Goal: Task Accomplishment & Management: Manage account settings

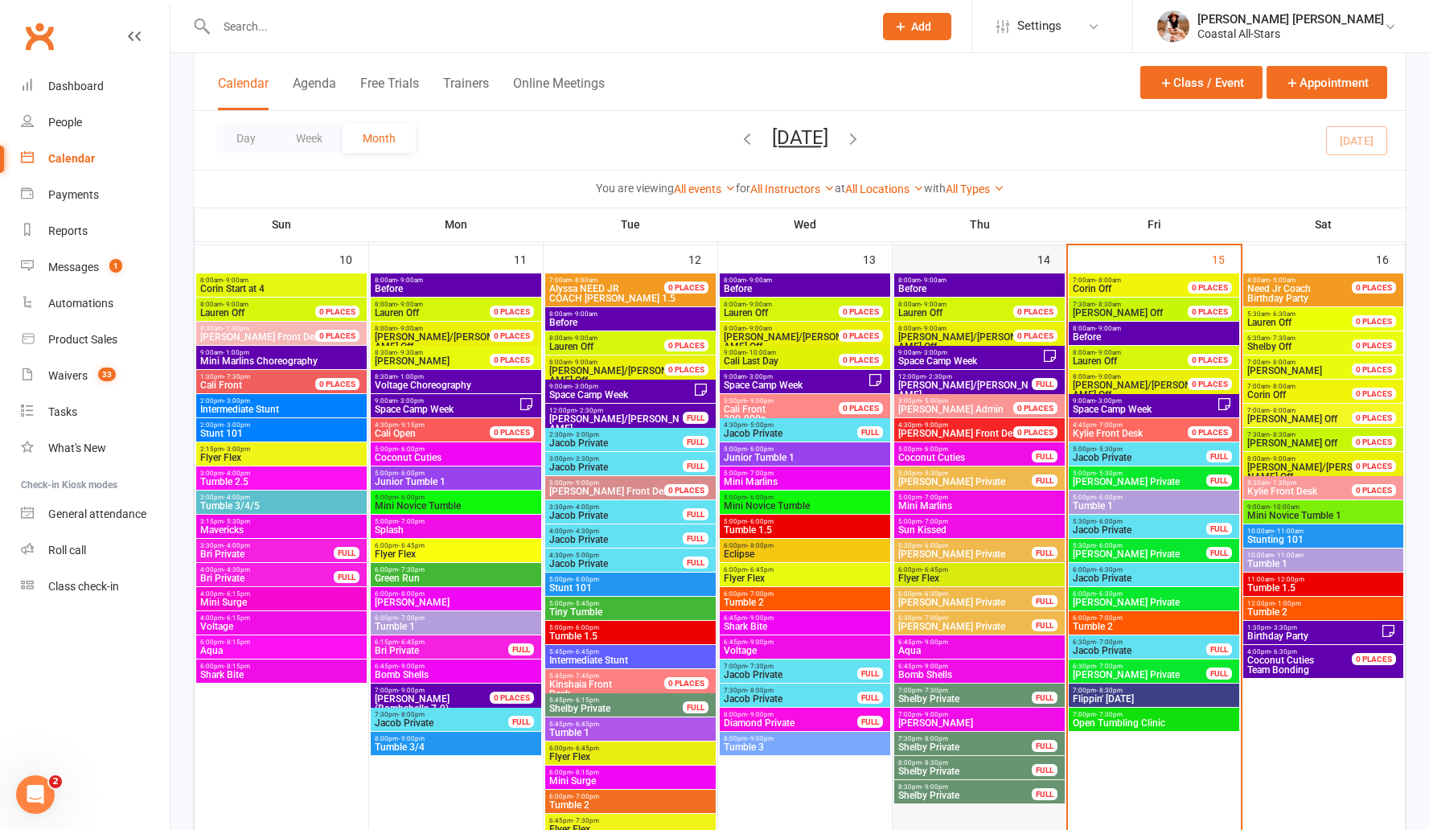
scroll to position [1279, 0]
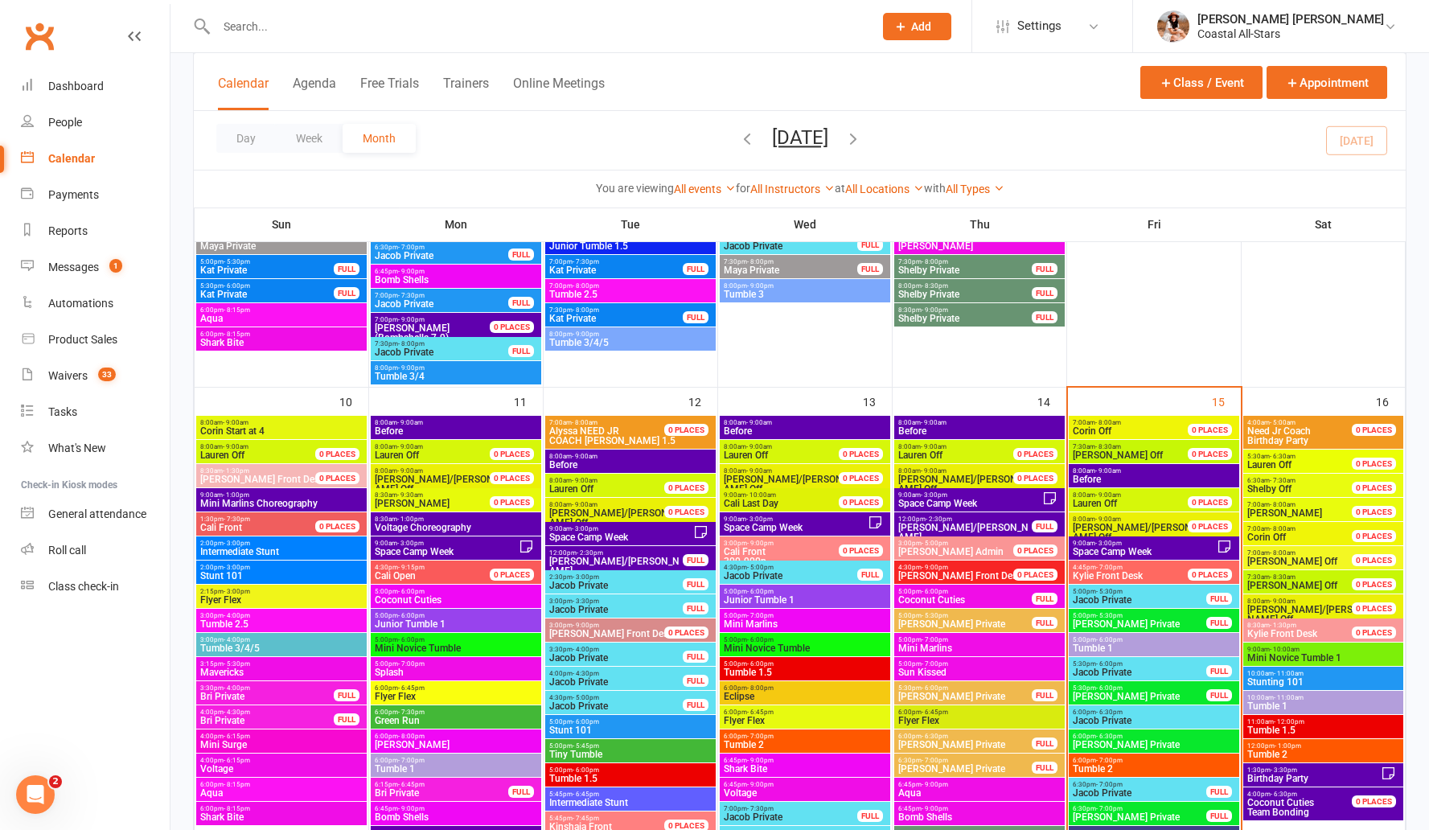
click at [939, 524] on span "[PERSON_NAME]/[PERSON_NAME]" at bounding box center [965, 532] width 135 height 19
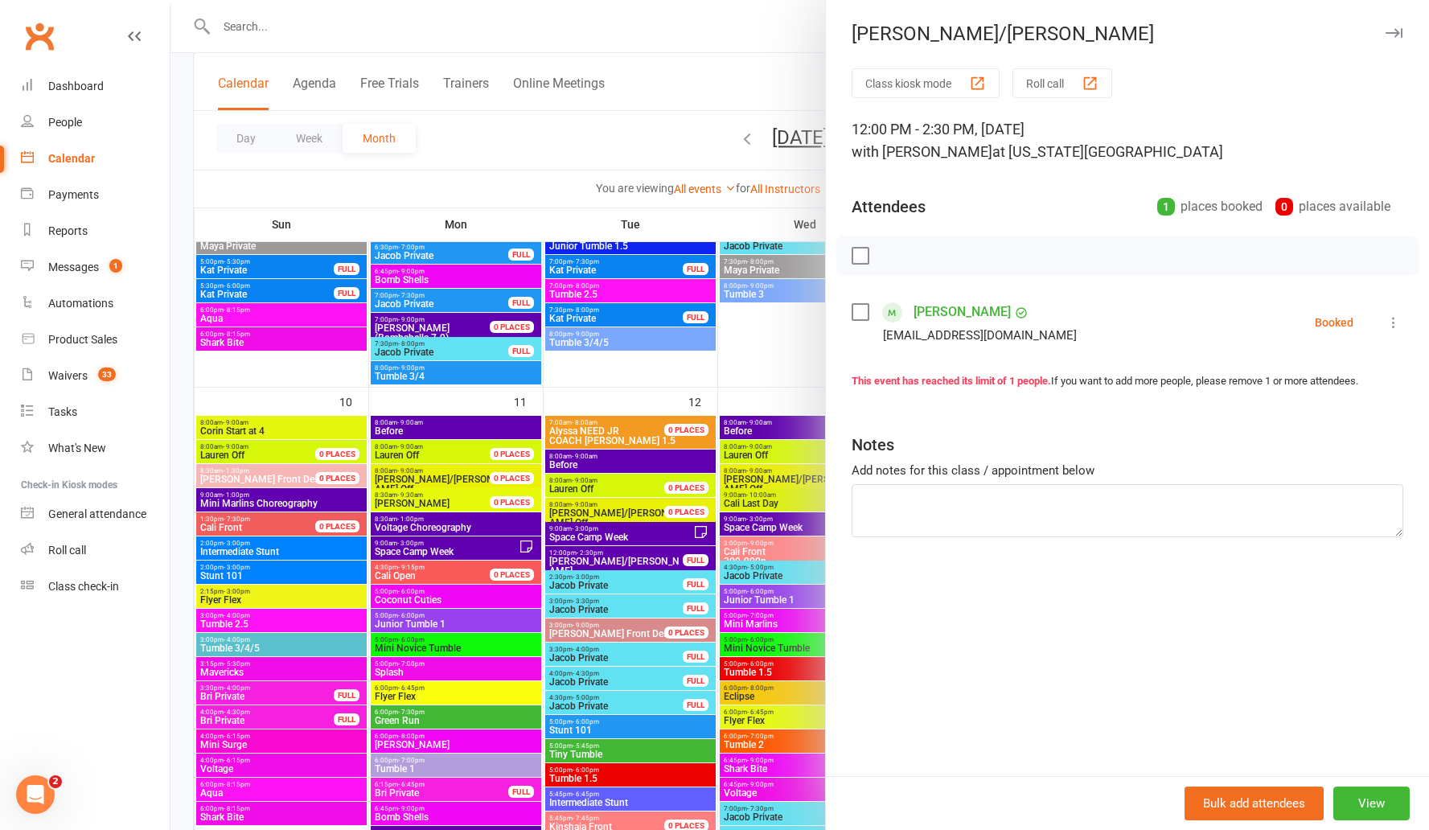
click at [719, 84] on div at bounding box center [800, 415] width 1259 height 830
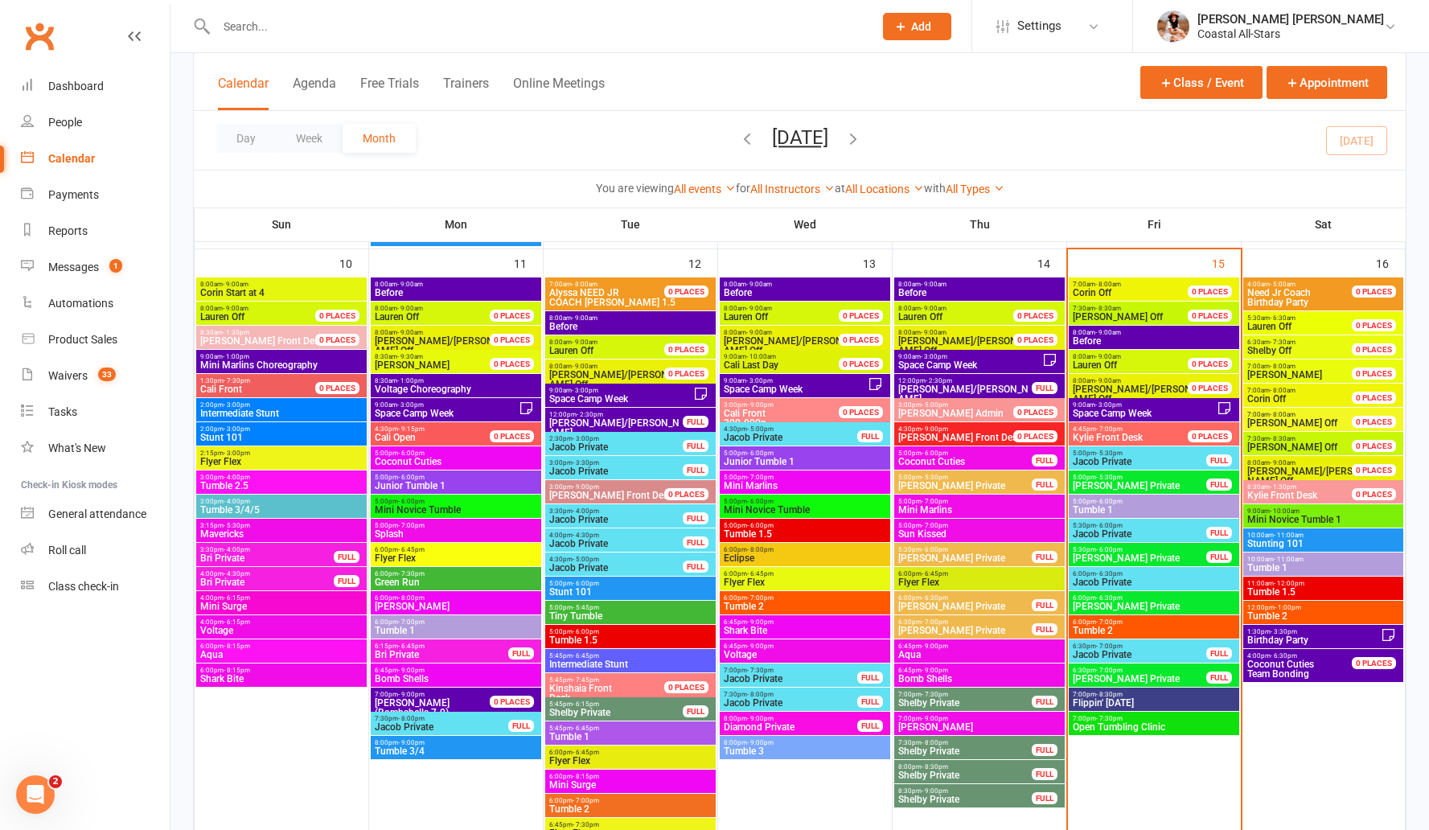
scroll to position [1391, 0]
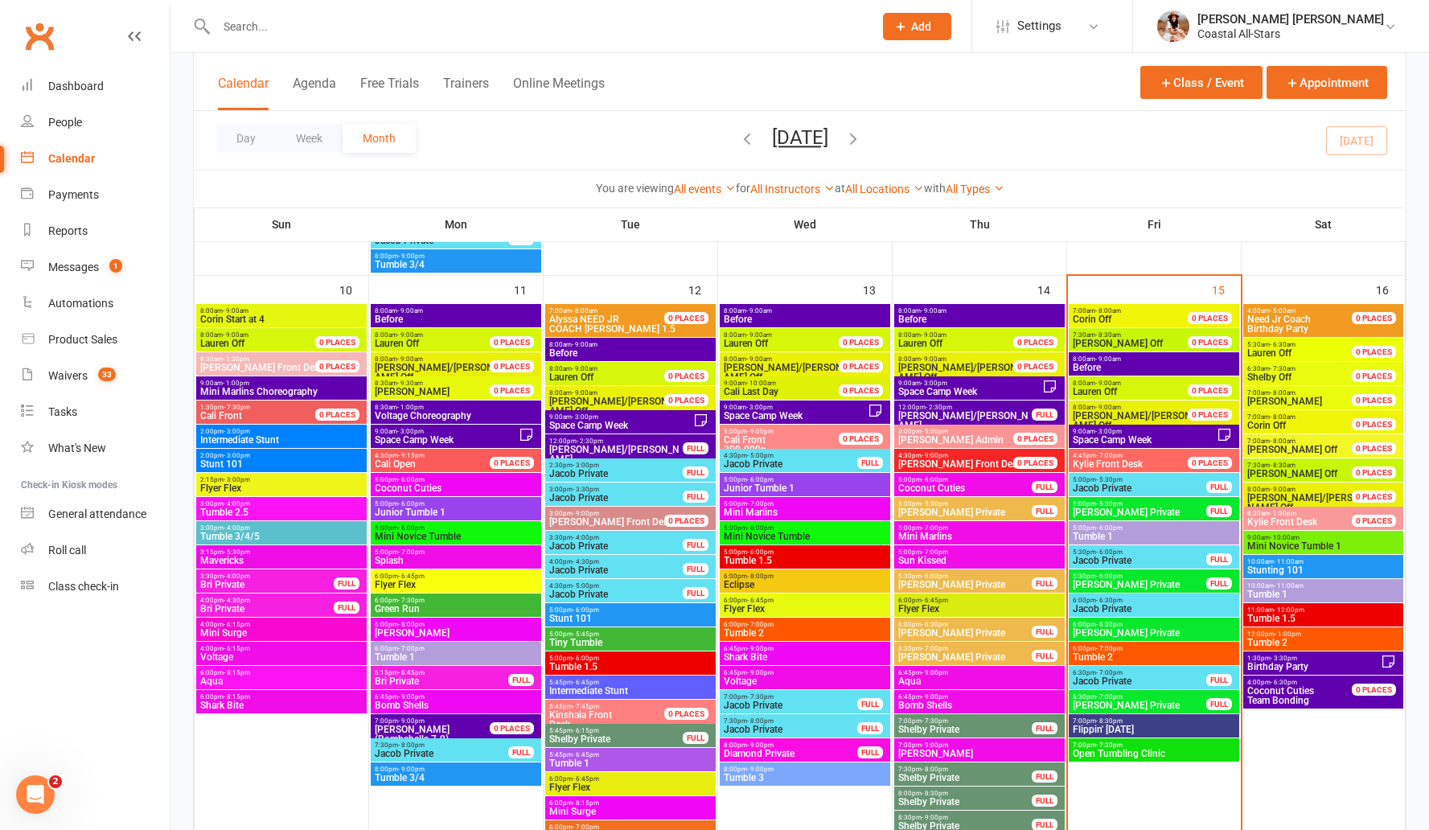
click at [1299, 700] on span "Coconut Cuties Team Bonding" at bounding box center [1309, 695] width 125 height 19
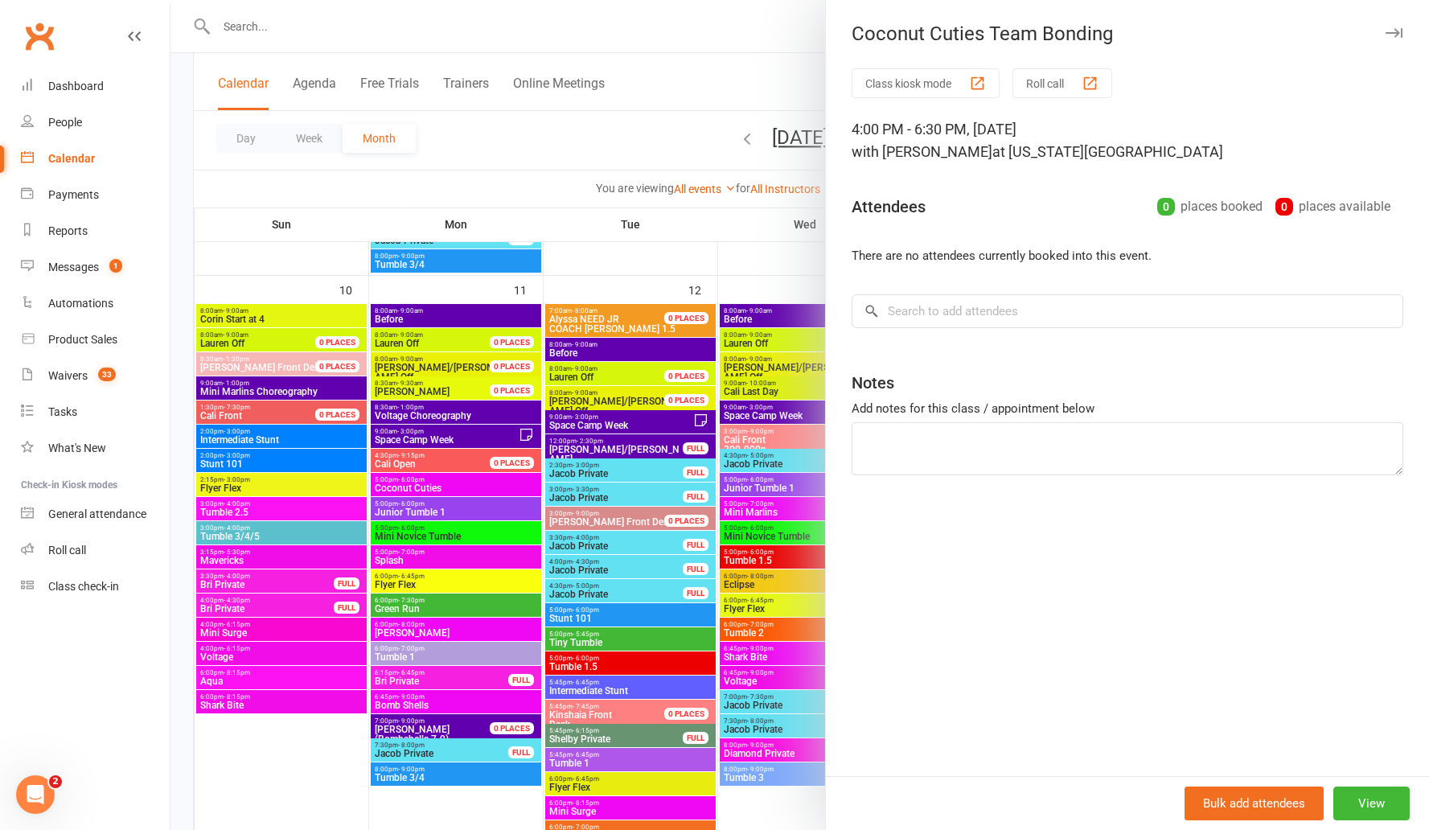
click at [691, 52] on div at bounding box center [800, 415] width 1259 height 830
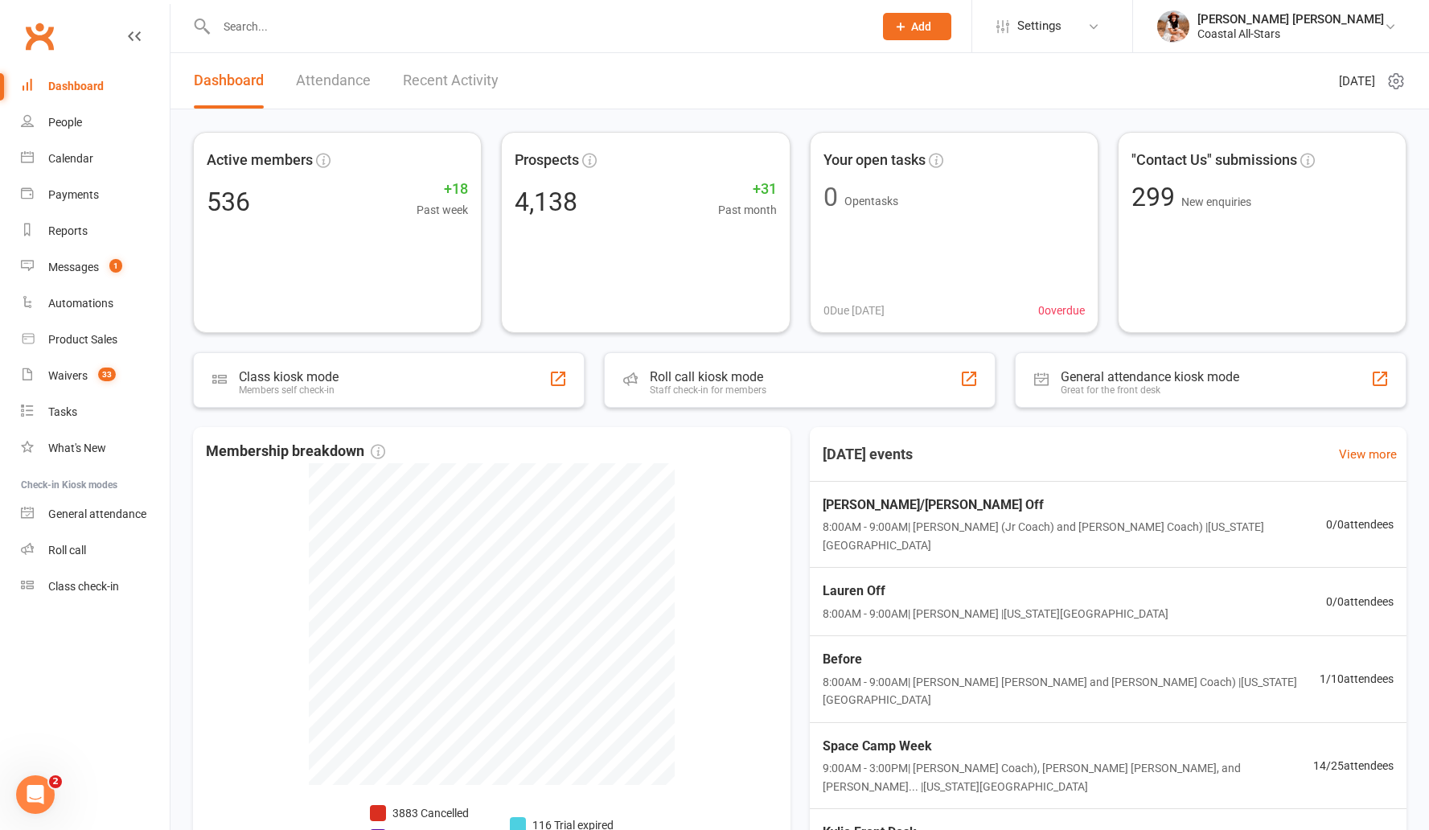
click at [779, 70] on header "Dashboard Attendance Recent Activity Friday 15th, August 2025" at bounding box center [800, 81] width 1259 height 56
click at [85, 168] on link "Calendar" at bounding box center [95, 159] width 149 height 36
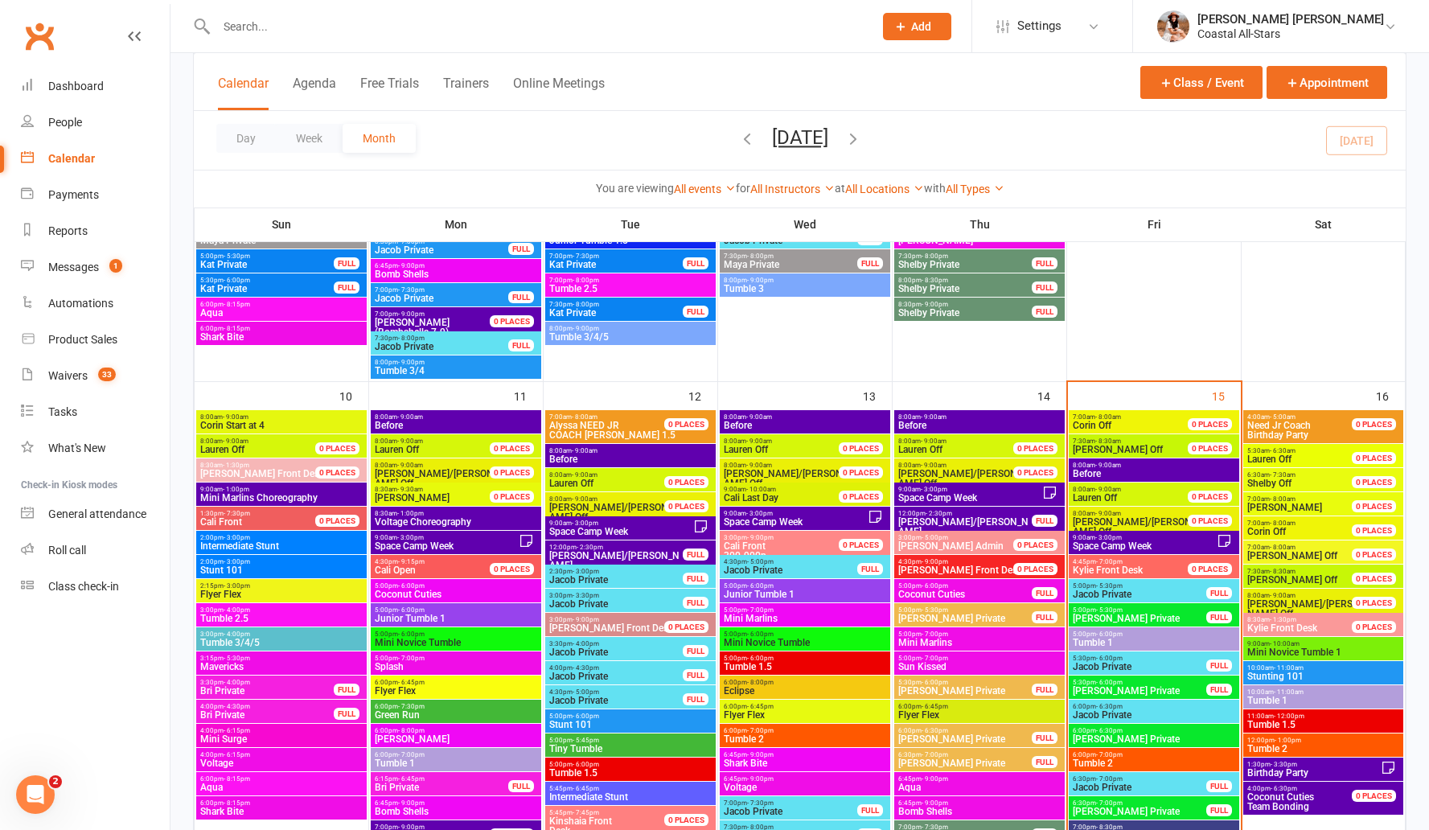
scroll to position [1384, 0]
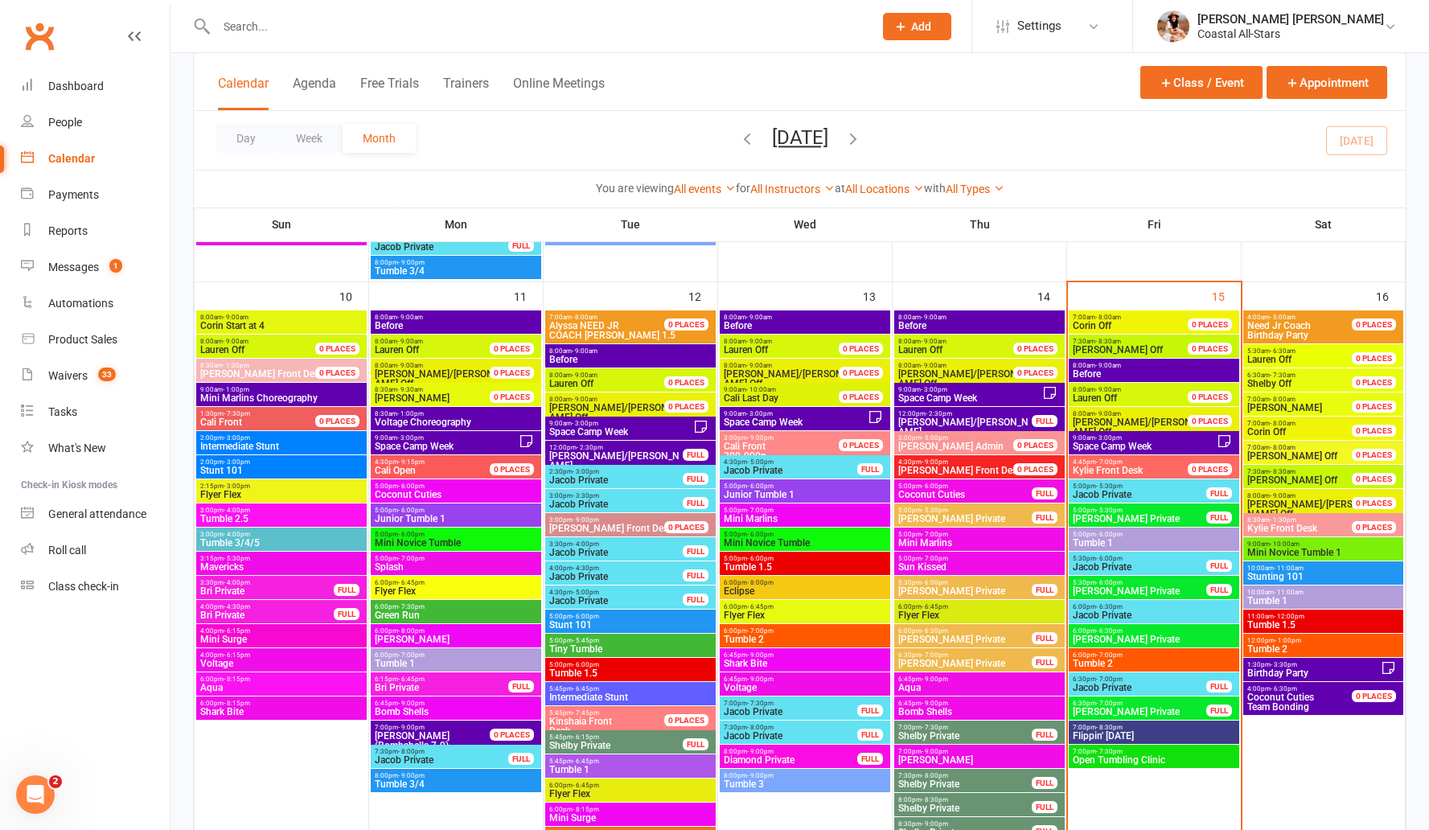
click at [779, 442] on span "Space Camp Week" at bounding box center [1144, 447] width 145 height 10
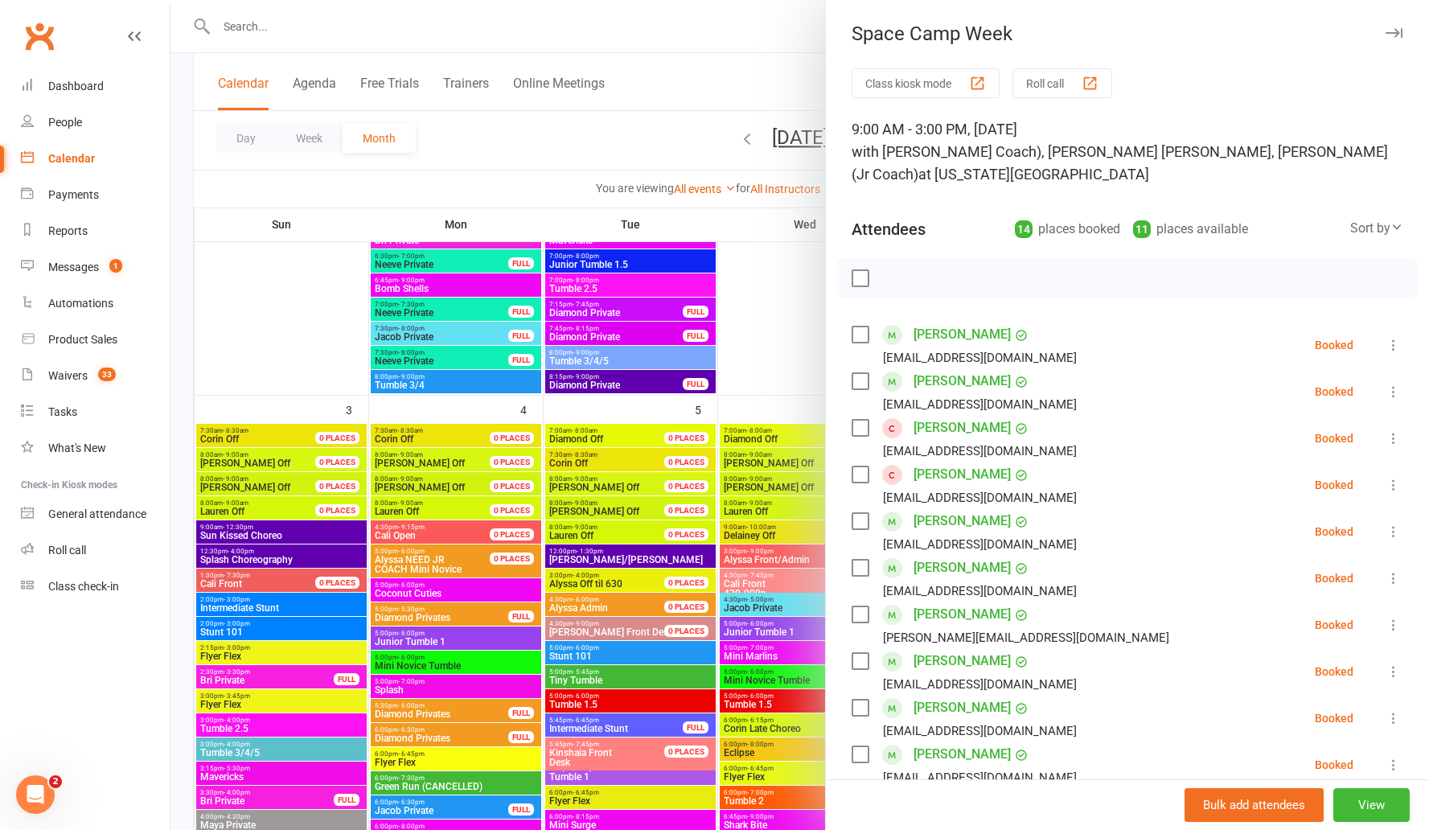
scroll to position [602, 0]
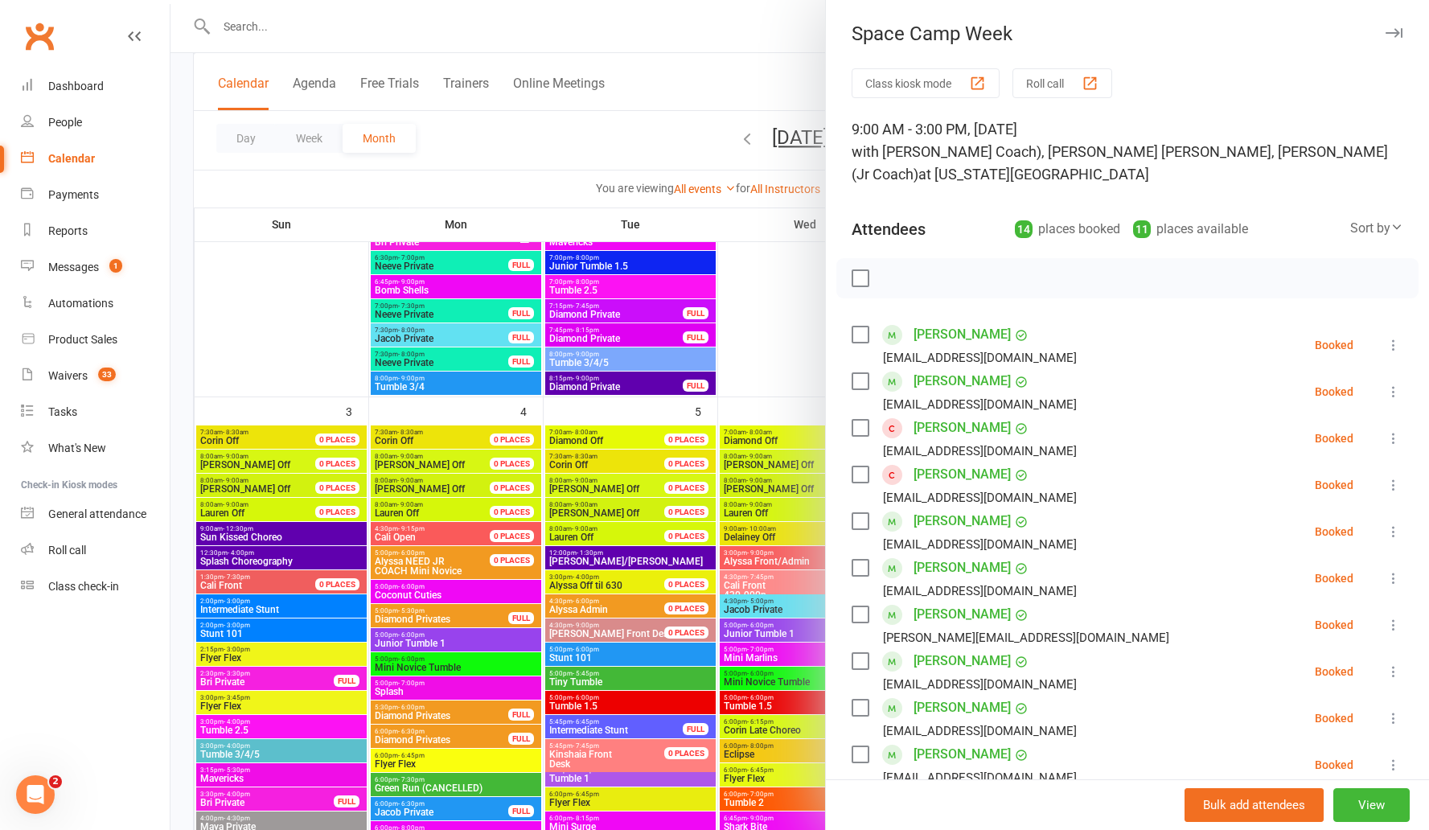
click at [779, 57] on div "Space Camp Week Class kiosk mode Roll call 9:00 AM - 3:00 PM, Friday, August, 1…" at bounding box center [1127, 415] width 604 height 830
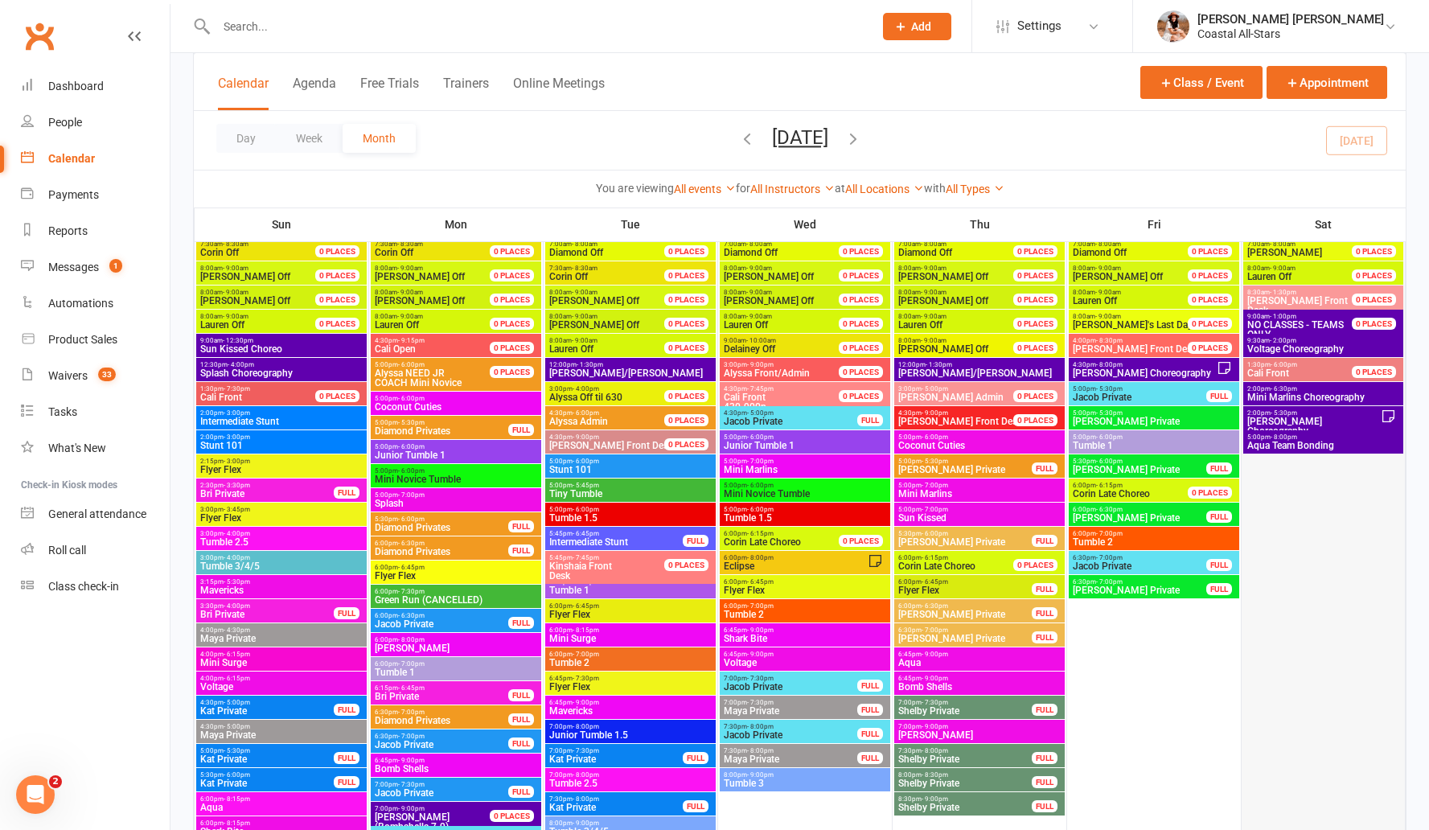
scroll to position [1118, 0]
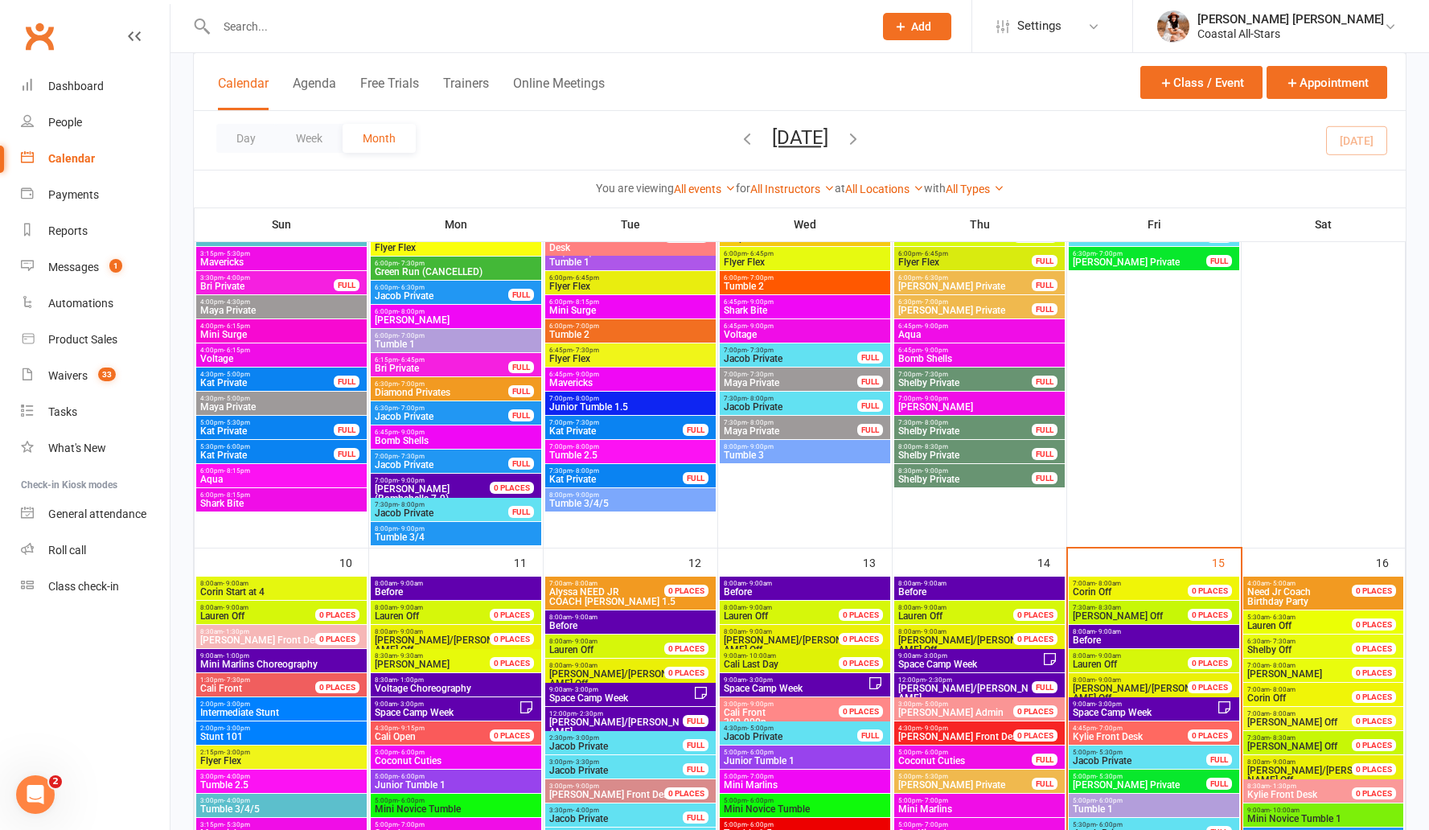
click at [1156, 715] on span "Space Camp Week" at bounding box center [1144, 713] width 145 height 10
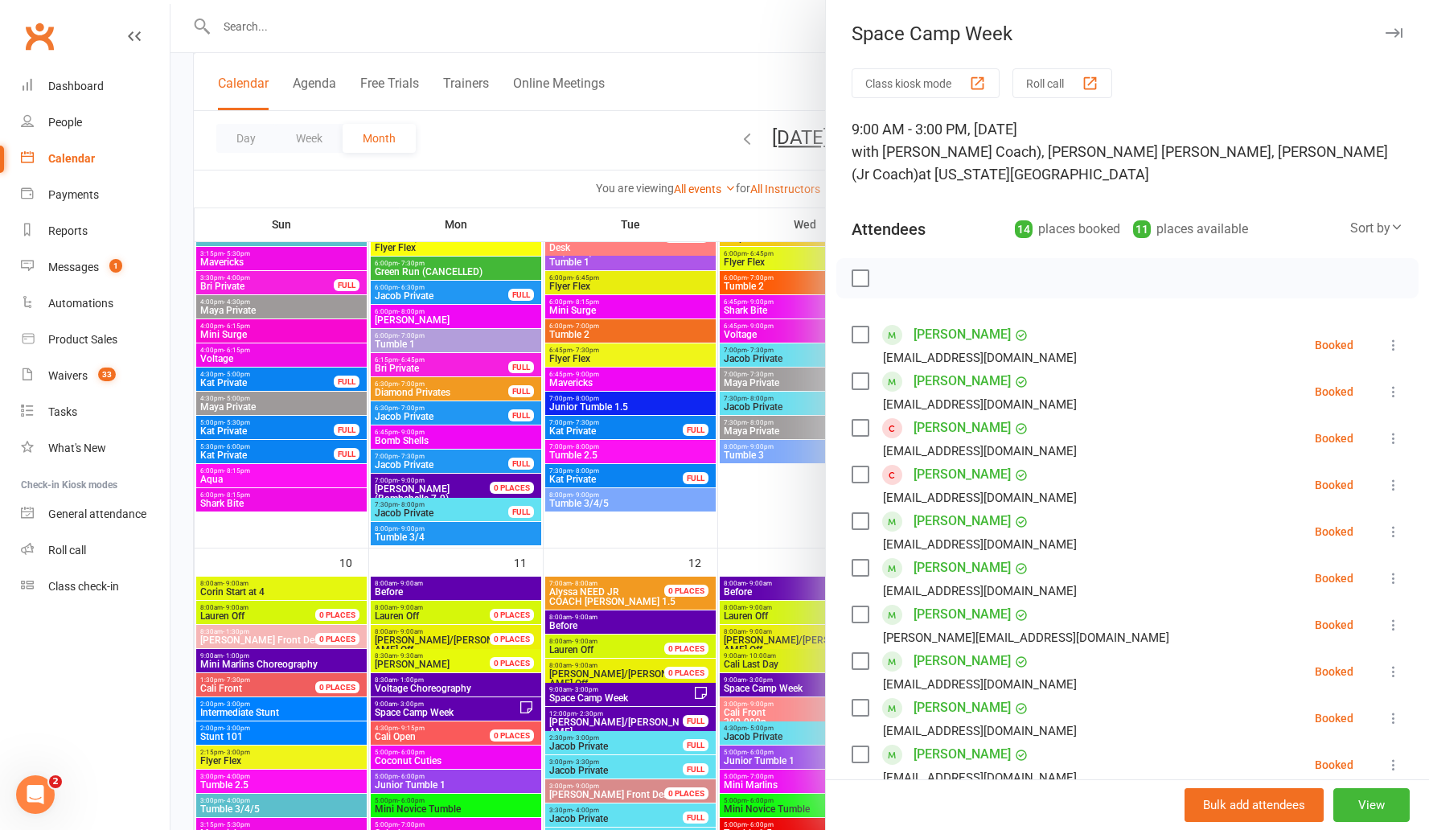
click at [1386, 524] on icon at bounding box center [1394, 532] width 16 height 16
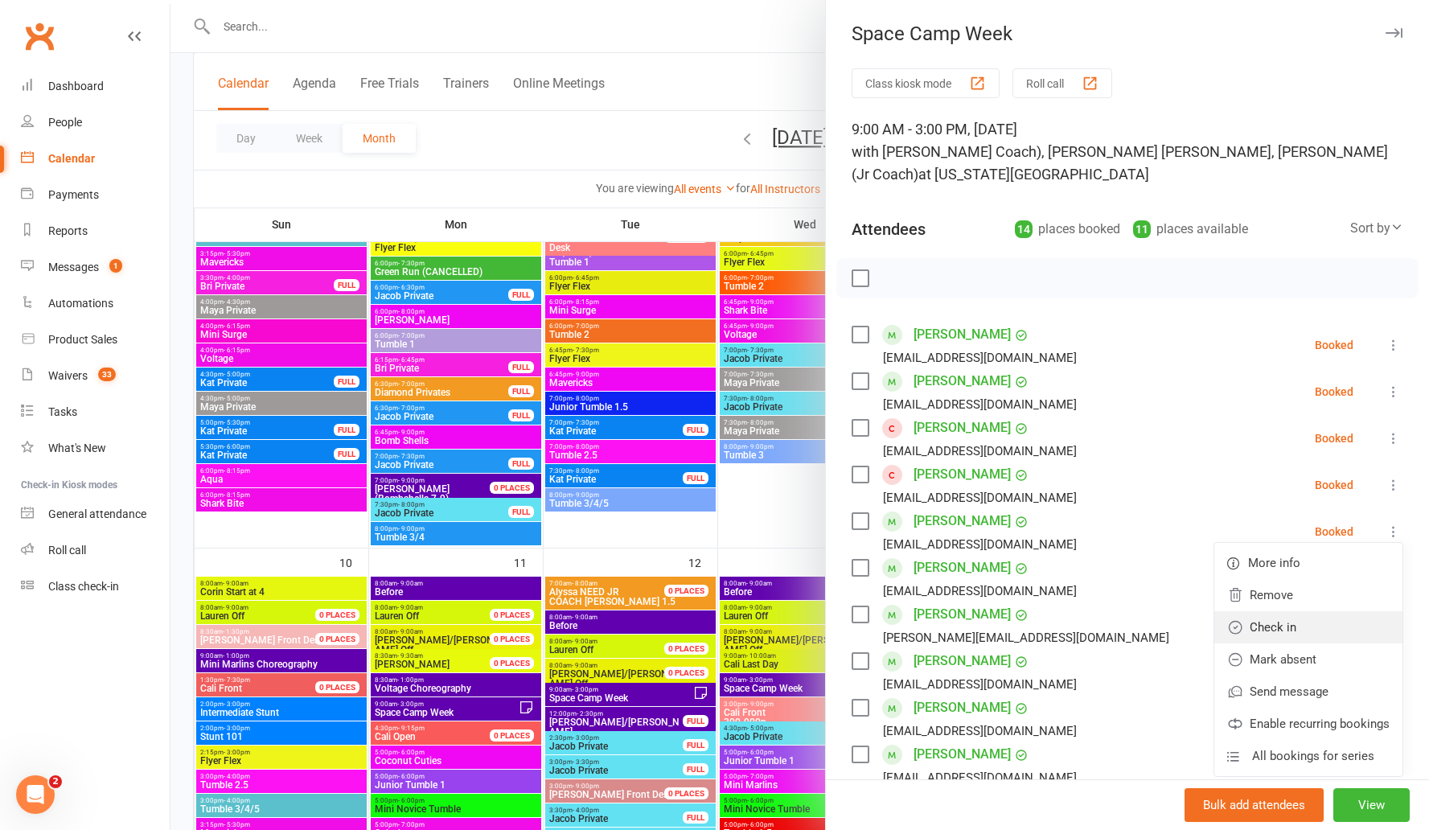
click at [1257, 611] on link "Check in" at bounding box center [1308, 627] width 188 height 32
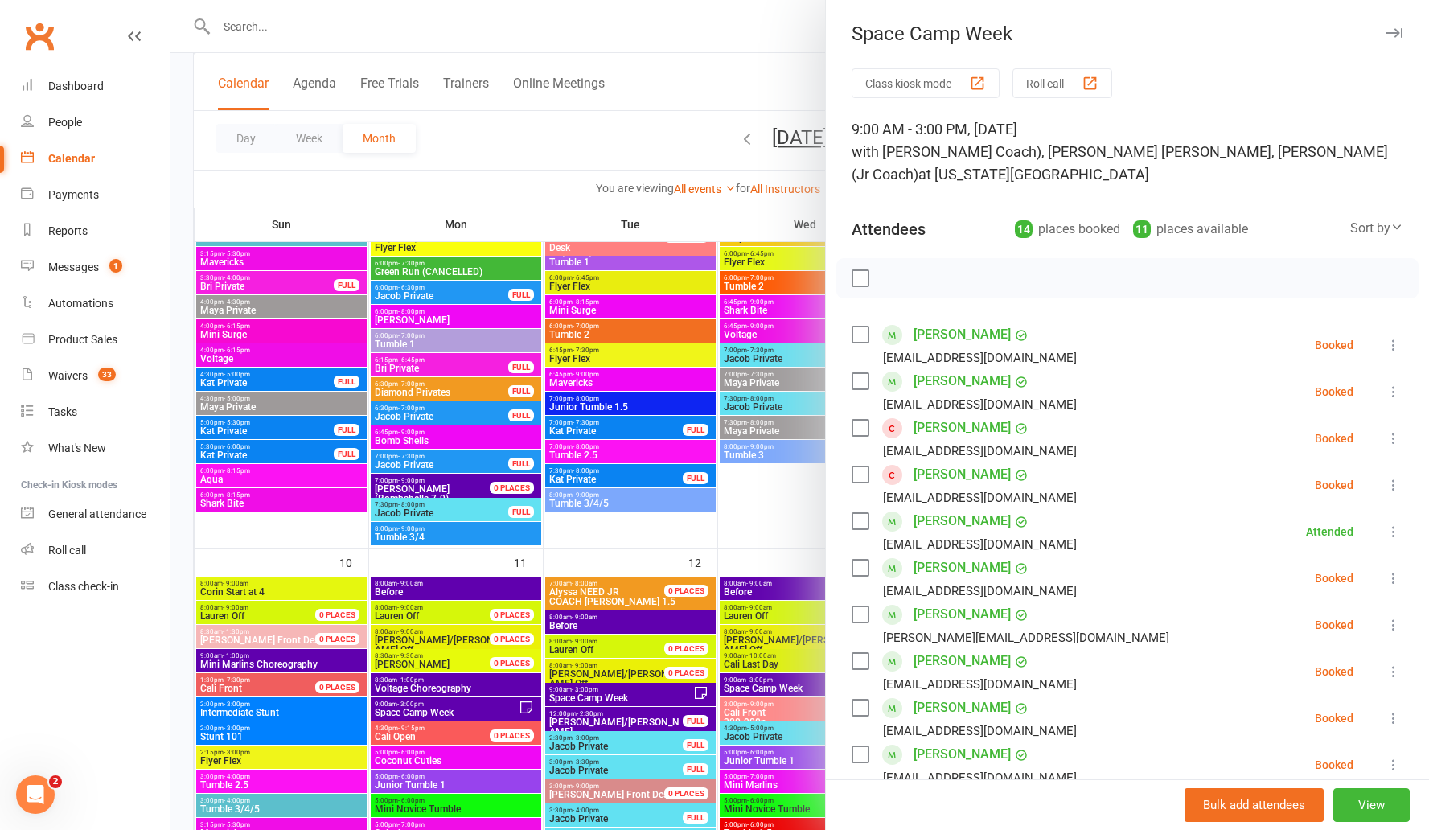
click at [1386, 570] on icon at bounding box center [1394, 578] width 16 height 16
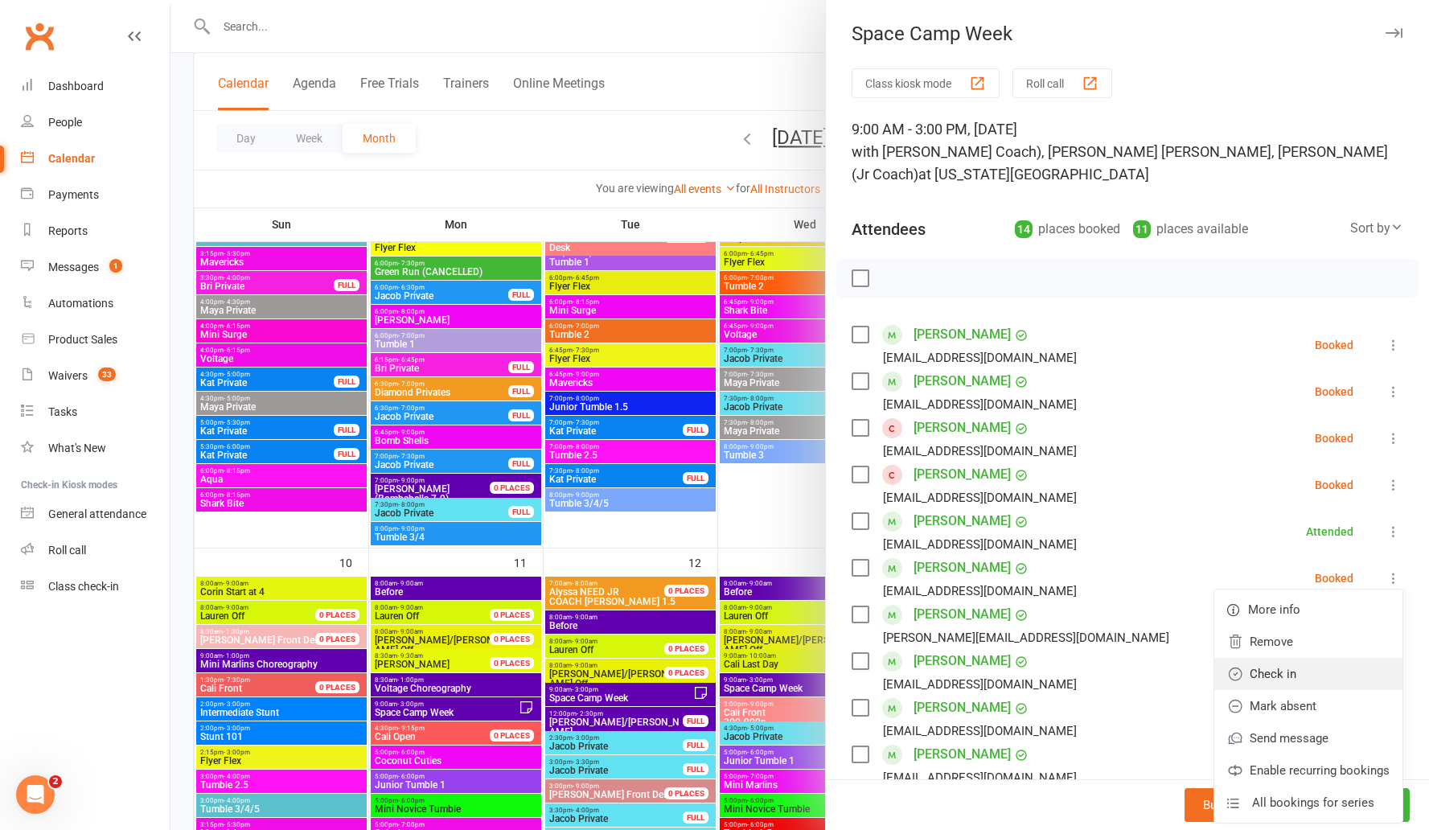
click at [1262, 658] on link "Check in" at bounding box center [1308, 674] width 188 height 32
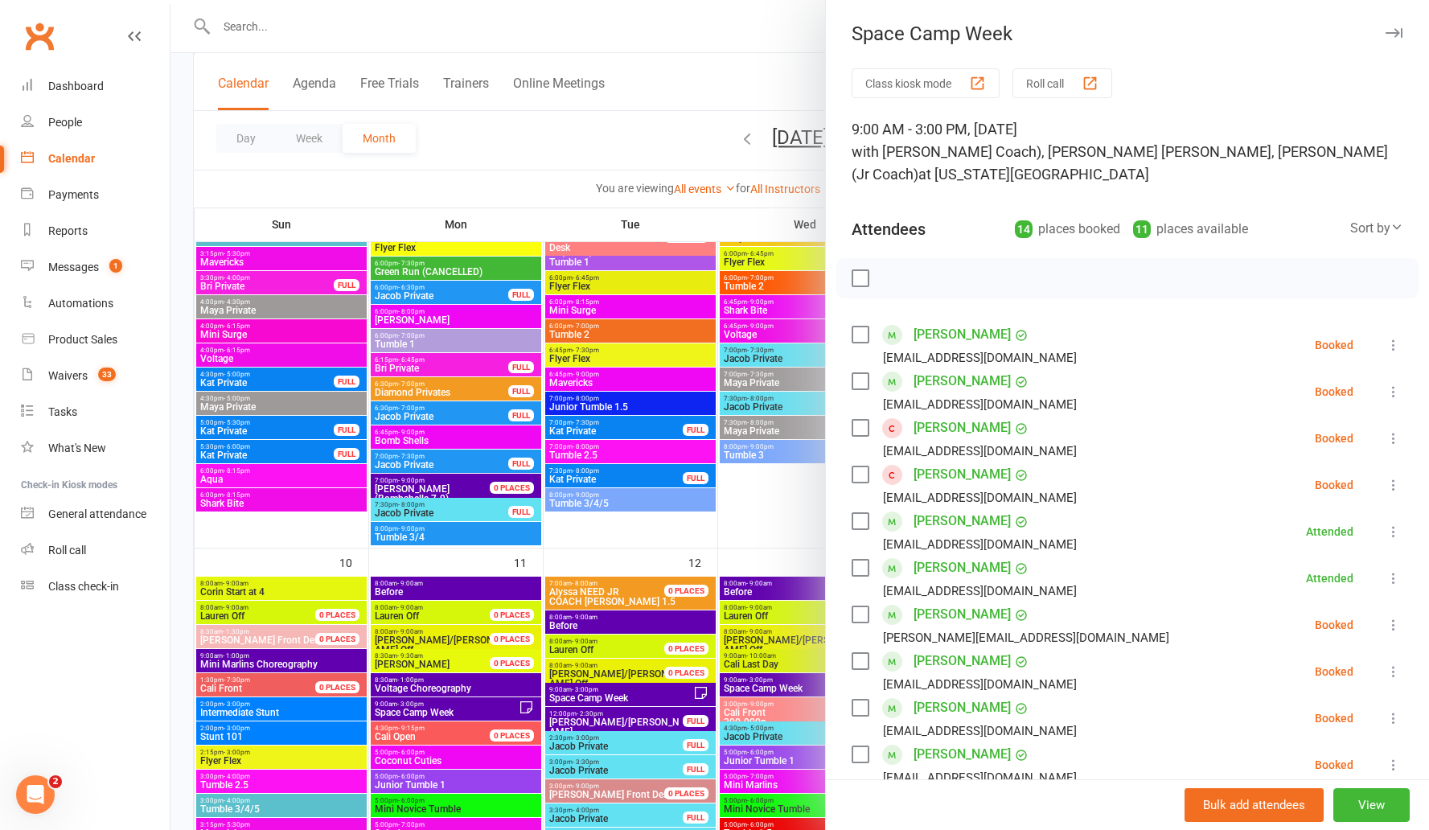
click at [1386, 617] on icon at bounding box center [1394, 625] width 16 height 16
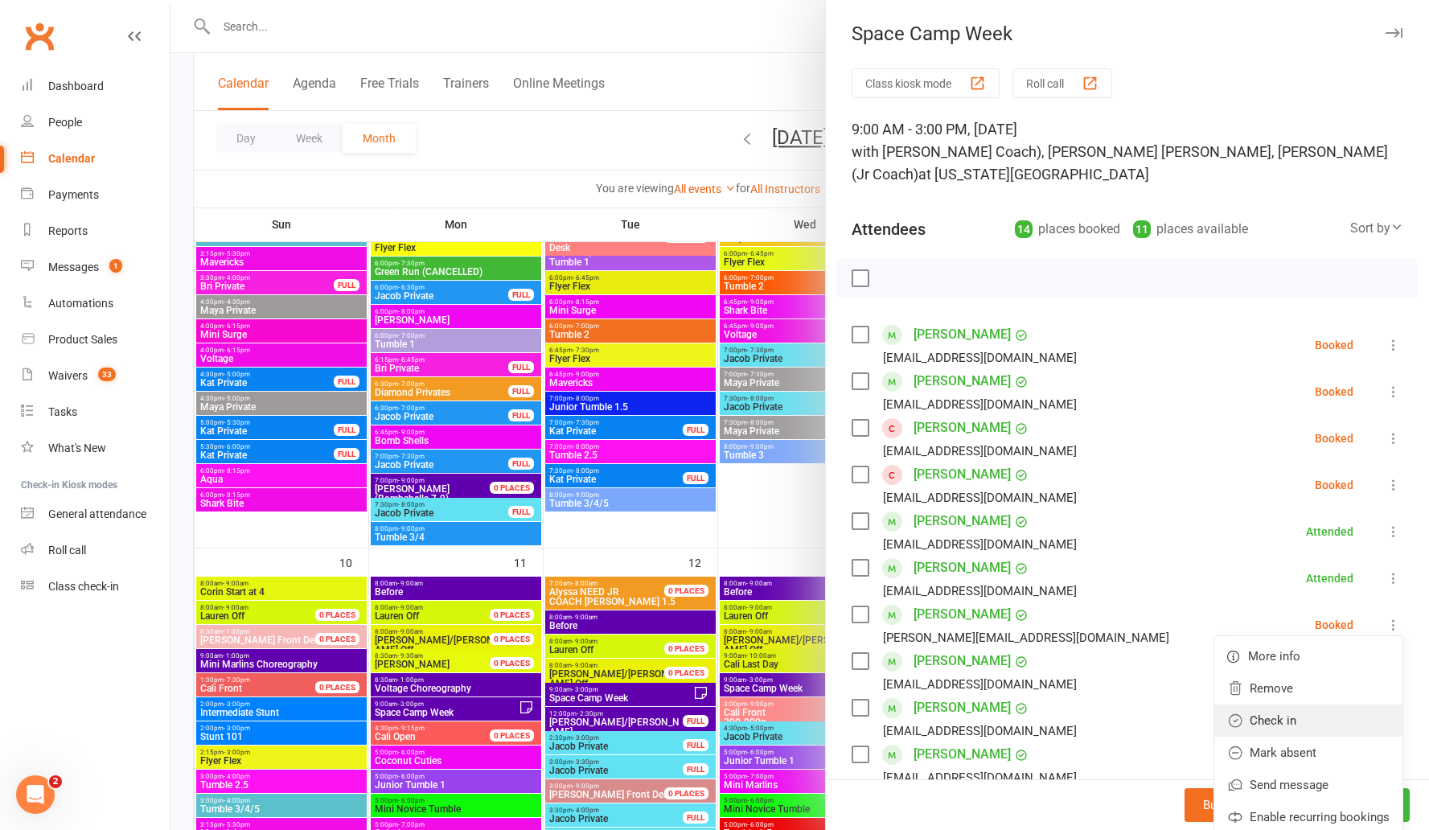
click at [1259, 705] on link "Check in" at bounding box center [1308, 721] width 188 height 32
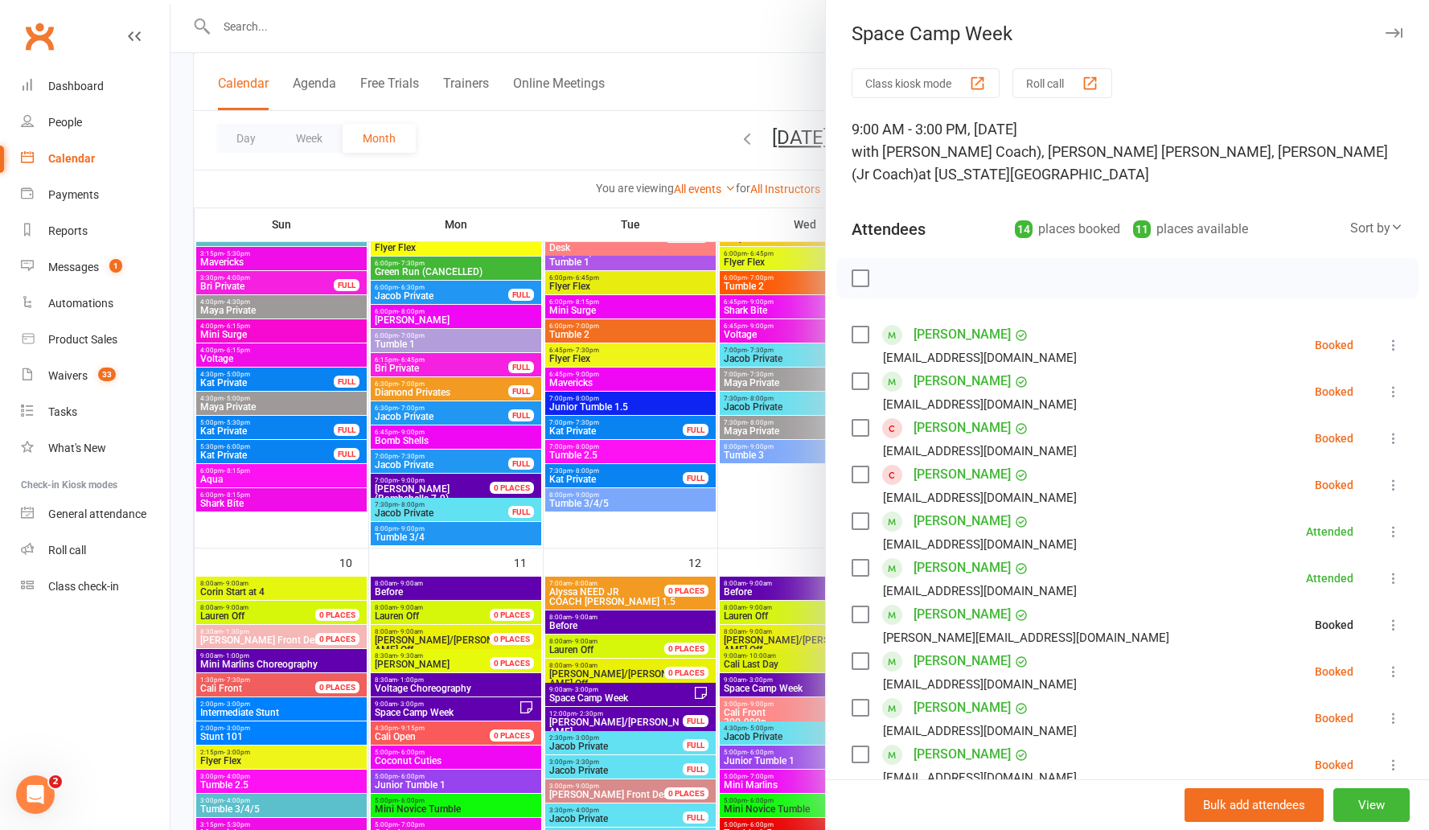
drag, startPoint x: 548, startPoint y: 156, endPoint x: 627, endPoint y: 187, distance: 84.8
click at [549, 156] on div at bounding box center [800, 415] width 1259 height 830
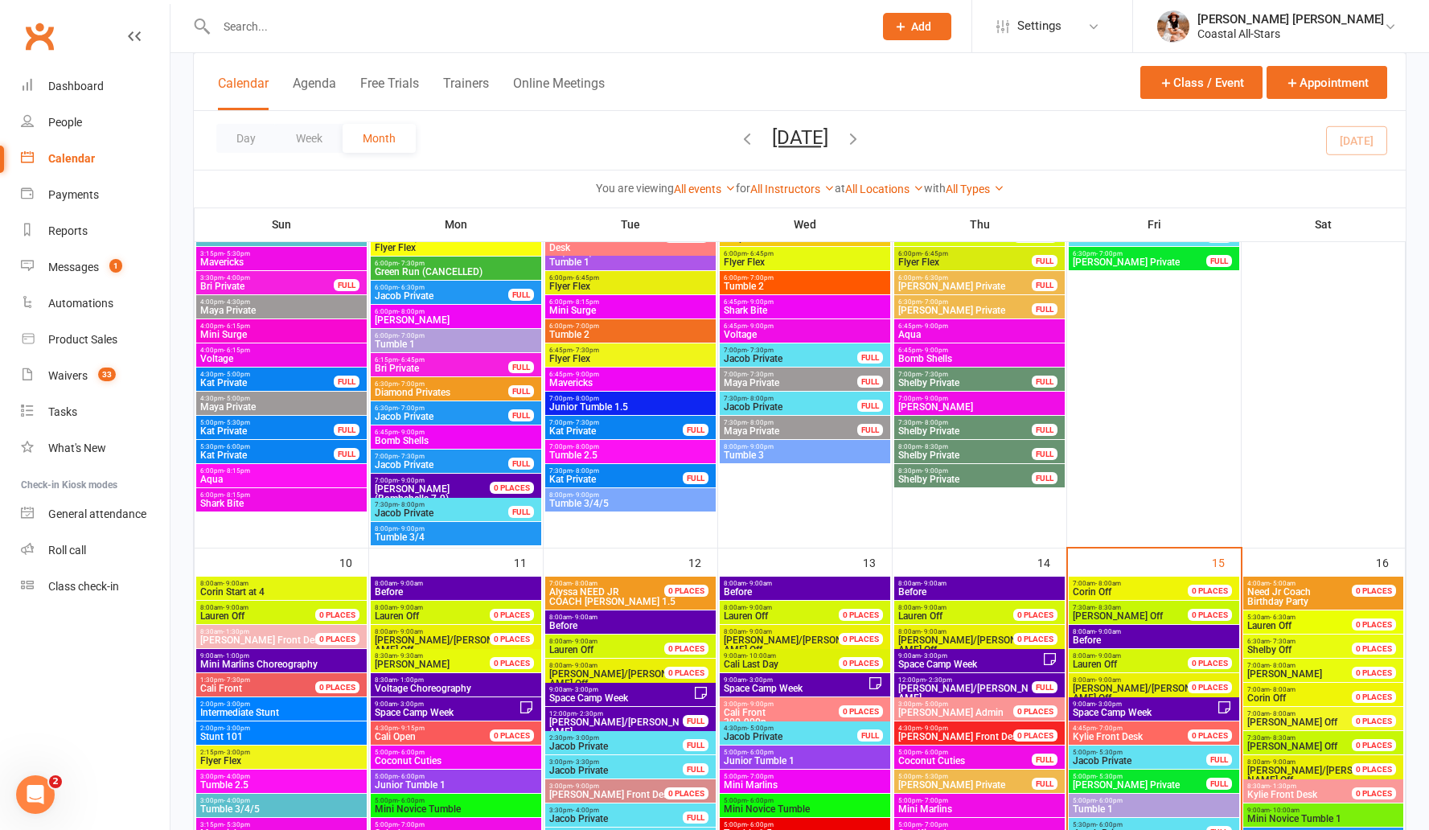
click at [1104, 639] on span "Before" at bounding box center [1154, 640] width 164 height 10
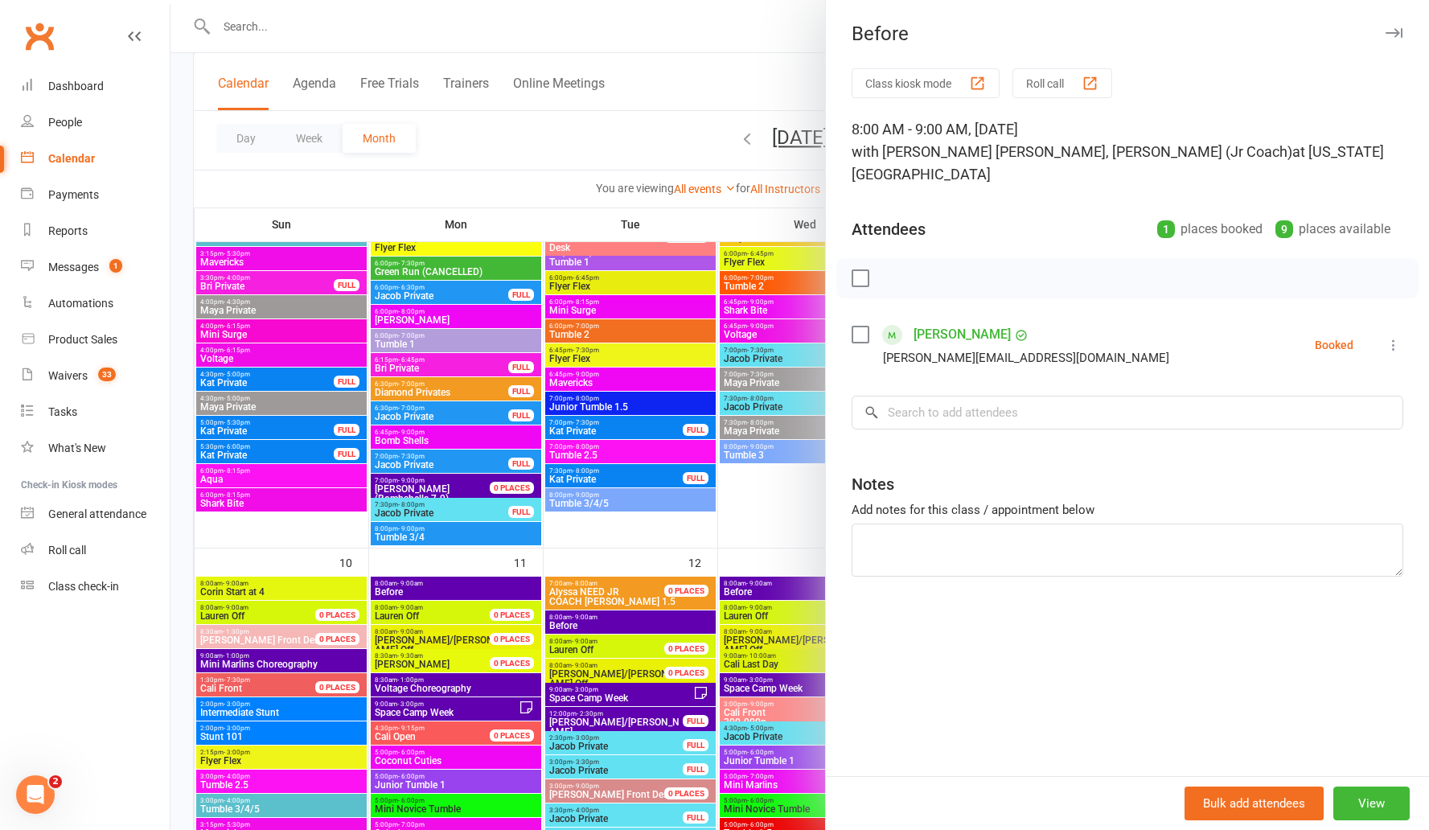
click at [1389, 337] on icon at bounding box center [1394, 345] width 16 height 16
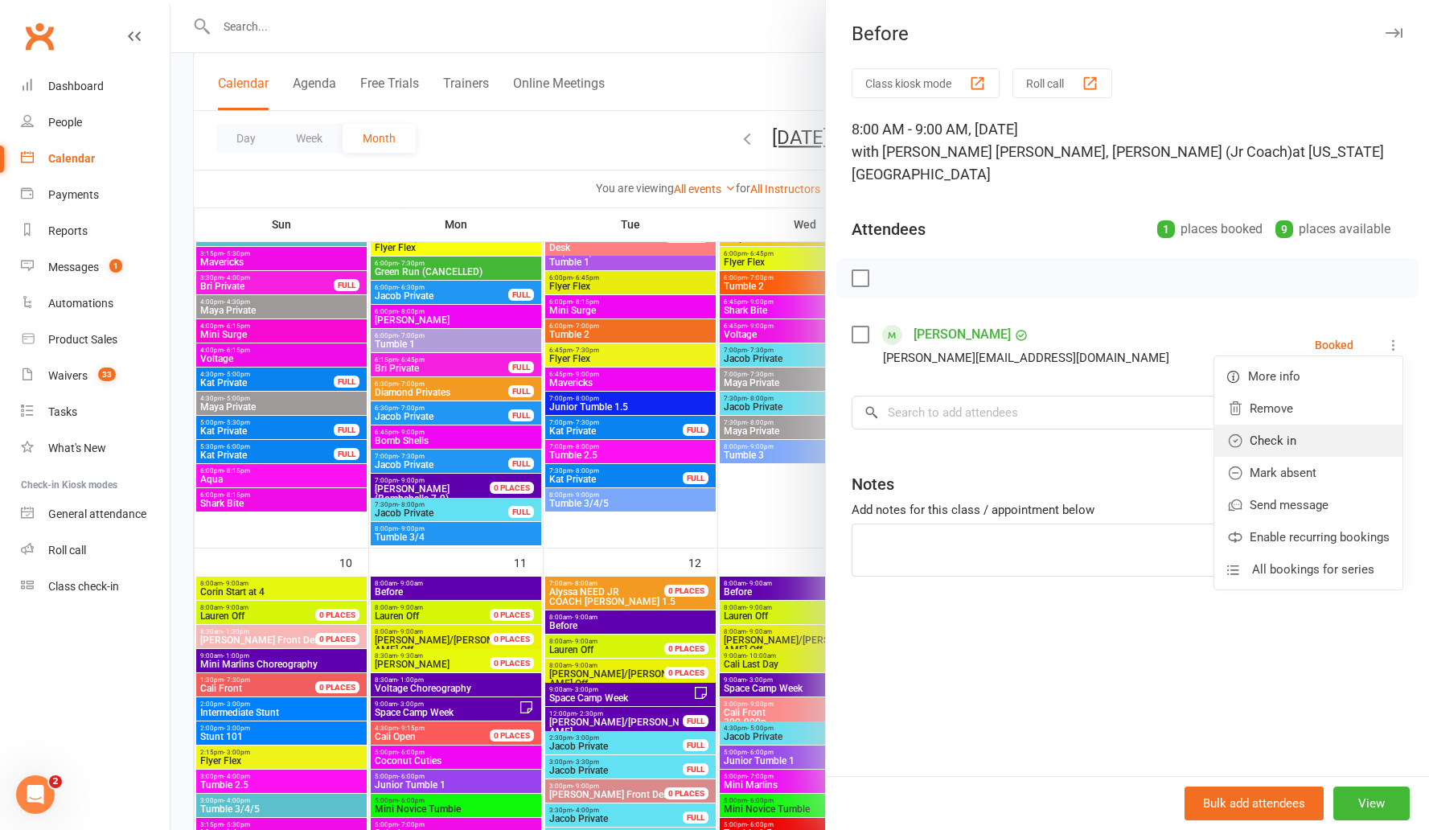
click at [1257, 425] on link "Check in" at bounding box center [1308, 441] width 188 height 32
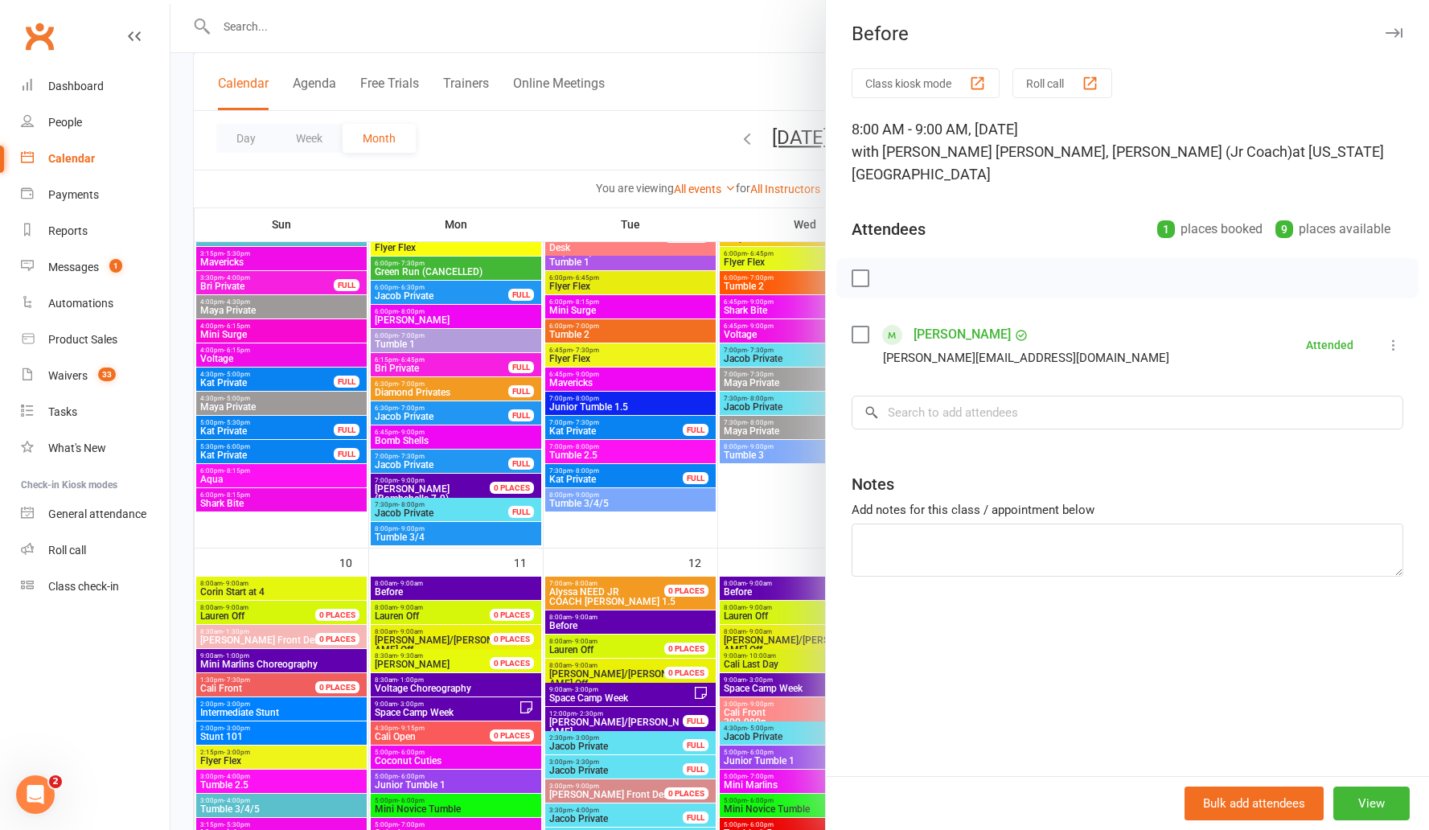
click at [660, 129] on div at bounding box center [800, 415] width 1259 height 830
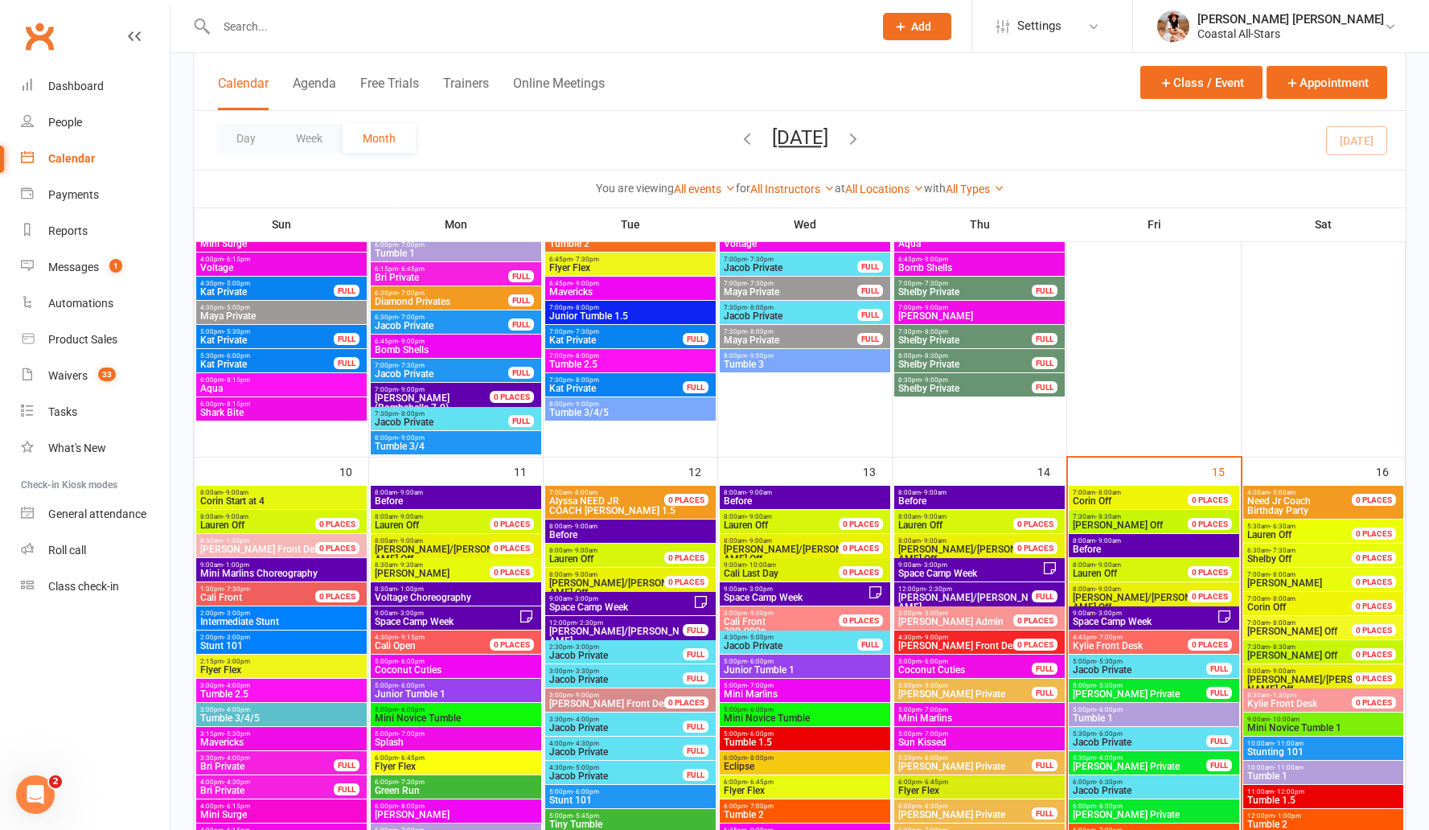
scroll to position [1215, 0]
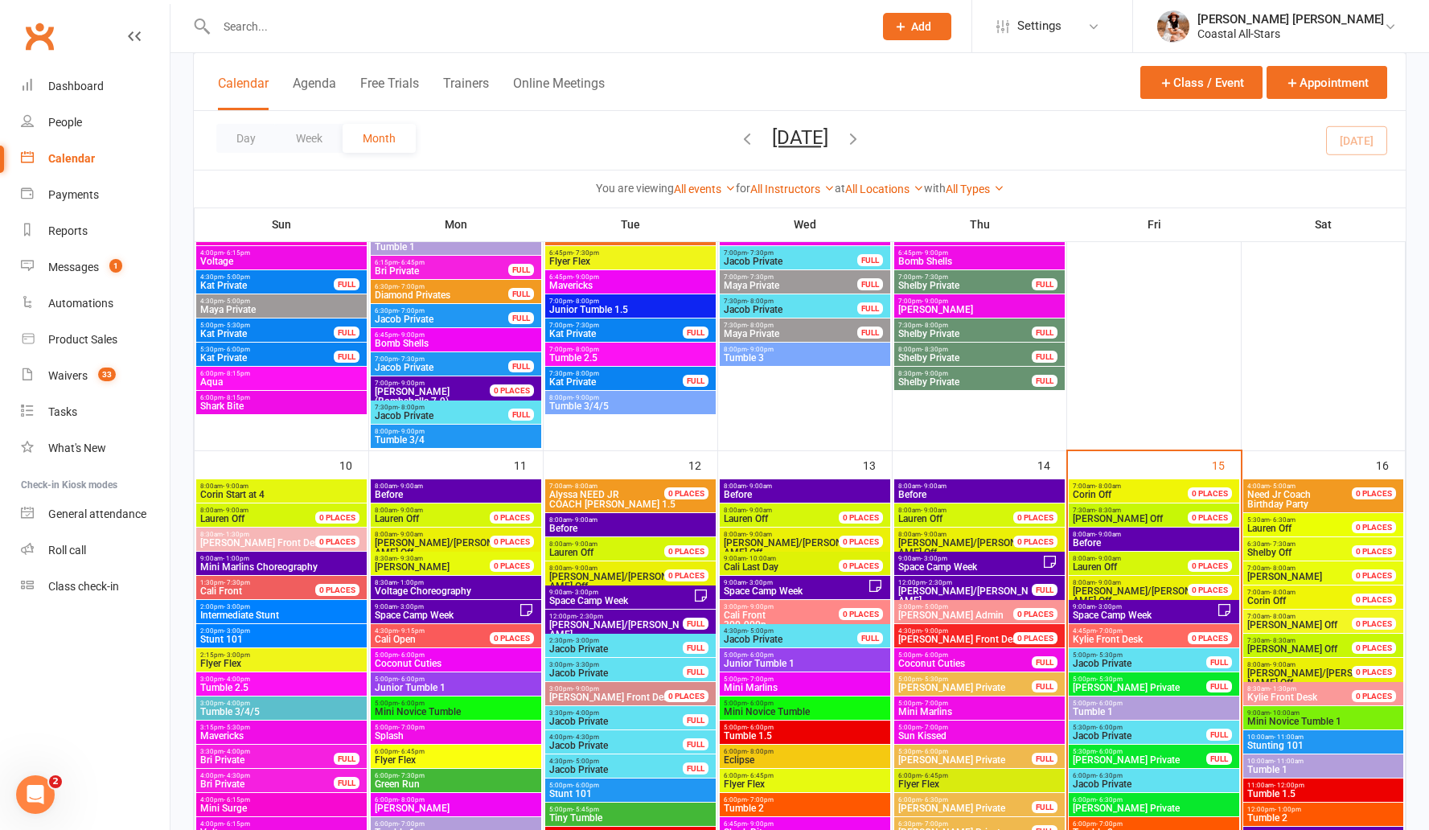
click at [931, 487] on span "- 9:00am" at bounding box center [934, 486] width 26 height 7
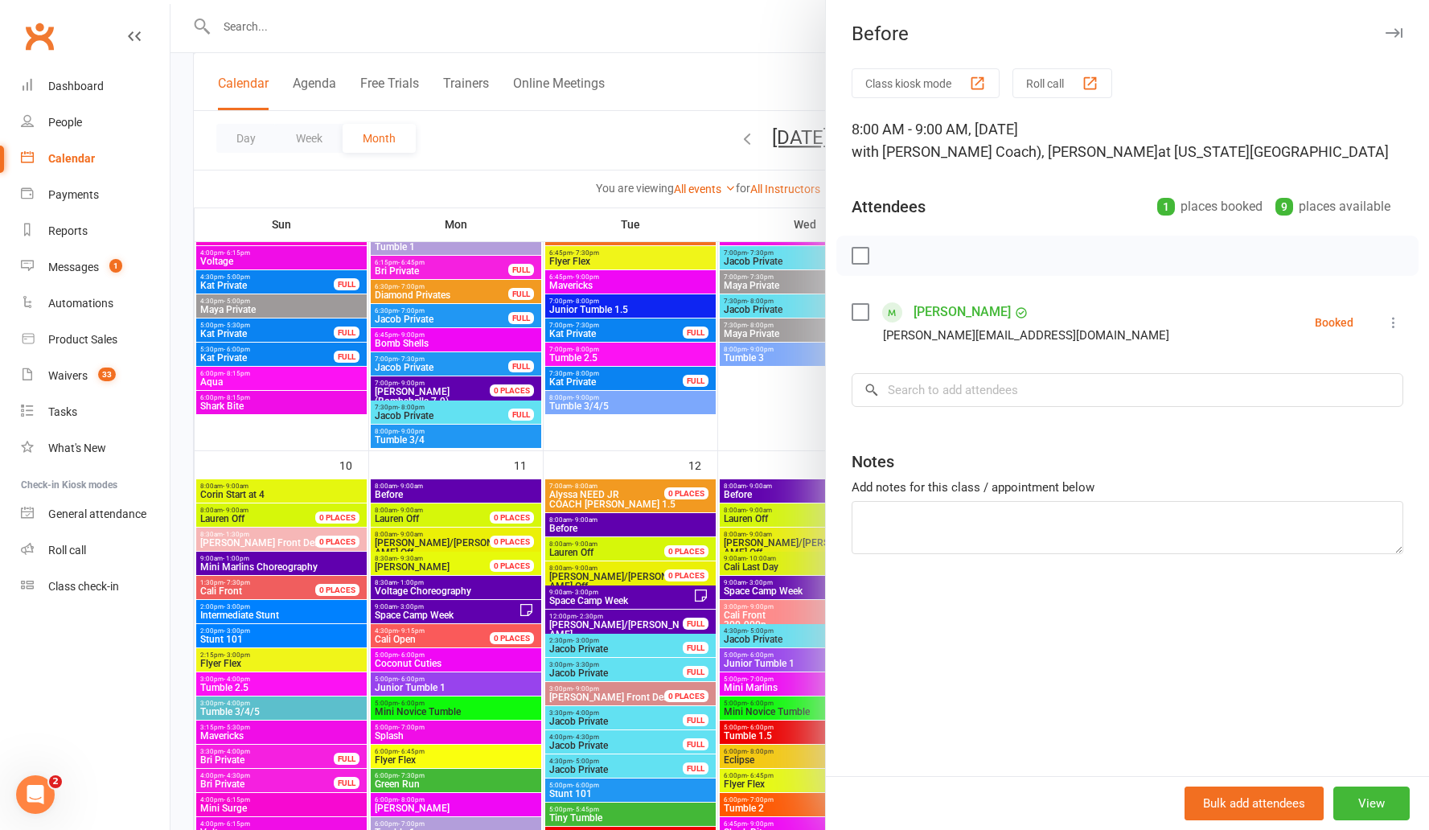
click at [709, 63] on div at bounding box center [800, 415] width 1259 height 830
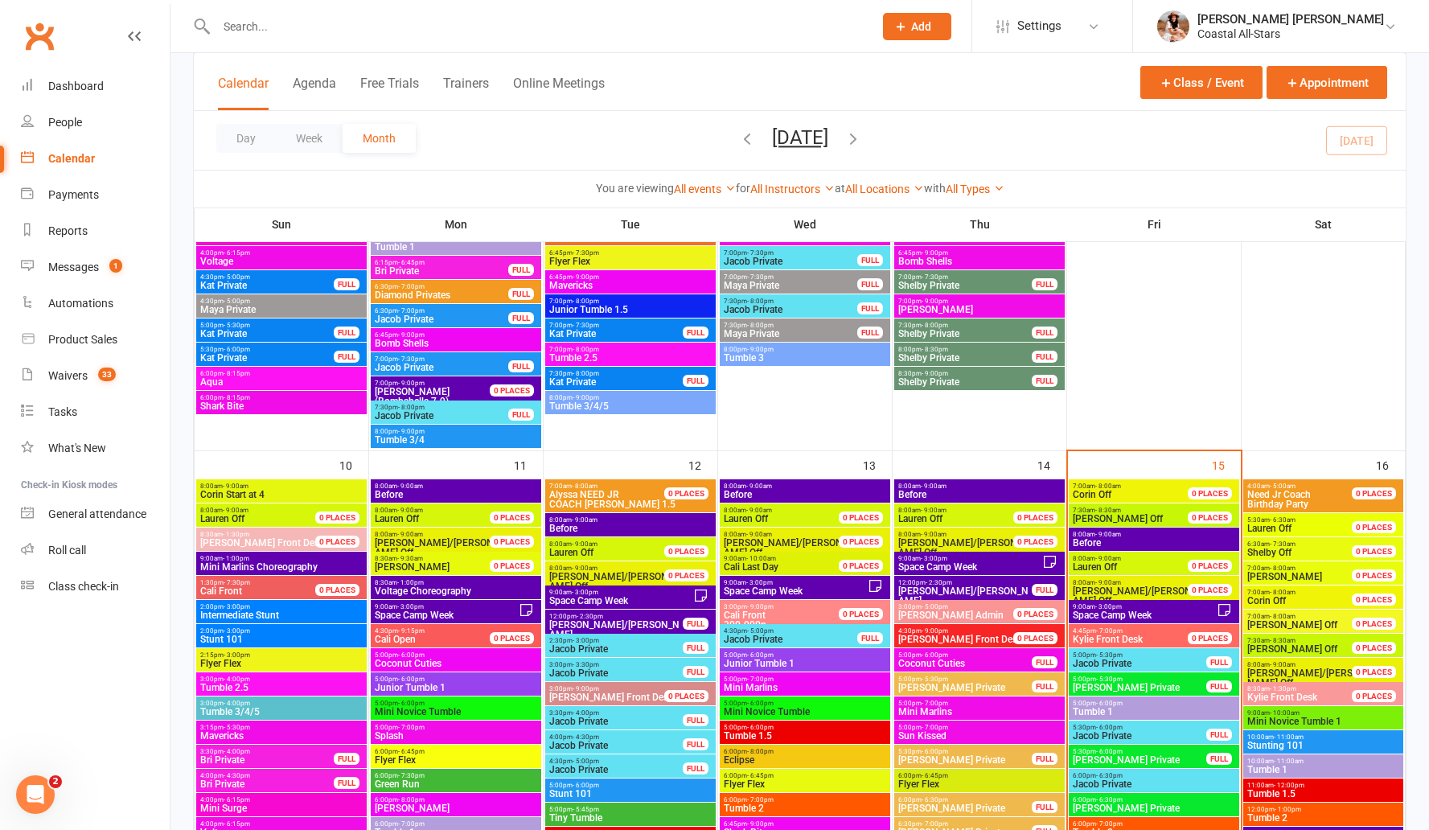
click at [960, 569] on span "Space Camp Week" at bounding box center [970, 567] width 145 height 10
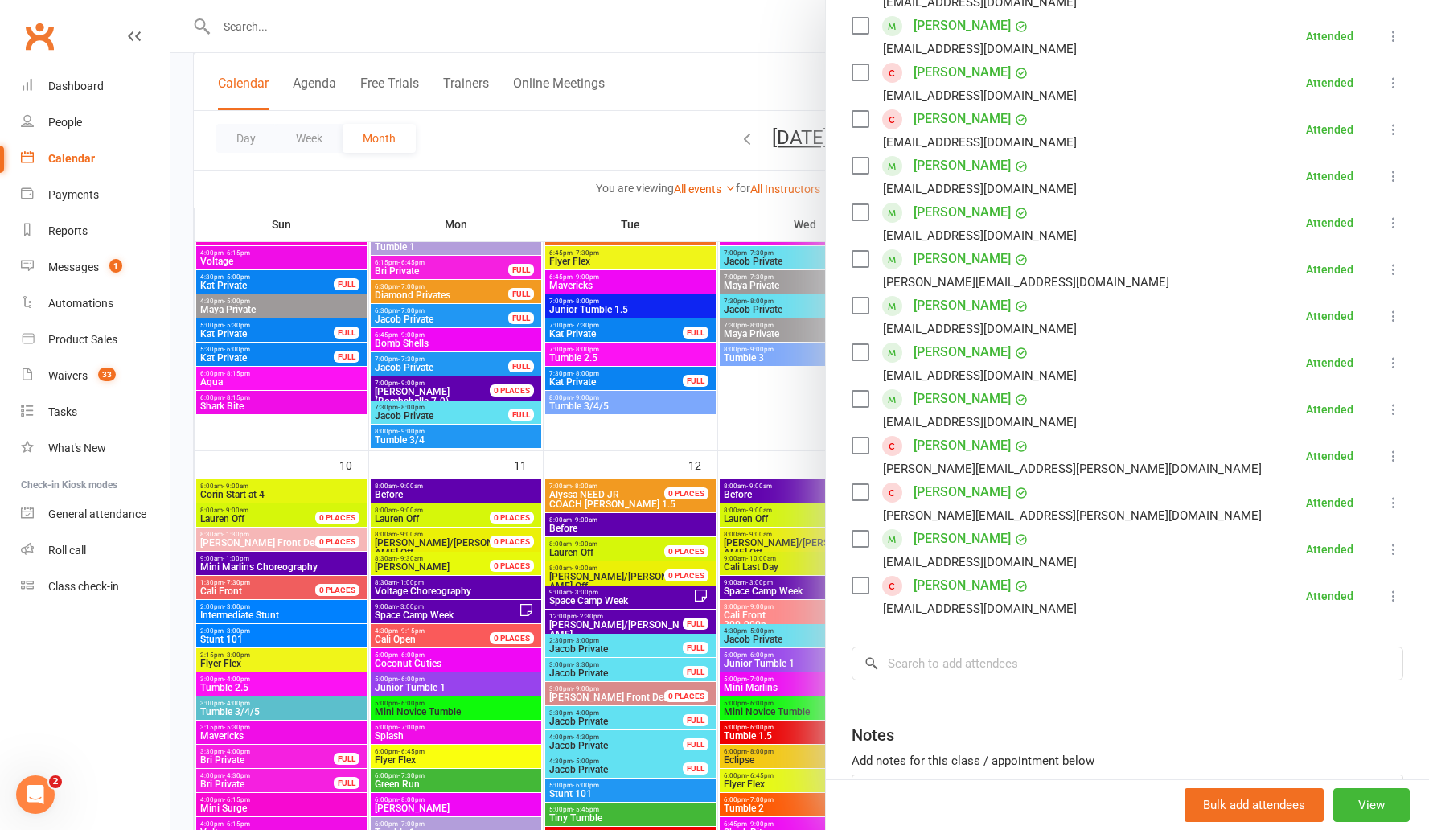
scroll to position [462, 0]
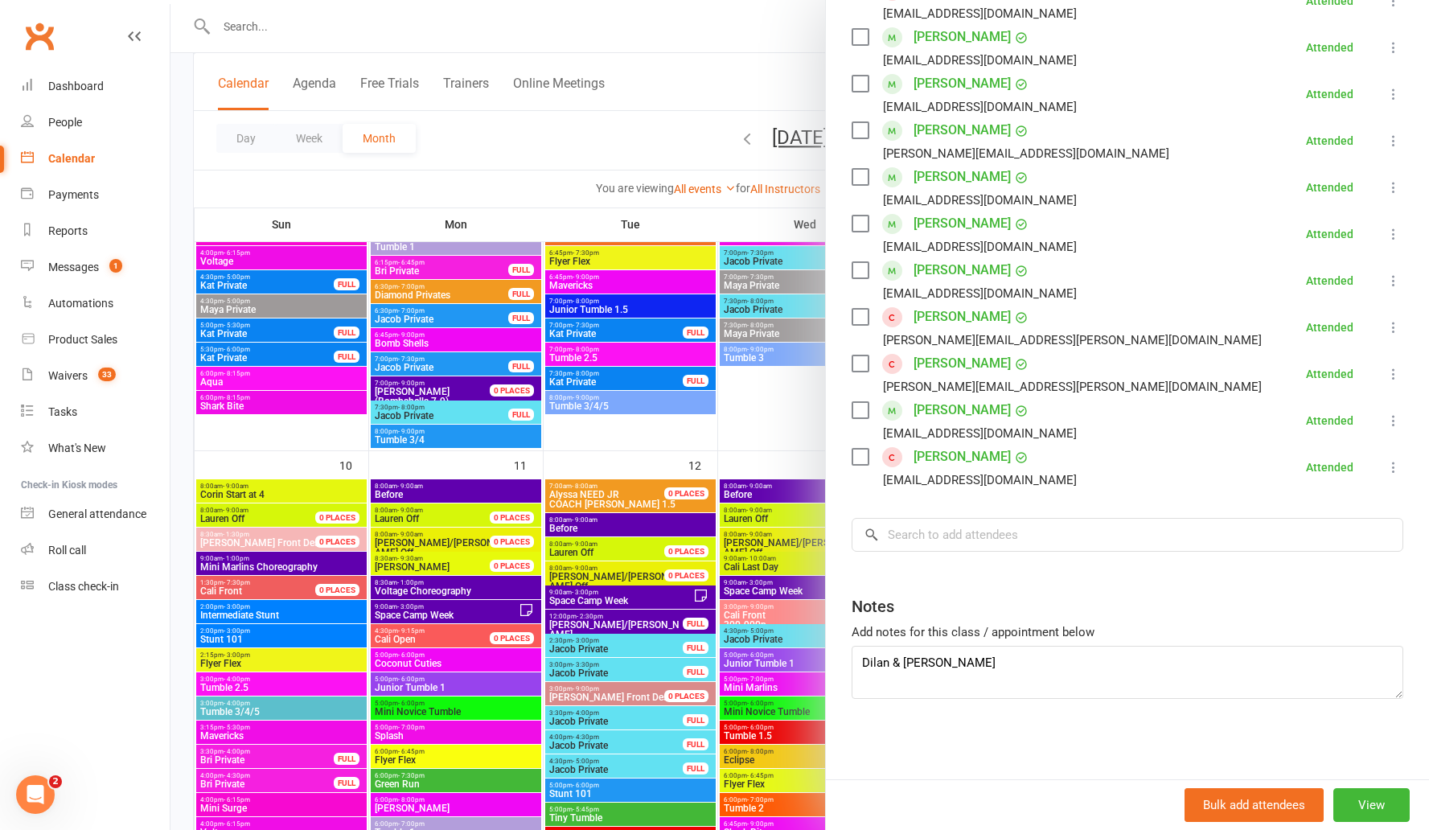
click at [672, 80] on div at bounding box center [800, 415] width 1259 height 830
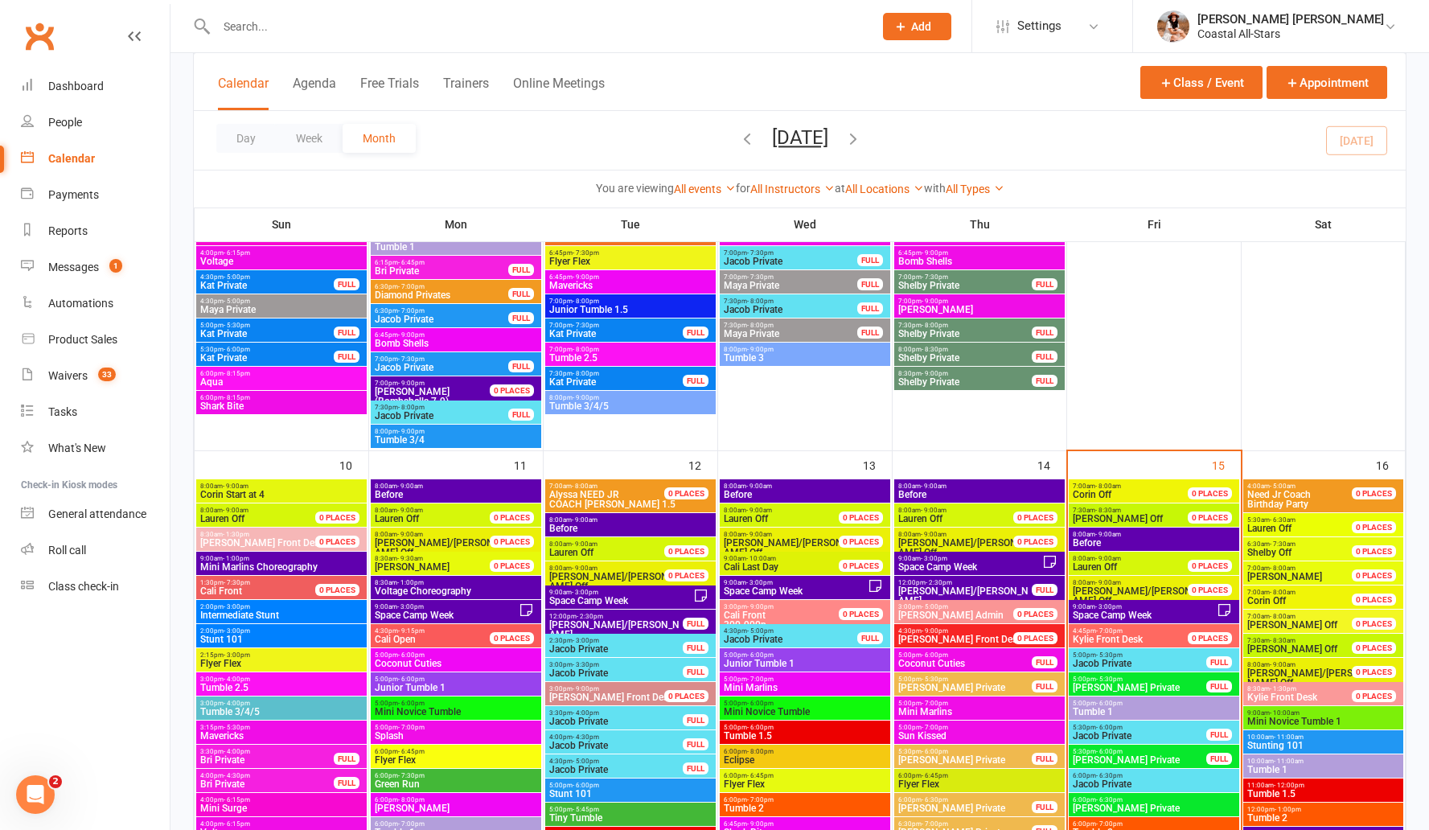
click at [1112, 612] on span "Space Camp Week" at bounding box center [1144, 615] width 145 height 10
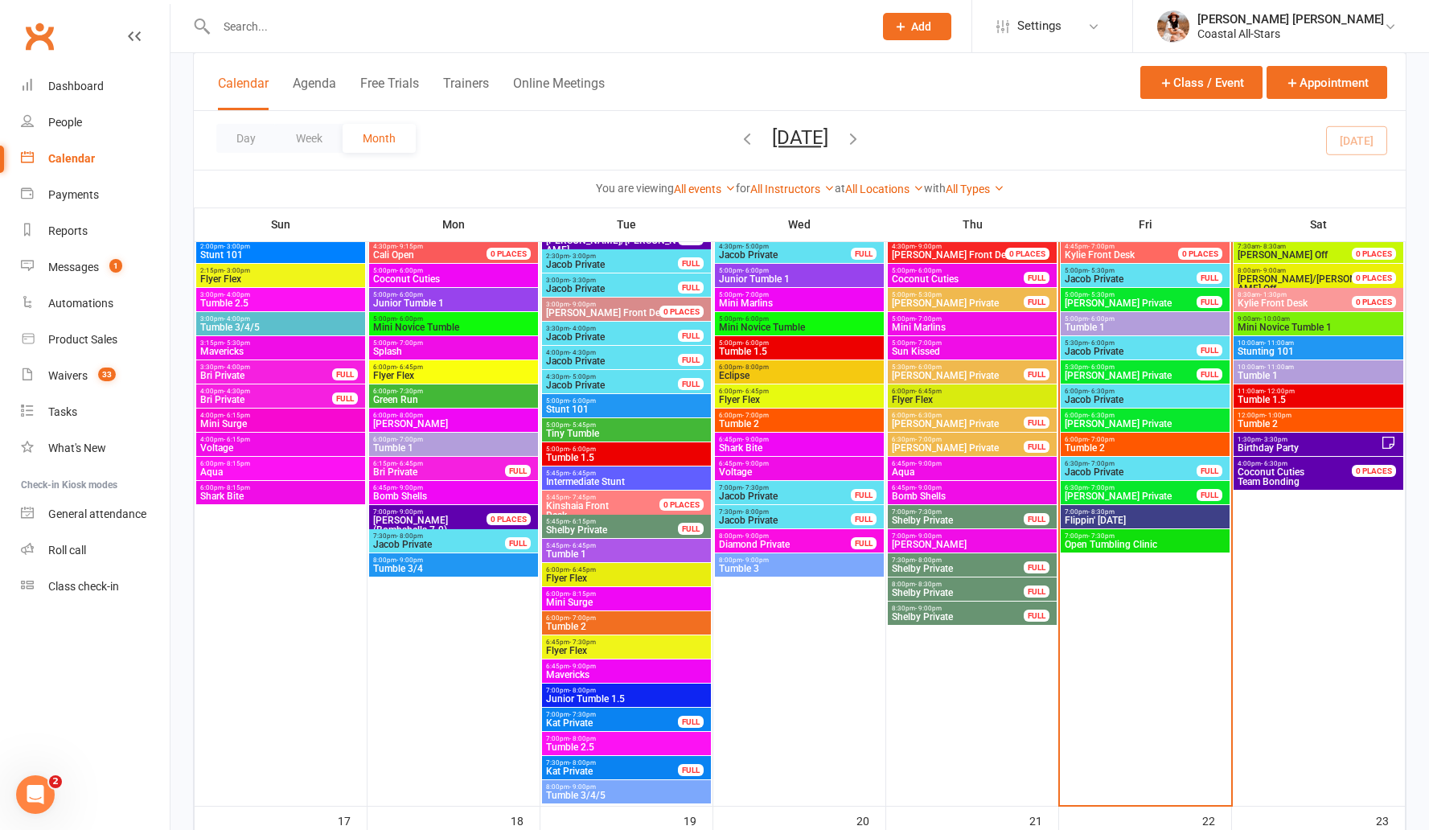
scroll to position [1525, 0]
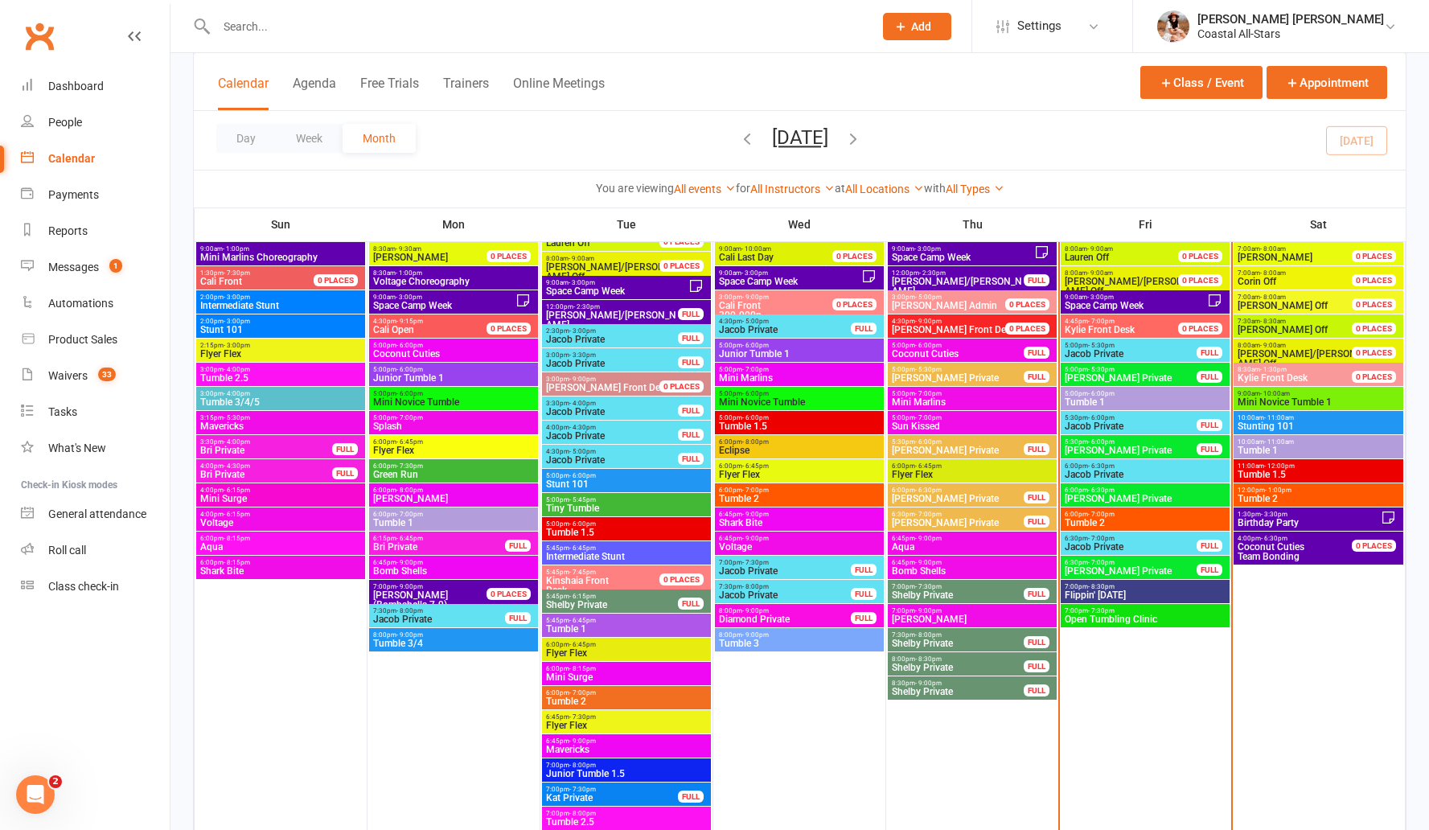
click at [692, 301] on span "Space Camp Week" at bounding box center [1135, 306] width 143 height 10
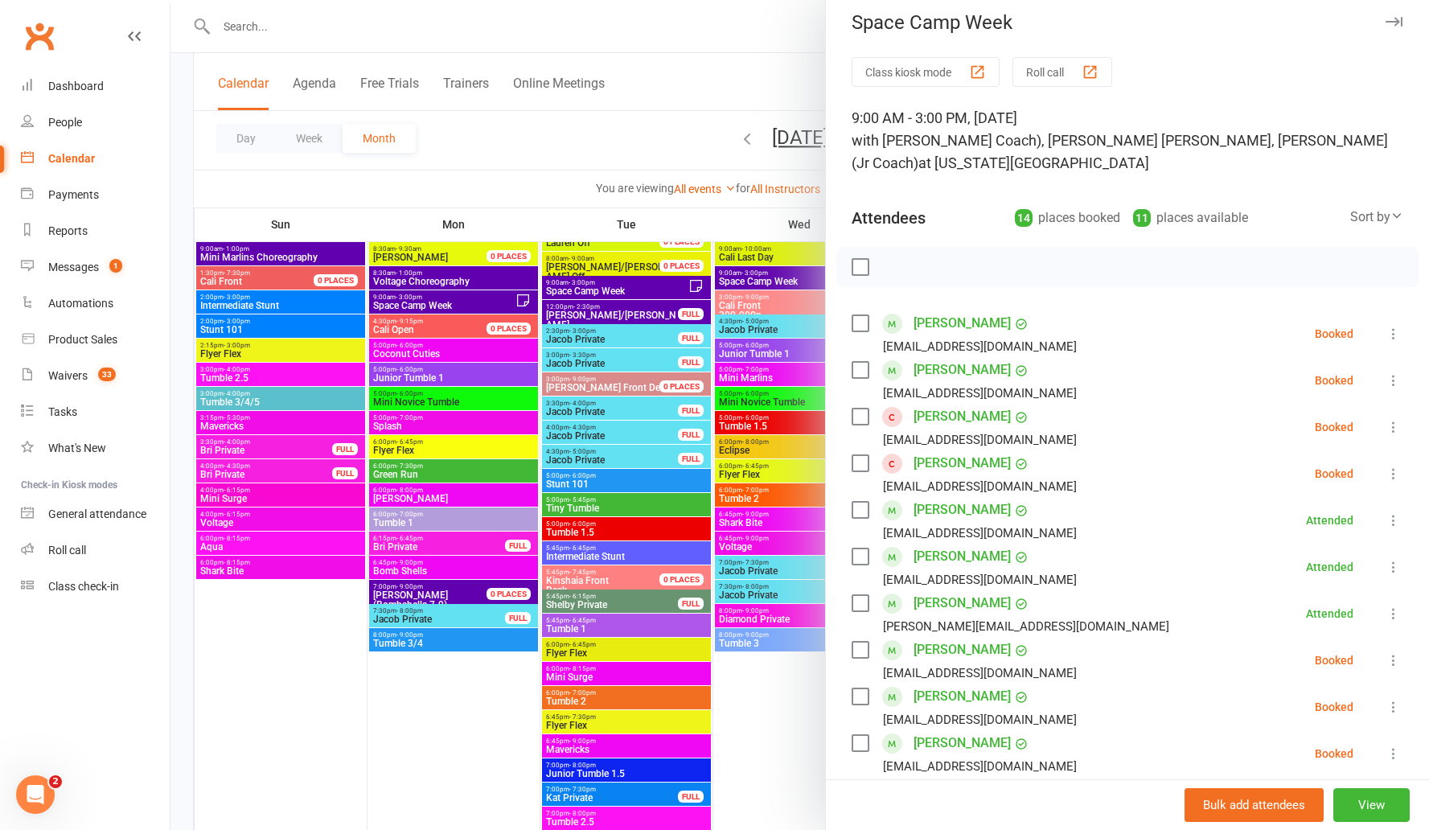
scroll to position [27, 0]
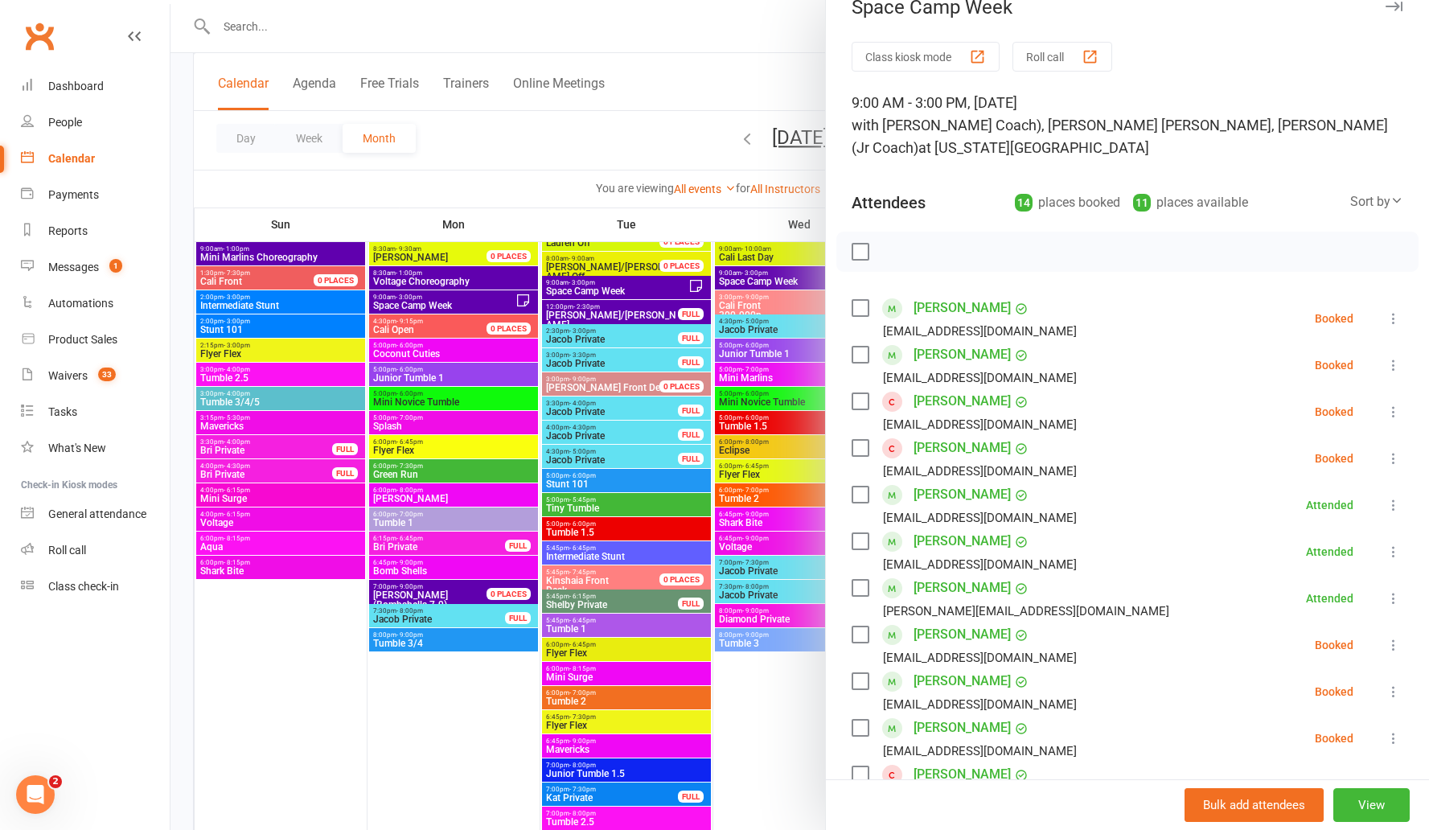
click at [692, 404] on icon at bounding box center [1394, 412] width 16 height 16
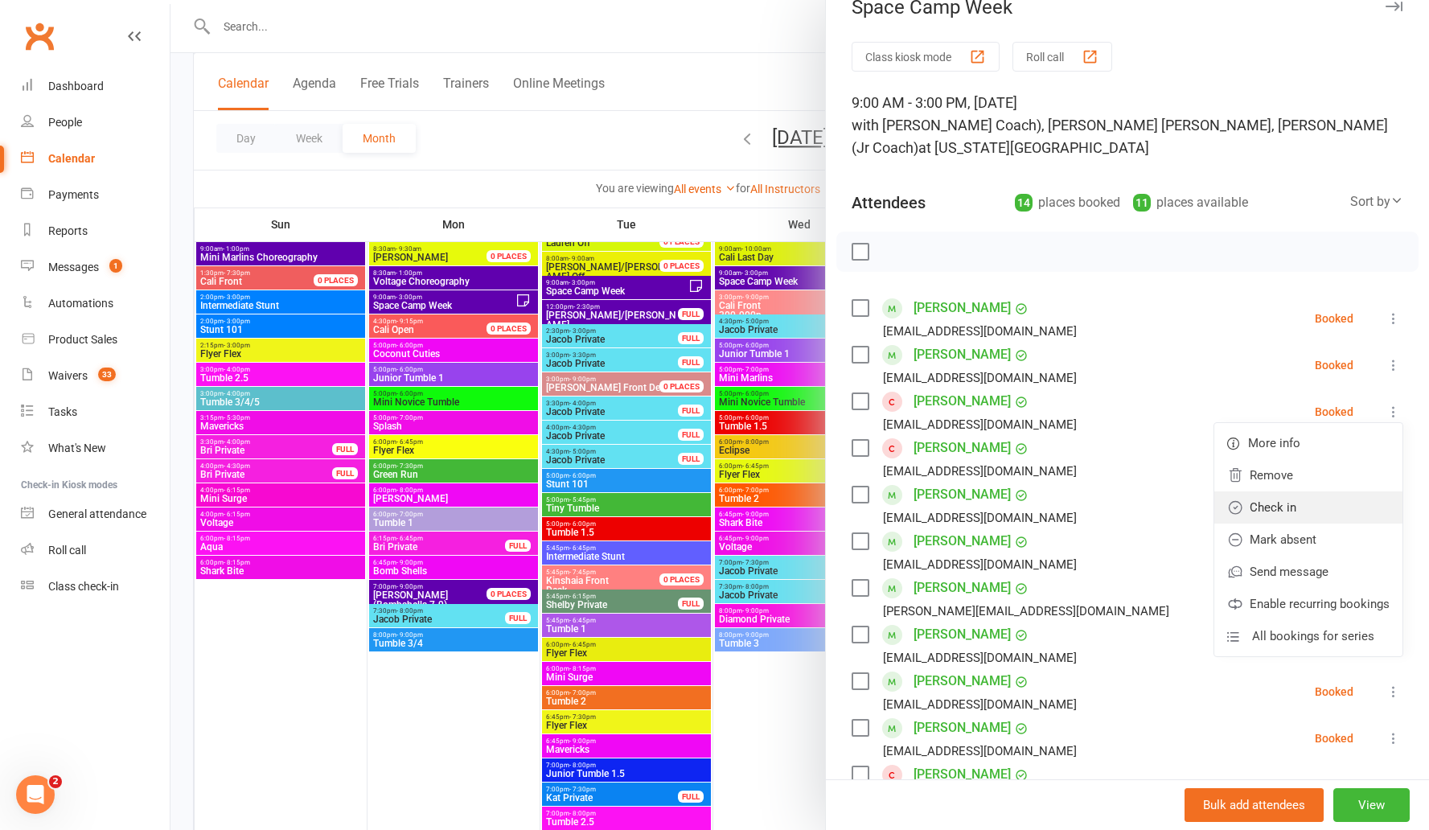
click at [692, 491] on link "Check in" at bounding box center [1308, 507] width 188 height 32
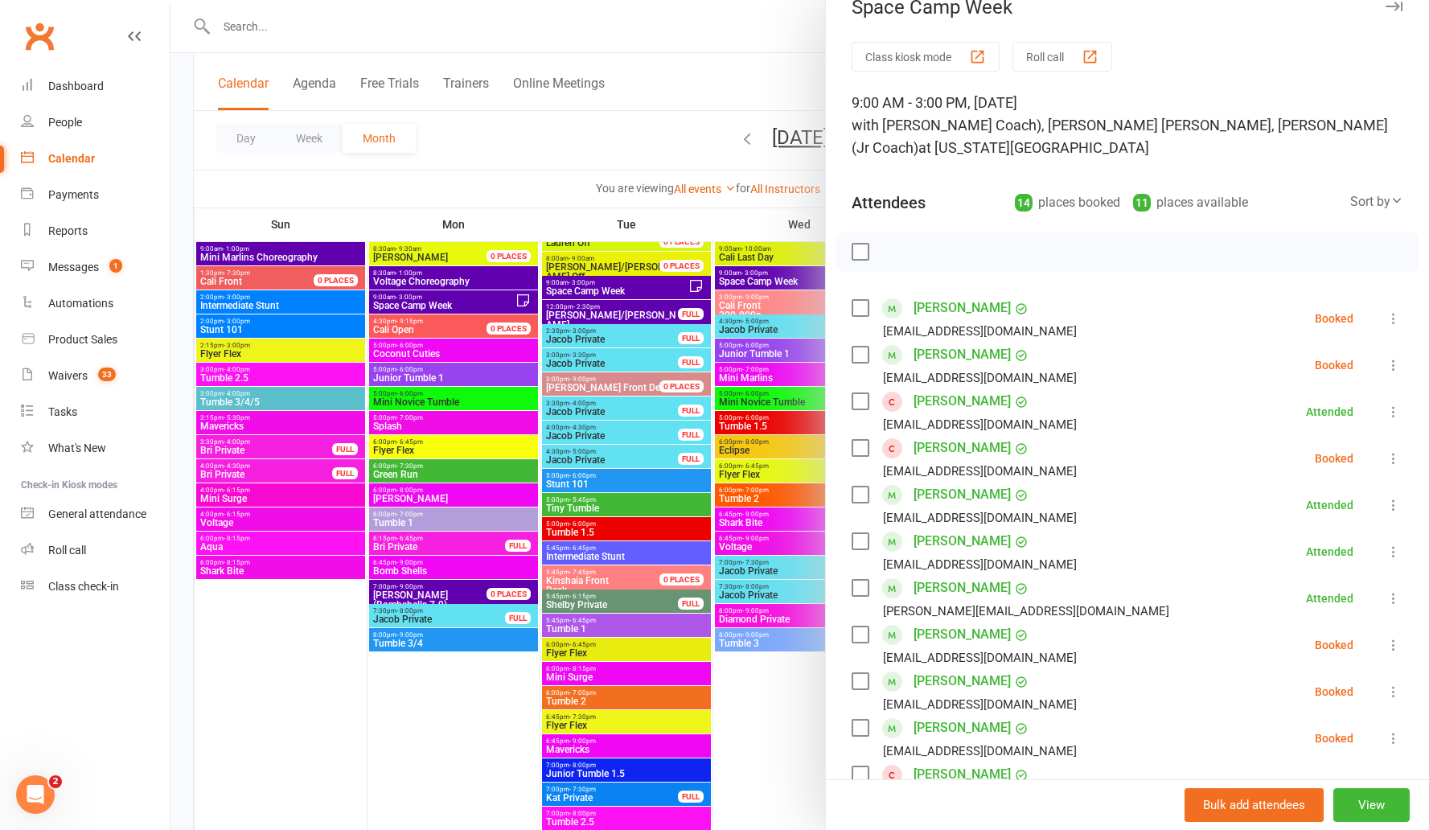
click at [692, 449] on button at bounding box center [1393, 458] width 19 height 19
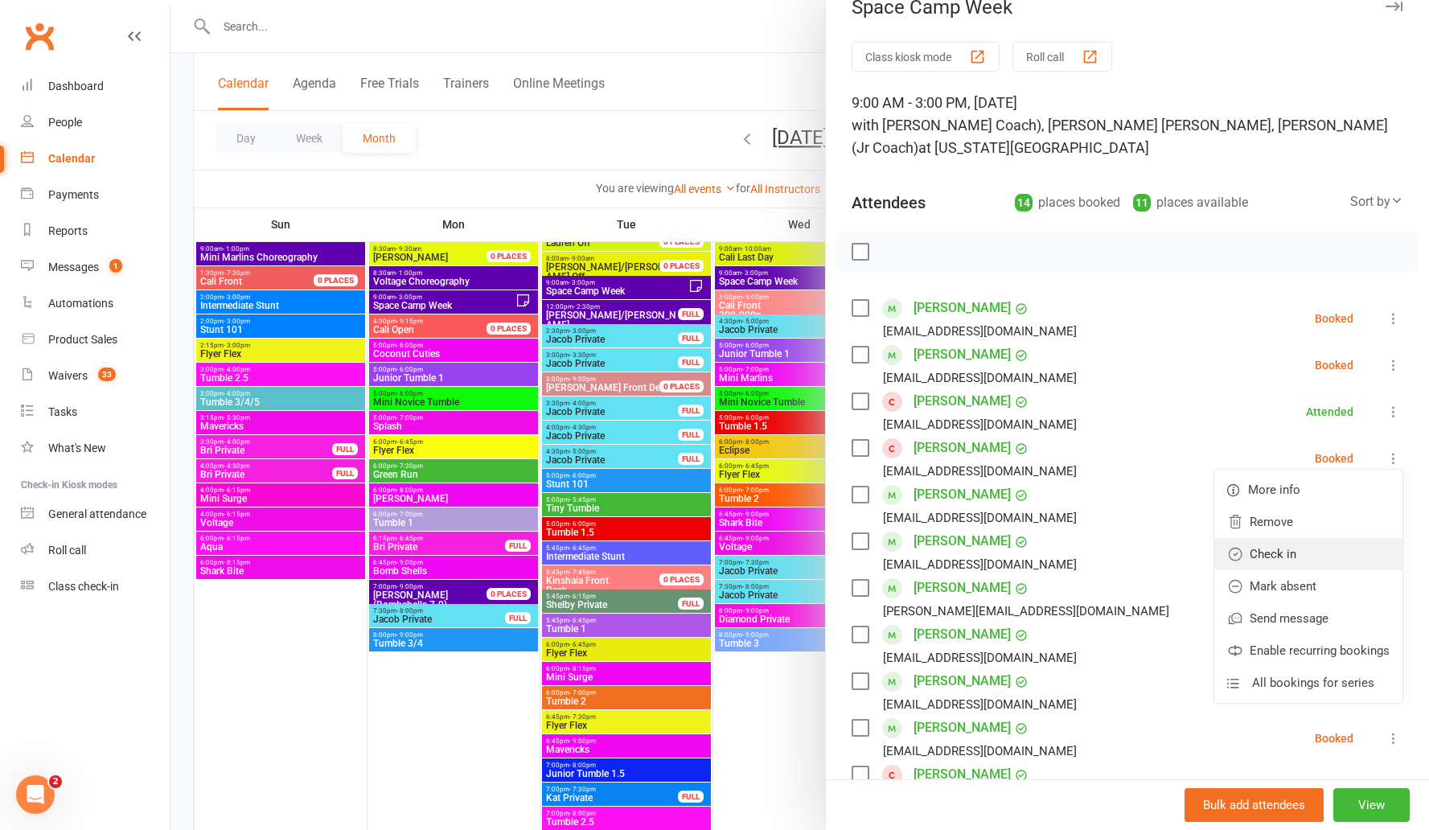
click at [692, 538] on link "Check in" at bounding box center [1308, 554] width 188 height 32
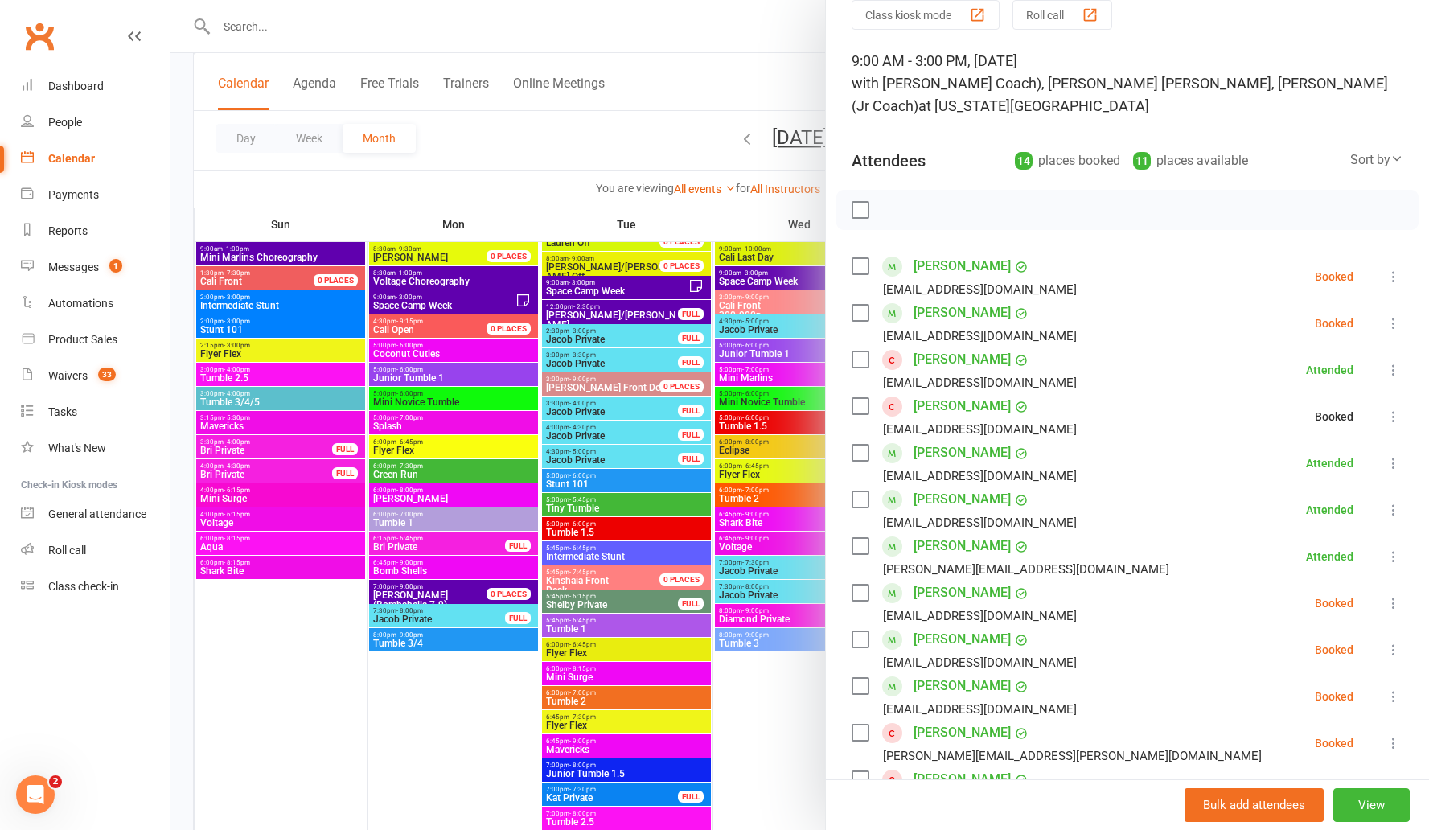
scroll to position [261, 0]
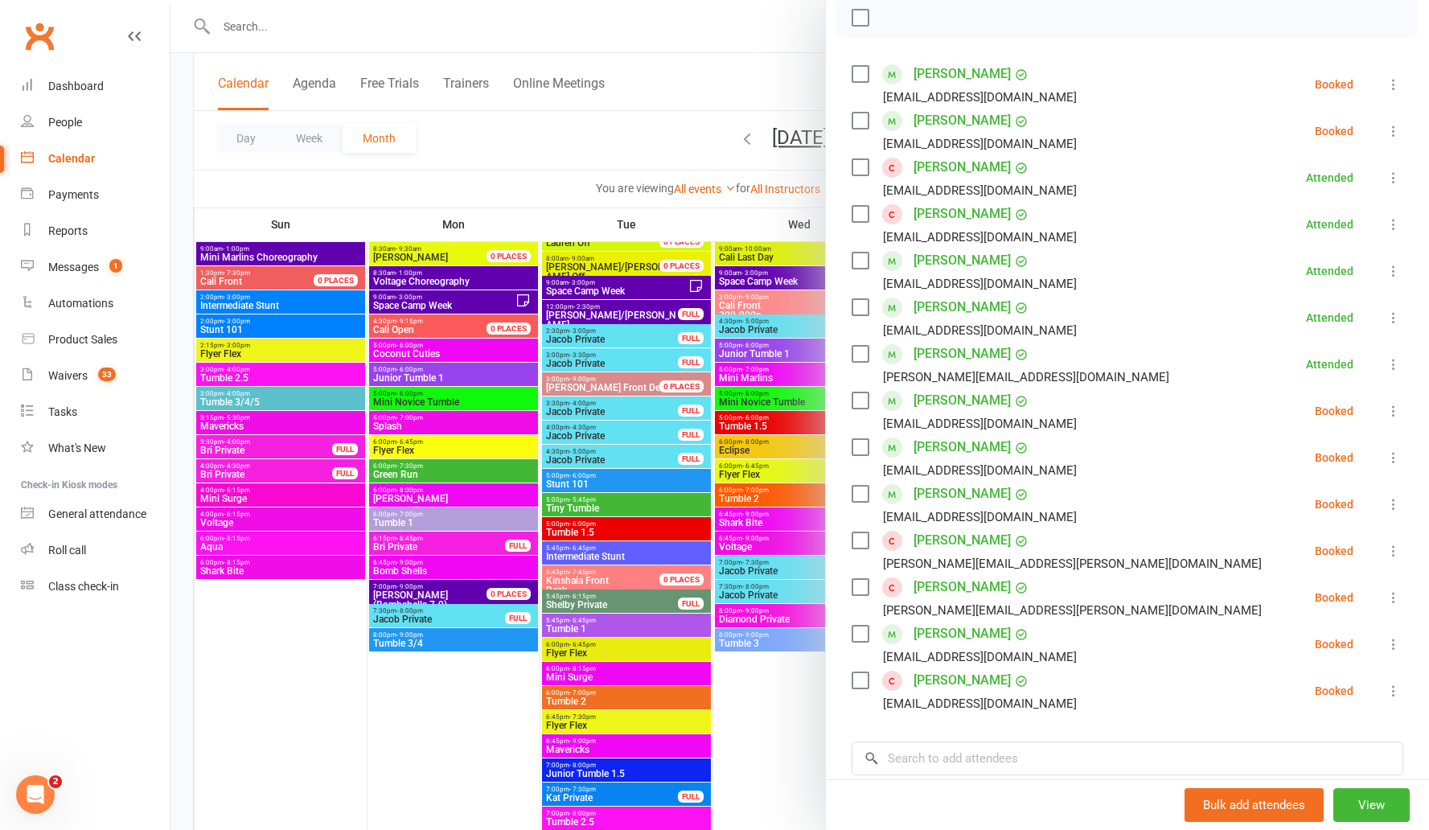
click at [692, 543] on icon at bounding box center [1394, 551] width 16 height 16
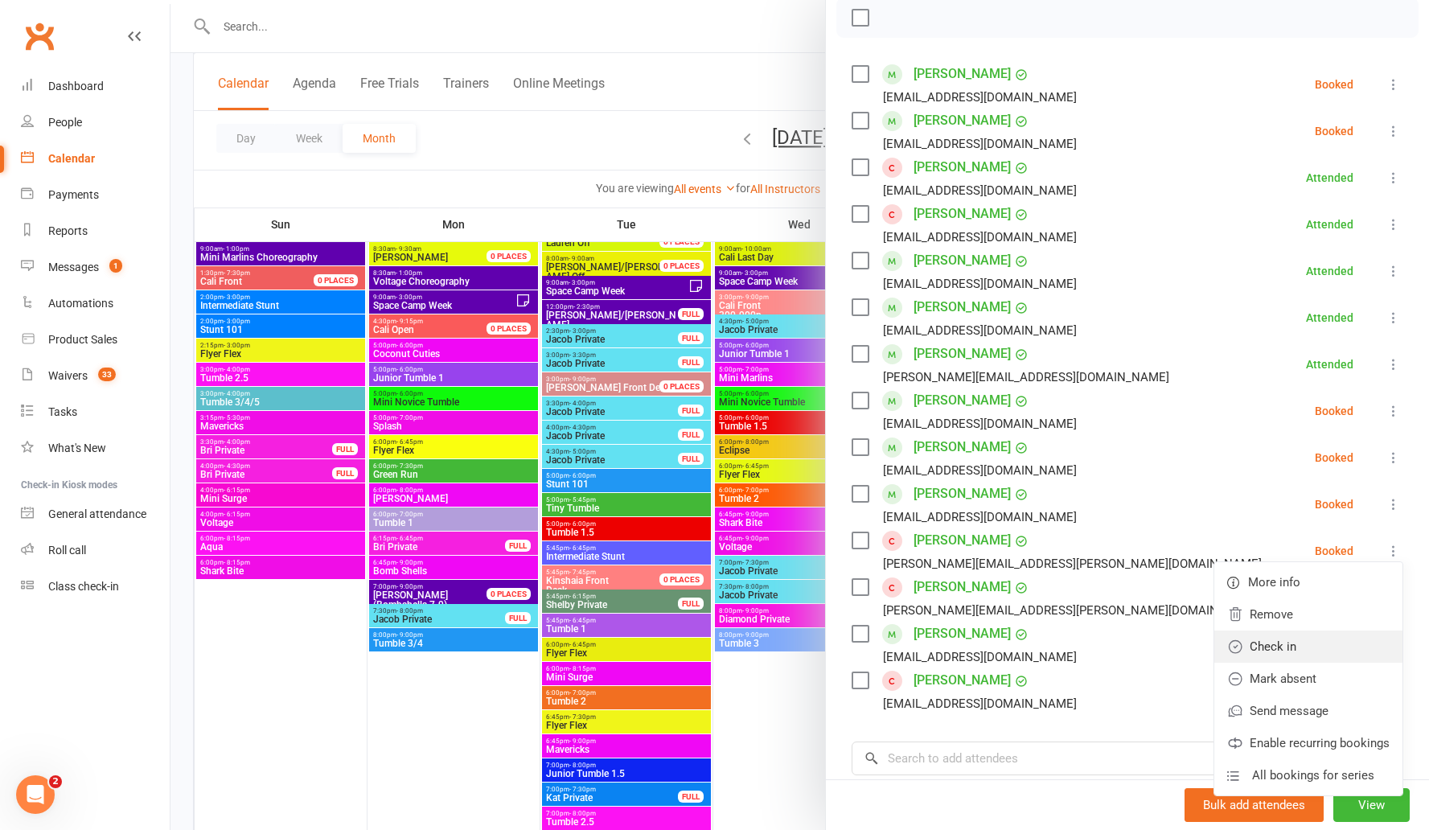
click at [692, 631] on link "Check in" at bounding box center [1308, 647] width 188 height 32
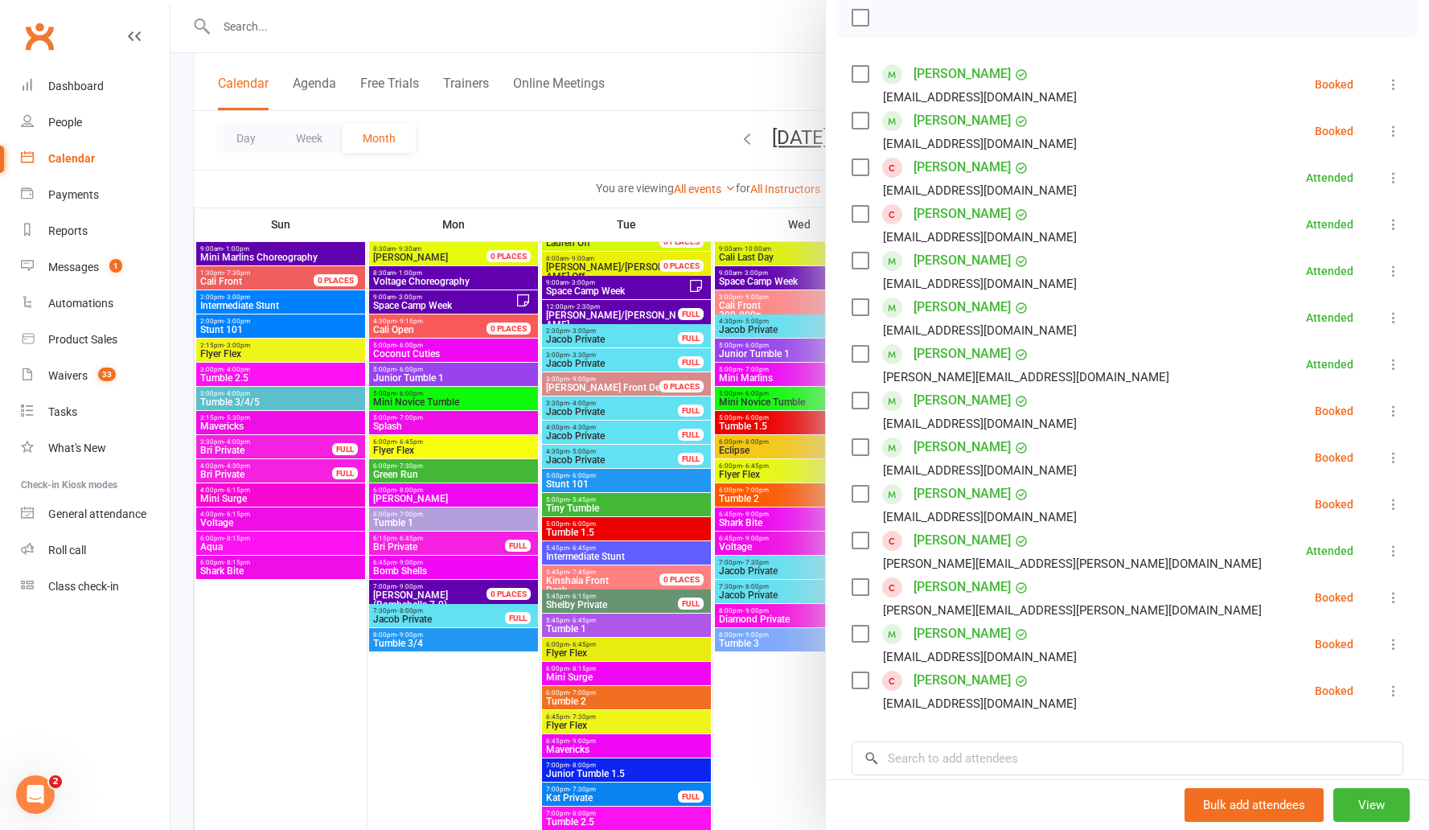
click at [692, 590] on icon at bounding box center [1394, 598] width 16 height 16
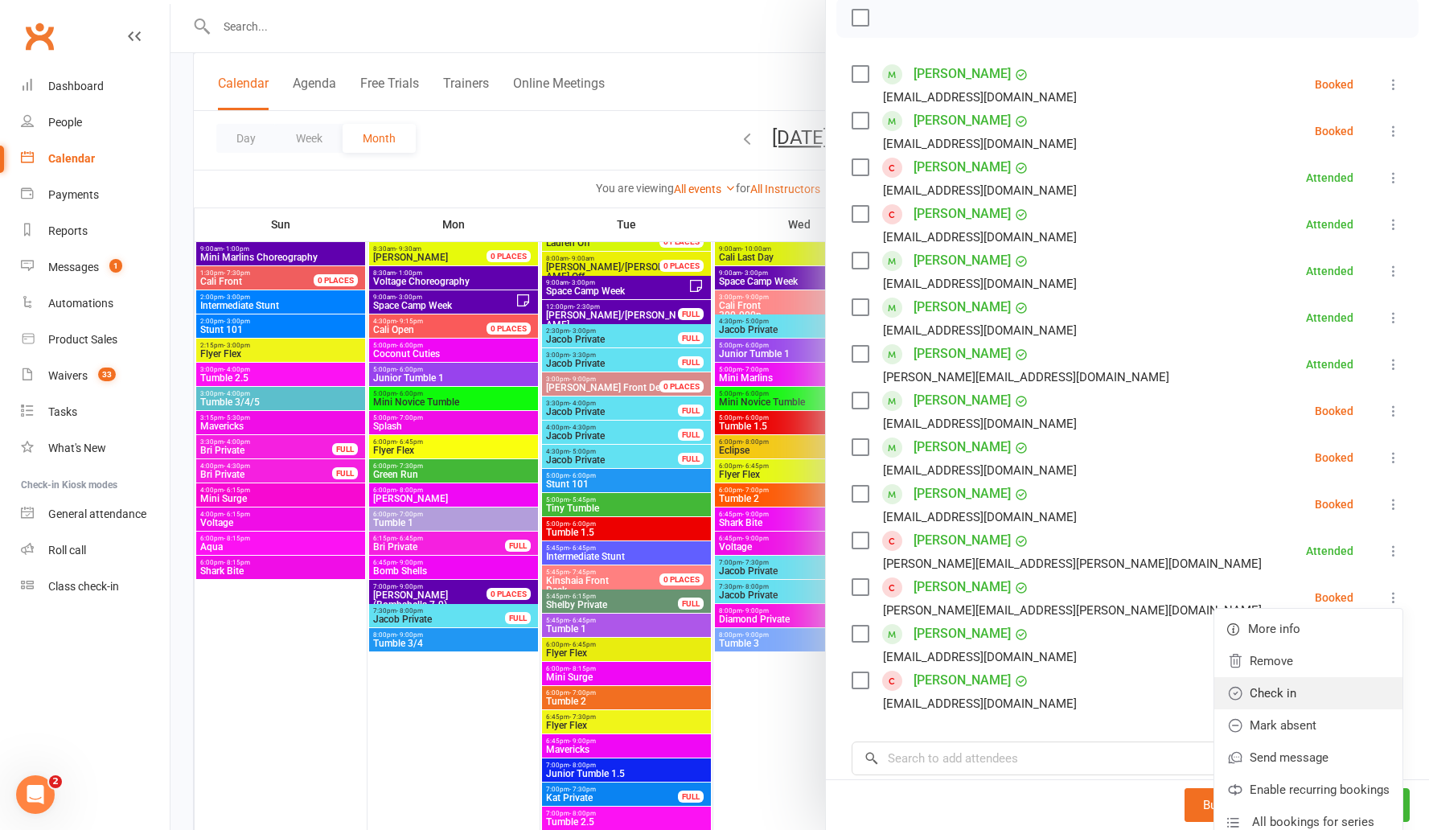
click at [692, 681] on link "Check in" at bounding box center [1308, 693] width 188 height 32
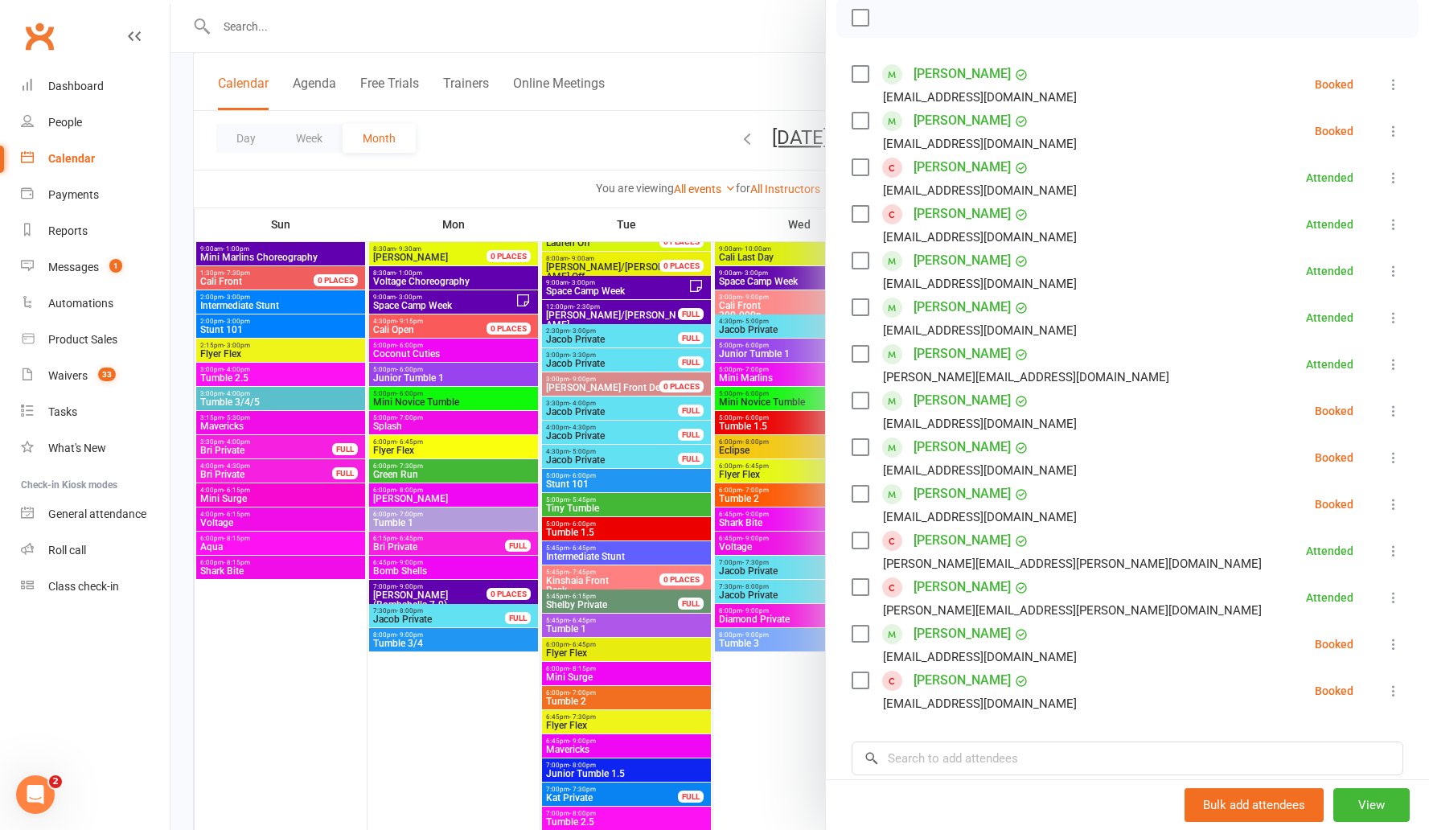
click at [692, 123] on icon at bounding box center [1394, 131] width 16 height 16
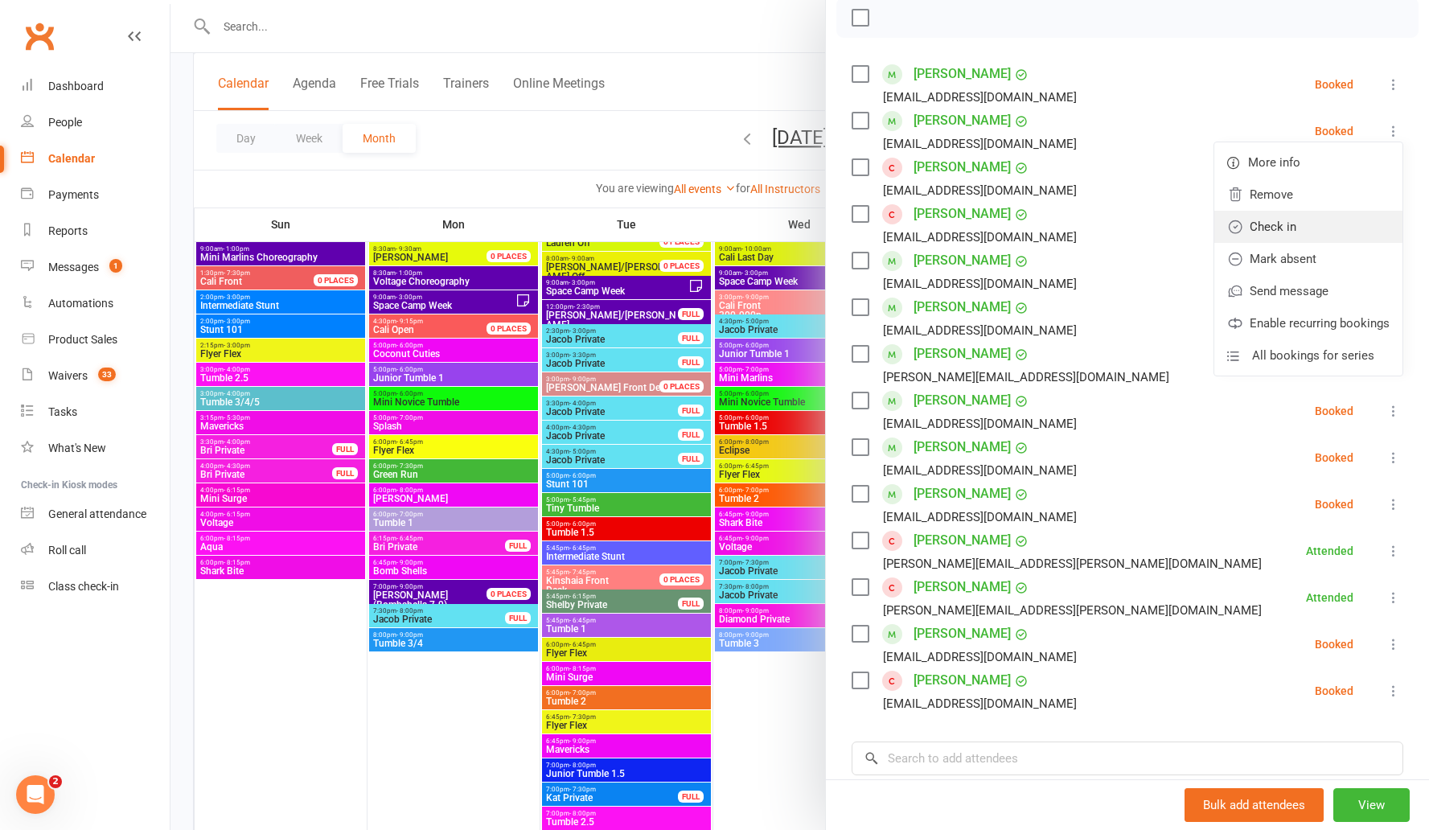
click at [692, 212] on link "Check in" at bounding box center [1308, 227] width 188 height 32
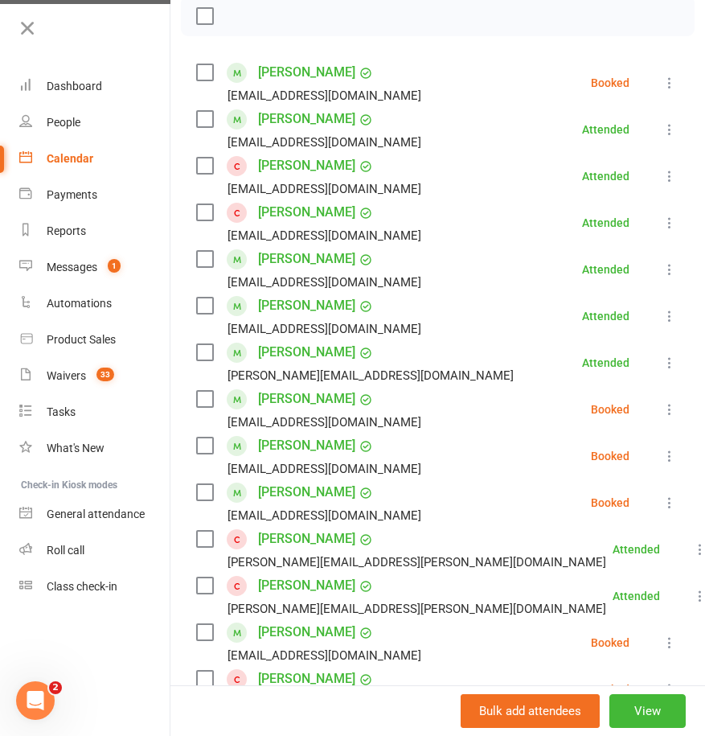
click at [662, 454] on icon at bounding box center [670, 456] width 16 height 16
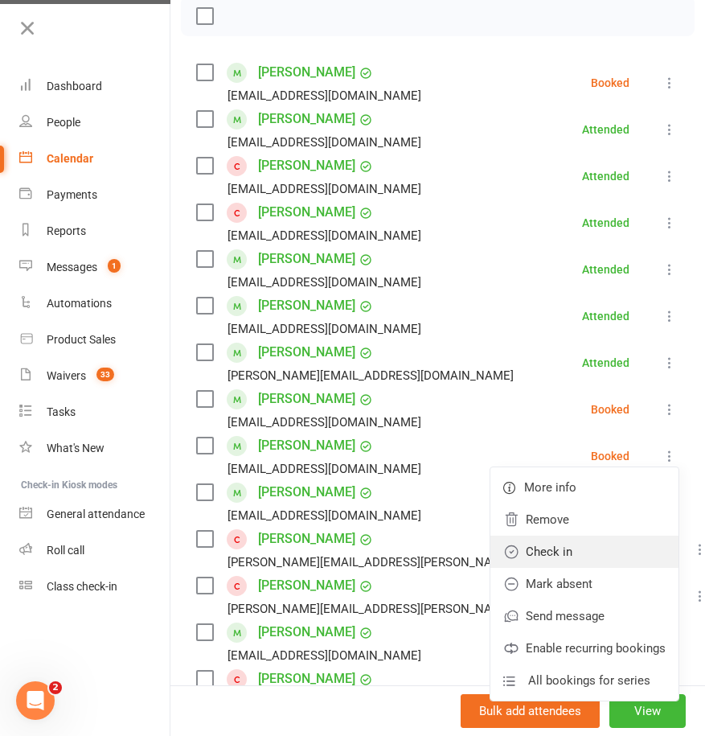
drag, startPoint x: 565, startPoint y: 552, endPoint x: 588, endPoint y: 548, distance: 22.9
click at [566, 552] on link "Check in" at bounding box center [585, 552] width 188 height 32
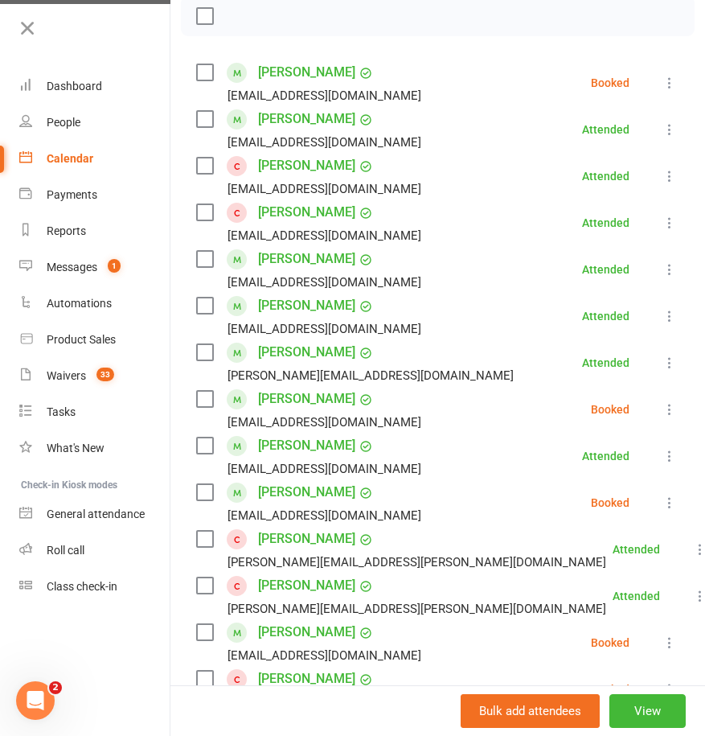
click at [634, 505] on li "Tabitha Petherbridge Aepetherbridge@gmail.com Booked More info Remove Check in …" at bounding box center [437, 502] width 483 height 47
click at [662, 502] on icon at bounding box center [670, 503] width 16 height 16
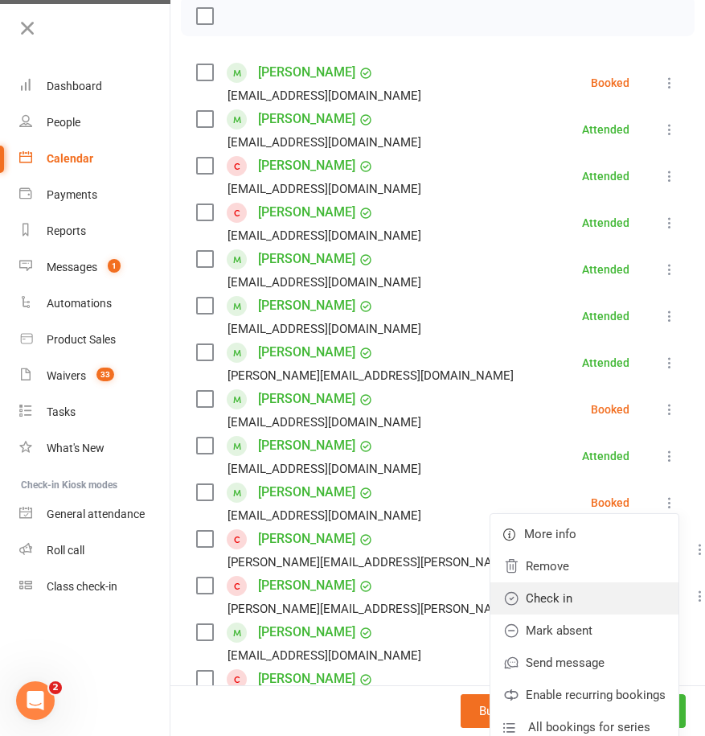
click at [533, 597] on link "Check in" at bounding box center [585, 598] width 188 height 32
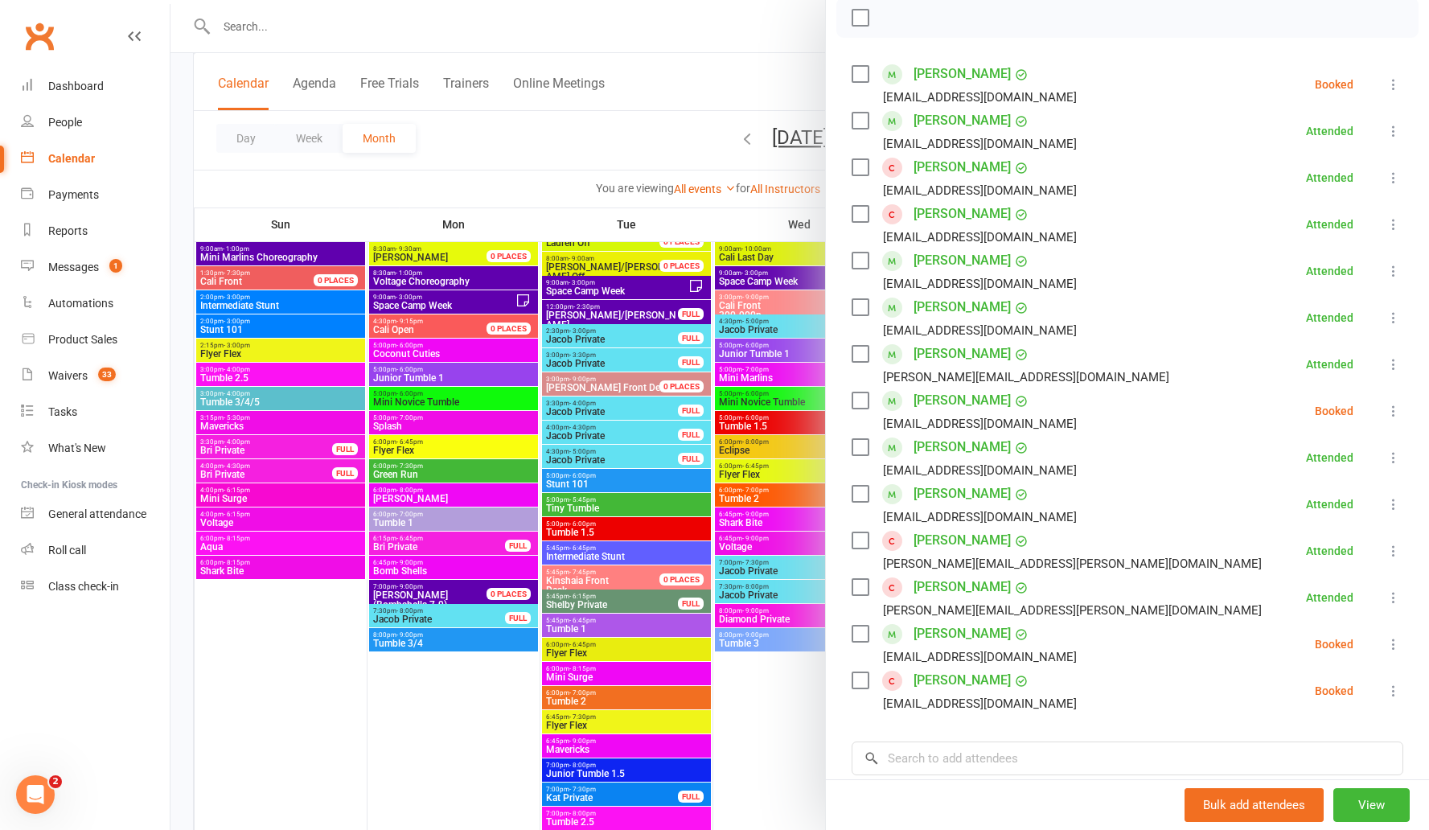
scroll to position [1023, 0]
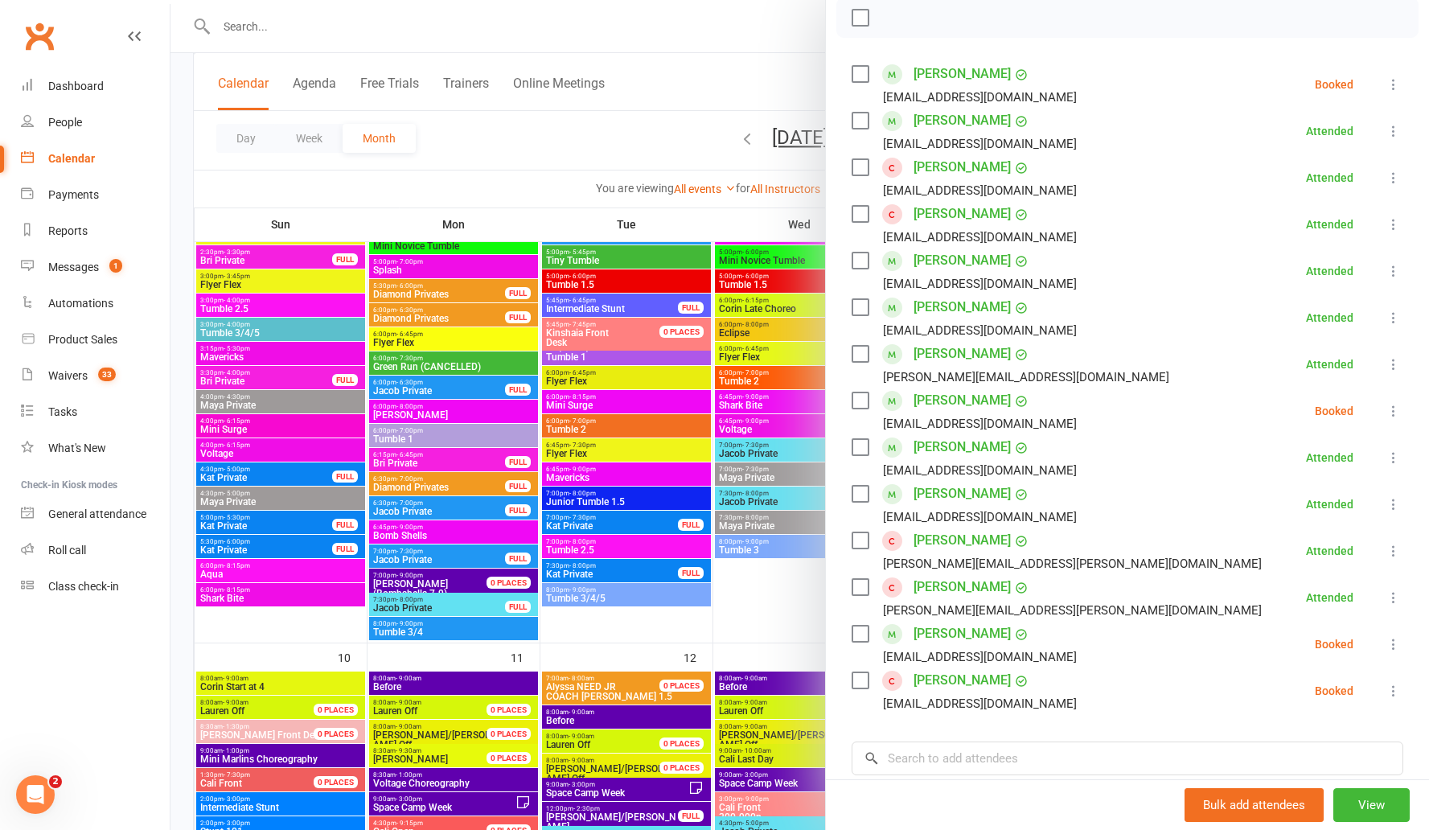
click at [627, 138] on div at bounding box center [800, 415] width 1259 height 830
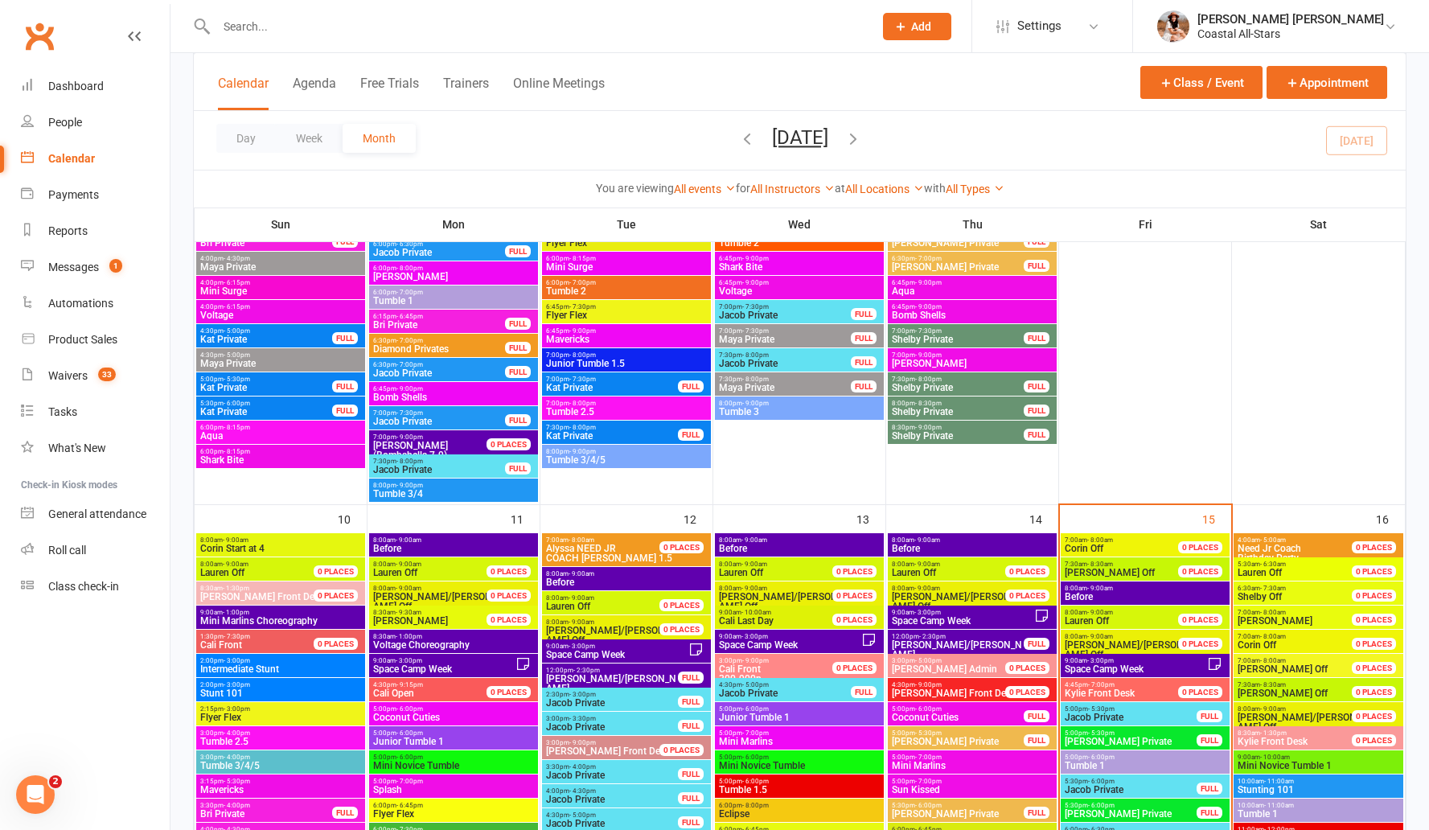
scroll to position [1471, 0]
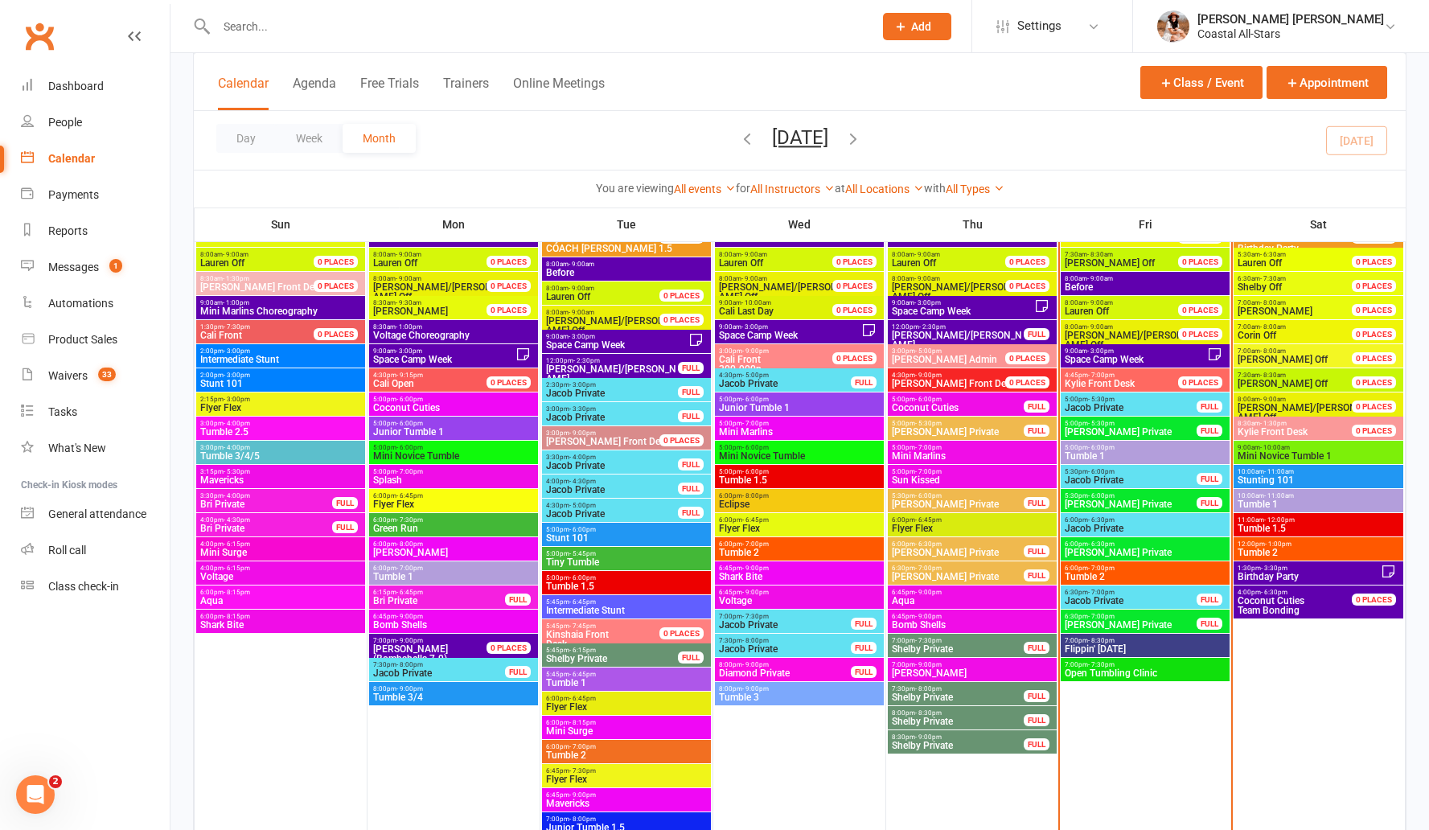
click at [692, 403] on span "Coconut Cuties" at bounding box center [958, 408] width 134 height 10
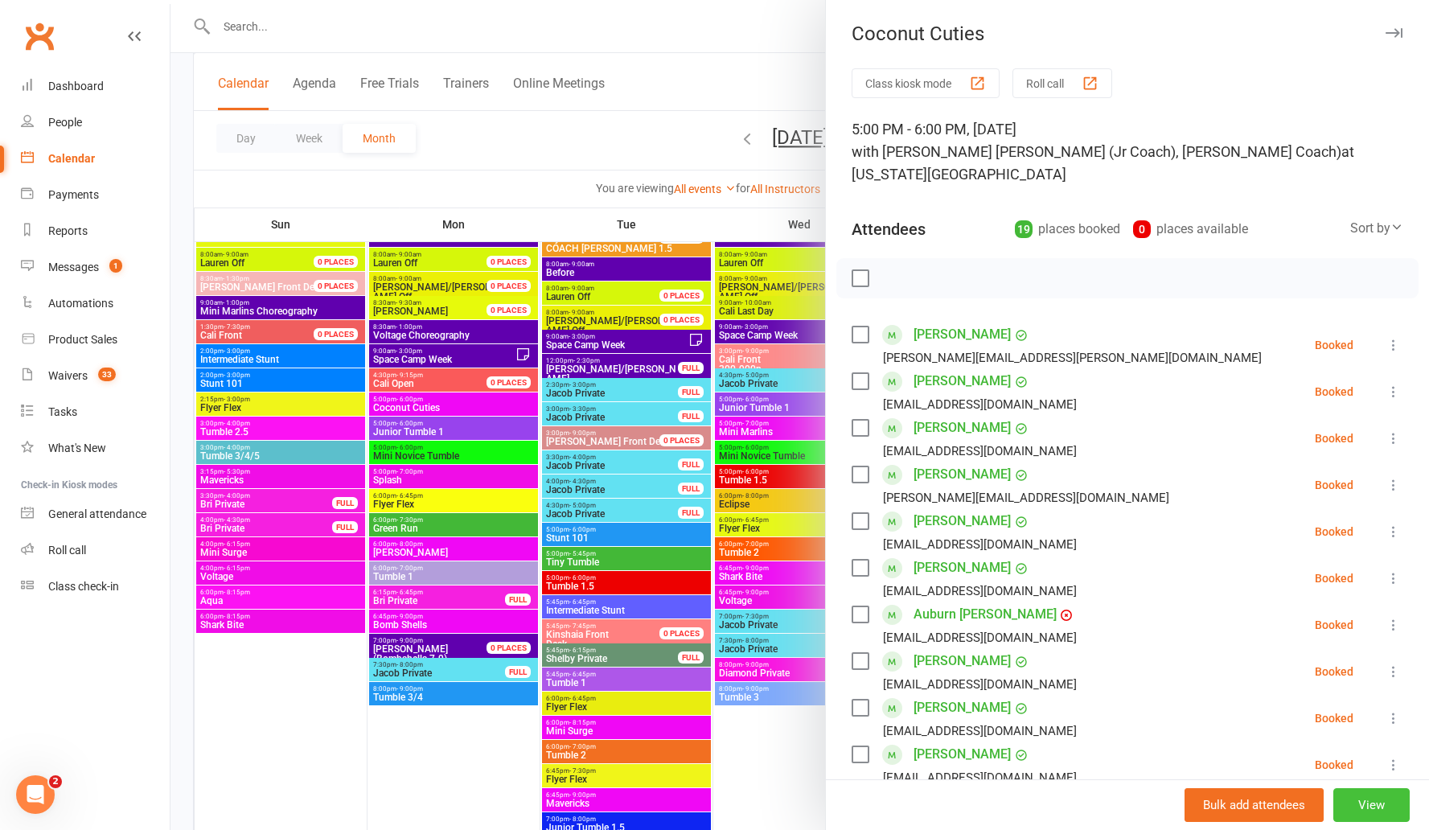
click at [692, 735] on button "View" at bounding box center [1372, 805] width 76 height 34
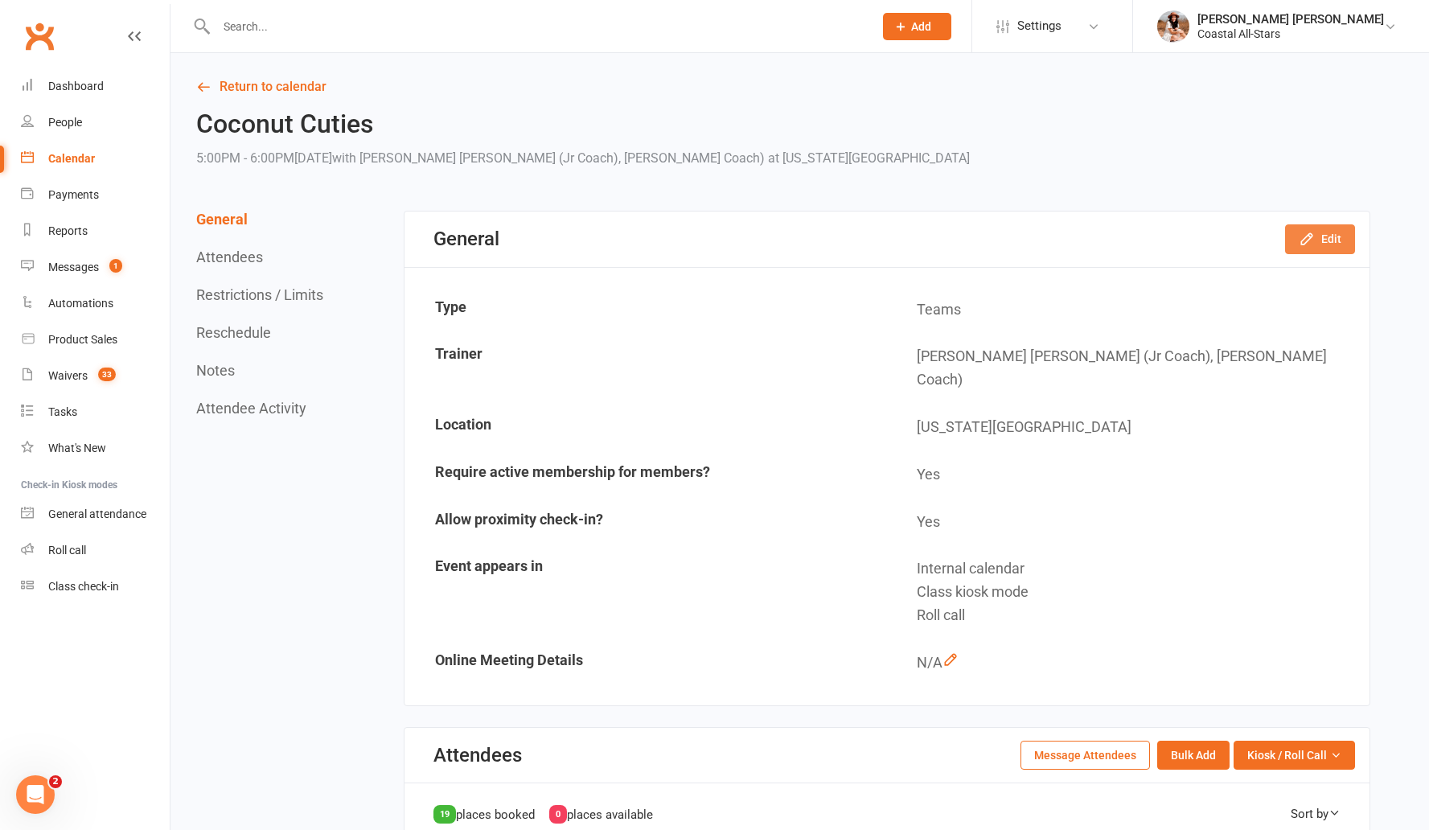
click at [692, 236] on button "Edit" at bounding box center [1320, 238] width 70 height 29
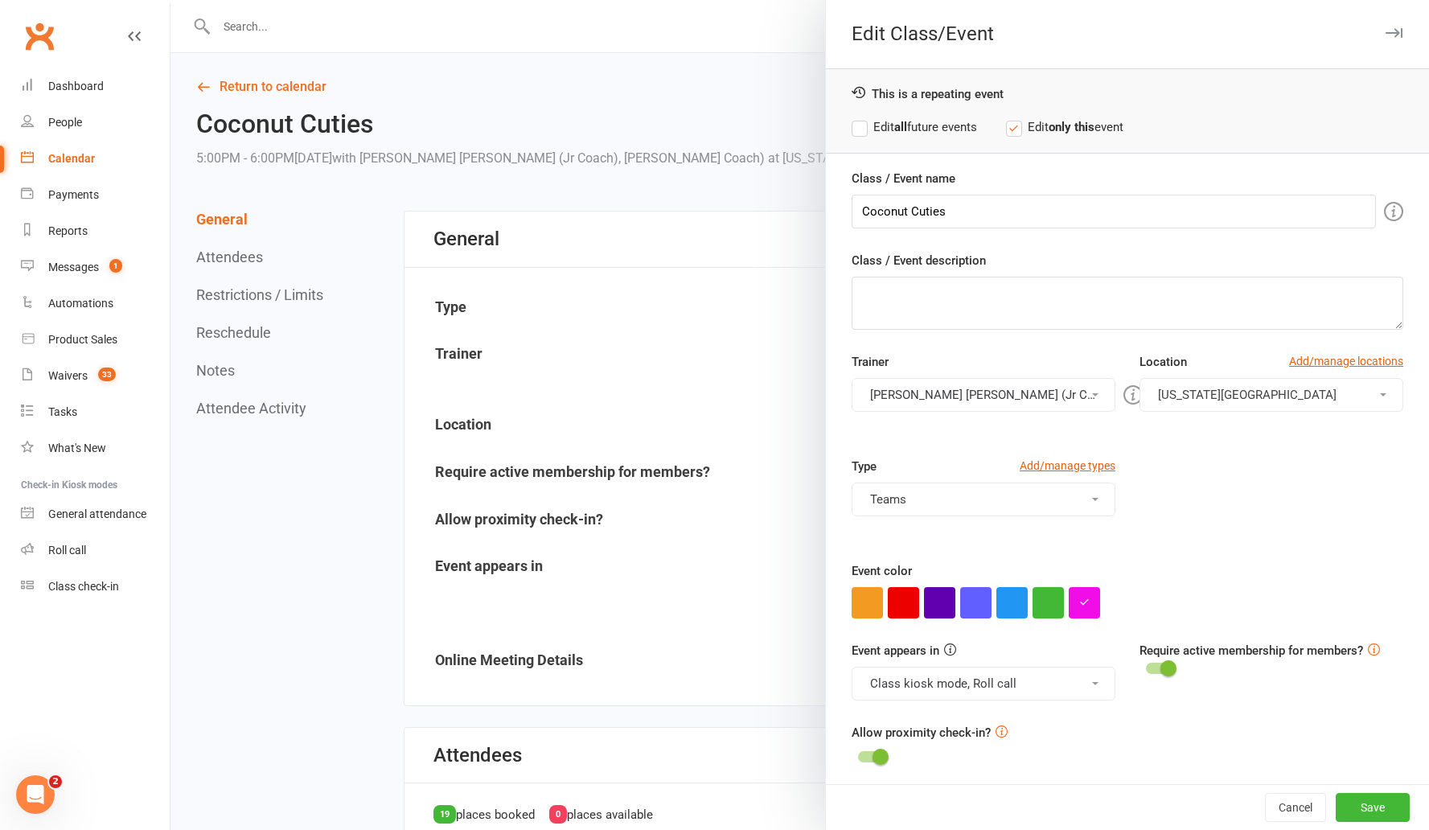
click at [692, 405] on button "Brianna Cole, Rosa (Jr Coach), Mae (Jr Coach)" at bounding box center [984, 395] width 264 height 34
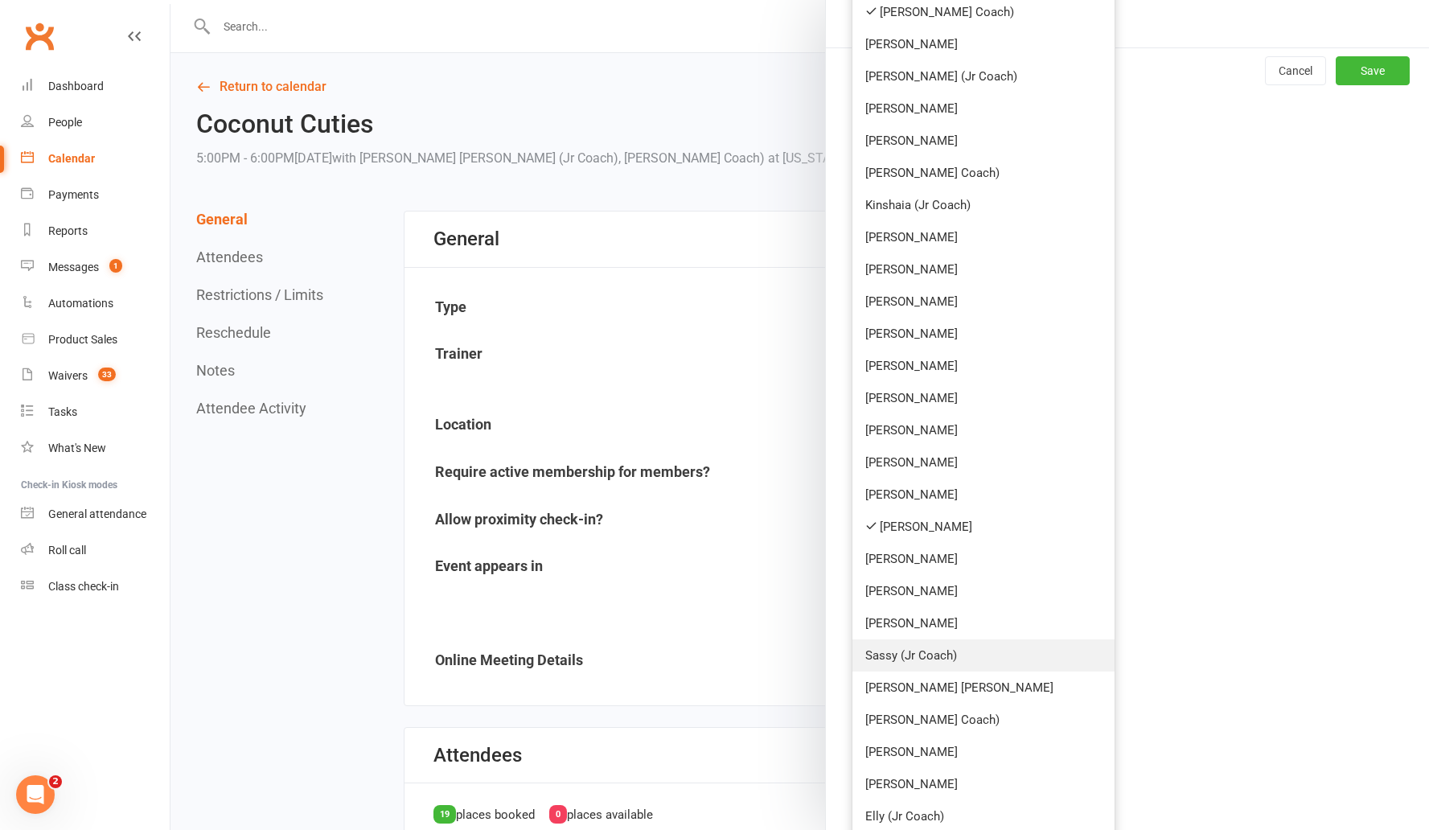
scroll to position [879, 0]
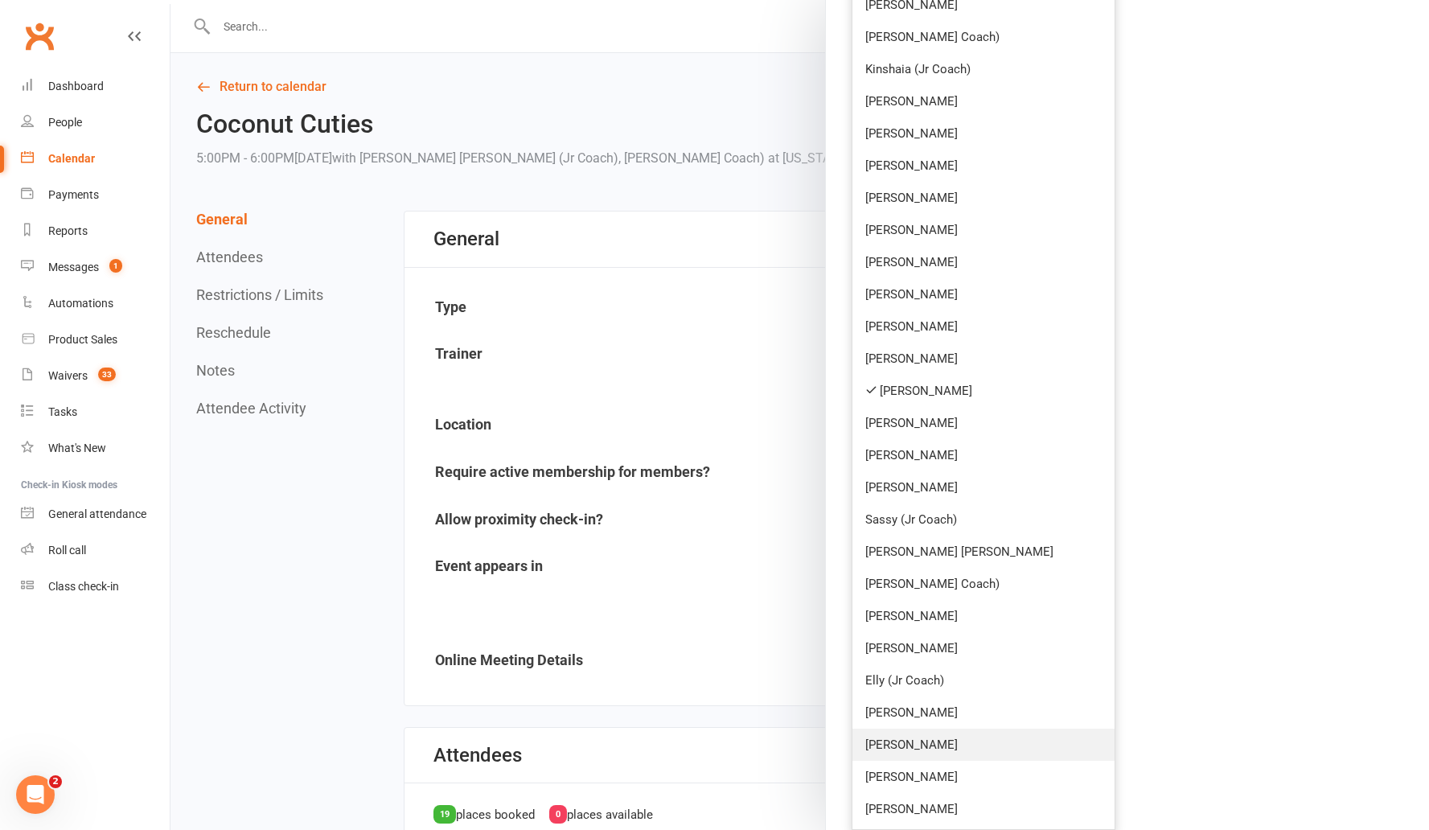
click at [692, 735] on link "[PERSON_NAME]" at bounding box center [984, 745] width 262 height 32
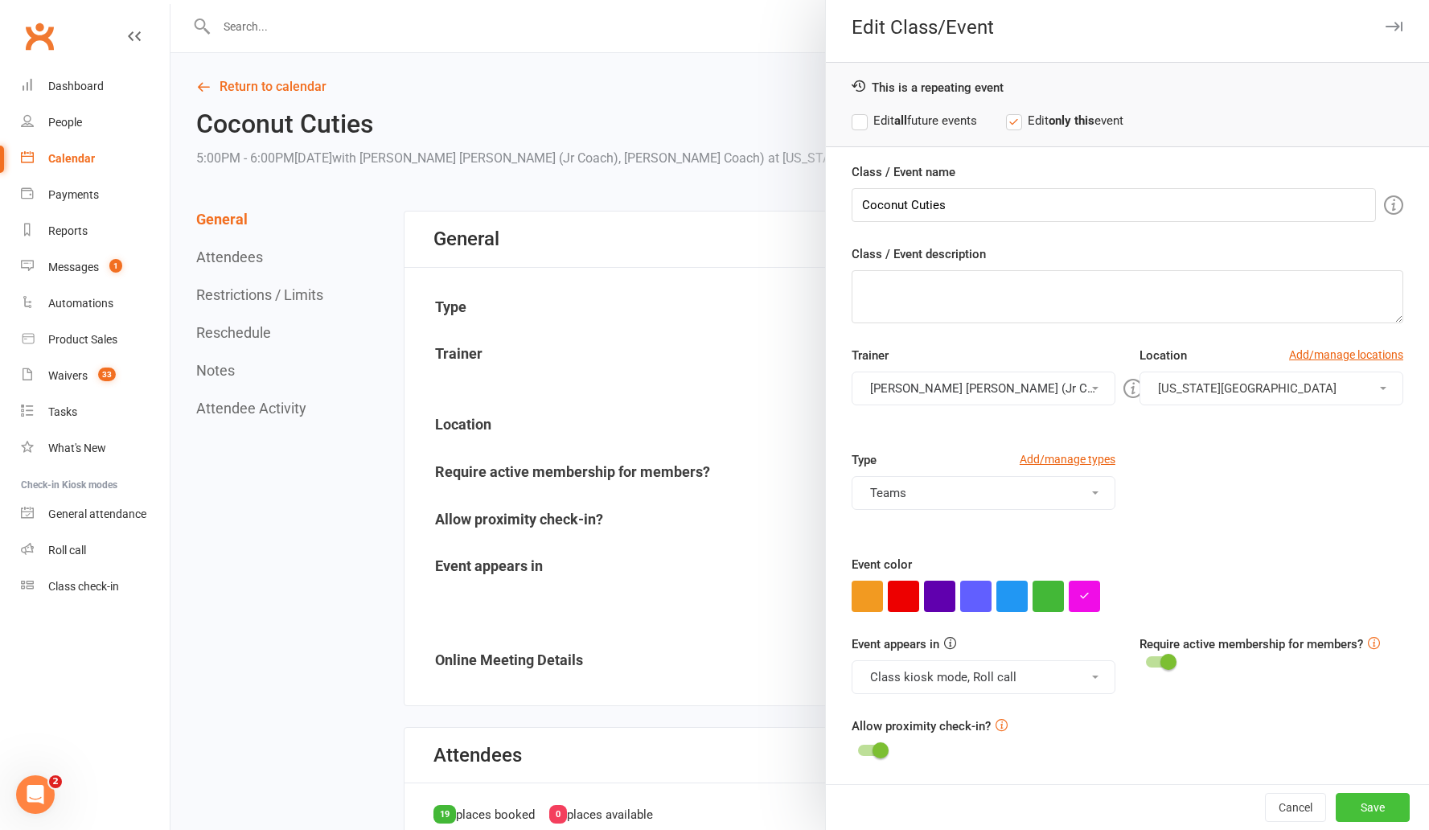
click at [692, 735] on button "Save" at bounding box center [1373, 807] width 74 height 29
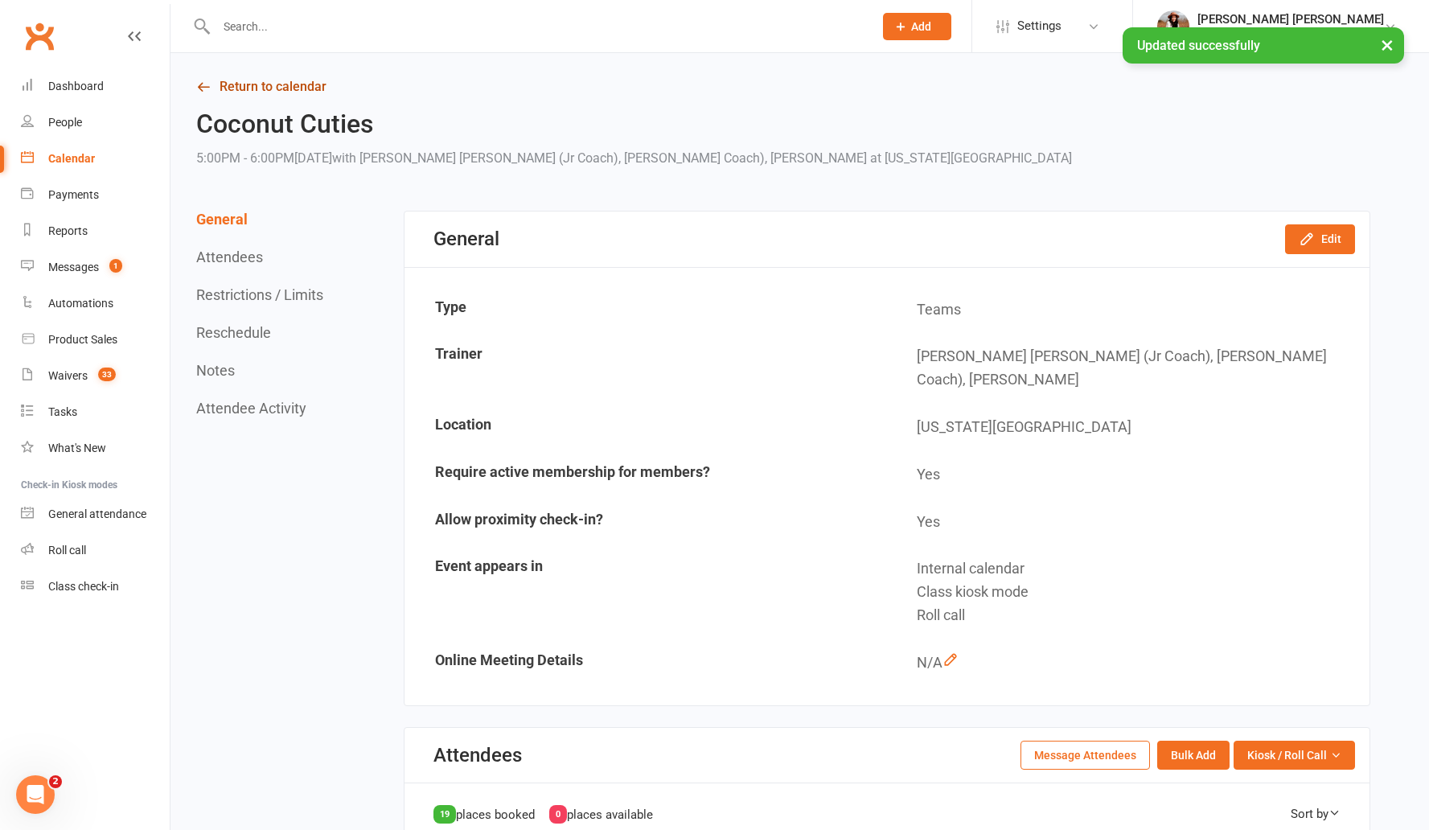
click at [290, 86] on link "Return to calendar" at bounding box center [783, 87] width 1174 height 23
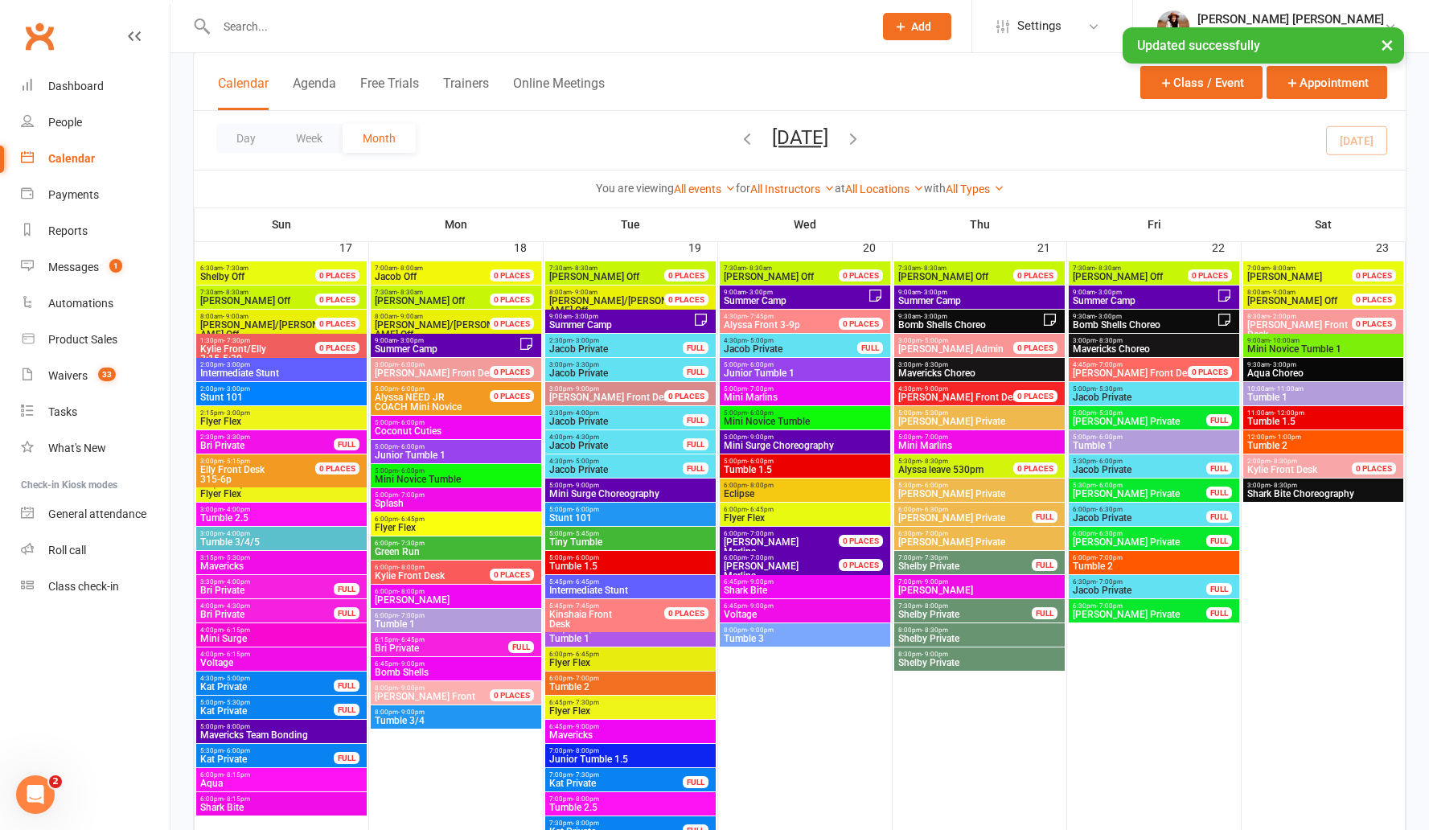
scroll to position [2108, 0]
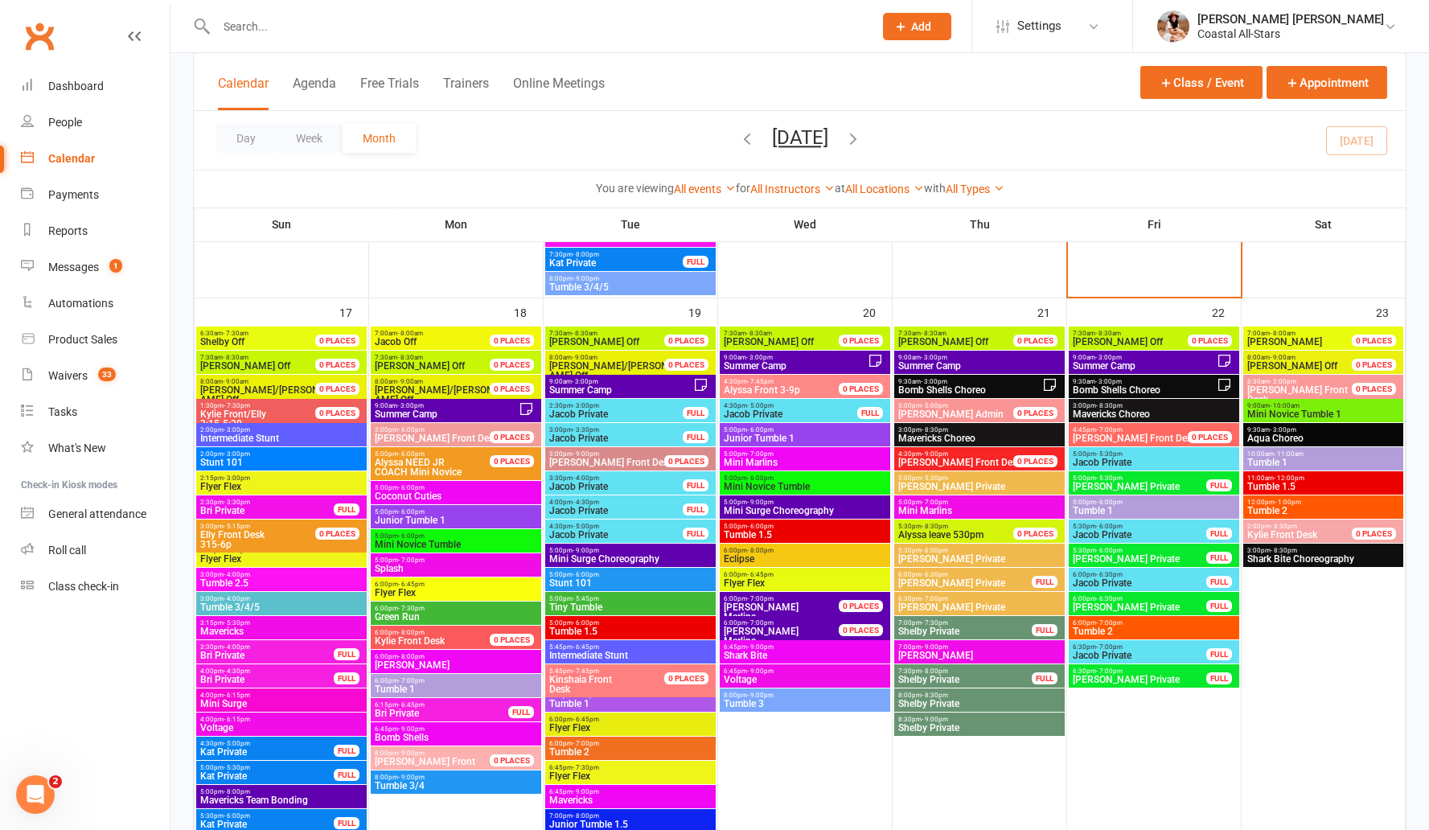
drag, startPoint x: 444, startPoint y: 495, endPoint x: 443, endPoint y: 476, distance: 19.3
click at [442, 481] on div "5:00pm - 6:00pm Coconut Cuties" at bounding box center [456, 492] width 171 height 23
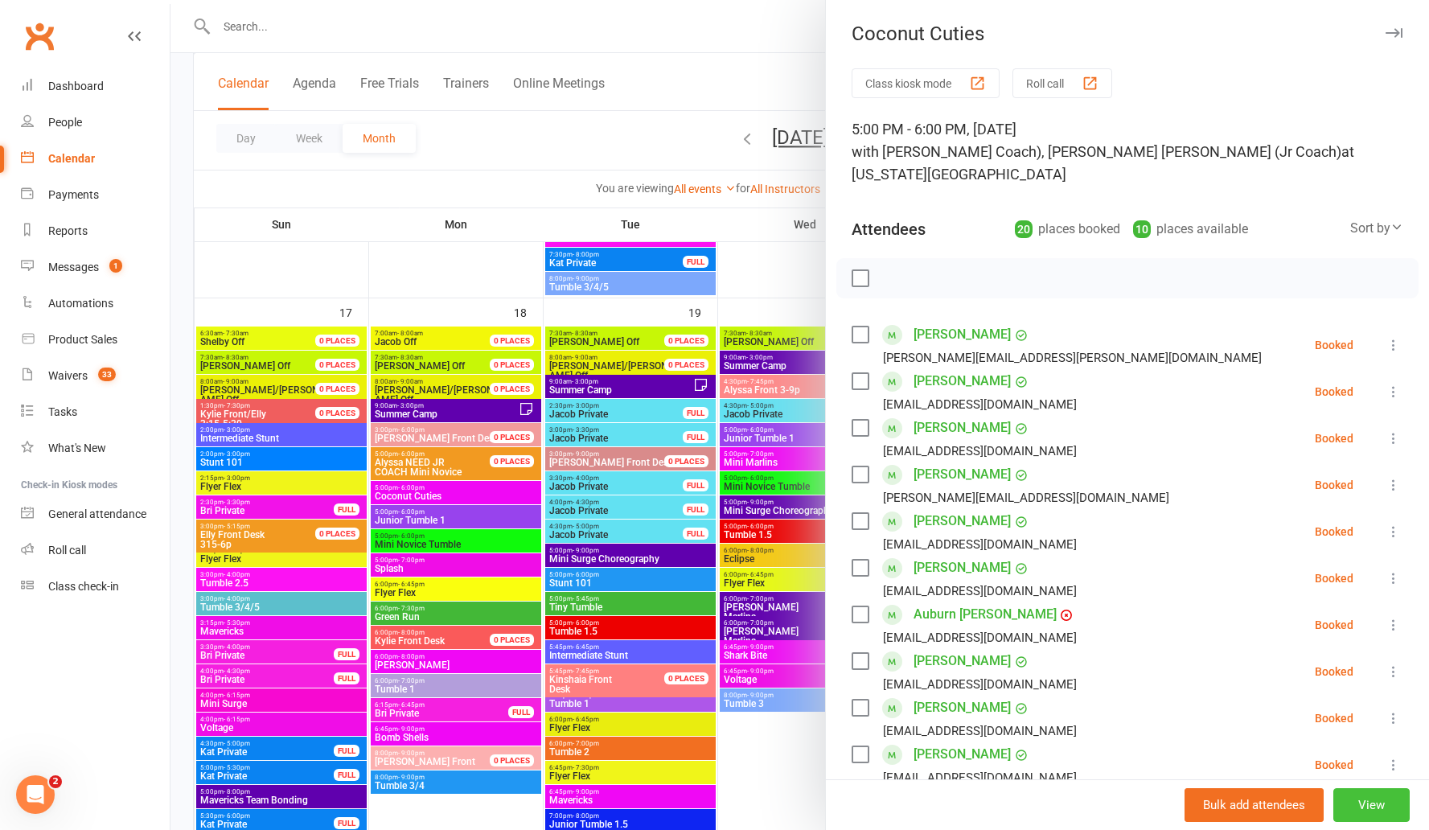
click at [692, 735] on button "View" at bounding box center [1372, 805] width 76 height 34
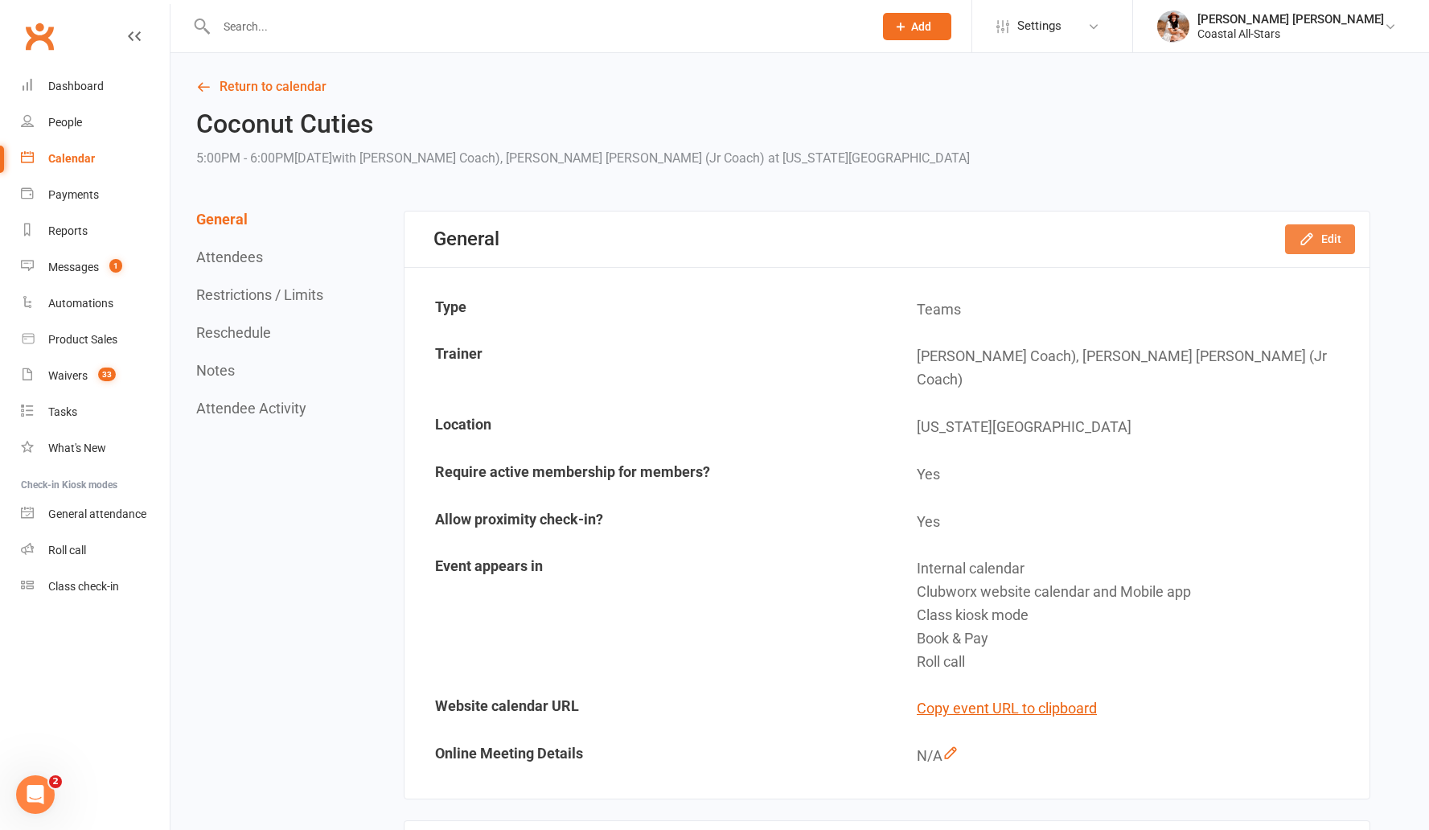
click at [692, 237] on icon "button" at bounding box center [1306, 239] width 10 height 10
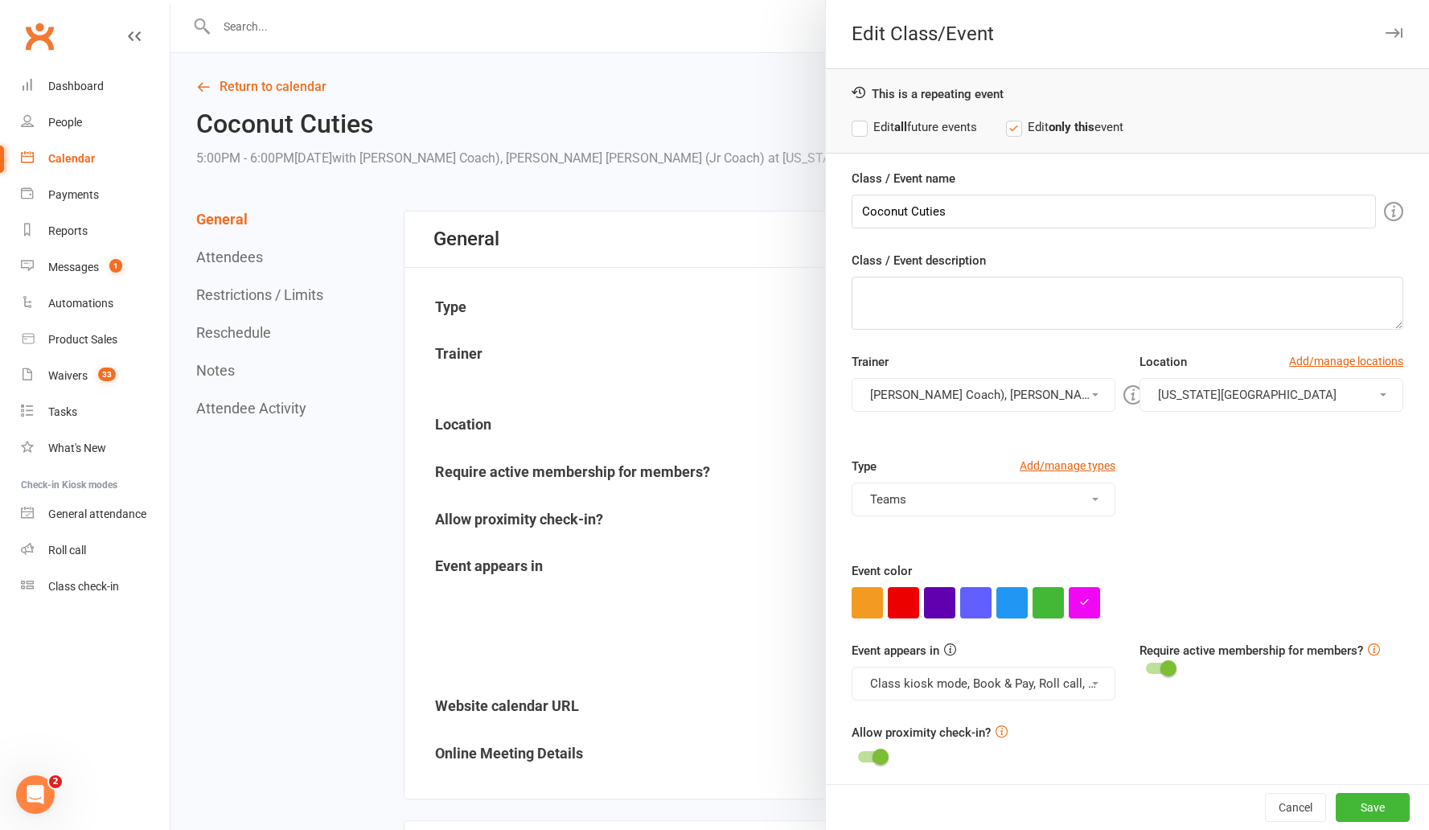
click at [692, 382] on button "Mae (Jr Coach), Brianna Cole, Rosa (Jr Coach)" at bounding box center [984, 395] width 264 height 34
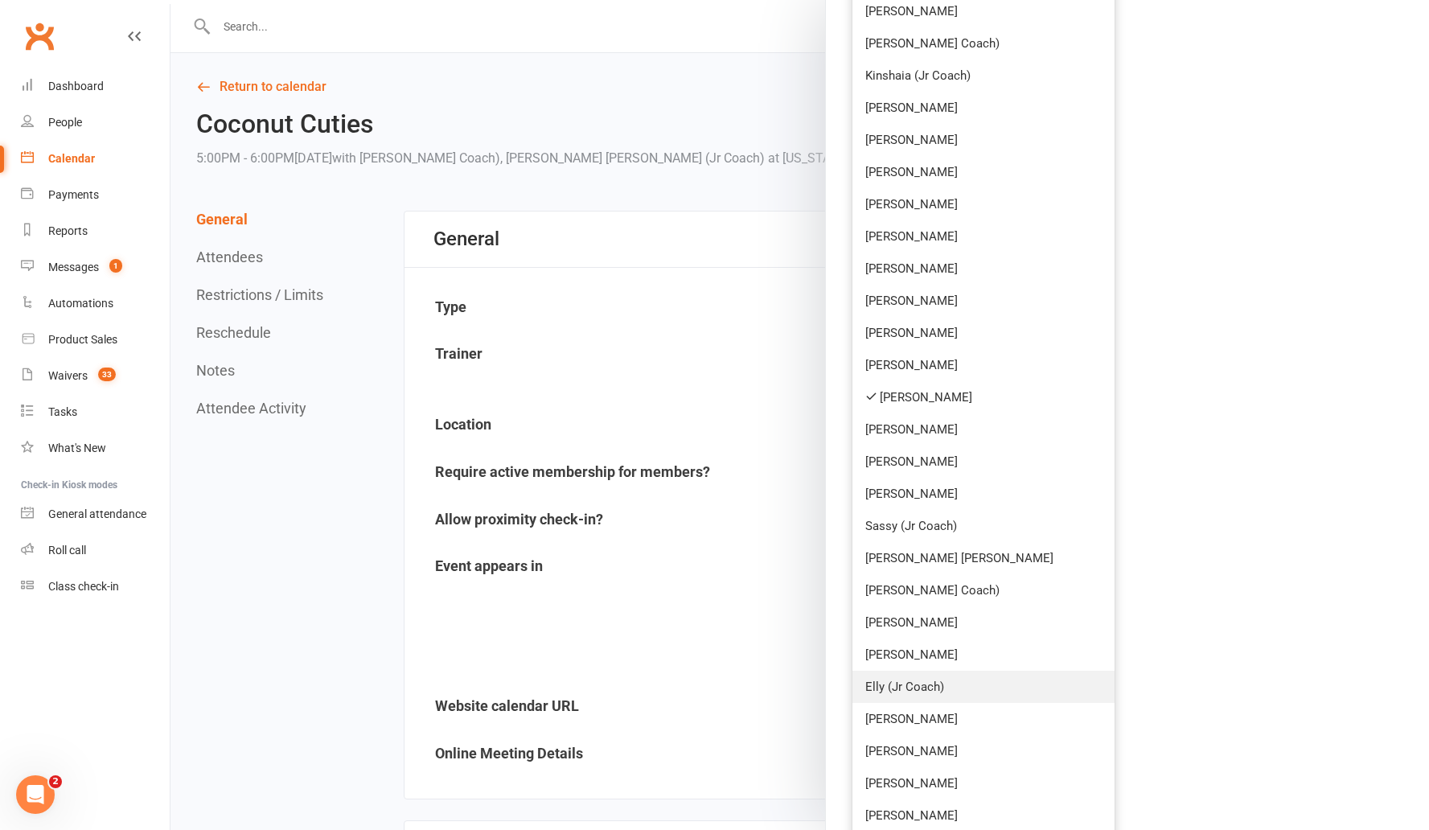
scroll to position [879, 0]
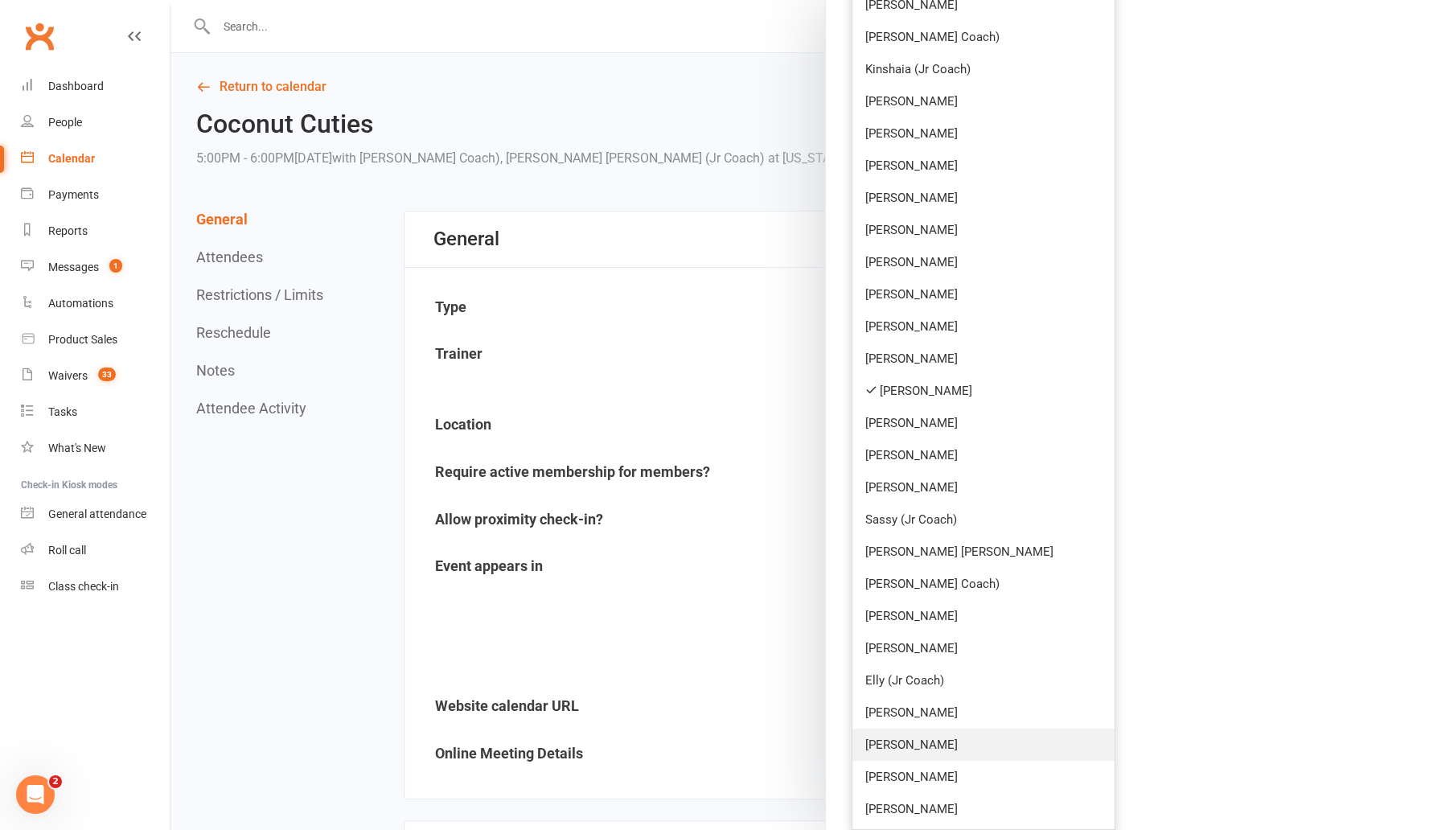
click at [692, 735] on link "[PERSON_NAME]" at bounding box center [984, 745] width 262 height 32
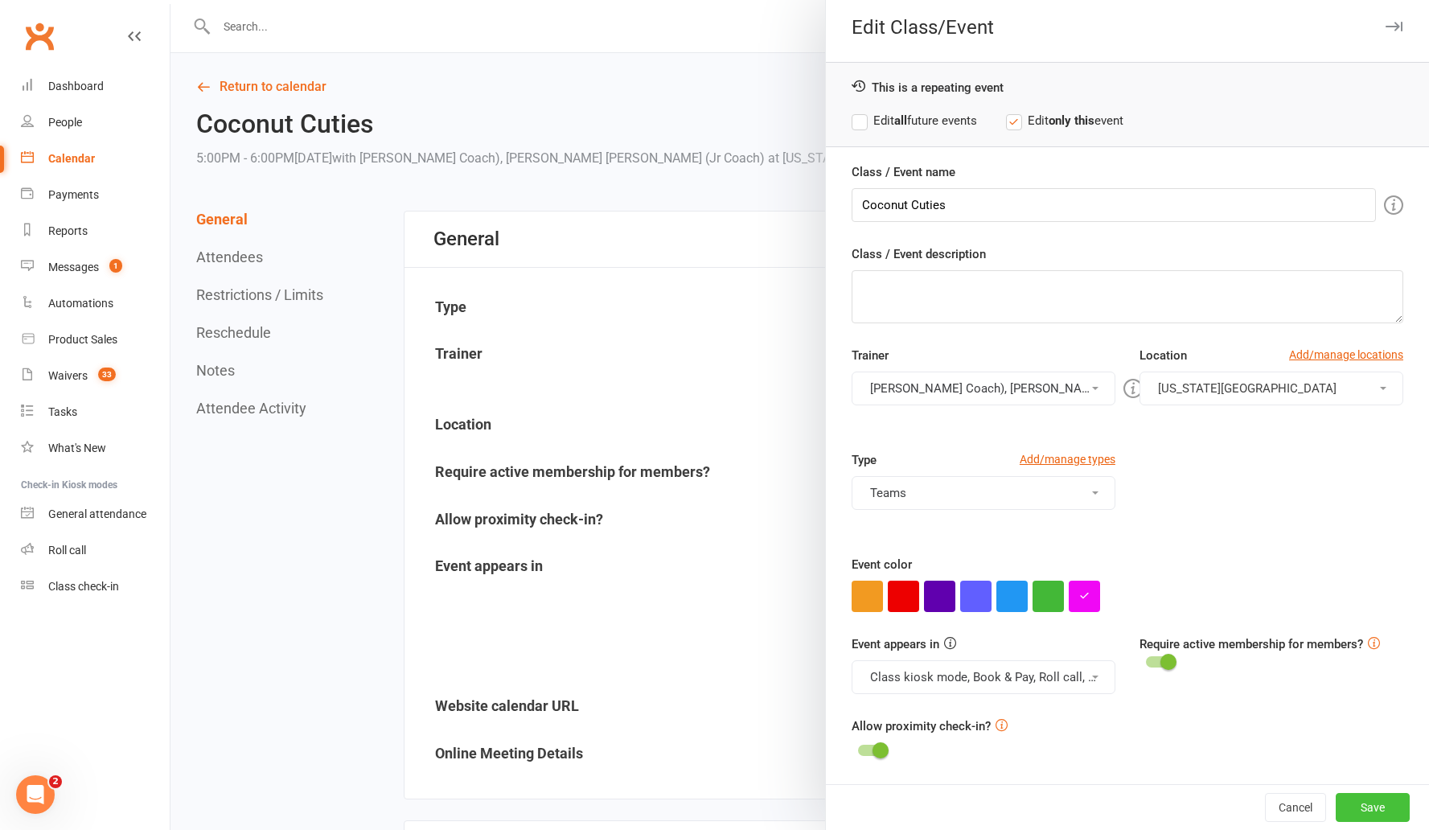
click at [692, 735] on button "Save" at bounding box center [1373, 807] width 74 height 29
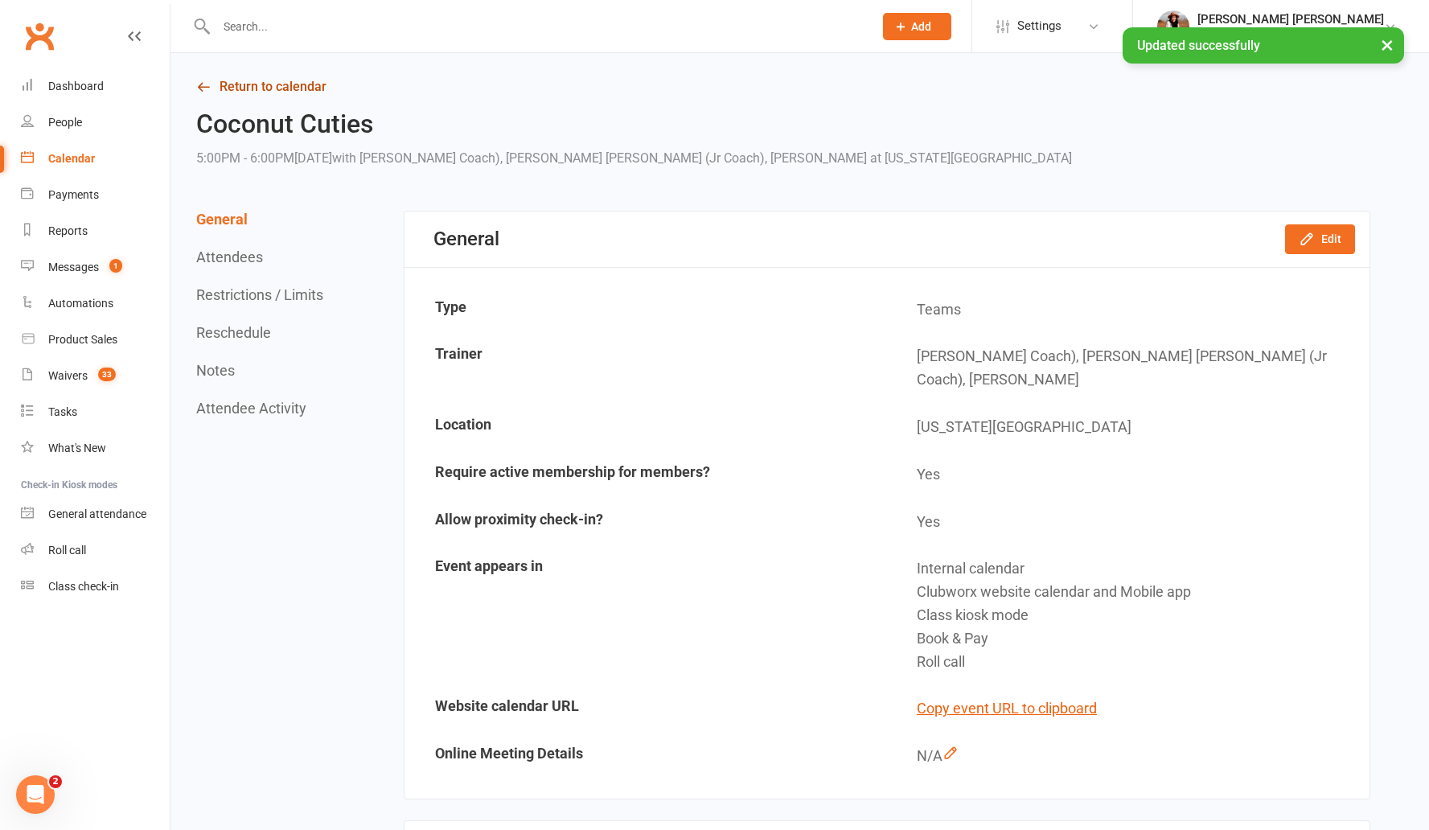
click at [269, 88] on link "Return to calendar" at bounding box center [783, 87] width 1174 height 23
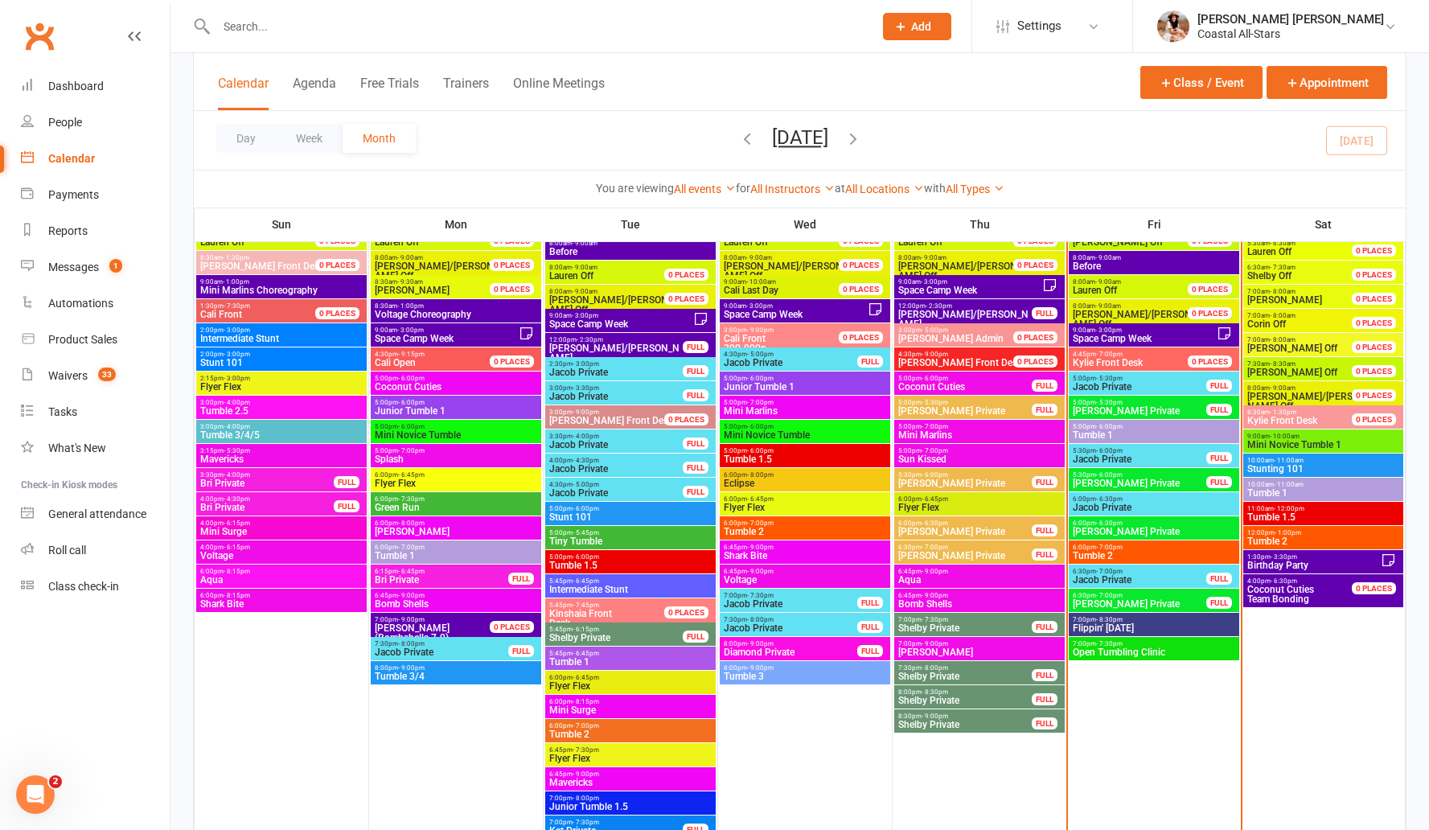
scroll to position [1280, 0]
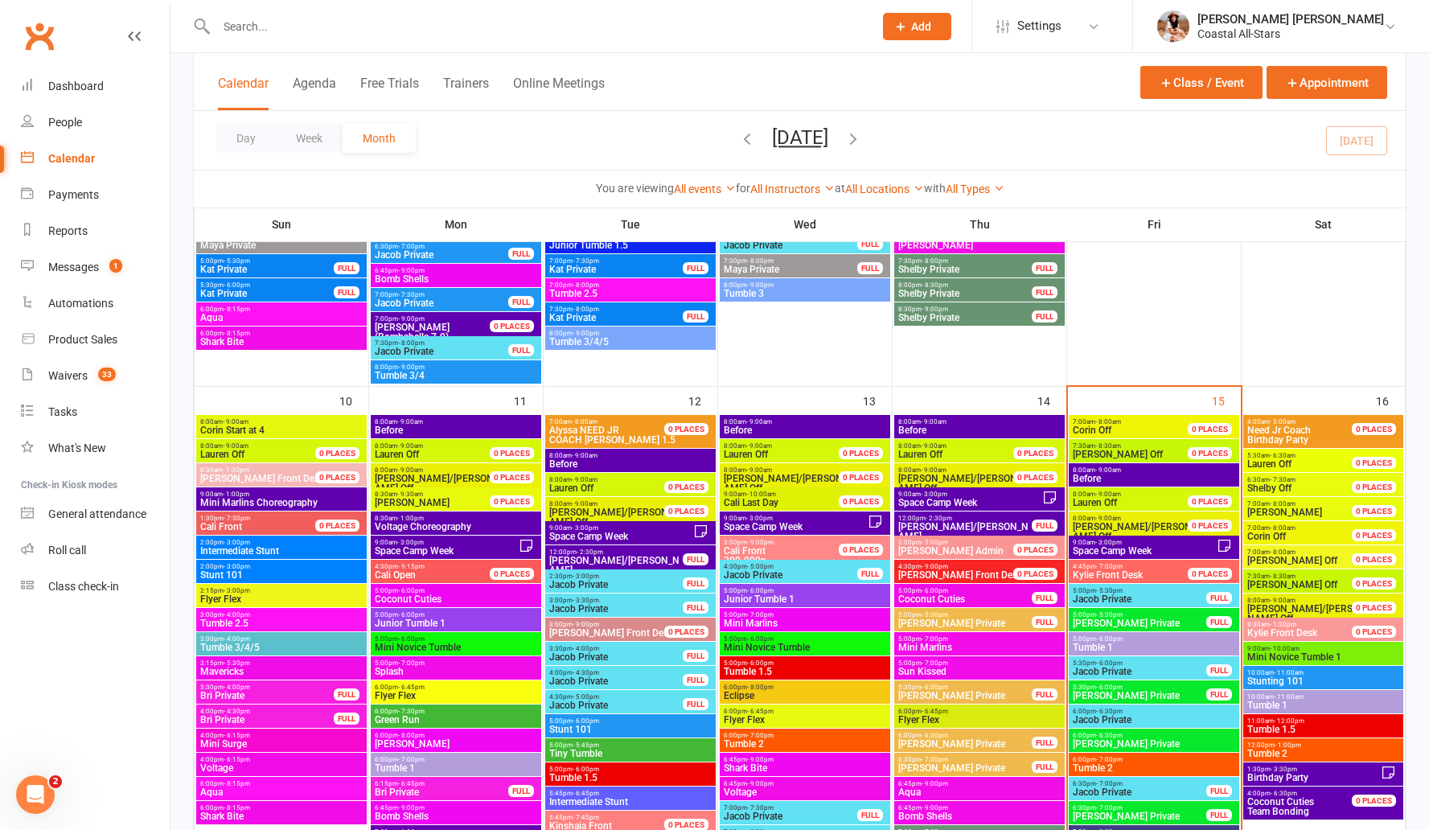
click at [443, 595] on span "Coconut Cuties" at bounding box center [456, 599] width 164 height 10
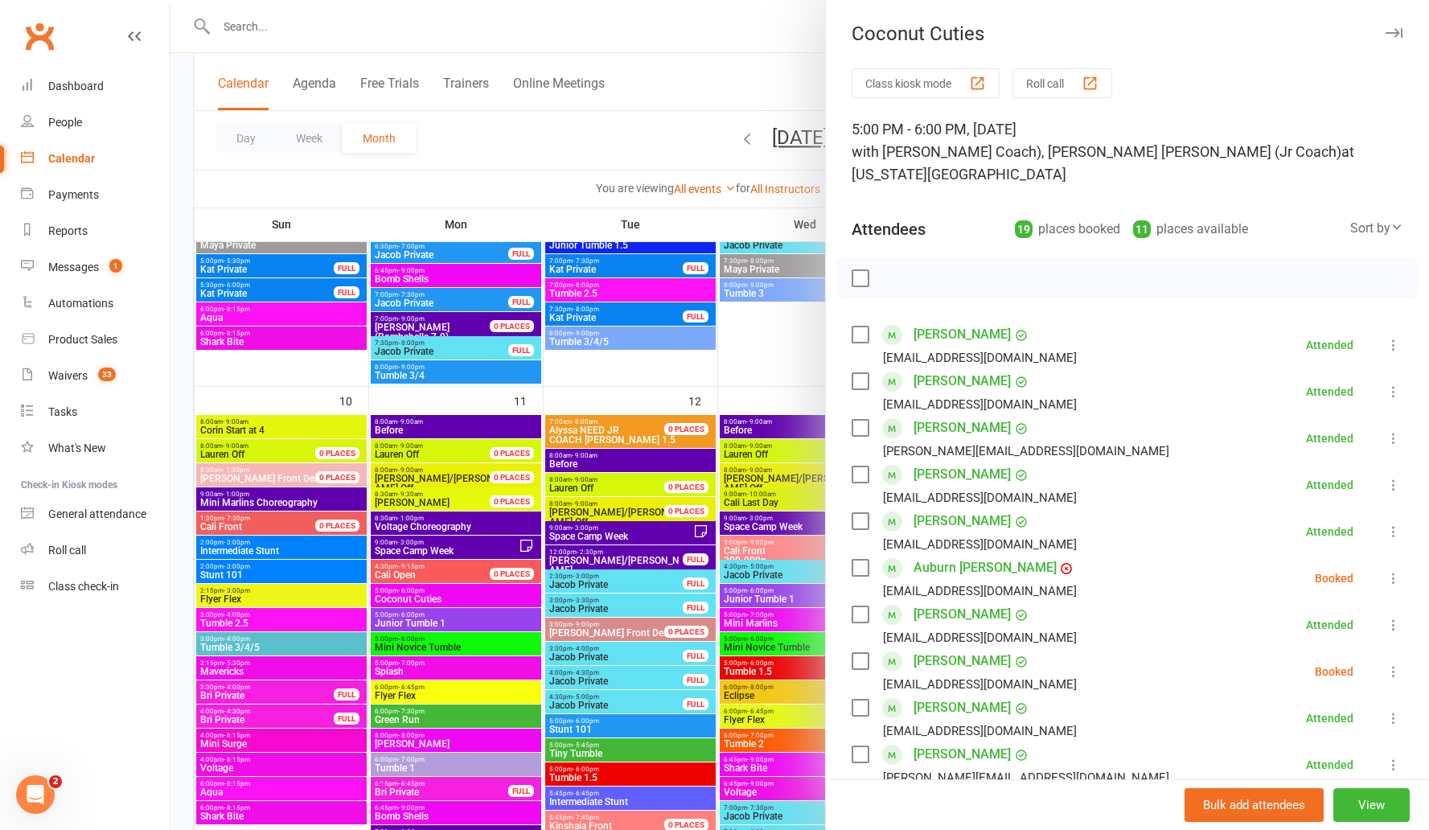
click at [614, 140] on div at bounding box center [800, 415] width 1259 height 830
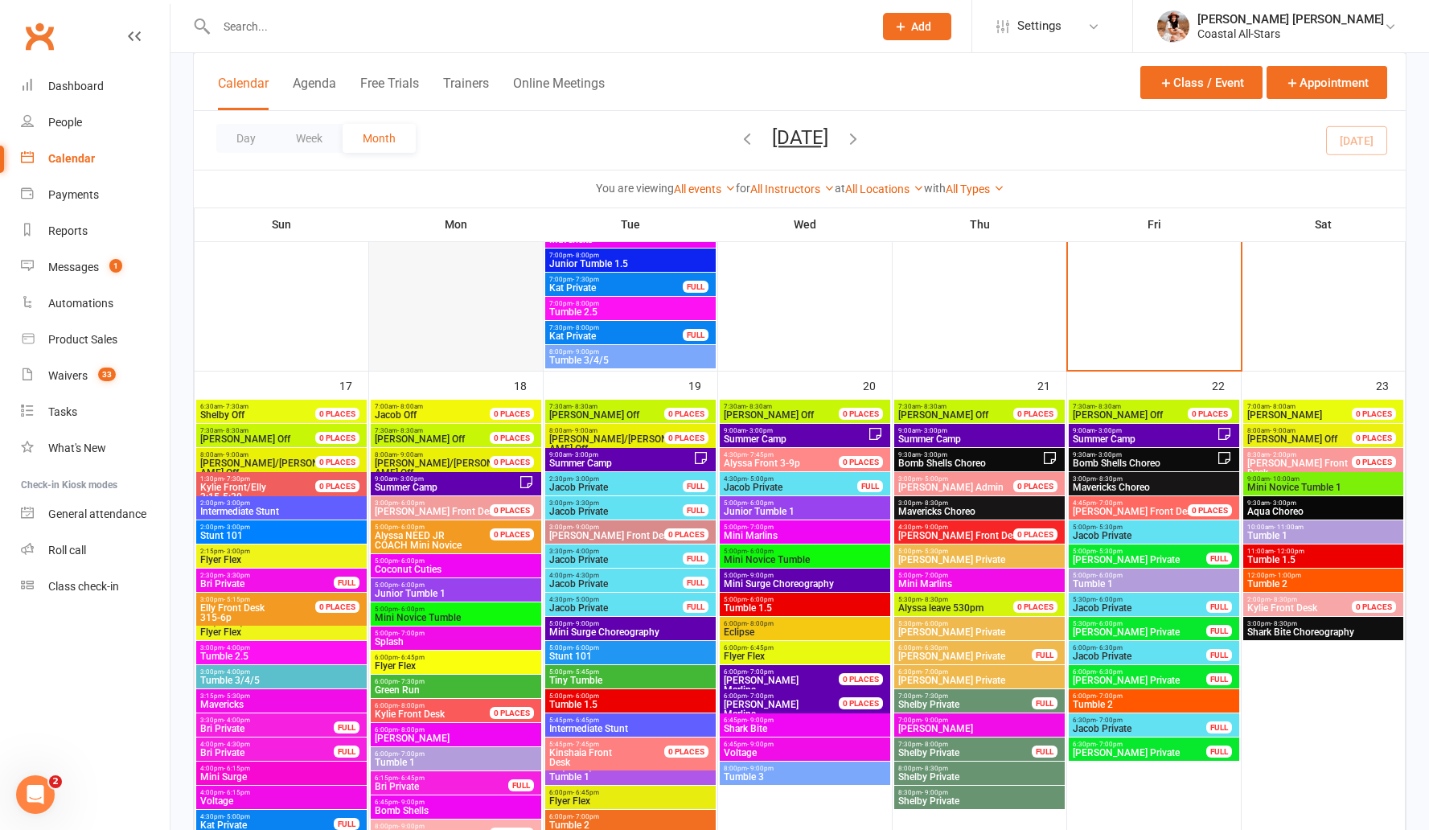
scroll to position [2002, 0]
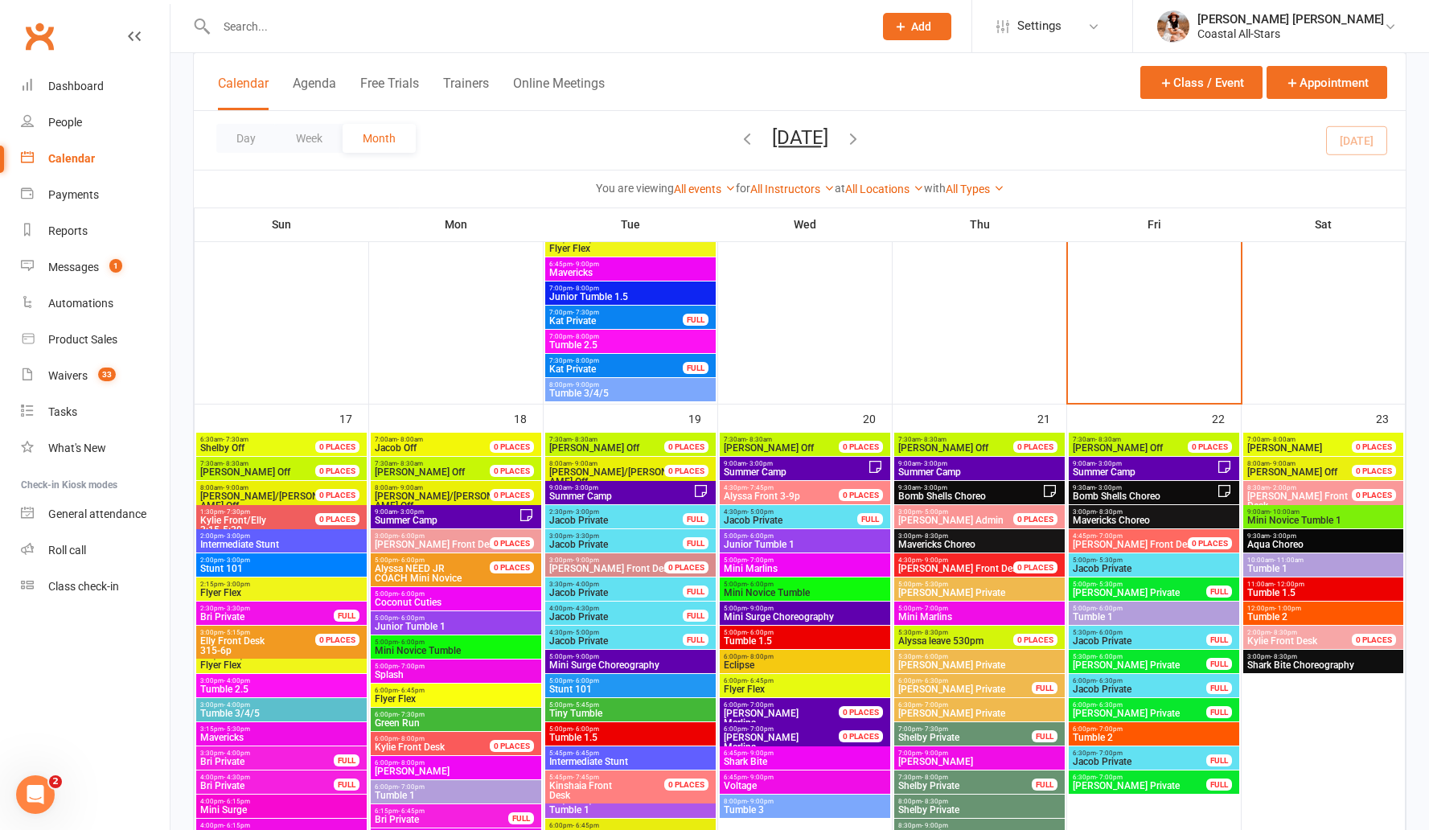
click at [434, 512] on span "9:00am - 3:00pm" at bounding box center [446, 511] width 145 height 7
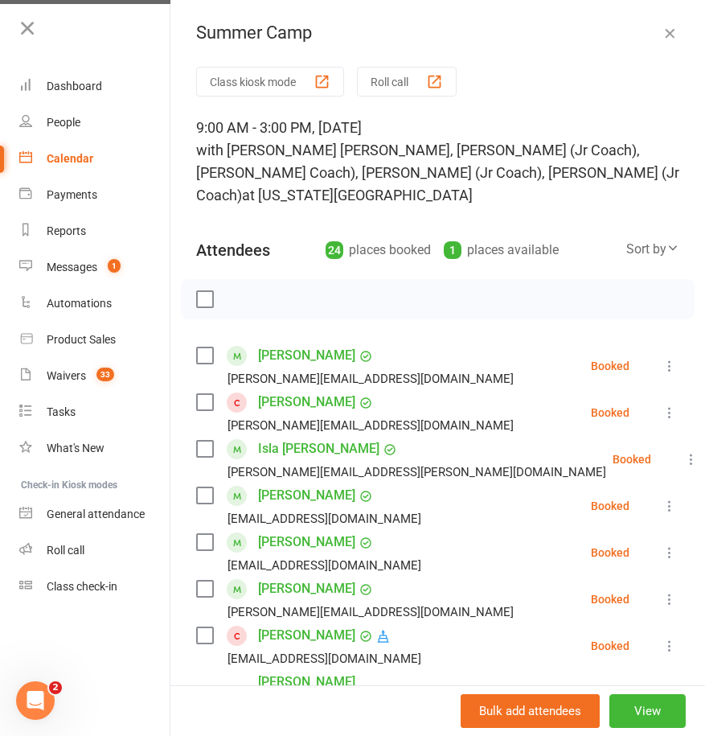
scroll to position [0, 0]
click at [662, 31] on icon "button" at bounding box center [670, 33] width 16 height 16
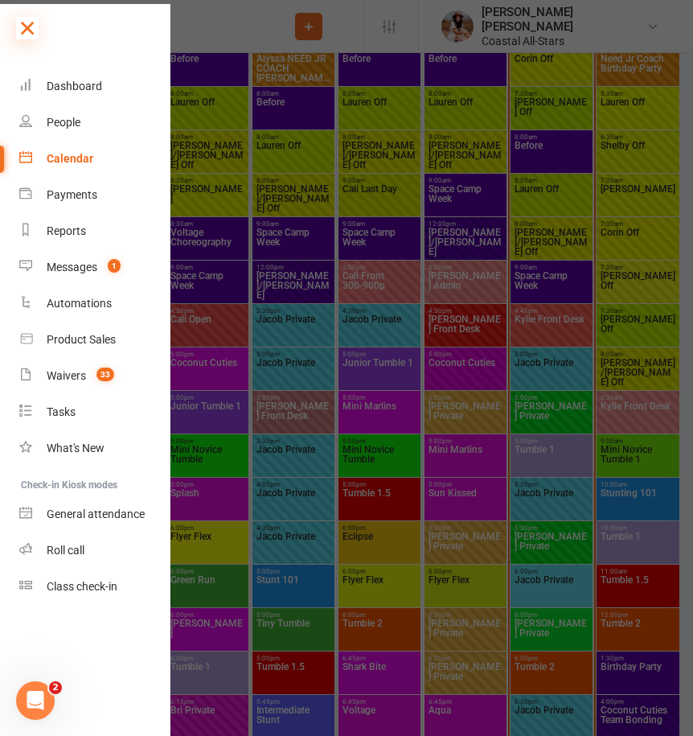
click at [35, 32] on icon at bounding box center [27, 28] width 23 height 23
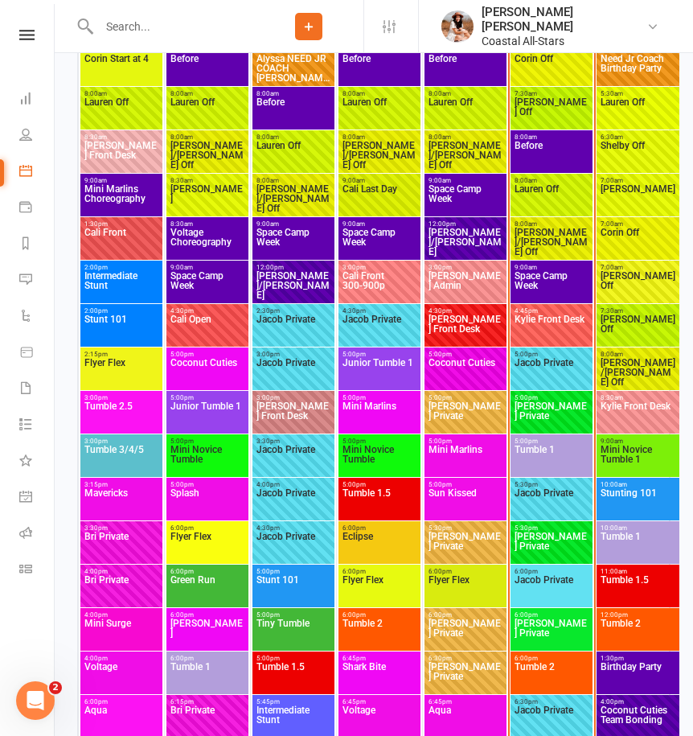
click at [540, 283] on span "Space Camp Week" at bounding box center [552, 285] width 76 height 29
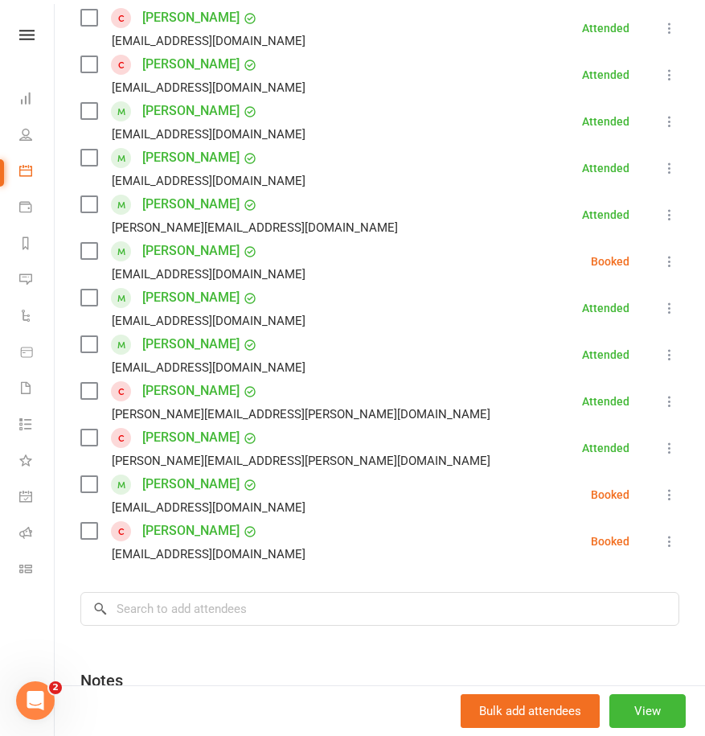
scroll to position [409, 0]
click at [662, 487] on icon at bounding box center [670, 495] width 16 height 16
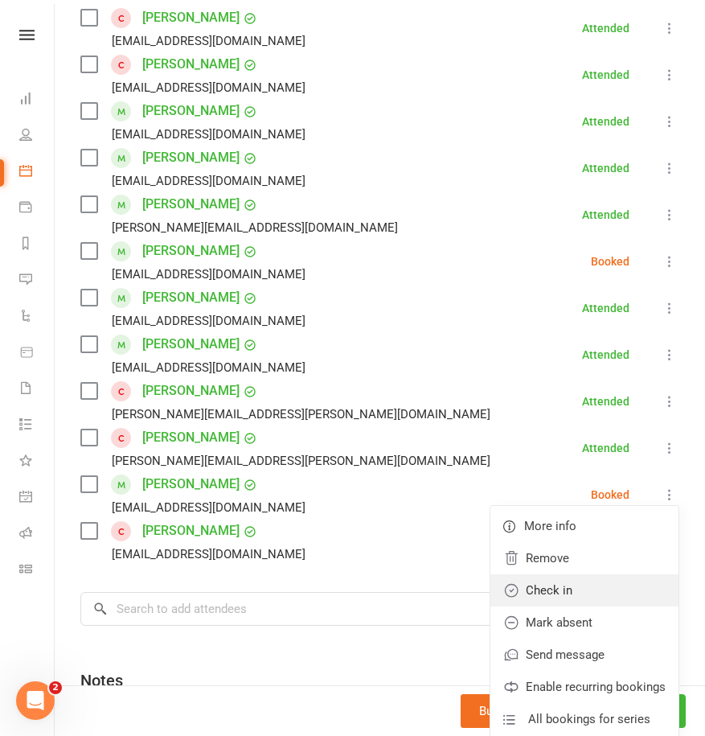
click at [530, 574] on link "Check in" at bounding box center [585, 590] width 188 height 32
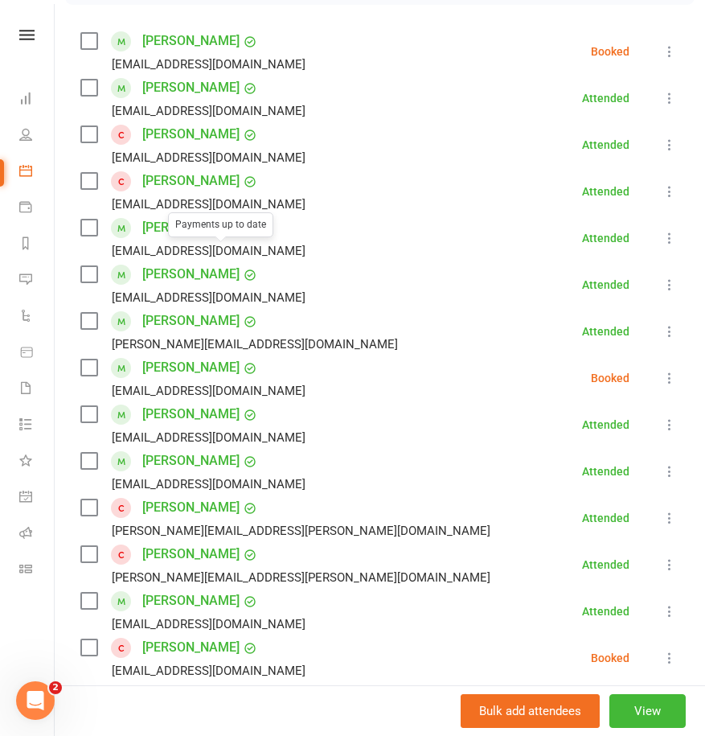
scroll to position [288, 0]
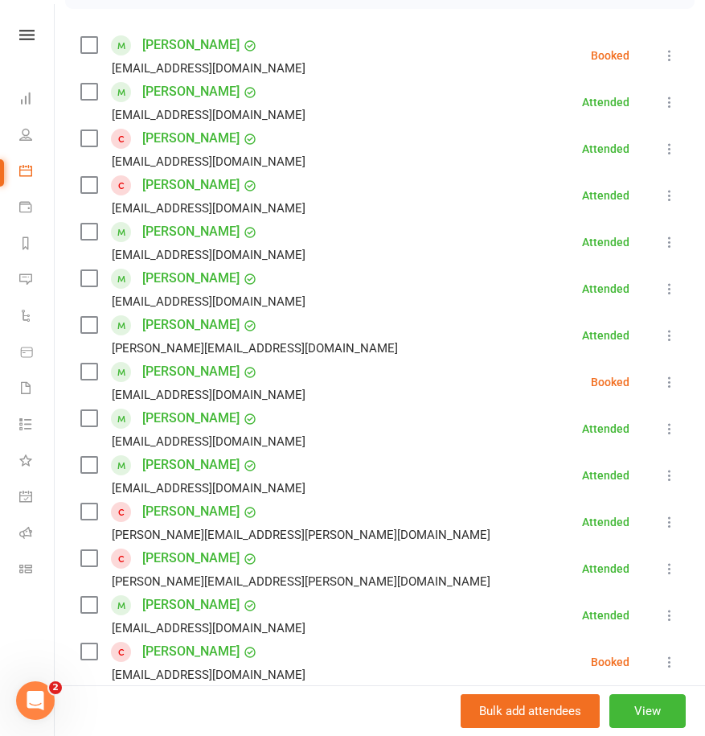
click at [662, 374] on icon at bounding box center [670, 382] width 16 height 16
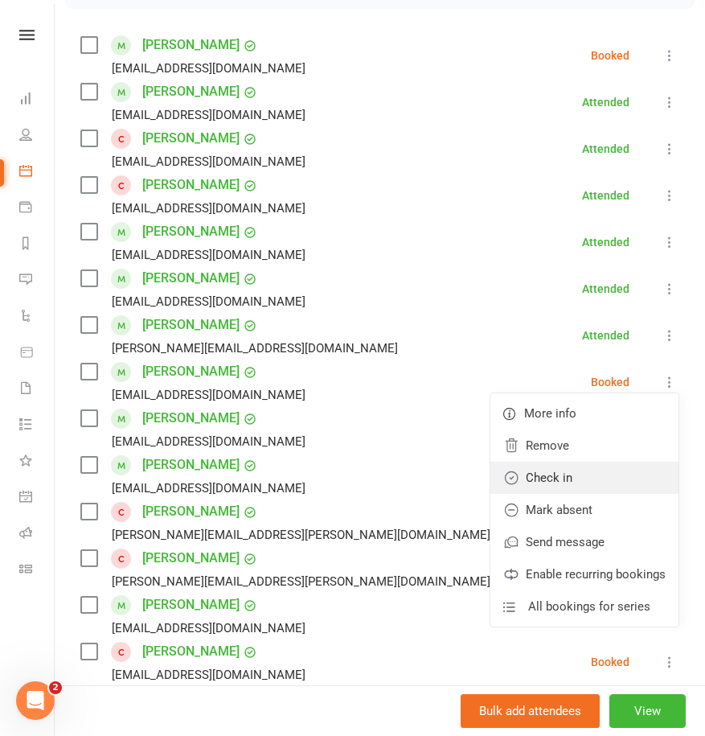
click at [529, 462] on link "Check in" at bounding box center [585, 478] width 188 height 32
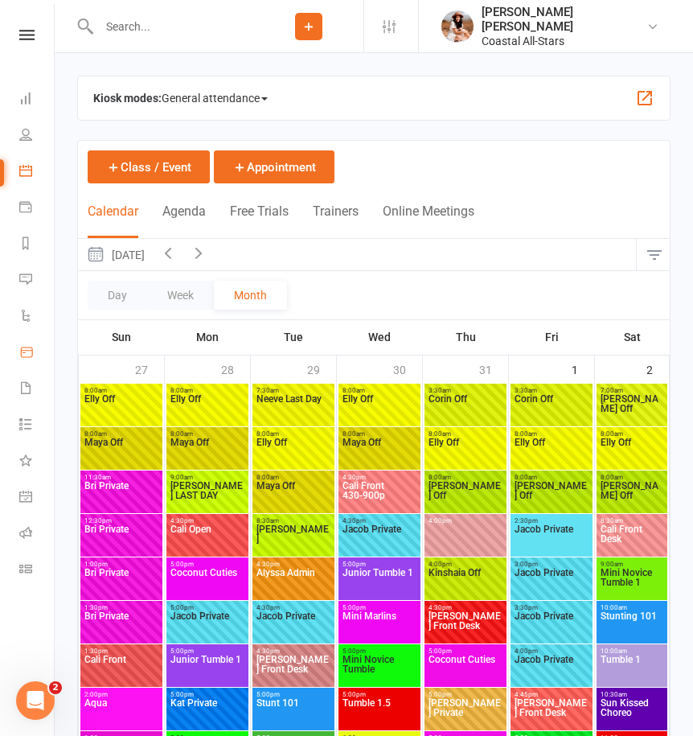
click at [23, 364] on link "Product Sales" at bounding box center [37, 353] width 36 height 36
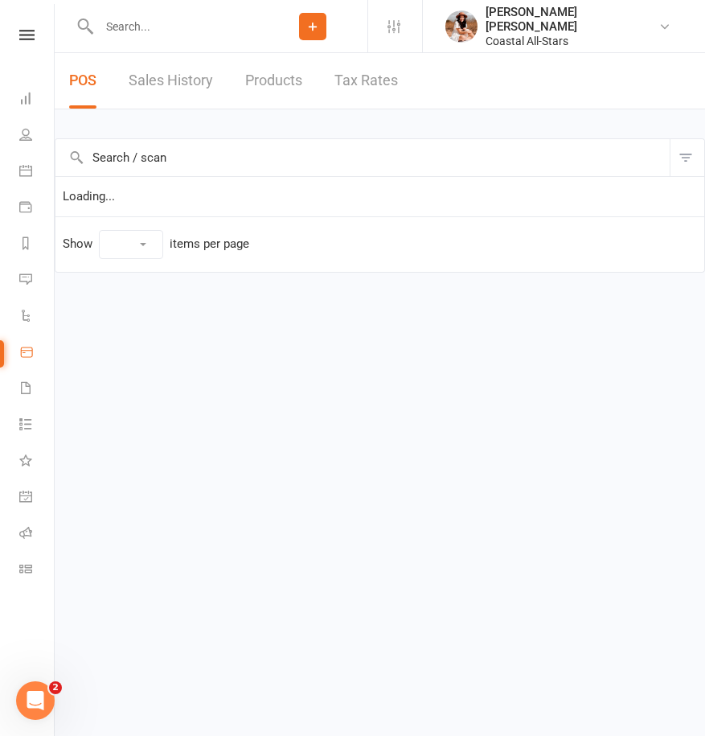
select select "100"
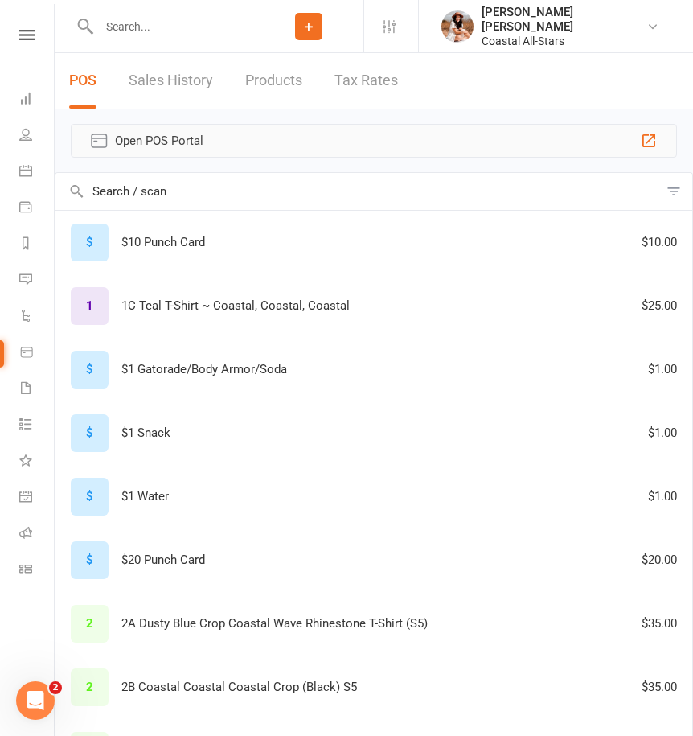
click at [149, 146] on span "Open POS Portal" at bounding box center [374, 140] width 518 height 19
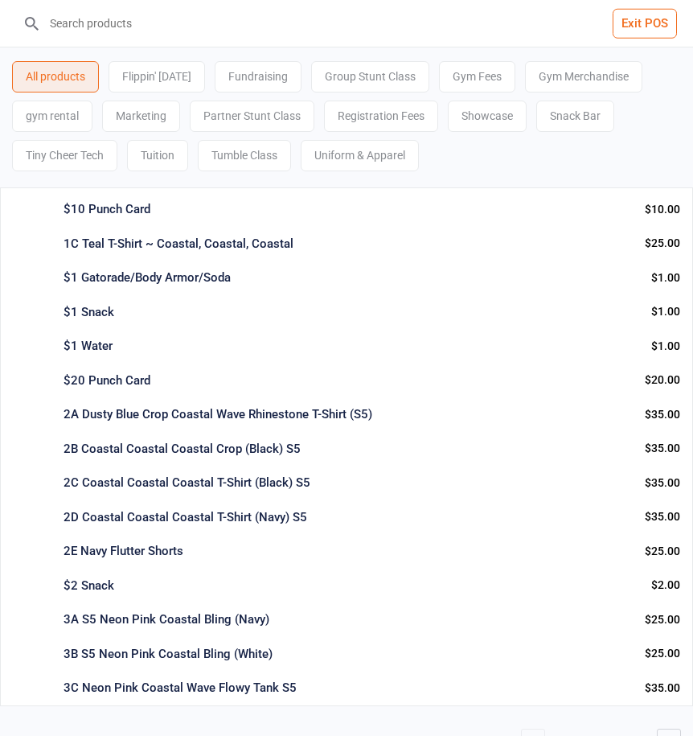
click at [144, 208] on div "$10 Punch Card" at bounding box center [348, 209] width 569 height 18
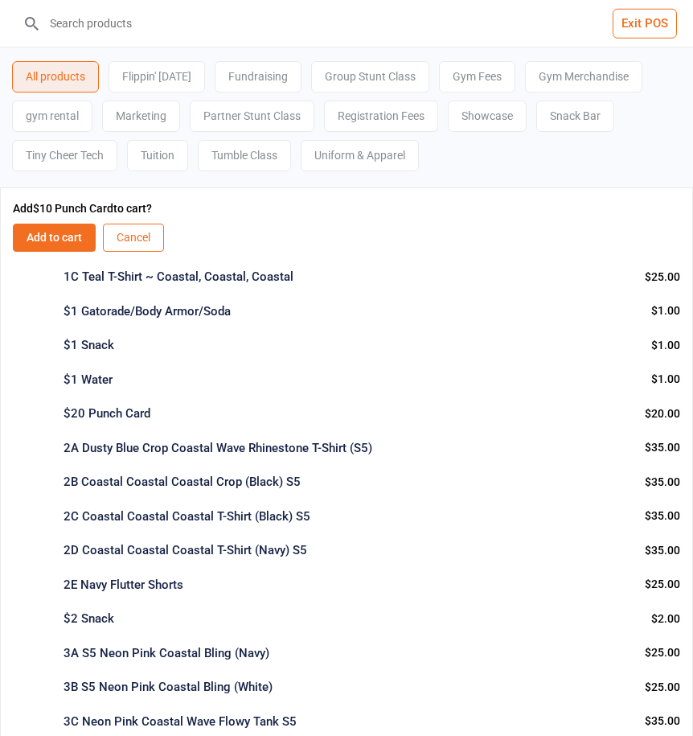
click at [60, 236] on button "Add to cart" at bounding box center [54, 238] width 83 height 28
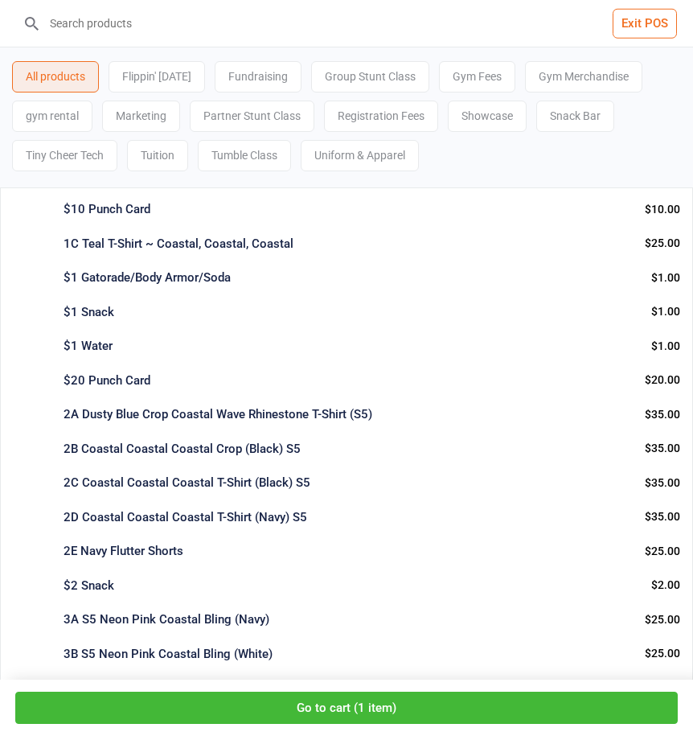
click at [335, 713] on button "Go to cart ( 1 item )" at bounding box center [346, 708] width 663 height 33
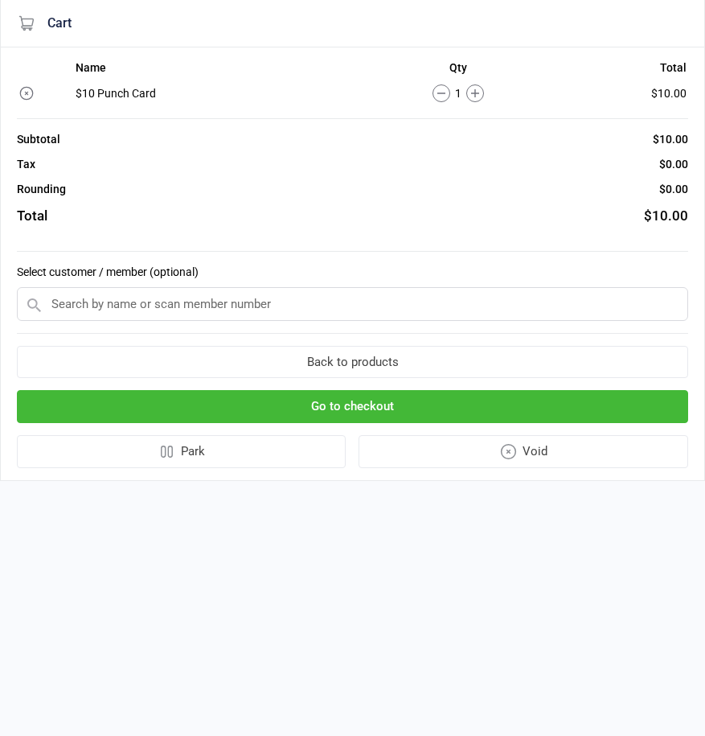
click at [220, 306] on input "text" at bounding box center [353, 304] width 672 height 34
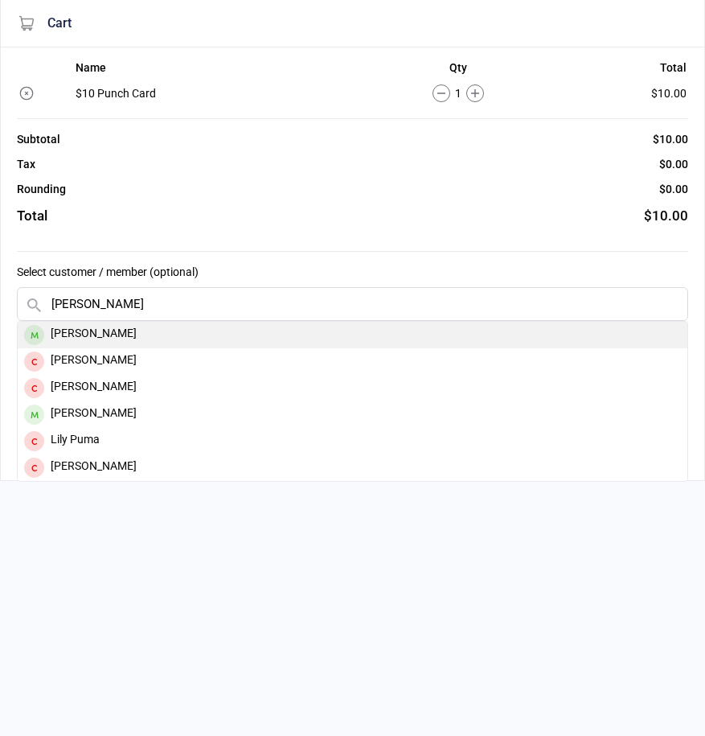
type input "[PERSON_NAME]"
click at [125, 342] on div "[PERSON_NAME]" at bounding box center [353, 335] width 670 height 27
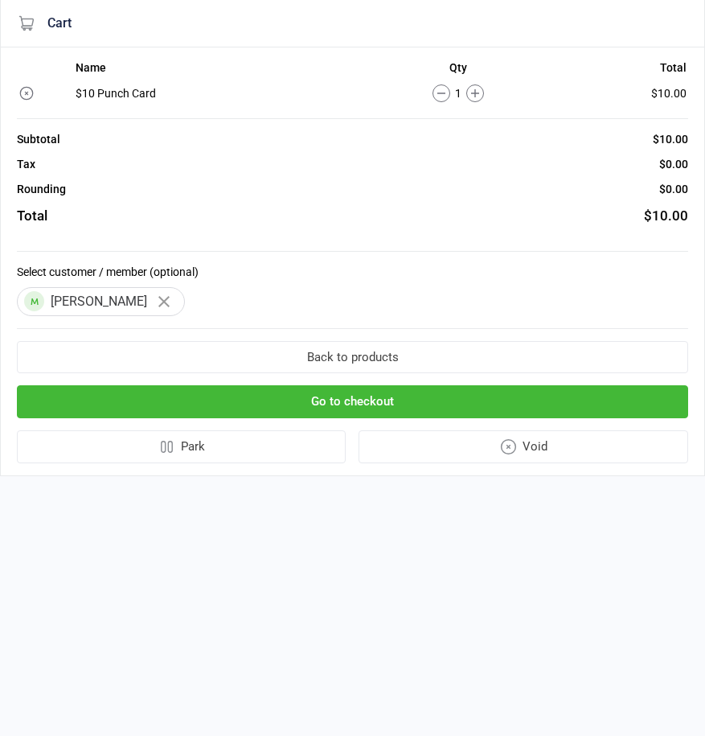
click at [298, 398] on button "Go to checkout" at bounding box center [353, 401] width 672 height 33
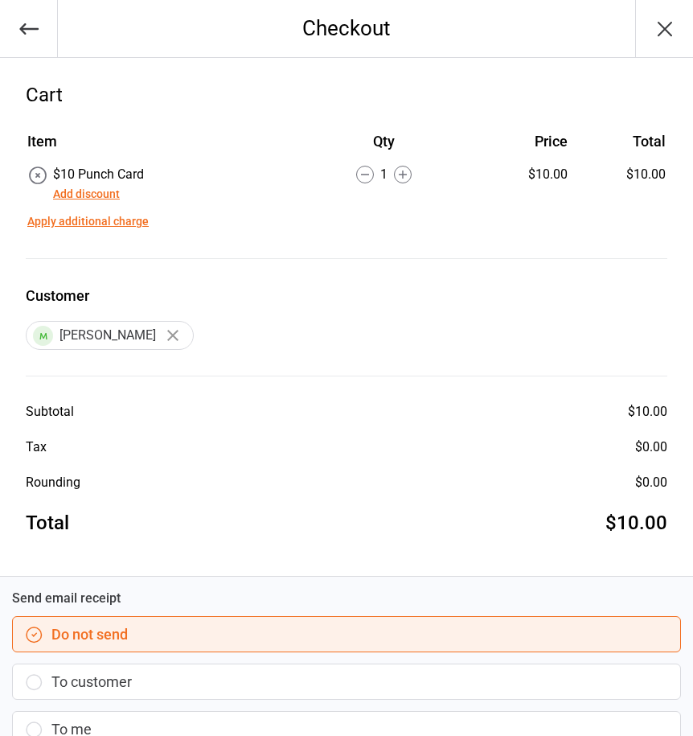
click at [118, 668] on button "To customer" at bounding box center [346, 682] width 669 height 36
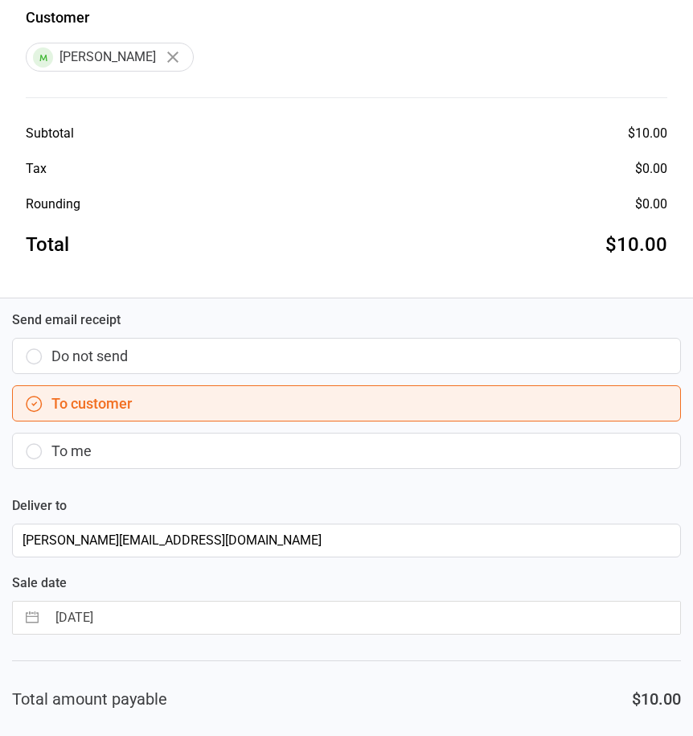
scroll to position [396, 0]
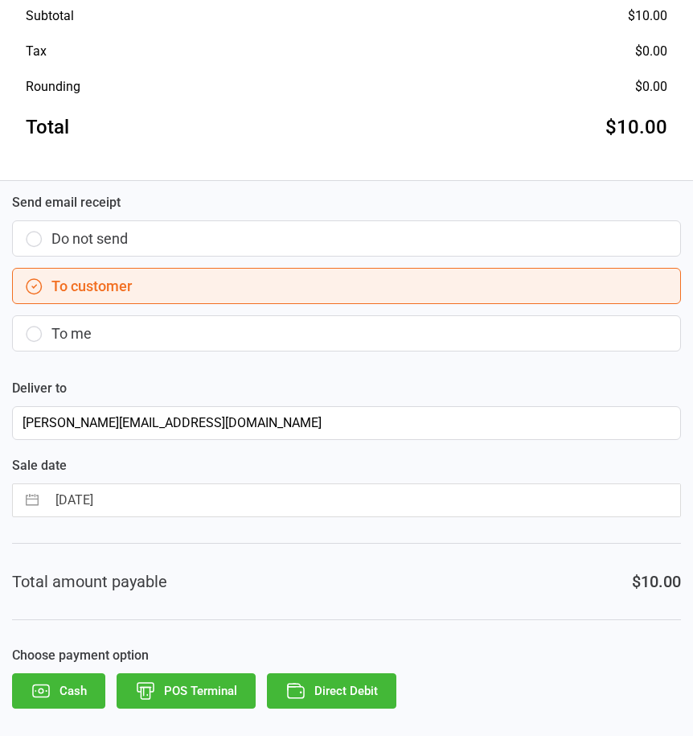
click at [330, 692] on button "Direct Debit" at bounding box center [331, 690] width 129 height 35
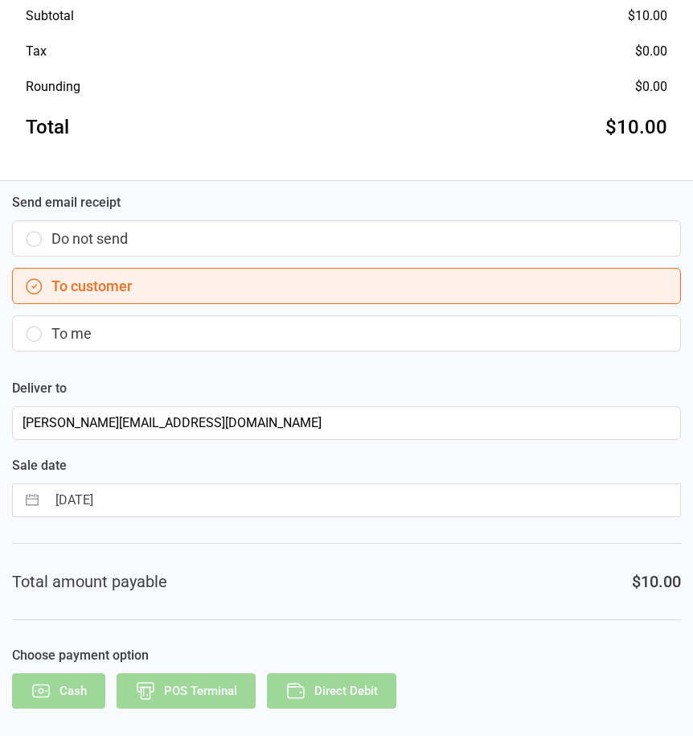
scroll to position [0, 0]
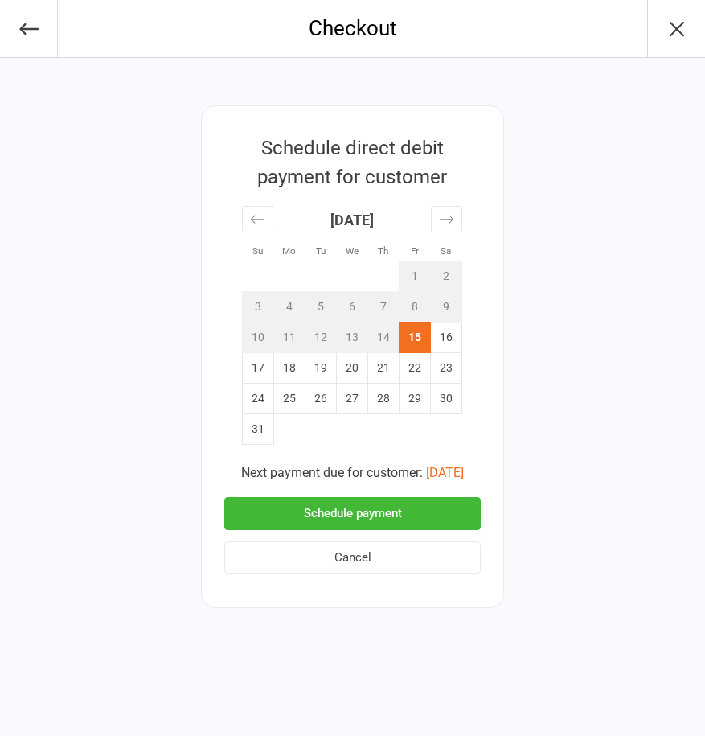
click at [312, 508] on button "Schedule payment" at bounding box center [352, 513] width 257 height 33
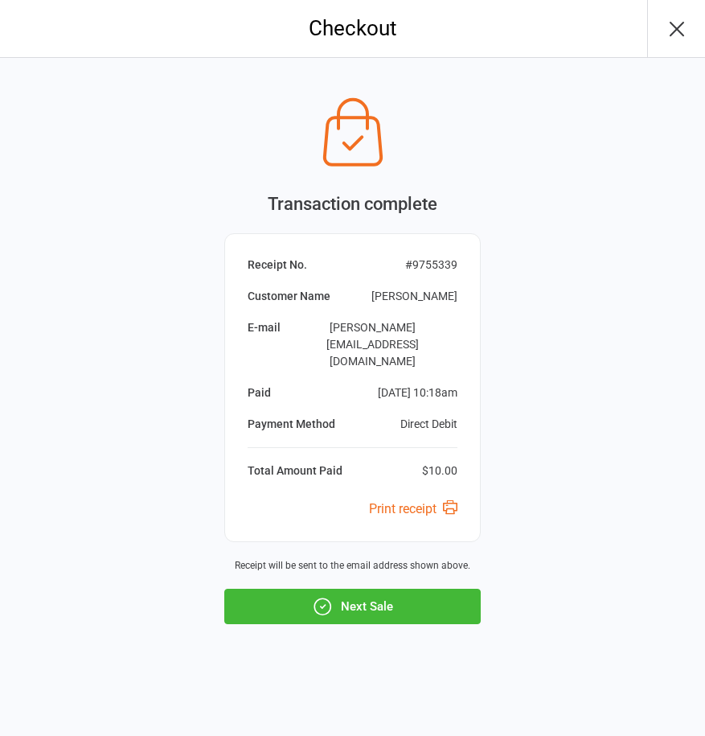
click at [367, 598] on button "Next Sale" at bounding box center [352, 606] width 257 height 35
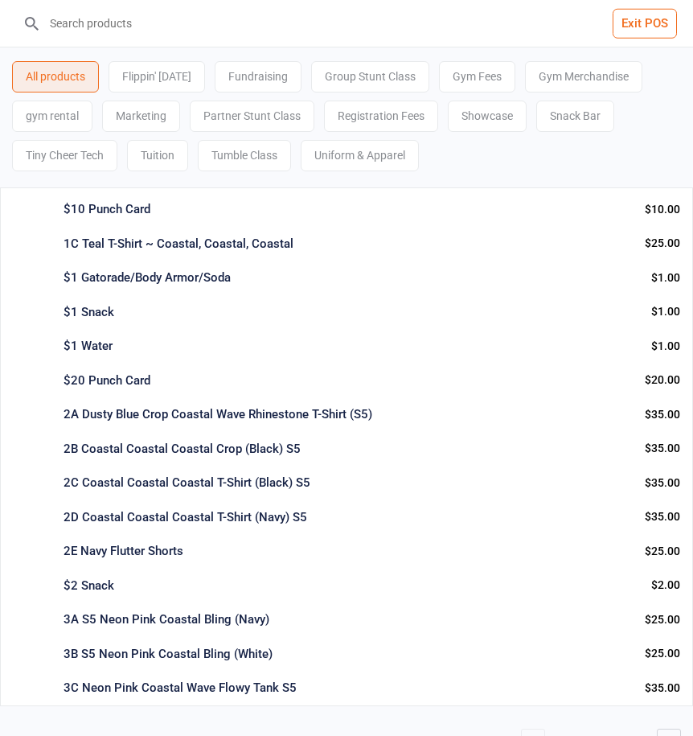
click at [109, 221] on div "$10 Punch Card Snack Bar Info Qty: 576 $10.00 Add to cart : $10.00" at bounding box center [346, 206] width 693 height 39
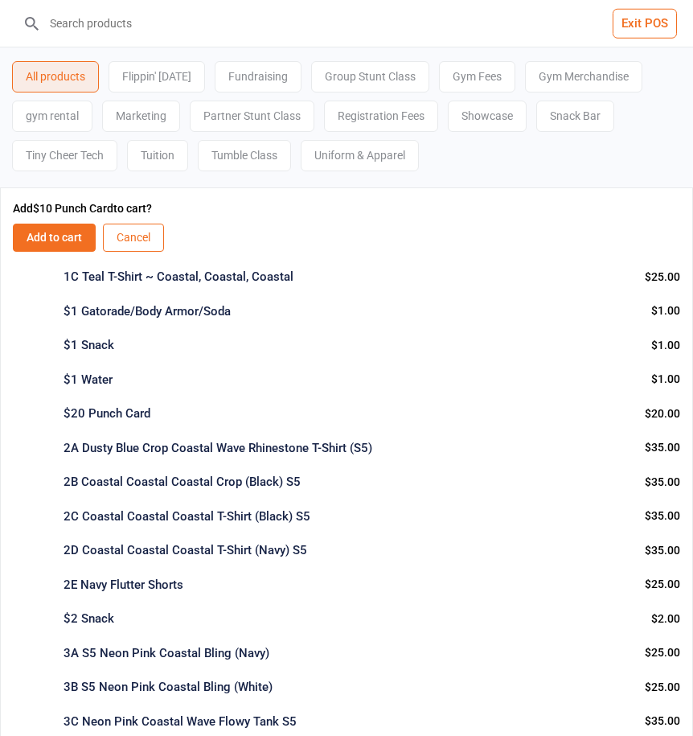
click at [64, 236] on button "Add to cart" at bounding box center [54, 238] width 83 height 28
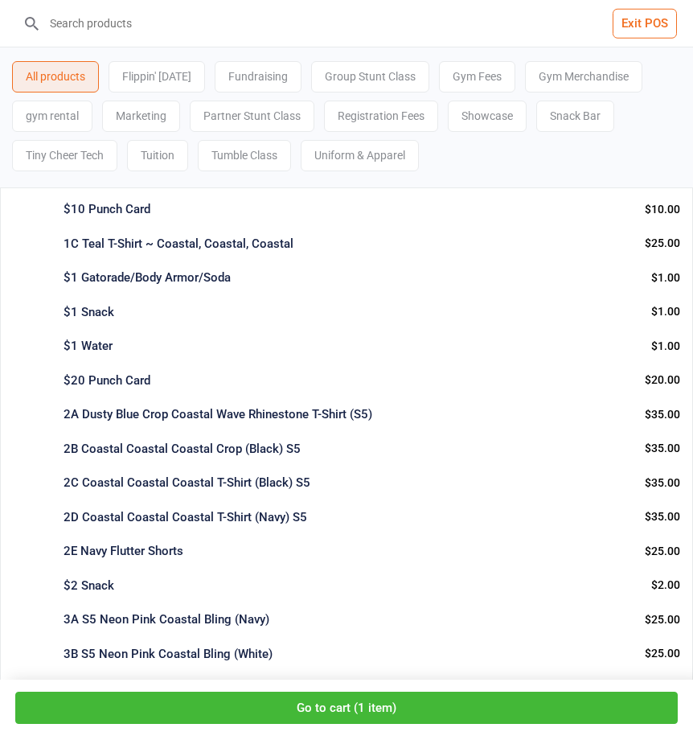
click at [336, 707] on button "Go to cart ( 1 item )" at bounding box center [346, 708] width 663 height 33
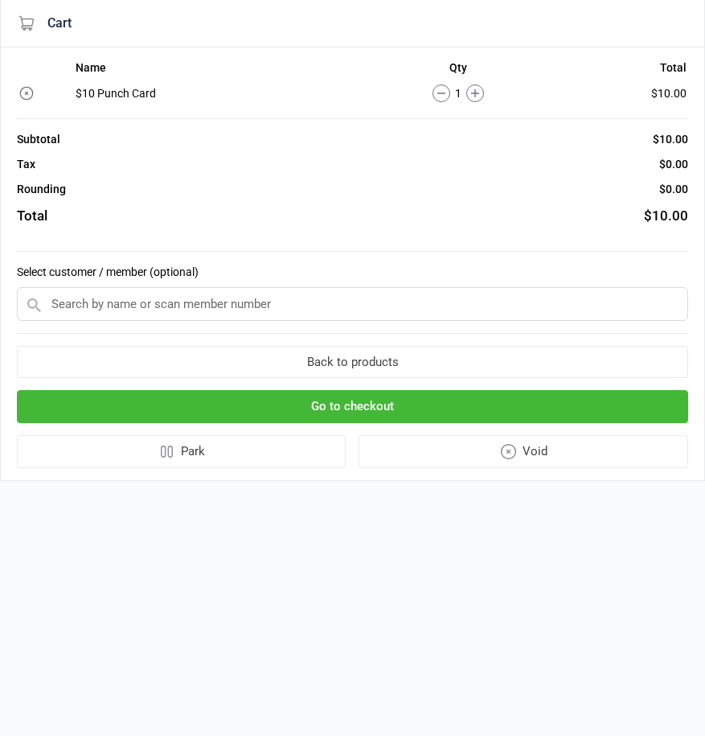
click at [117, 315] on input "text" at bounding box center [353, 304] width 672 height 34
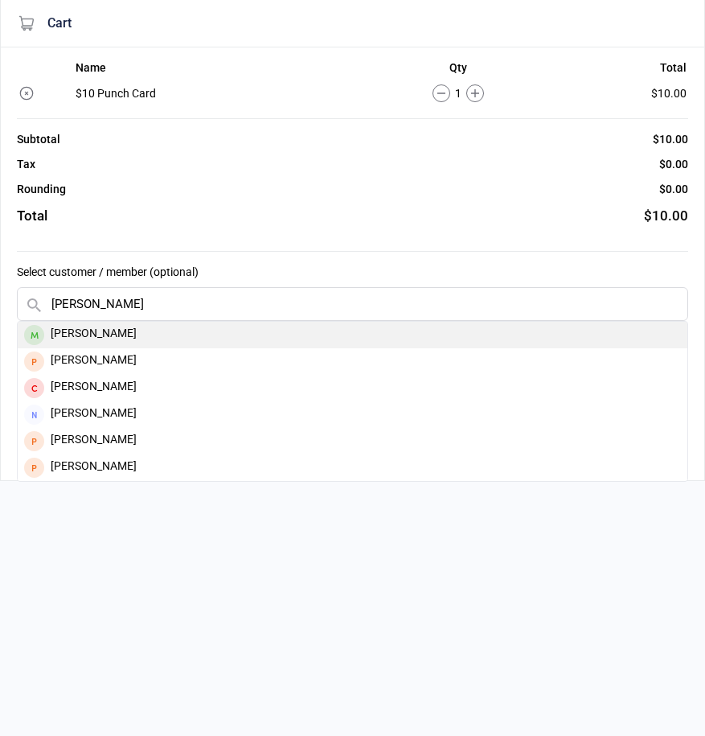
type input "[PERSON_NAME]"
click at [117, 336] on div "[PERSON_NAME]" at bounding box center [353, 335] width 670 height 27
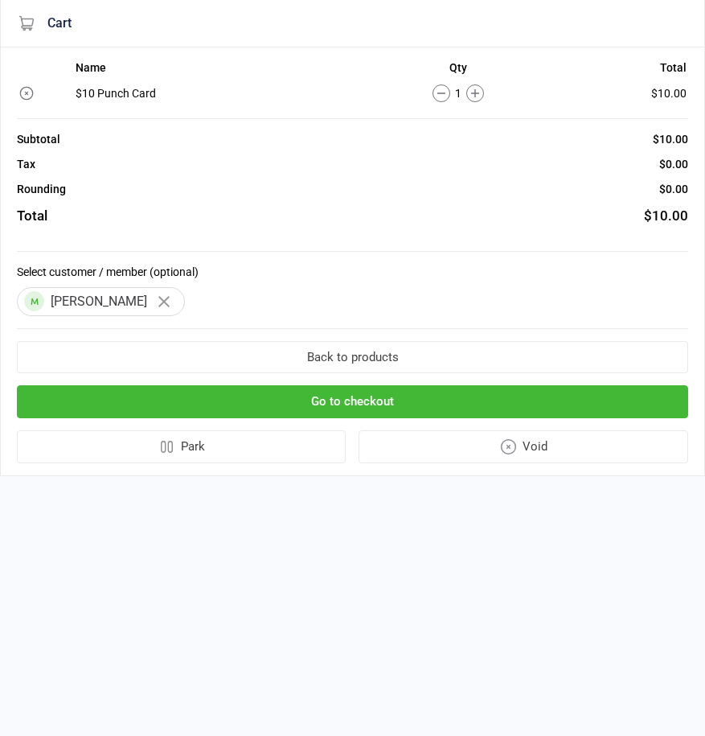
click at [253, 408] on button "Go to checkout" at bounding box center [353, 401] width 672 height 33
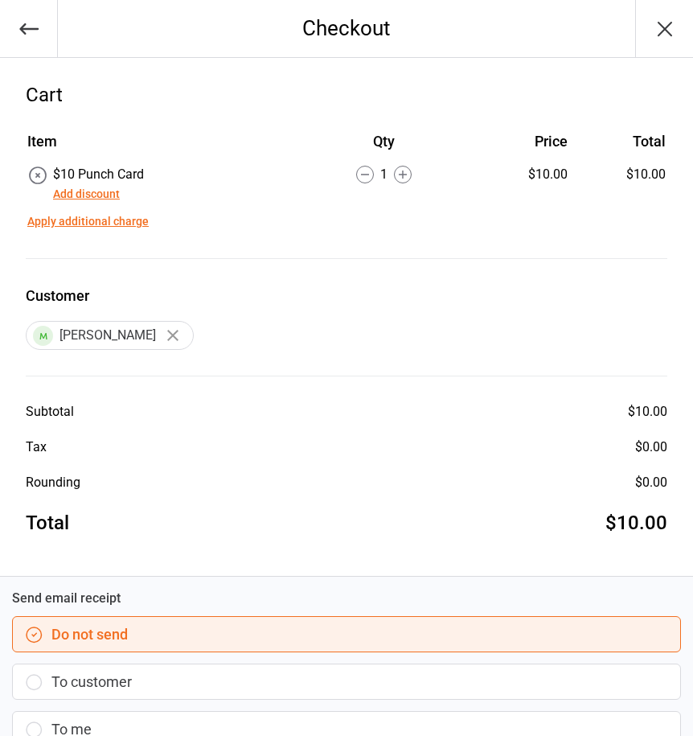
drag, startPoint x: 103, startPoint y: 688, endPoint x: 120, endPoint y: 637, distance: 53.4
click at [103, 688] on button "To customer" at bounding box center [346, 682] width 669 height 36
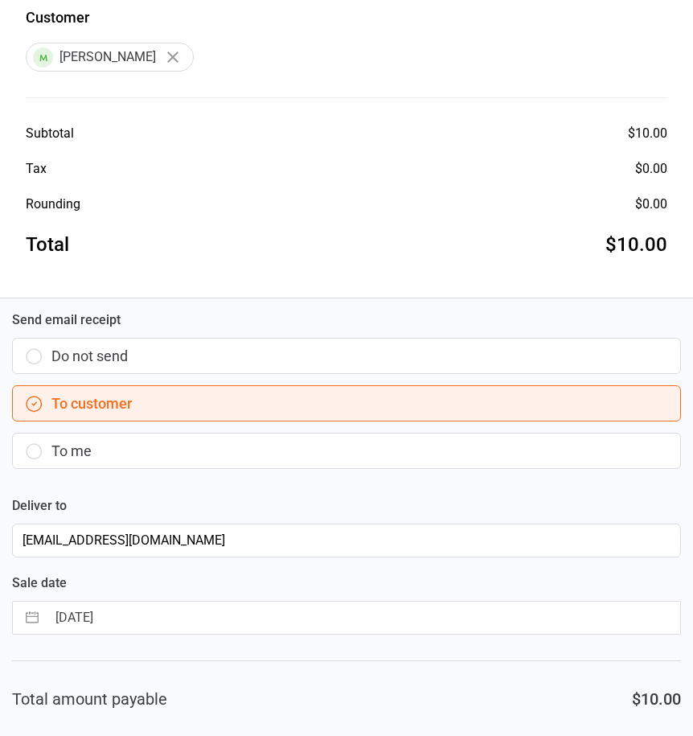
scroll to position [396, 0]
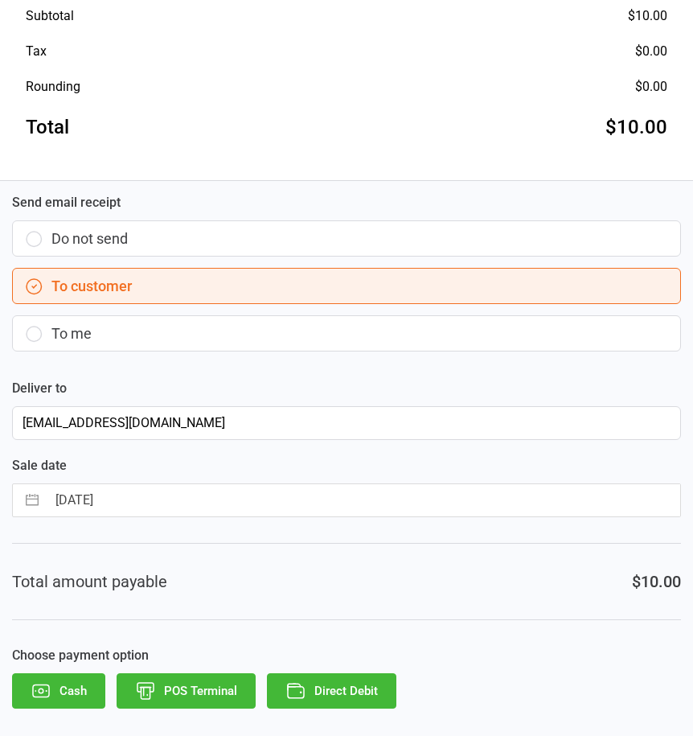
click at [319, 686] on button "Direct Debit" at bounding box center [331, 690] width 129 height 35
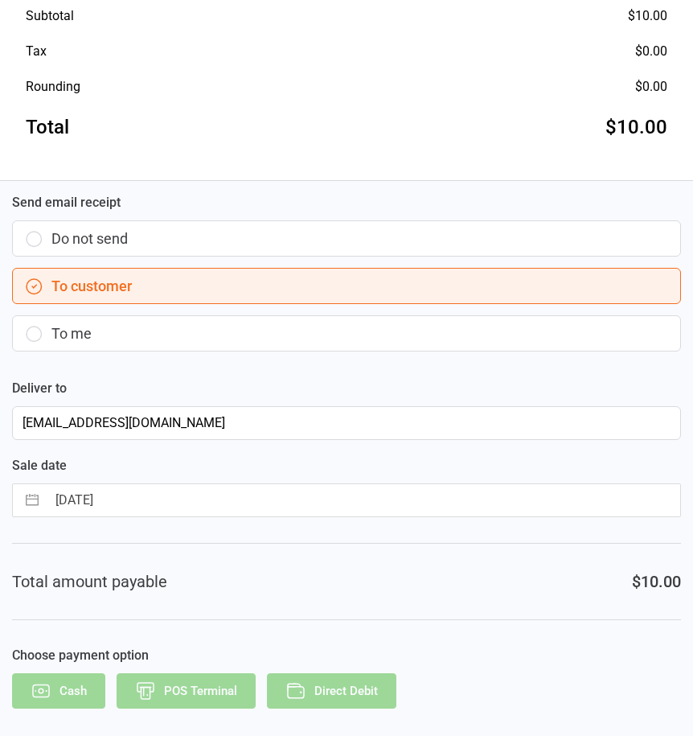
scroll to position [0, 0]
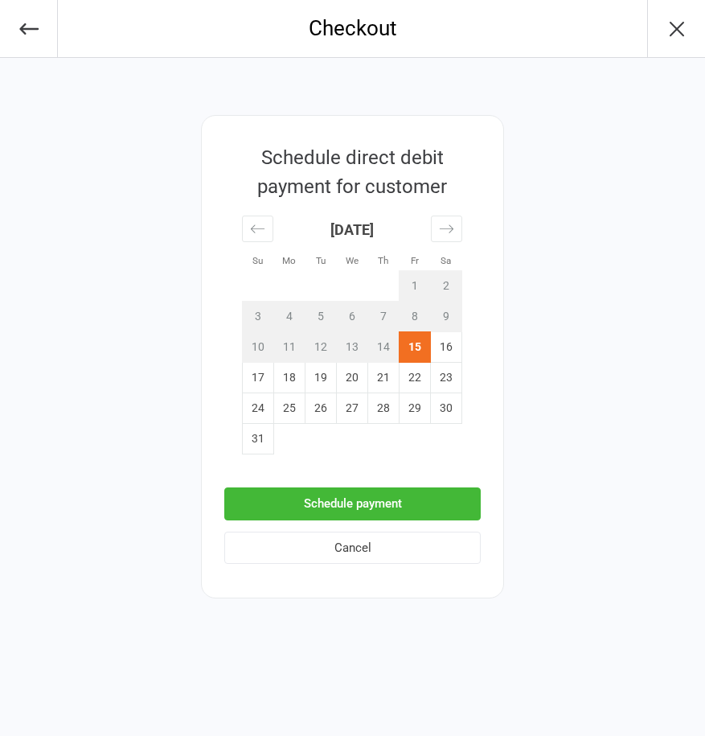
click at [353, 499] on button "Schedule payment" at bounding box center [352, 503] width 257 height 33
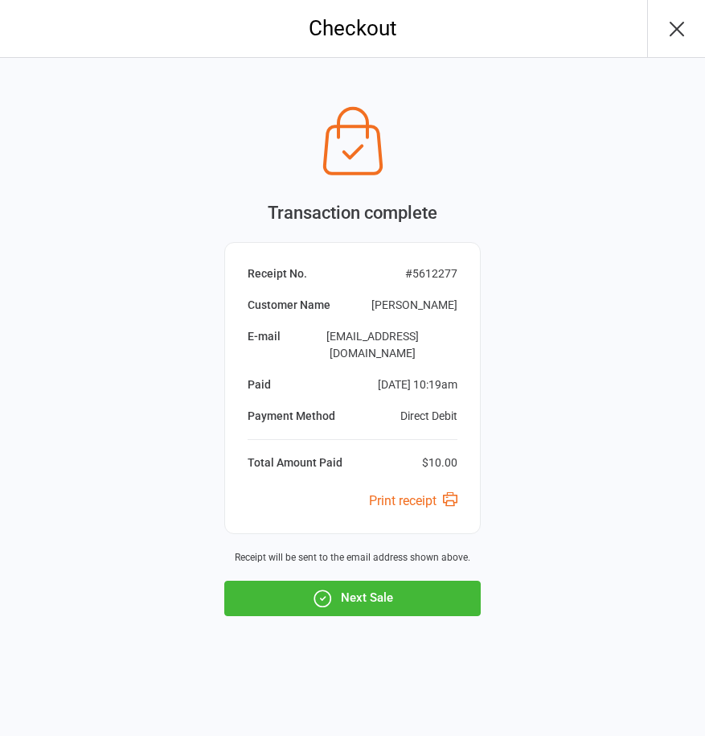
click at [360, 592] on button "Next Sale" at bounding box center [352, 598] width 257 height 35
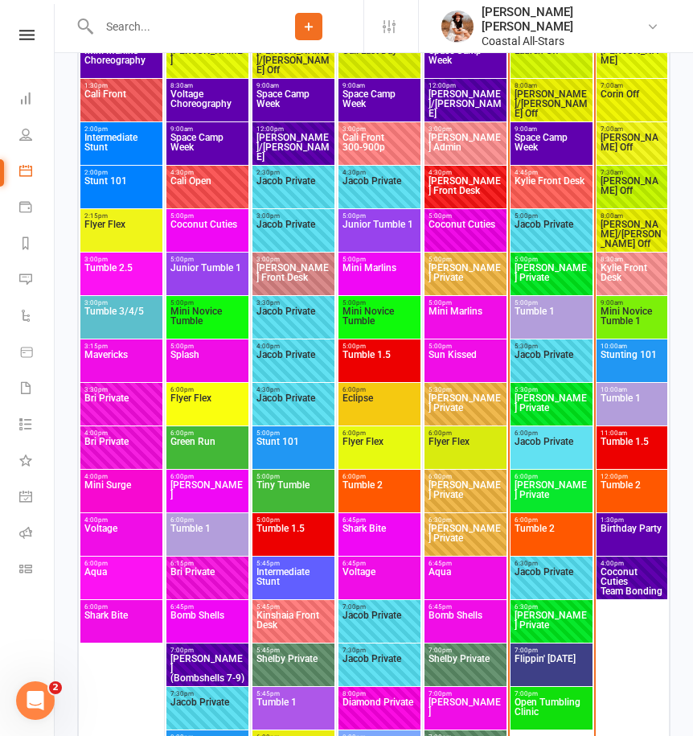
click at [549, 129] on span "9:00am - 3:00pm" at bounding box center [552, 128] width 76 height 7
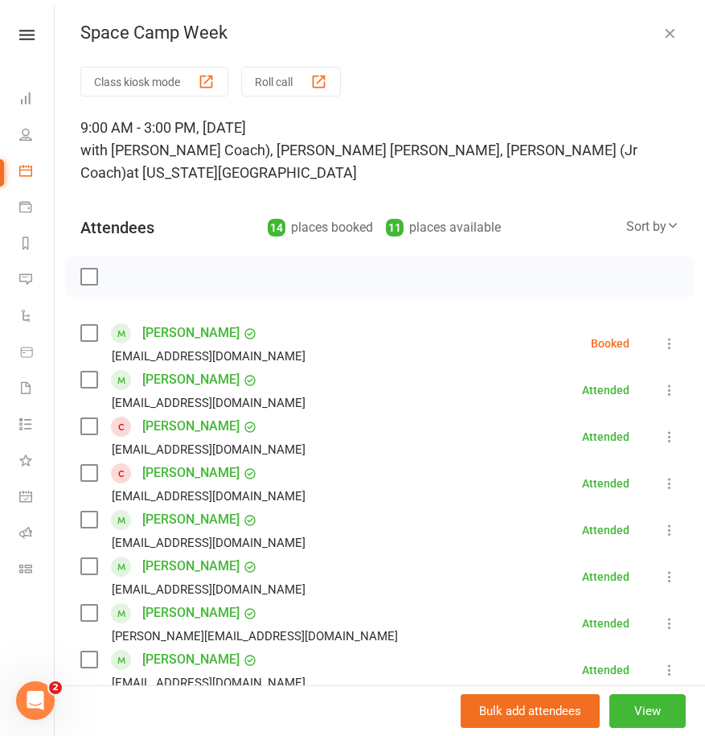
click at [92, 269] on label at bounding box center [88, 277] width 16 height 16
click at [192, 268] on icon "button" at bounding box center [192, 277] width 18 height 18
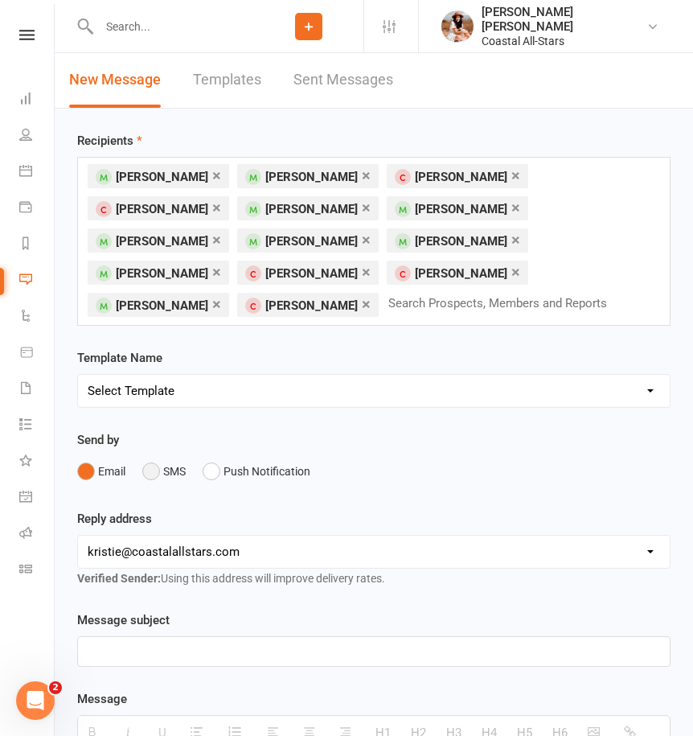
scroll to position [31, 0]
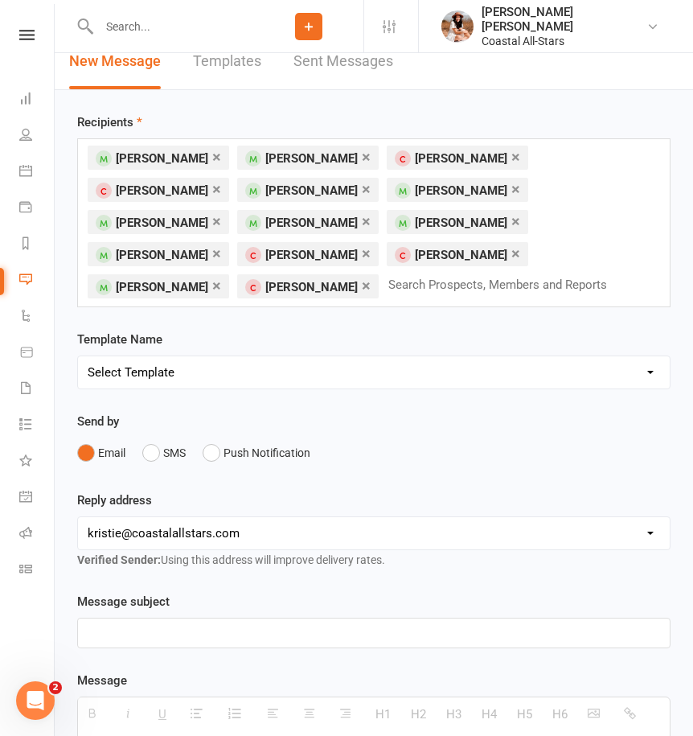
click at [203, 518] on select "[EMAIL_ADDRESS][DOMAIN_NAME] [EMAIL_ADDRESS][DOMAIN_NAME] [PERSON_NAME][EMAIL_A…" at bounding box center [374, 533] width 592 height 32
select select "5"
click at [78, 517] on select "[EMAIL_ADDRESS][DOMAIN_NAME] [EMAIL_ADDRESS][DOMAIN_NAME] [PERSON_NAME][EMAIL_A…" at bounding box center [374, 533] width 592 height 32
click at [212, 155] on link "×" at bounding box center [216, 157] width 9 height 26
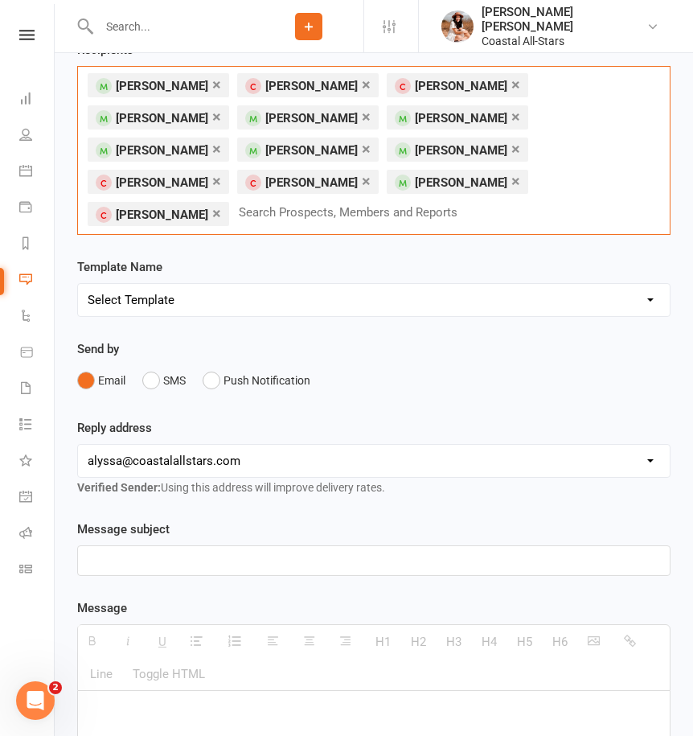
scroll to position [342, 0]
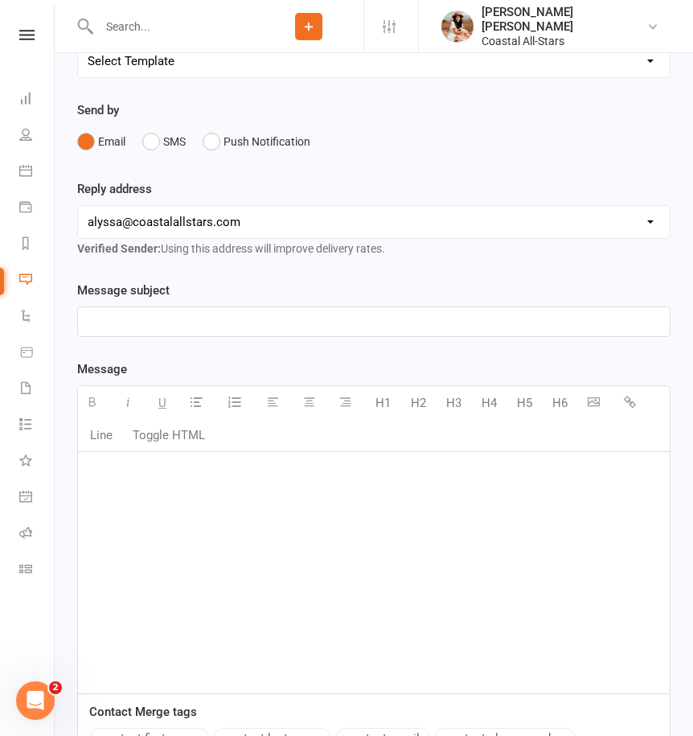
click at [177, 487] on div at bounding box center [374, 572] width 592 height 241
paste div
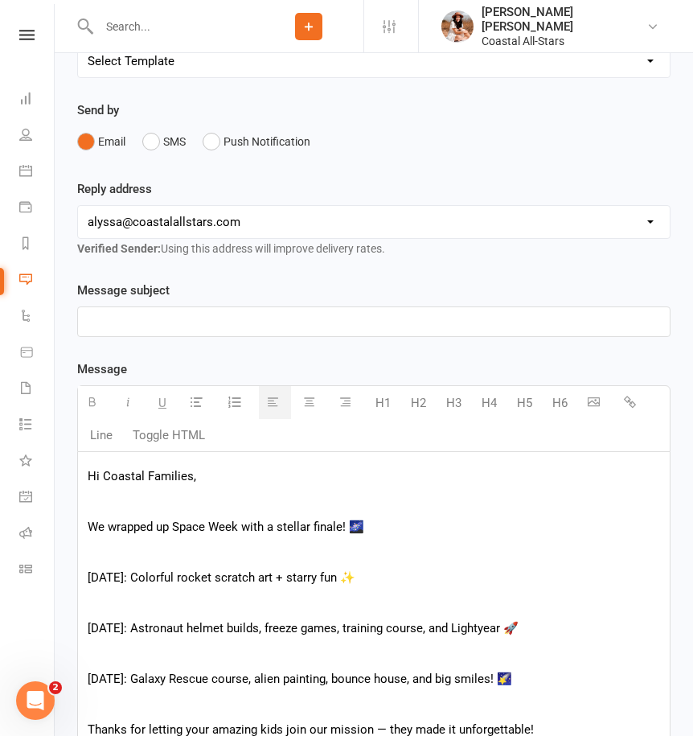
click at [133, 491] on p at bounding box center [374, 500] width 573 height 19
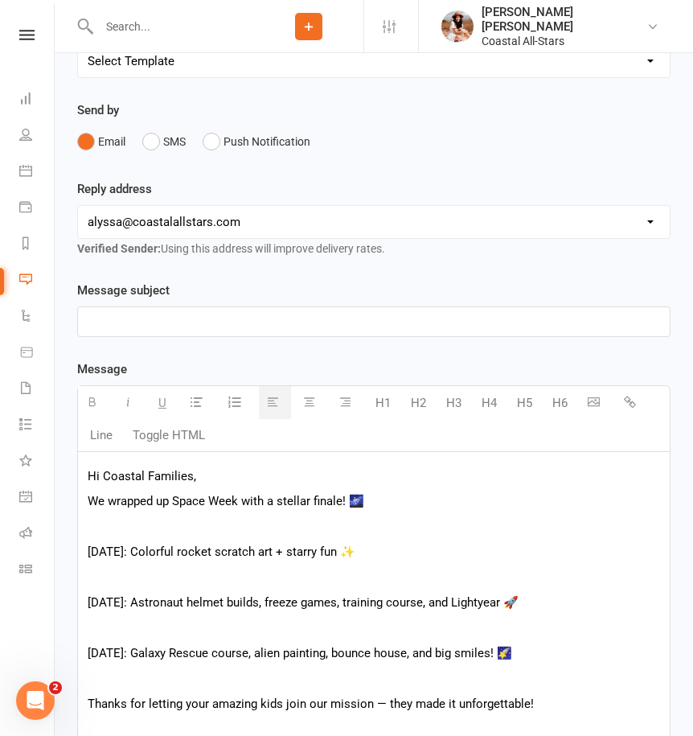
click at [132, 517] on p at bounding box center [374, 526] width 573 height 19
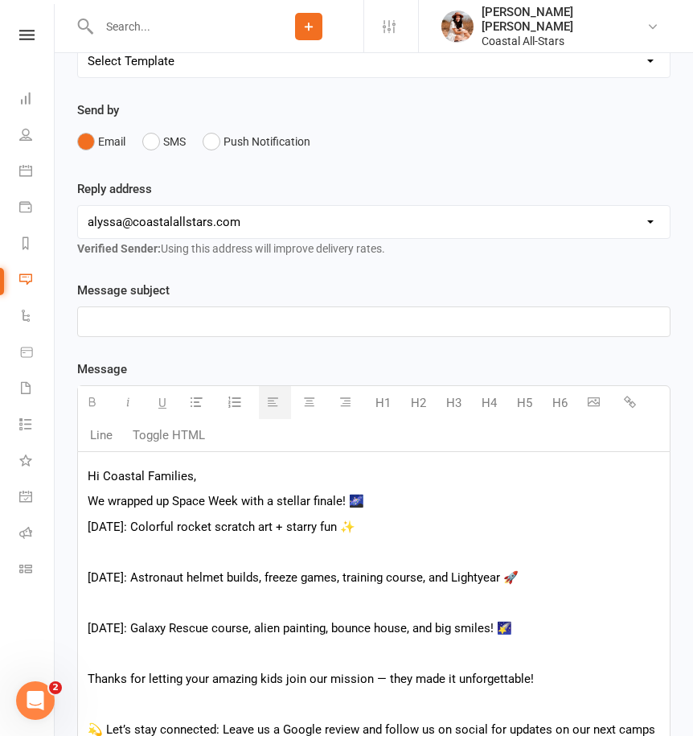
click at [216, 542] on p at bounding box center [374, 551] width 573 height 19
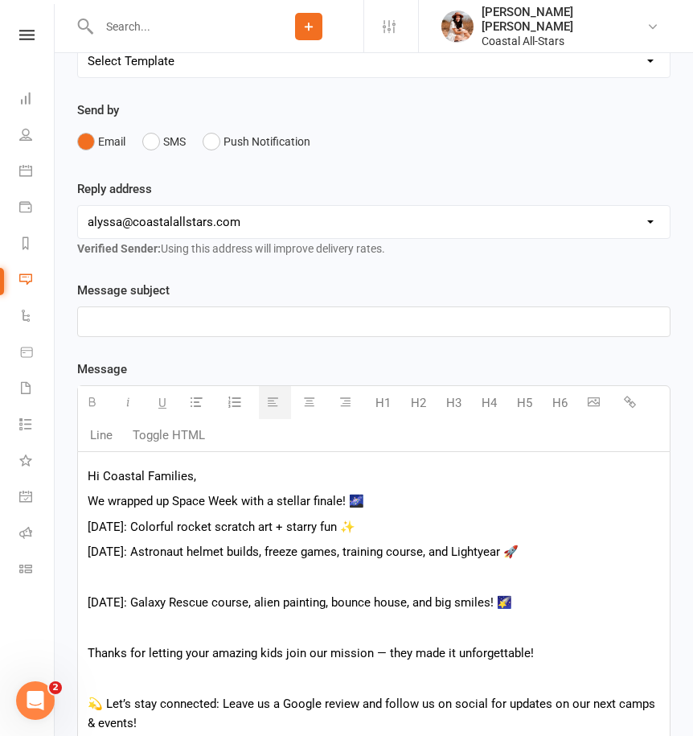
click at [146, 557] on div "Hi Coastal Families, We wrapped up Space Week with a stellar finale! 🌌 [DATE]: …" at bounding box center [374, 623] width 592 height 343
click at [129, 568] on p at bounding box center [374, 577] width 573 height 19
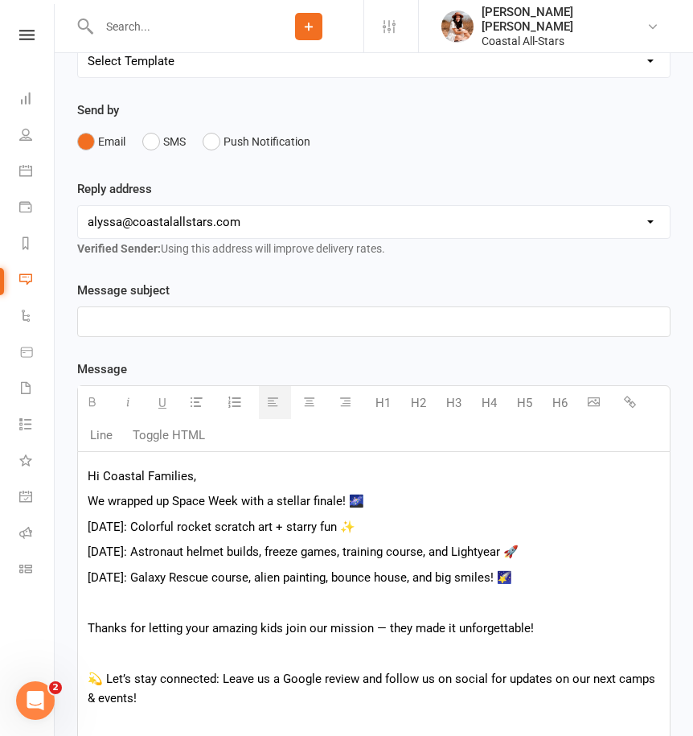
click at [117, 593] on p at bounding box center [374, 602] width 573 height 19
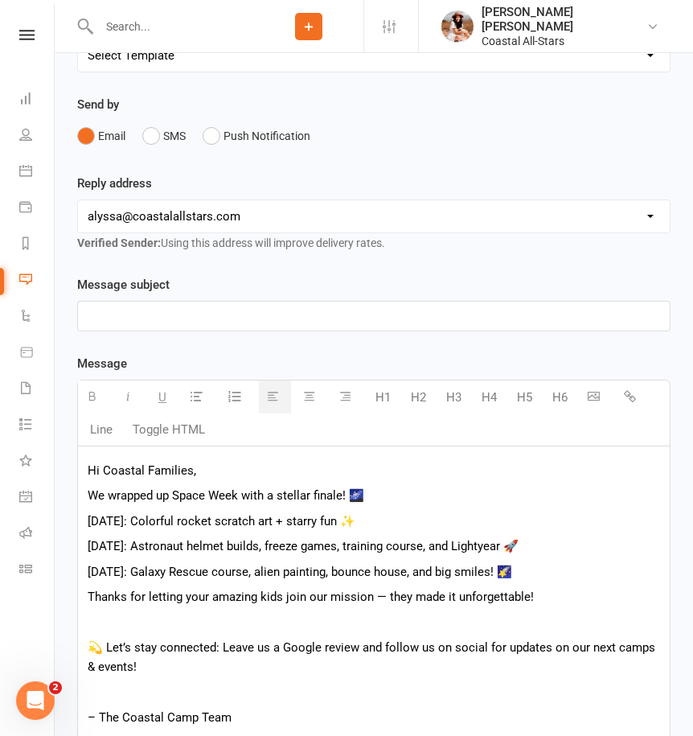
scroll to position [348, 0]
click at [262, 643] on p "💫 Let’s stay connected: Leave us a Google review and follow us on social for up…" at bounding box center [374, 656] width 573 height 39
click at [129, 682] on p at bounding box center [374, 691] width 573 height 19
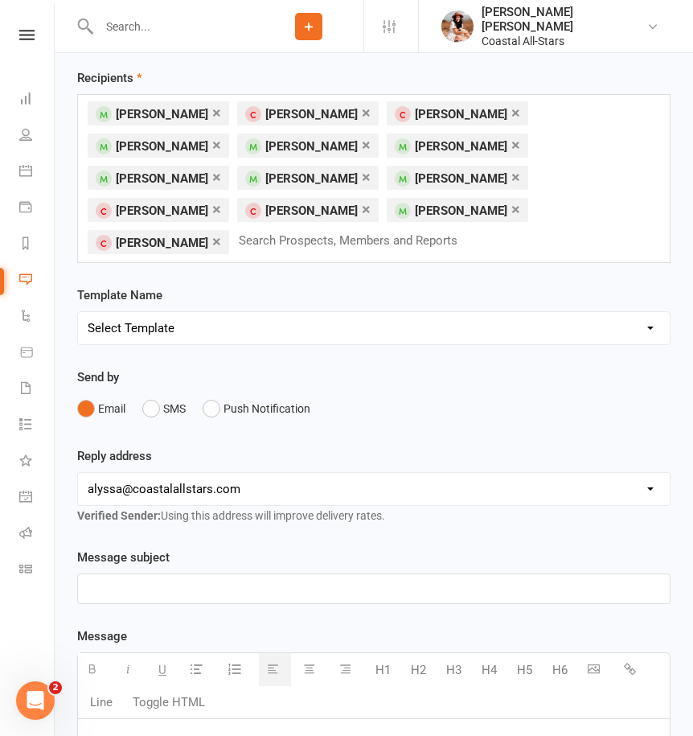
scroll to position [84, 0]
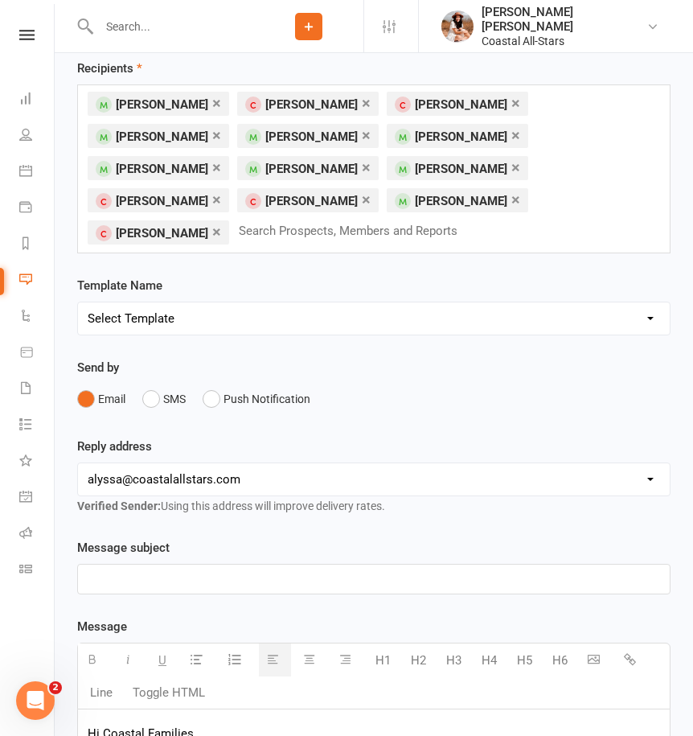
click at [170, 569] on p at bounding box center [374, 578] width 573 height 19
paste div
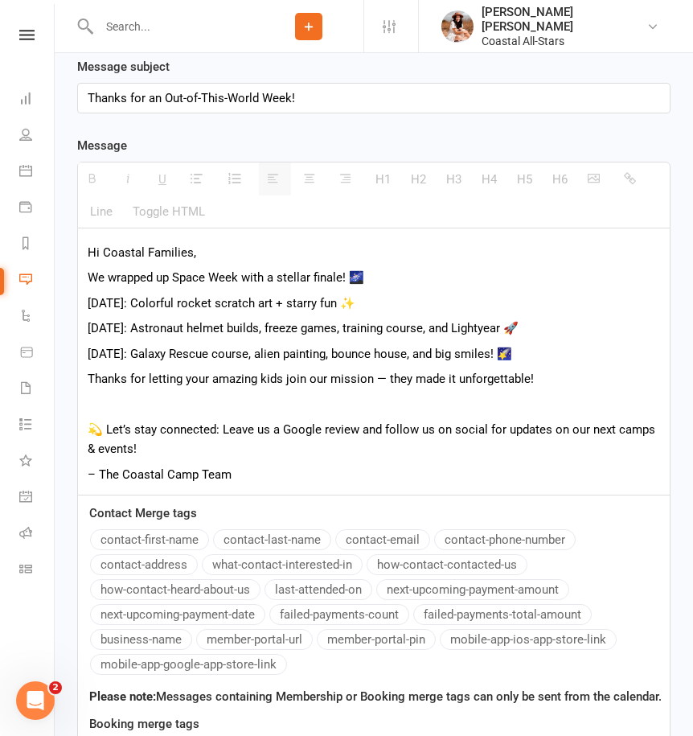
scroll to position [565, 0]
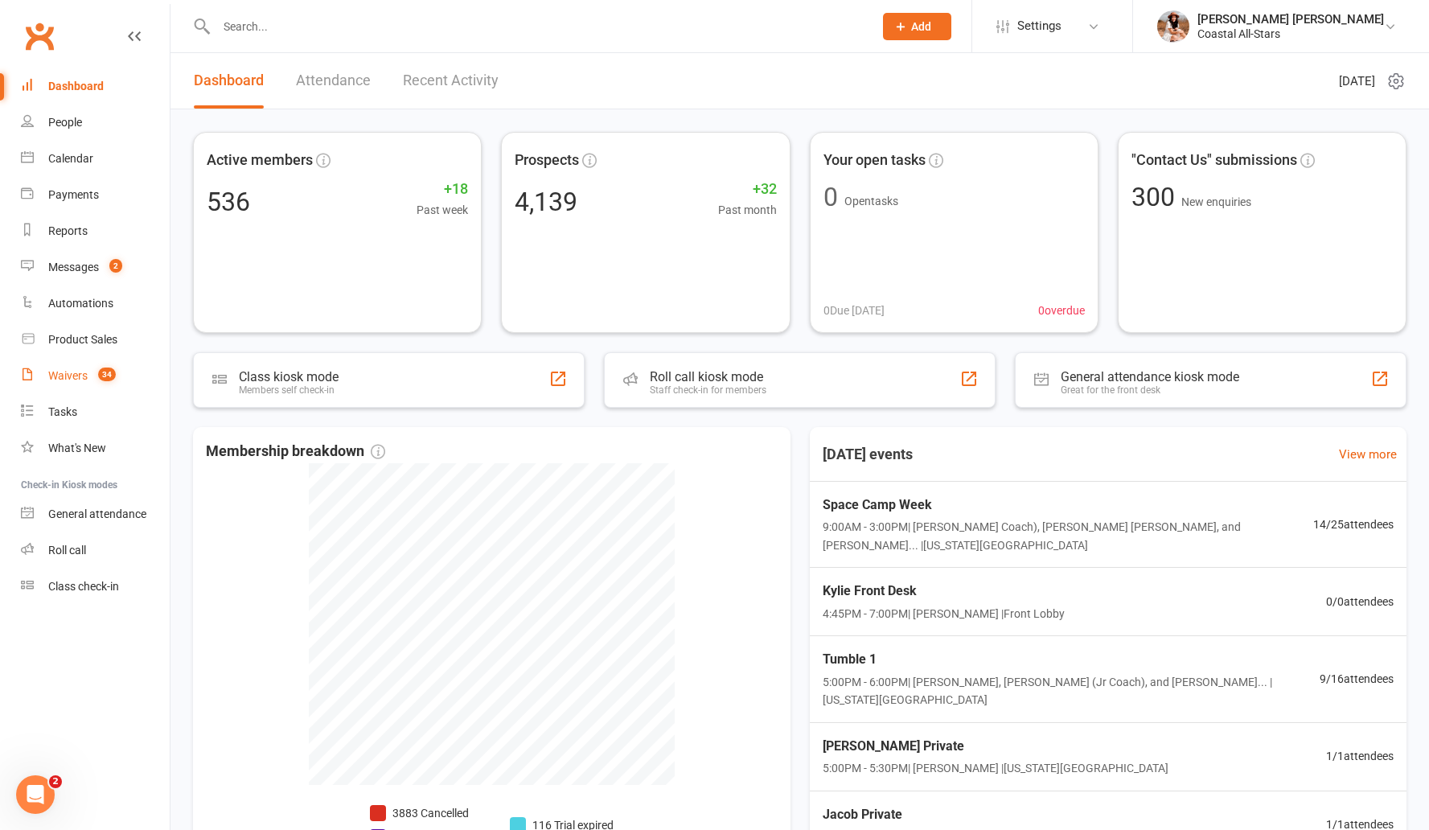
click at [95, 374] on count-badge "34" at bounding box center [103, 375] width 26 height 13
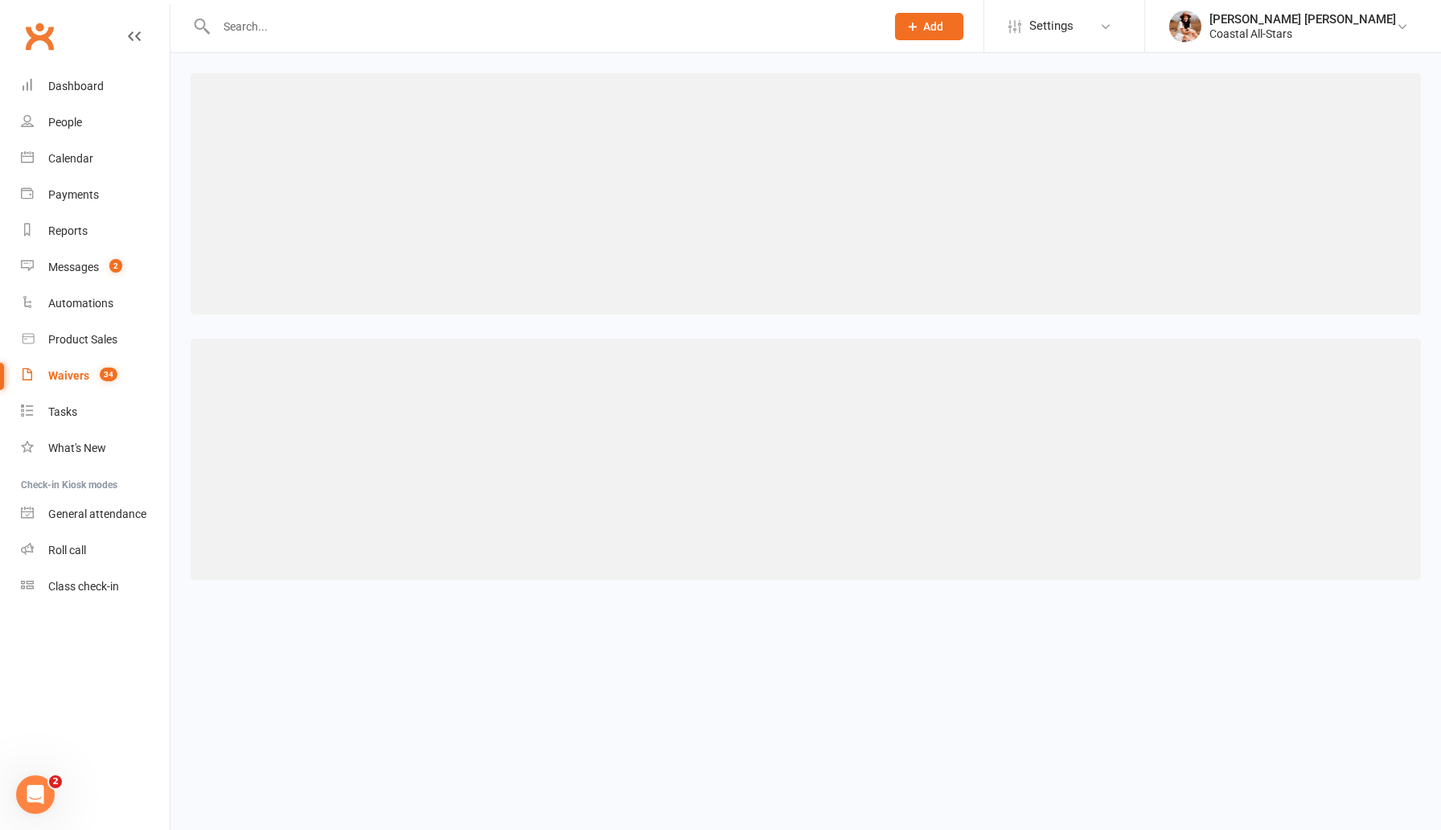
select select "100"
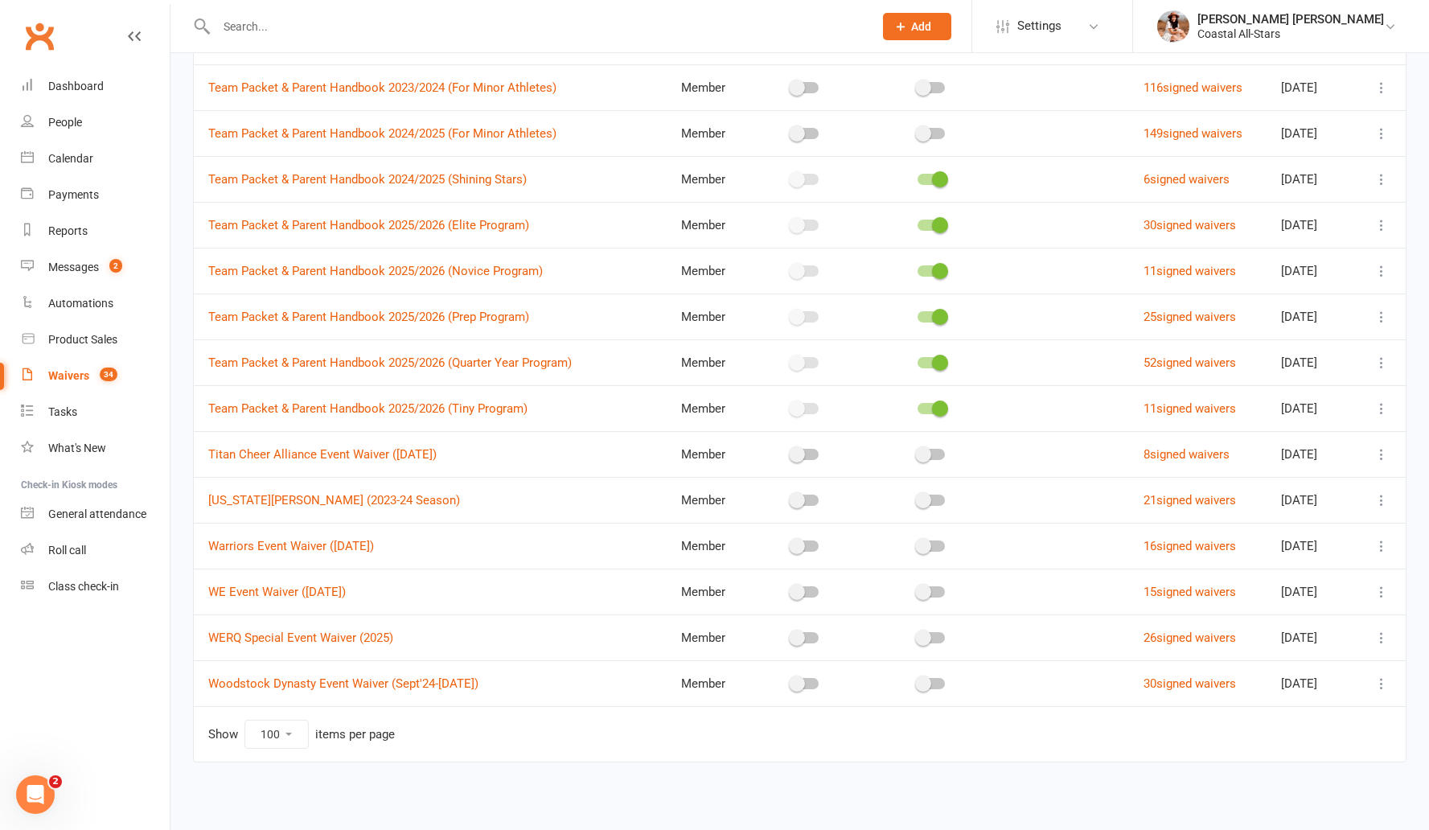
scroll to position [2356, 0]
click at [298, 229] on link "Team Packet & Parent Handbook 2025/2026 (Elite Program)" at bounding box center [368, 224] width 321 height 14
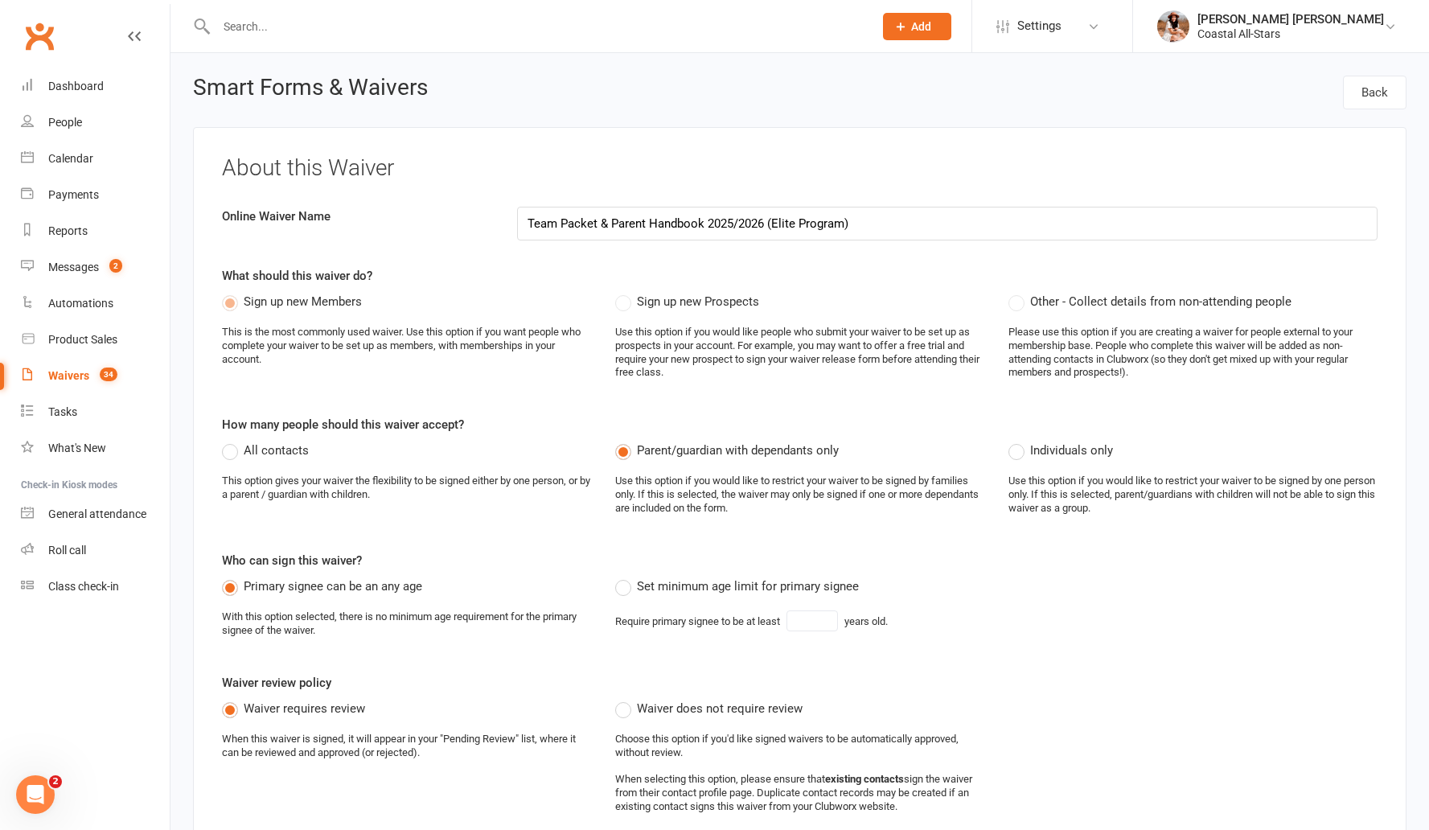
select select "applies_to_all_signees"
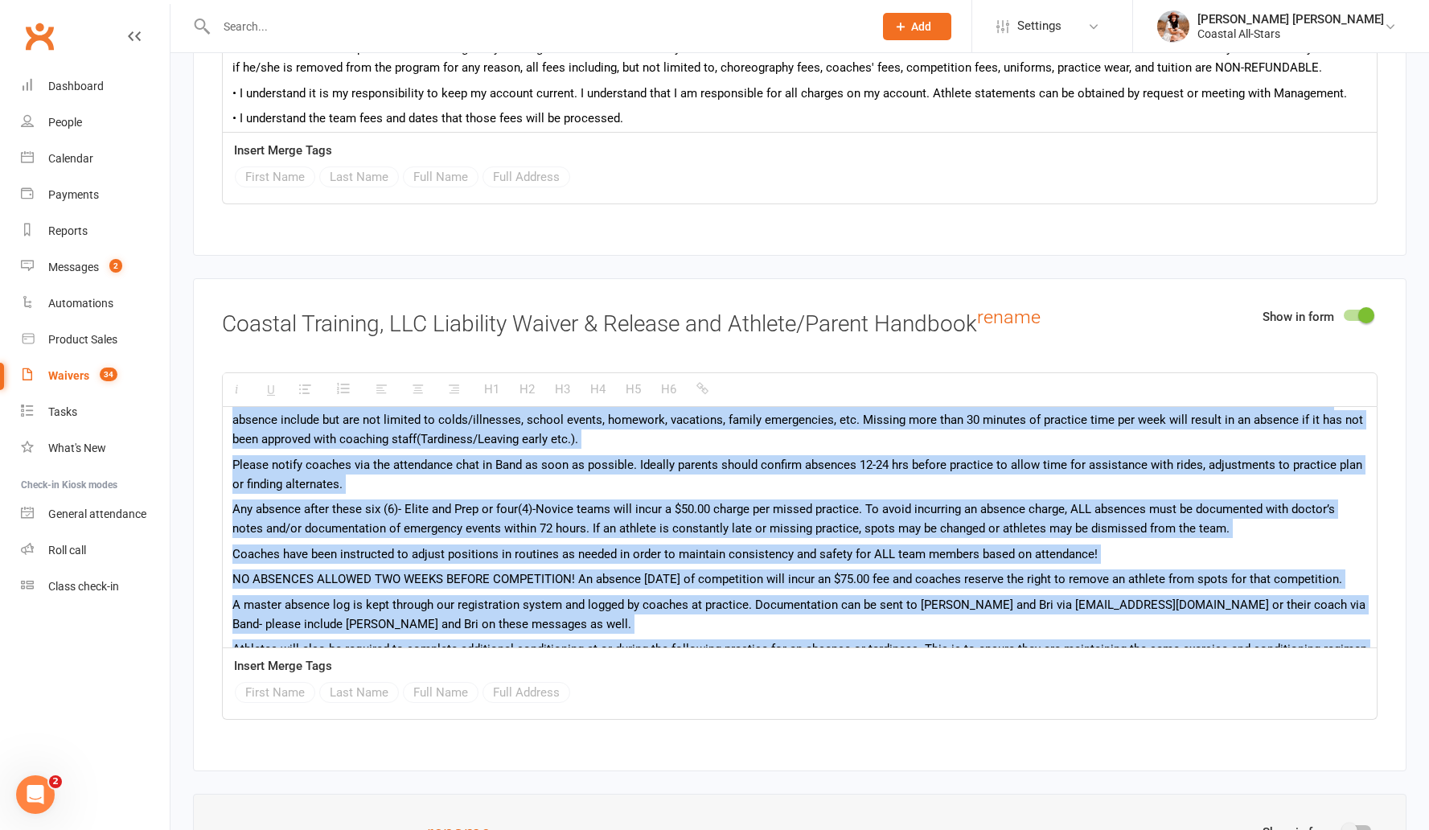
scroll to position [1418, 0]
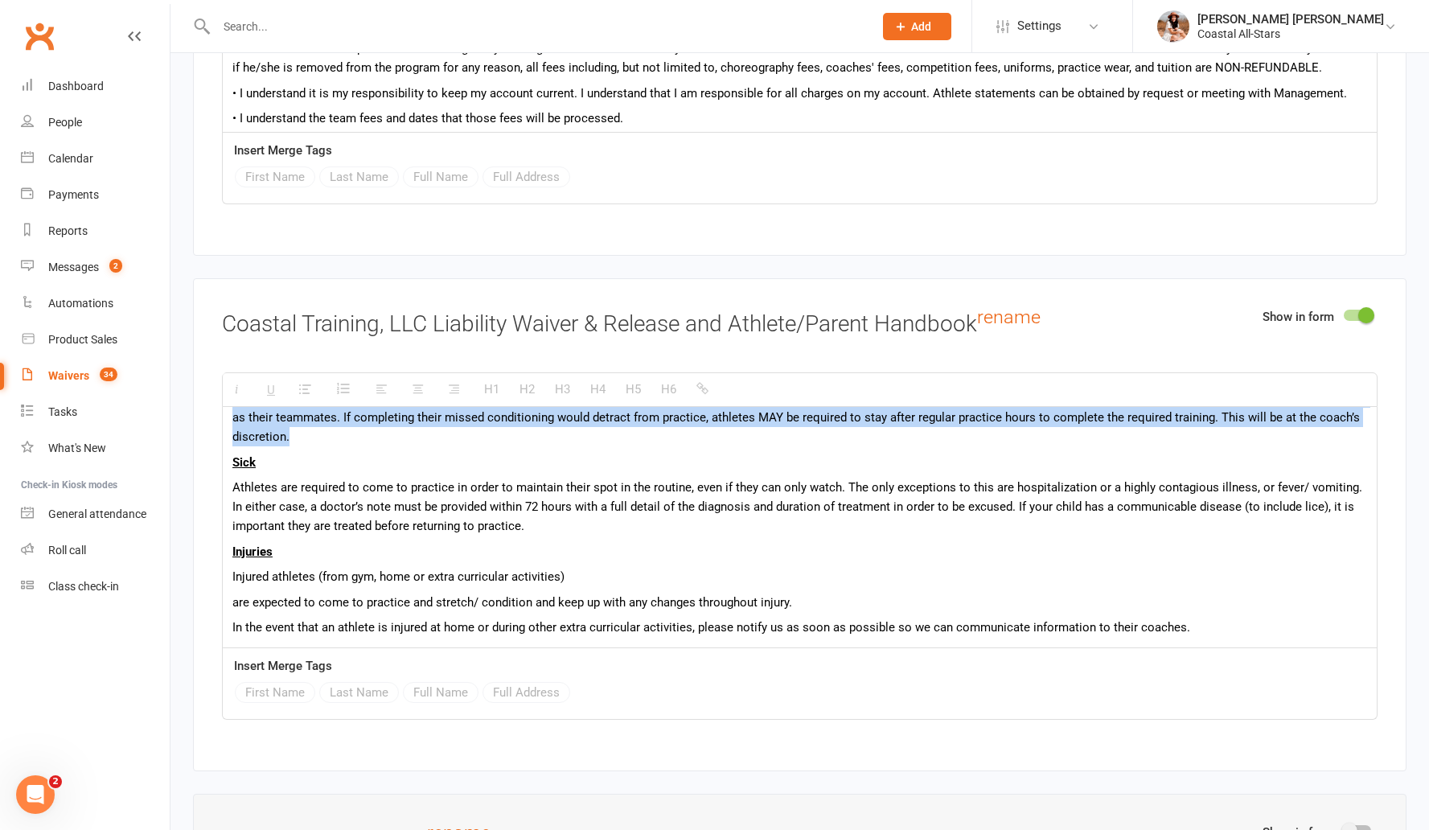
drag, startPoint x: 232, startPoint y: 519, endPoint x: 360, endPoint y: 463, distance: 140.1
copy div "LOREMIPSUM (Dolorsitame con Adipisci) Elitseddo eiu temporinc! Utlab etdo ma a …"
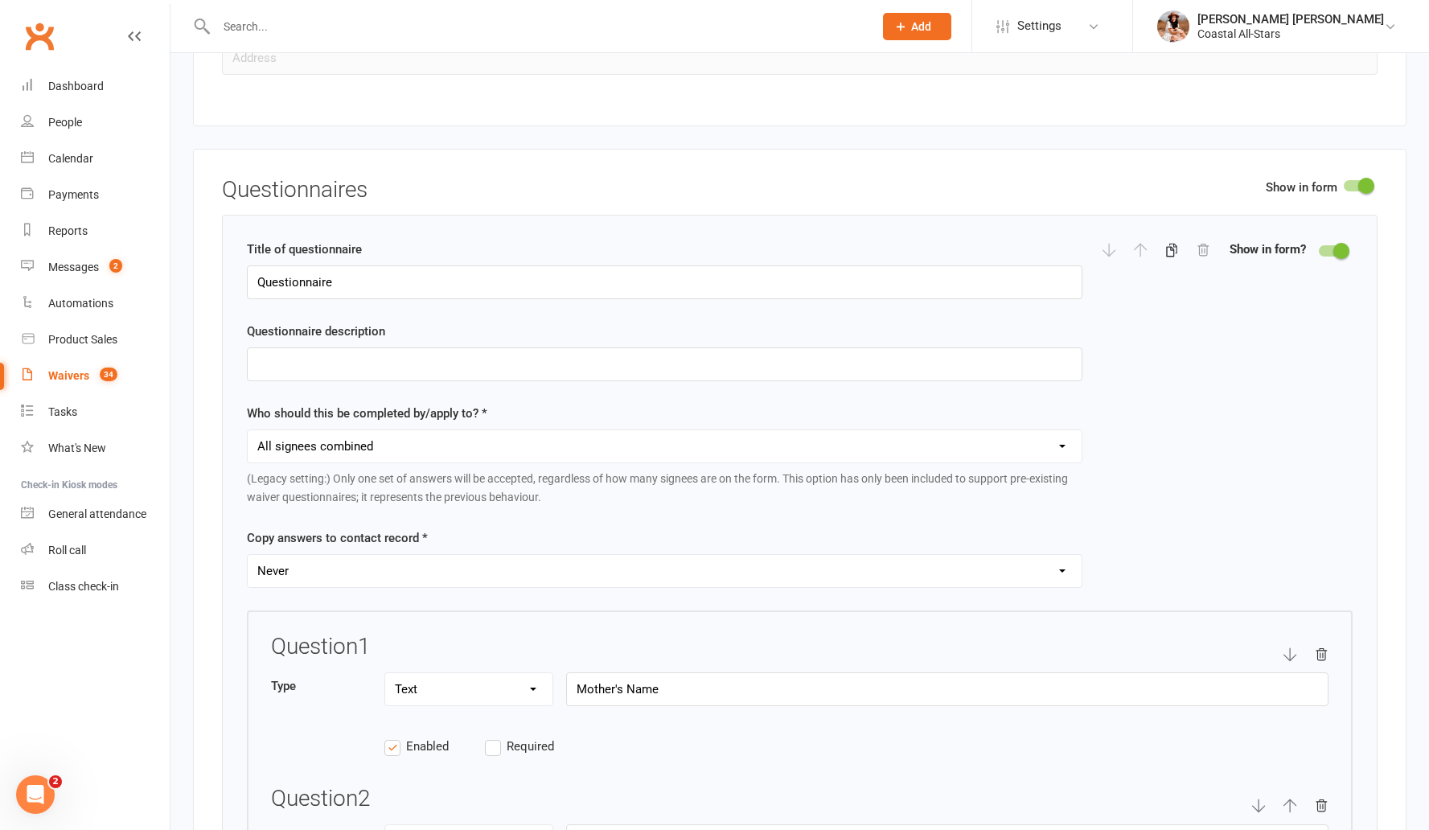
scroll to position [1699, 0]
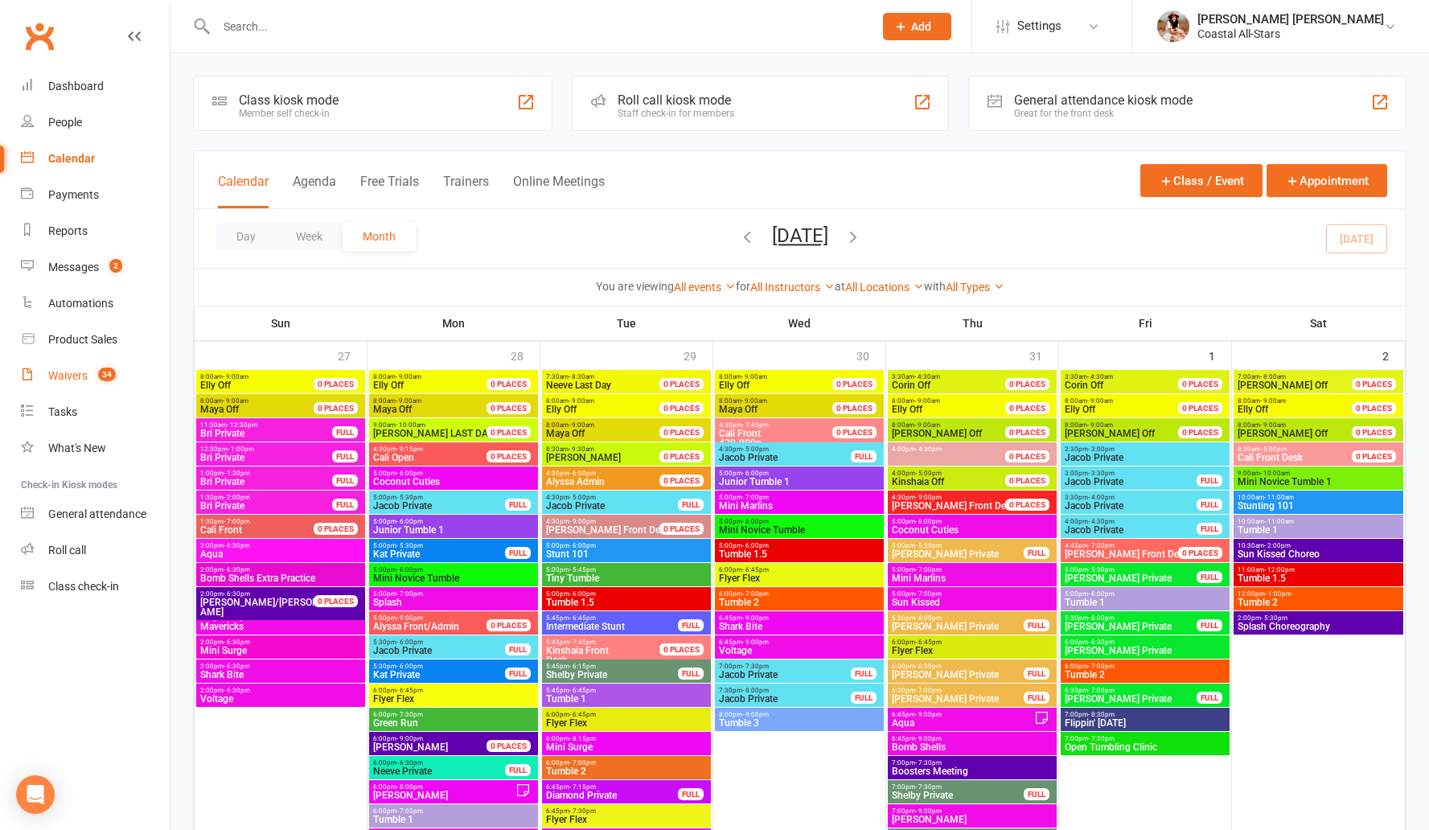
click at [59, 372] on div "Waivers" at bounding box center [67, 375] width 39 height 13
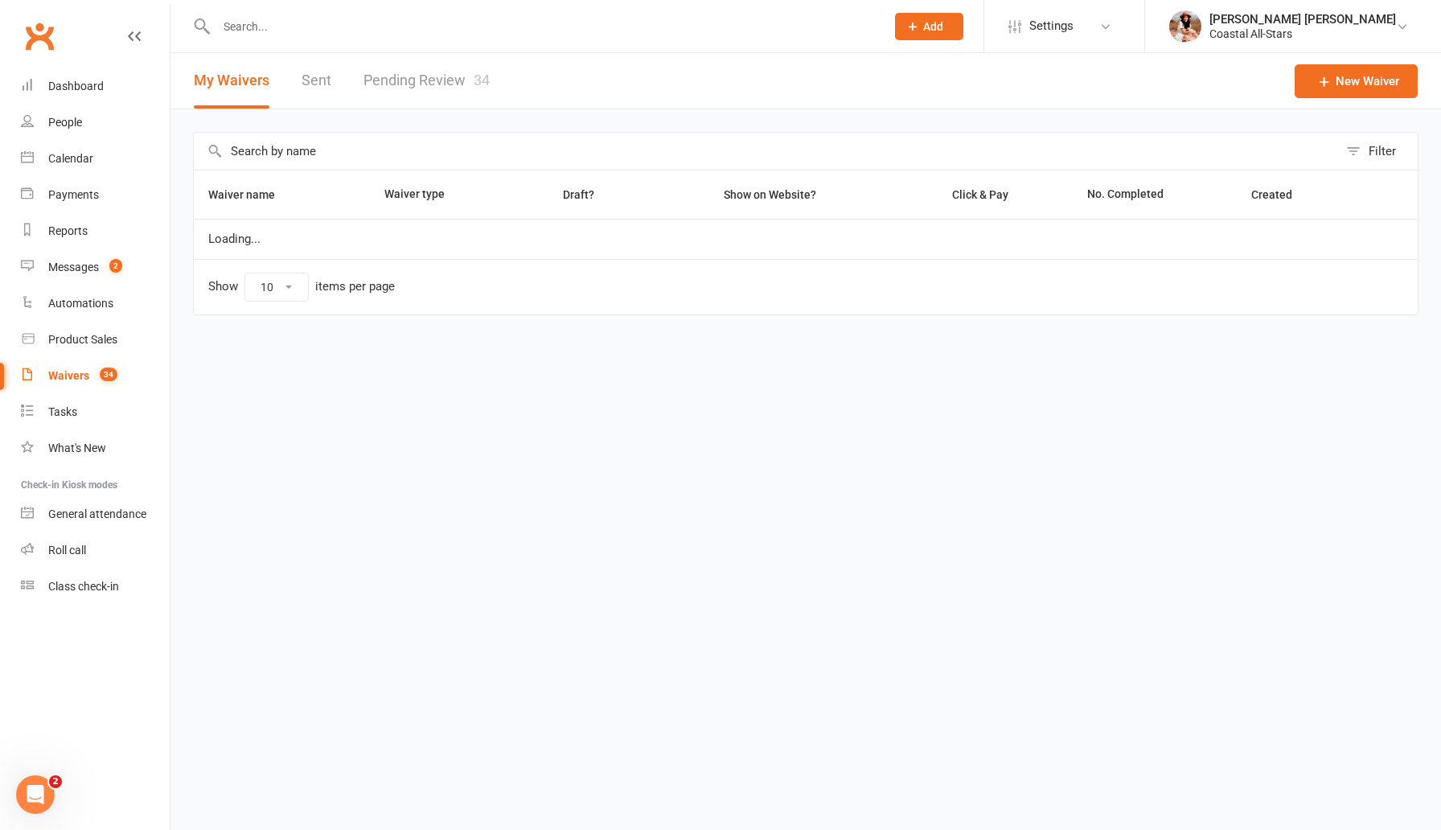
select select "100"
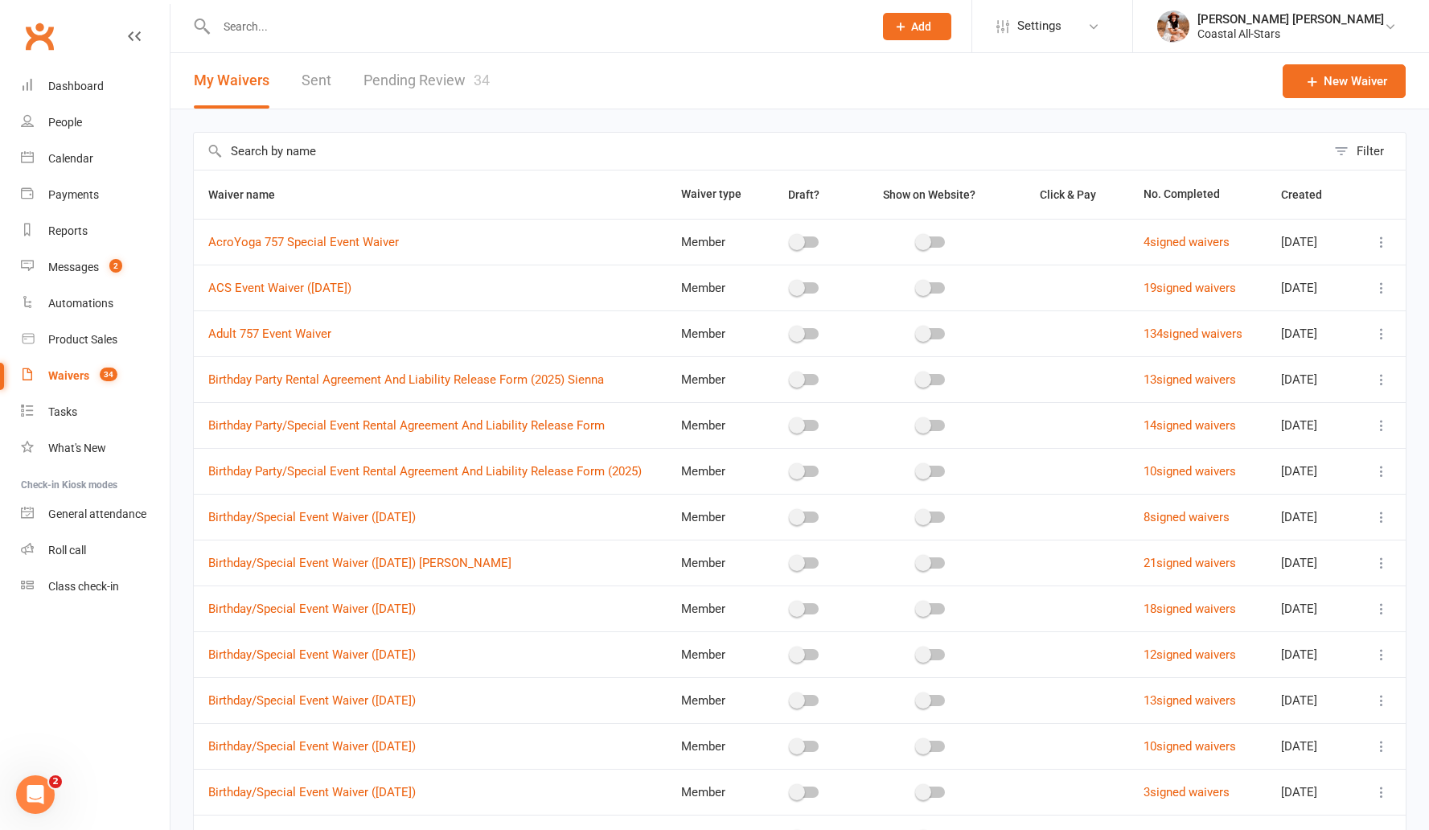
click at [416, 82] on link "Pending Review 34" at bounding box center [427, 80] width 126 height 55
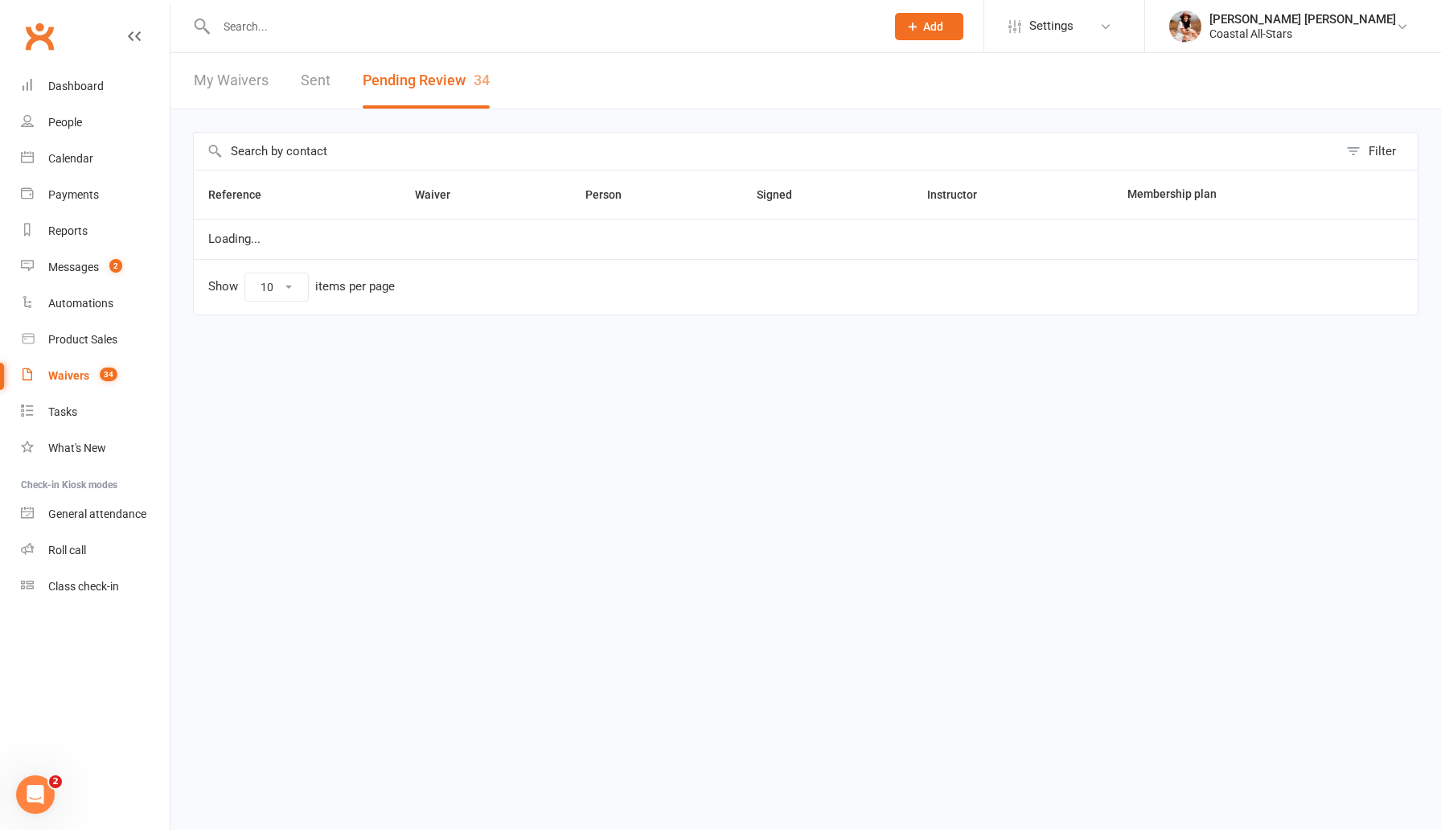
select select "100"
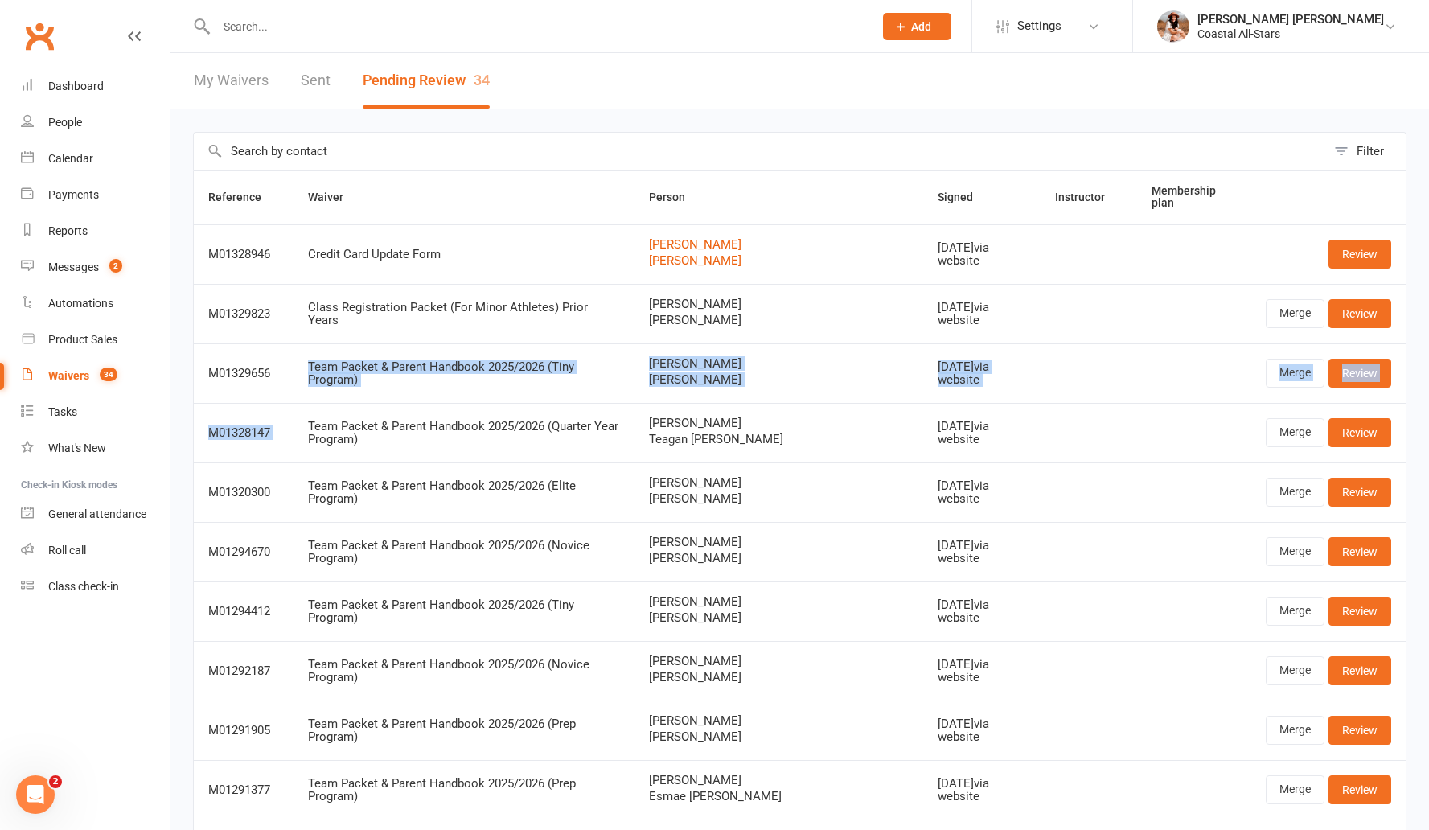
drag, startPoint x: 309, startPoint y: 371, endPoint x: 528, endPoint y: 401, distance: 220.9
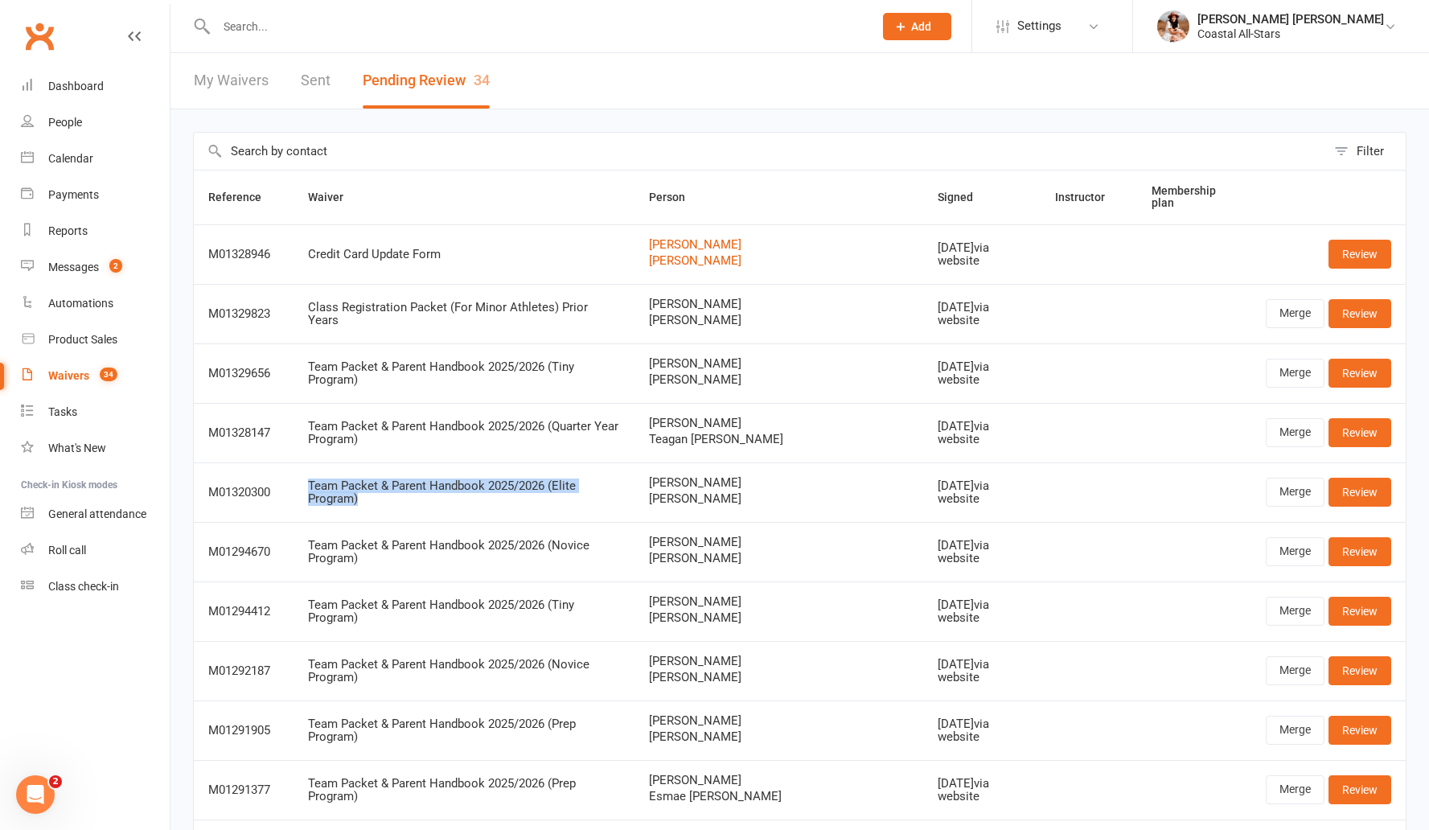
drag, startPoint x: 314, startPoint y: 491, endPoint x: 656, endPoint y: 481, distance: 342.8
click at [635, 481] on td "Team Packet & Parent Handbook 2025/2026 (Elite Program)" at bounding box center [464, 492] width 341 height 60
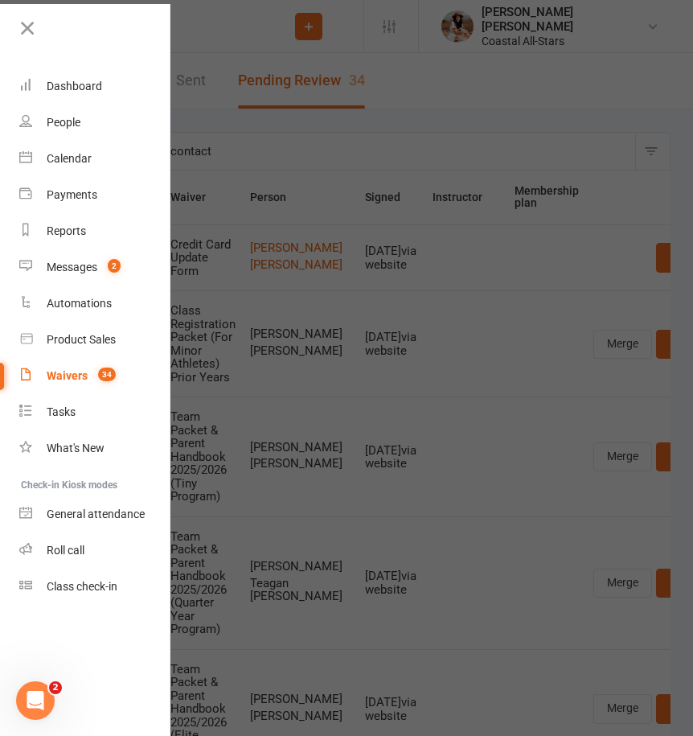
drag, startPoint x: 34, startPoint y: 35, endPoint x: 112, endPoint y: 6, distance: 83.5
click at [35, 35] on icon at bounding box center [27, 28] width 23 height 23
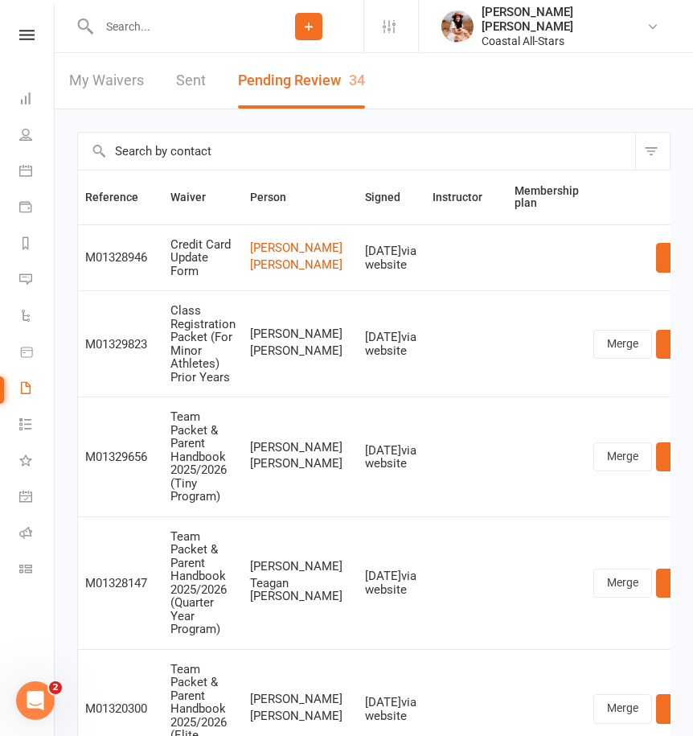
click at [175, 20] on input "text" at bounding box center [173, 26] width 159 height 23
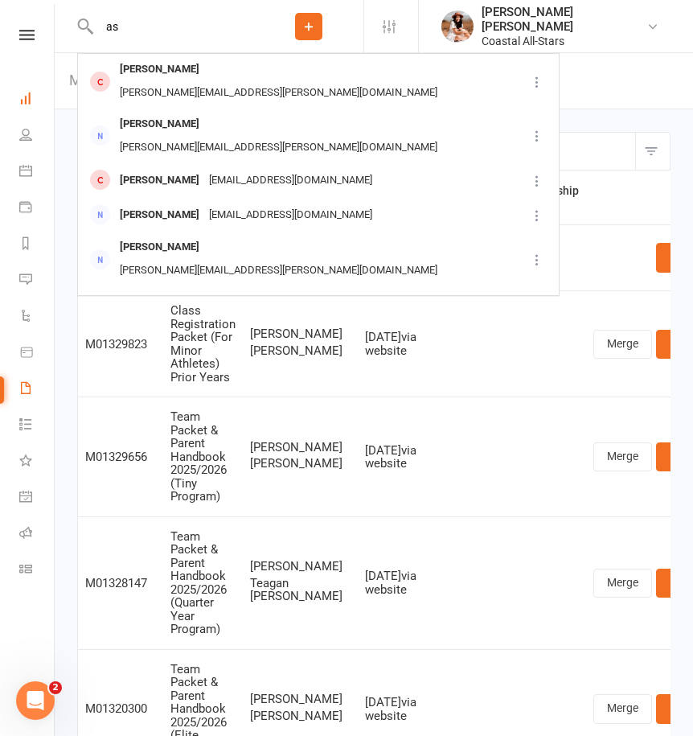
type input "a"
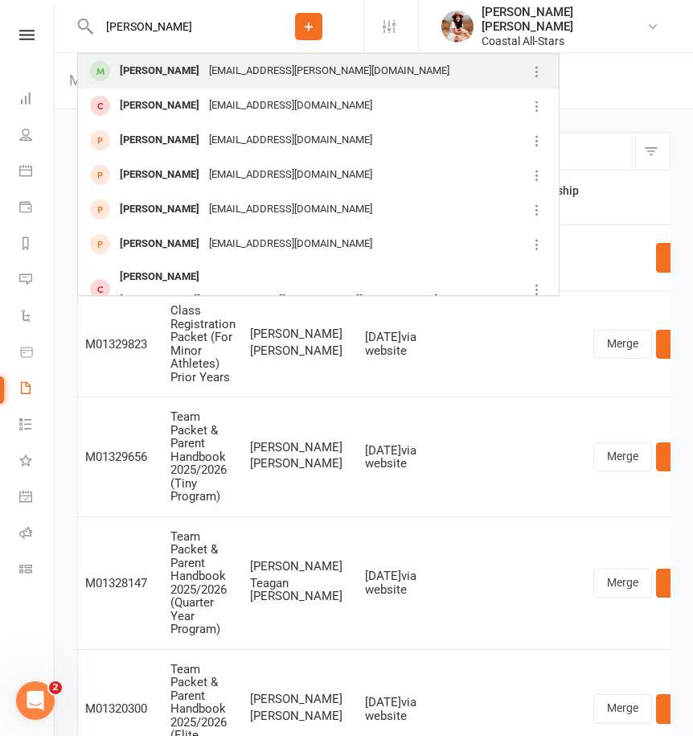
type input "kaylee love"
click at [220, 75] on div "afurbee@cox.net" at bounding box center [329, 71] width 250 height 23
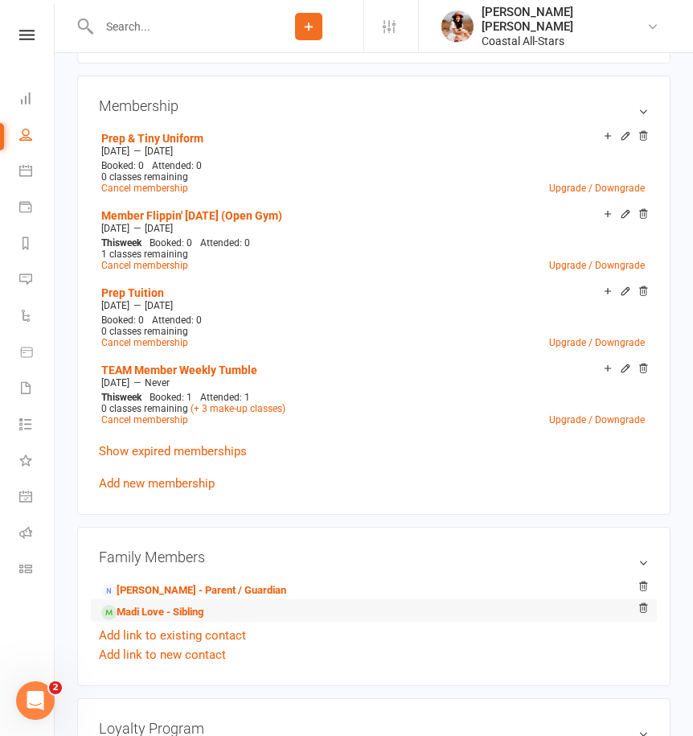
scroll to position [690, 0]
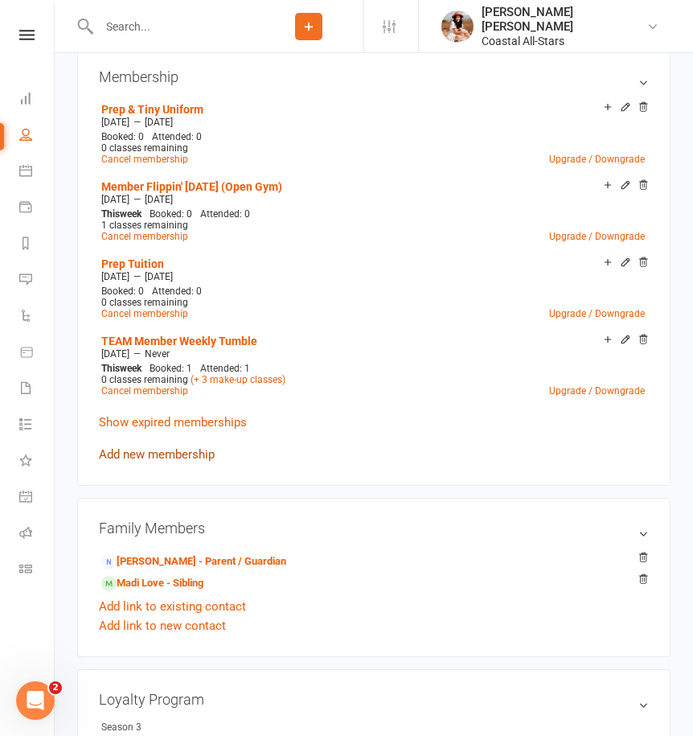
click at [171, 447] on link "Add new membership" at bounding box center [157, 454] width 116 height 14
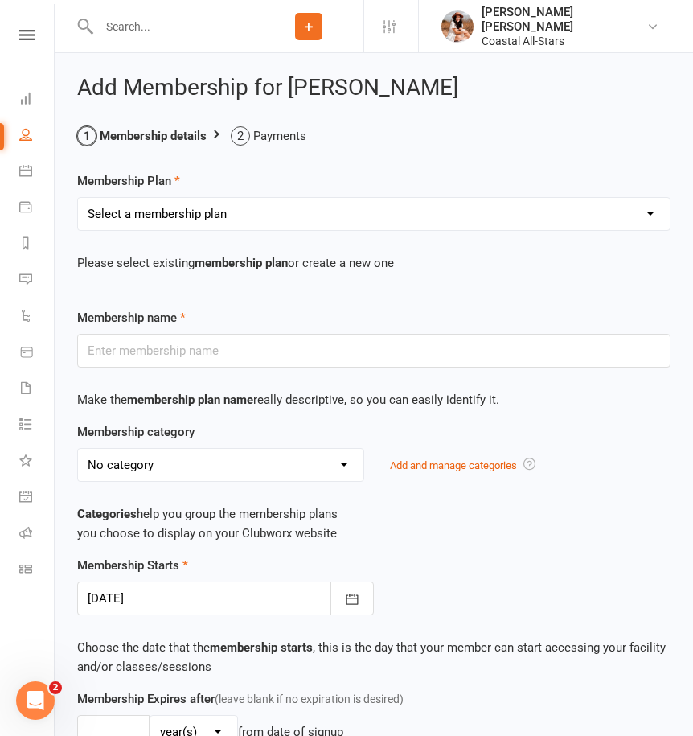
click at [246, 221] on select "Select a membership plan Create new Membership Plan Trial Class Coastal Members…" at bounding box center [374, 214] width 592 height 32
select select "29"
click at [78, 198] on select "Select a membership plan Create new Membership Plan Trial Class Coastal Members…" at bounding box center [374, 214] width 592 height 32
type input "Annual Private Membership"
select select "16"
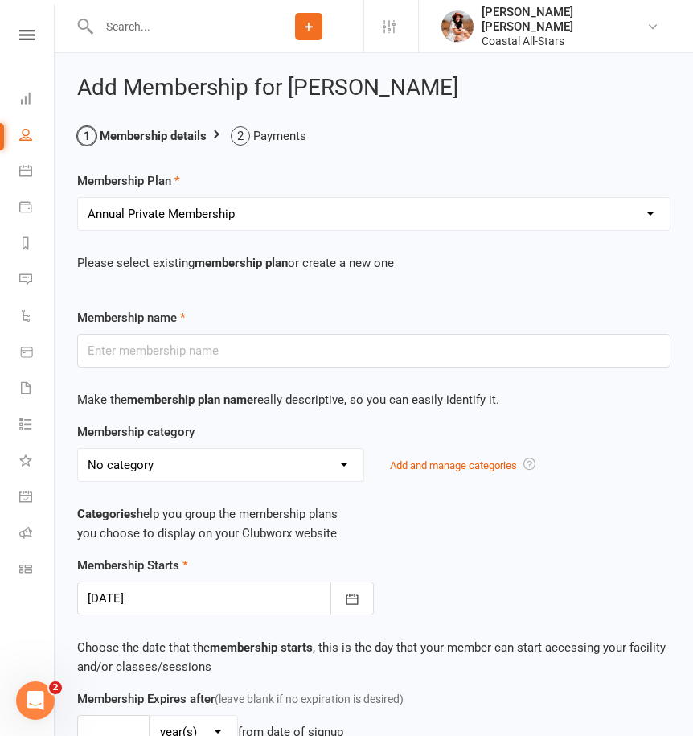
type input "1"
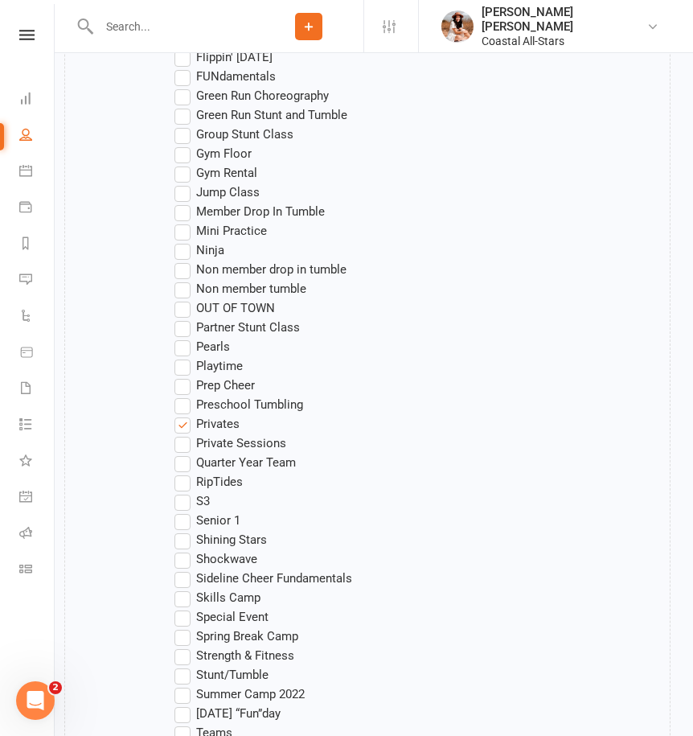
scroll to position [1643, 0]
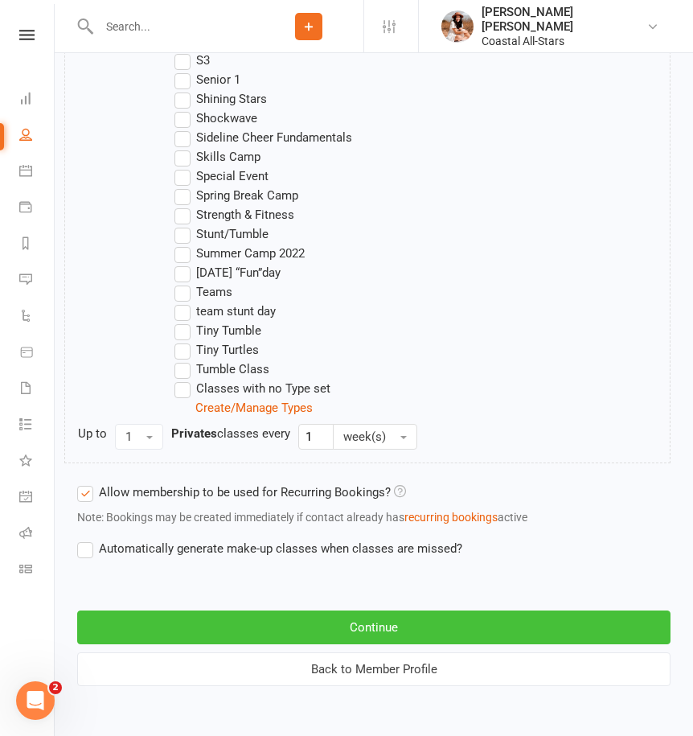
click at [181, 627] on button "Continue" at bounding box center [374, 627] width 594 height 34
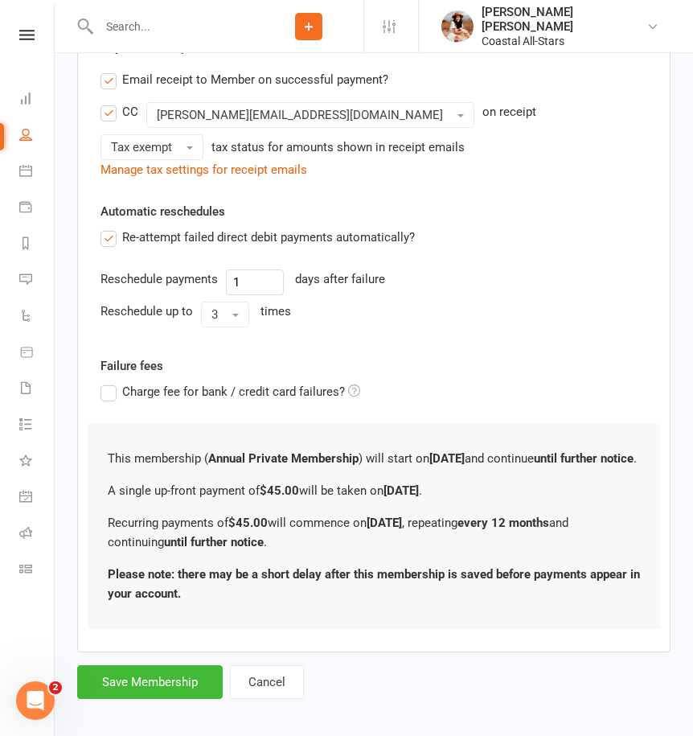
scroll to position [501, 0]
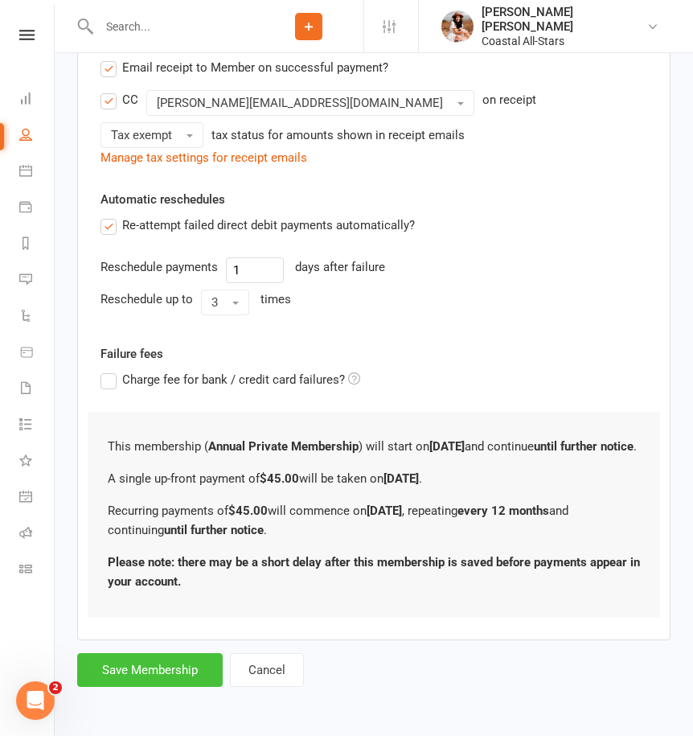
click at [168, 675] on button "Save Membership" at bounding box center [150, 670] width 146 height 34
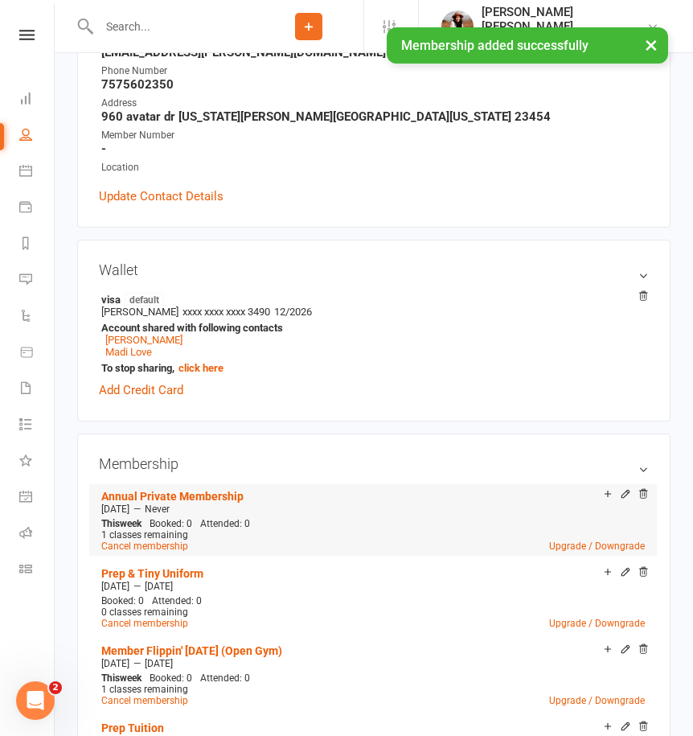
scroll to position [334, 0]
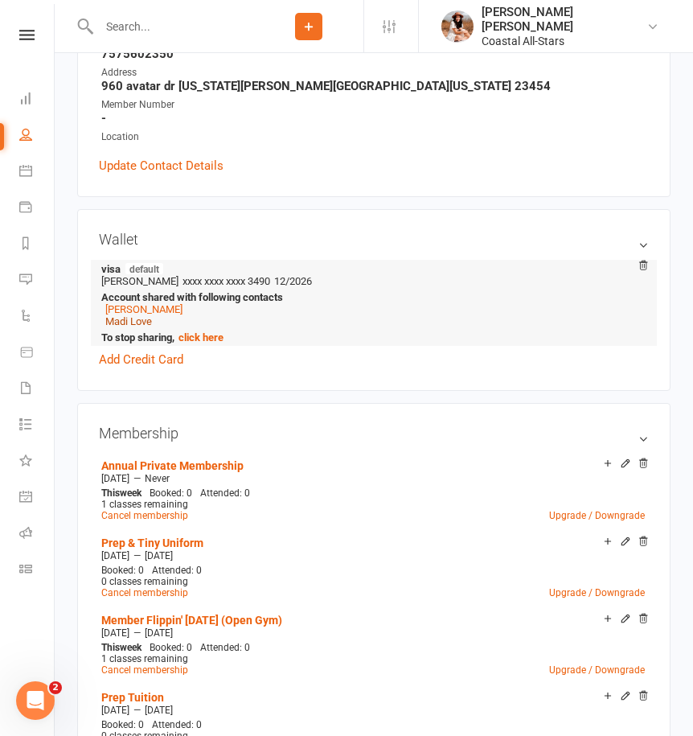
click at [133, 320] on link "Madi Love" at bounding box center [128, 321] width 47 height 12
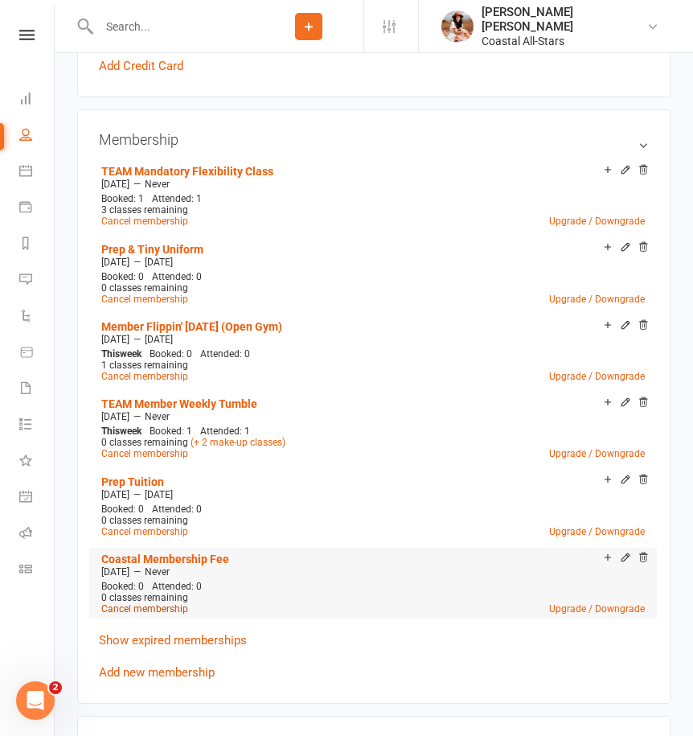
scroll to position [596, 0]
click at [179, 672] on link "Add new membership" at bounding box center [157, 671] width 116 height 14
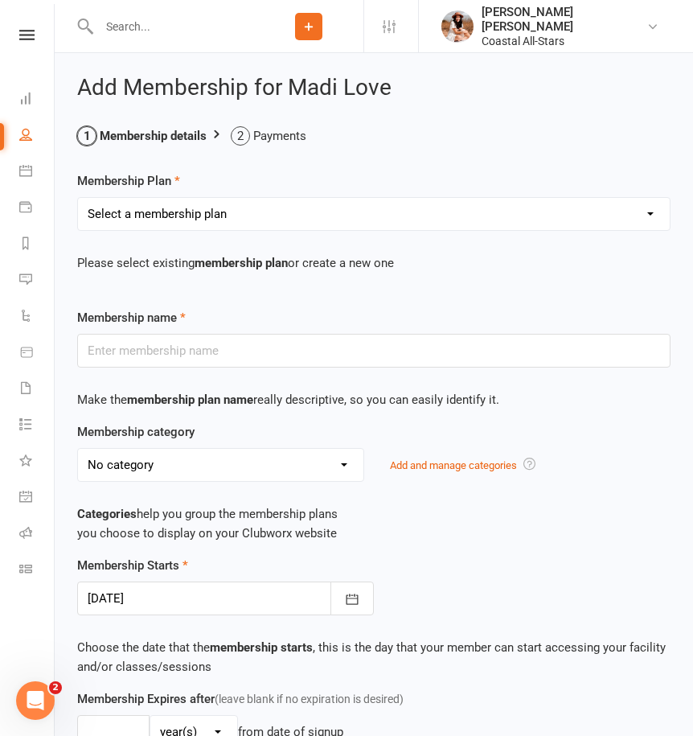
click at [200, 217] on select "Select a membership plan Create new Membership Plan Trial Class Coastal Members…" at bounding box center [374, 214] width 592 height 32
select select "29"
click at [78, 198] on select "Select a membership plan Create new Membership Plan Trial Class Coastal Members…" at bounding box center [374, 214] width 592 height 32
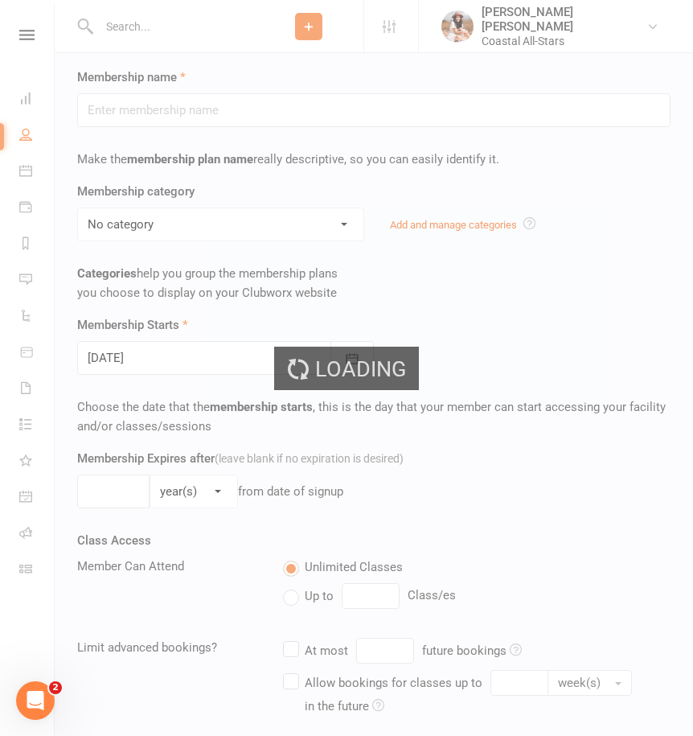
type input "Annual Private Membership"
select select "16"
type input "1"
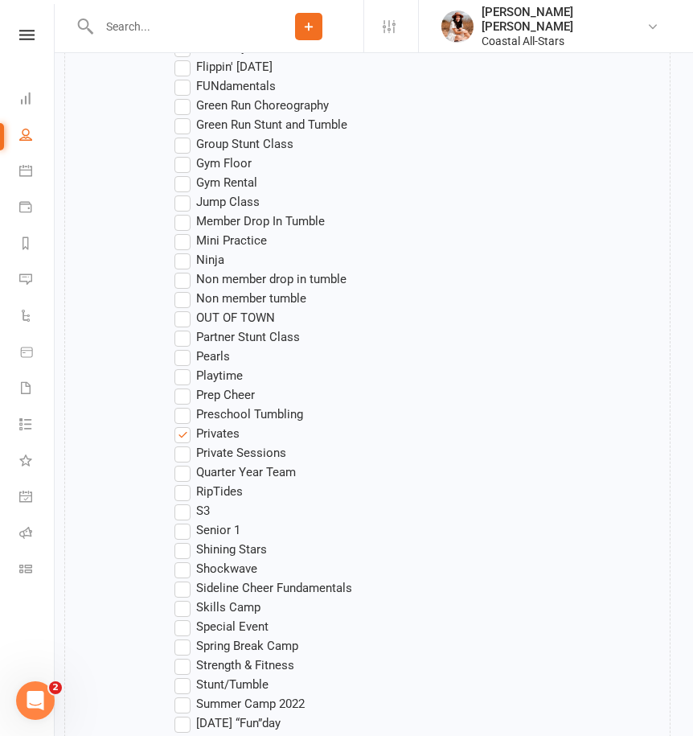
scroll to position [1643, 0]
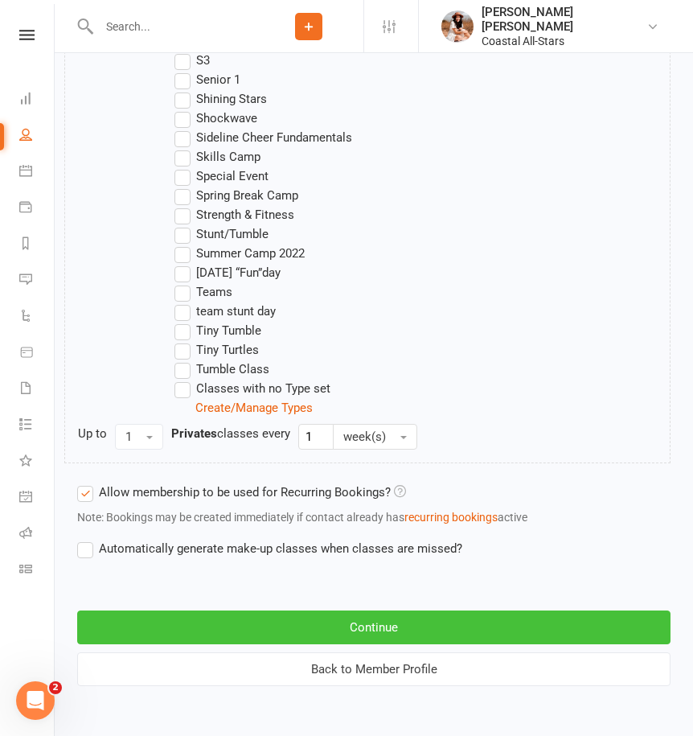
click at [240, 615] on button "Continue" at bounding box center [374, 627] width 594 height 34
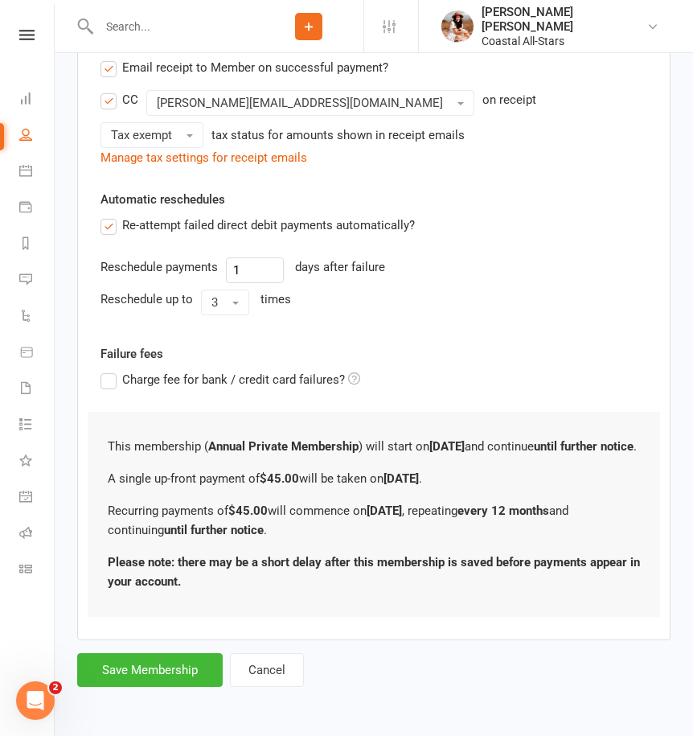
scroll to position [0, 0]
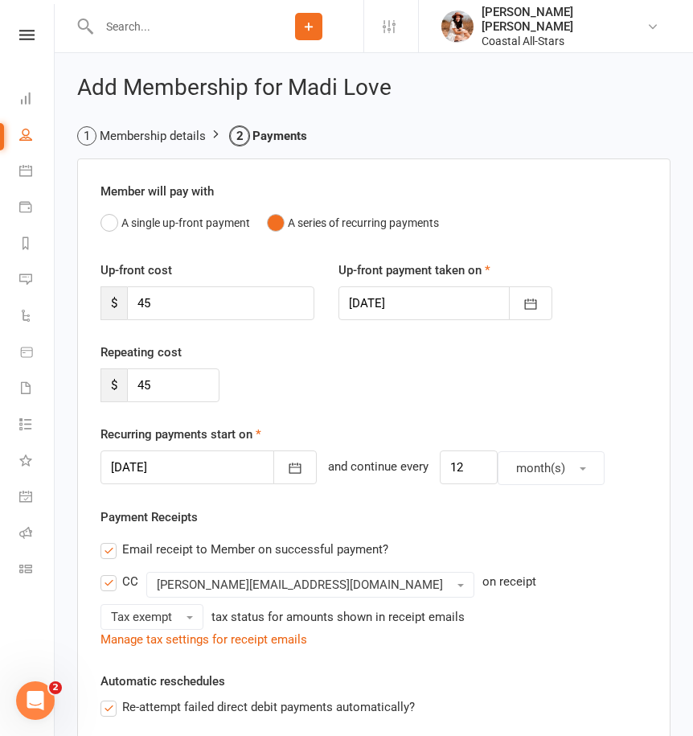
click at [319, 358] on div "Repeating cost $ 45" at bounding box center [373, 384] width 571 height 82
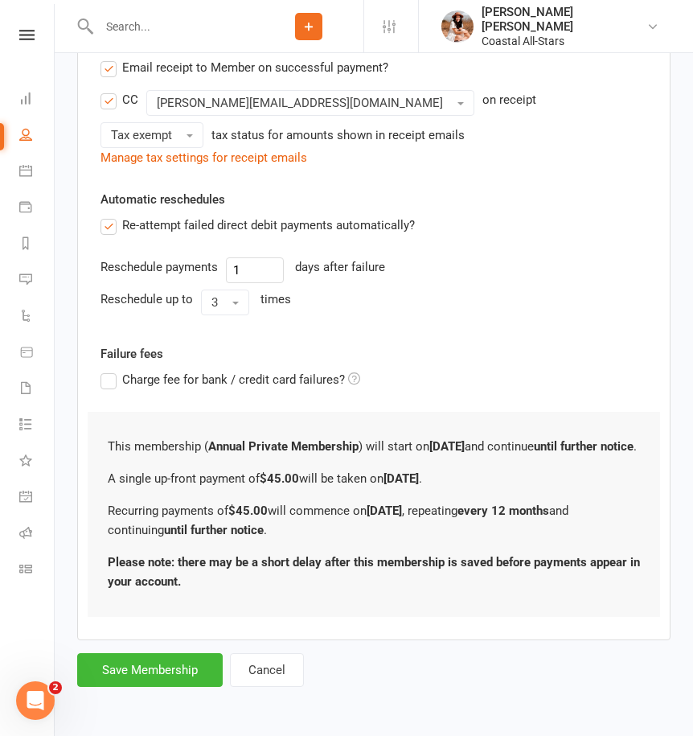
scroll to position [501, 0]
click at [189, 661] on button "Save Membership" at bounding box center [150, 670] width 146 height 34
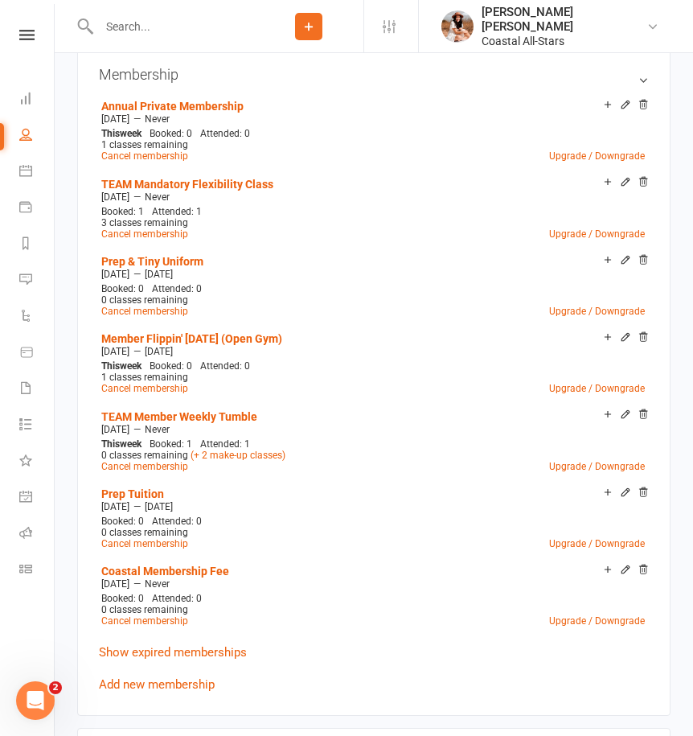
scroll to position [749, 0]
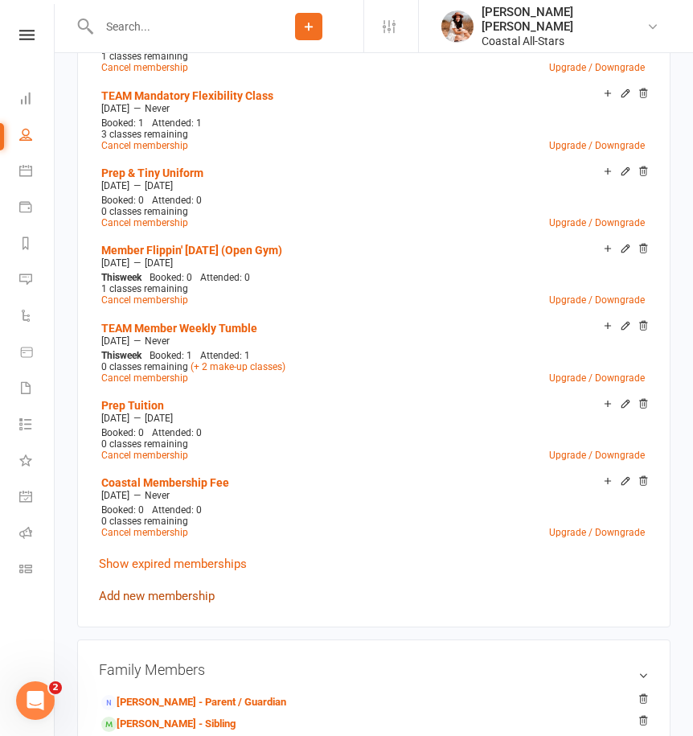
click at [186, 595] on link "Add new membership" at bounding box center [157, 596] width 116 height 14
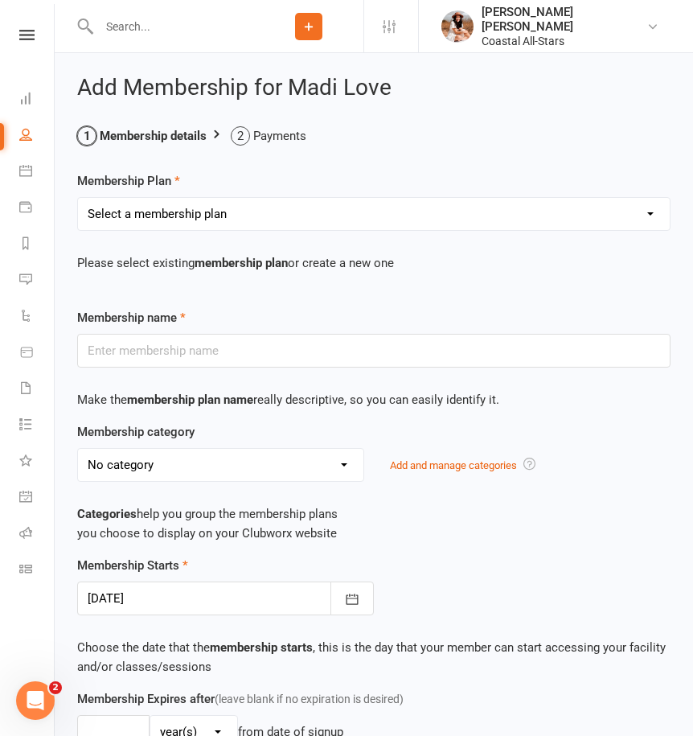
click at [203, 213] on select "Select a membership plan Create new Membership Plan Trial Class Coastal Members…" at bounding box center [374, 214] width 592 height 32
click at [396, 216] on select "Select a membership plan Create new Membership Plan Trial Class Coastal Members…" at bounding box center [374, 214] width 592 height 32
select select "114"
click at [78, 198] on select "Select a membership plan Create new Membership Plan Trial Class Coastal Members…" at bounding box center [374, 214] width 592 height 32
type input "Private Drop-In"
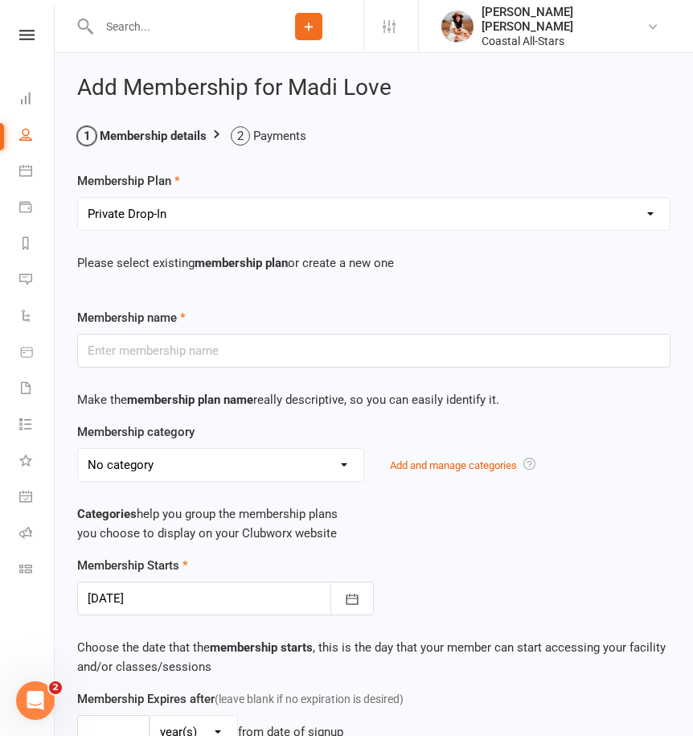
select select "16"
type input "6"
select select "2"
type input "1"
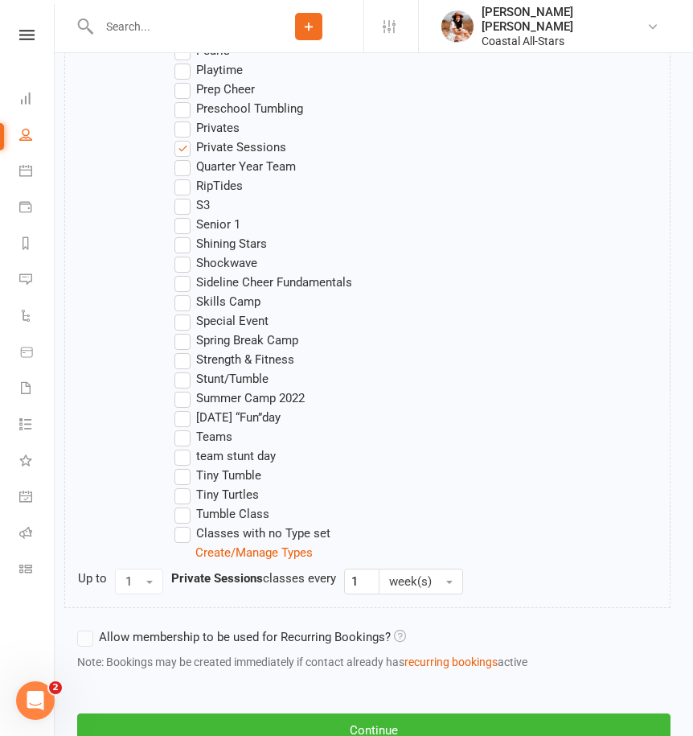
scroll to position [1601, 0]
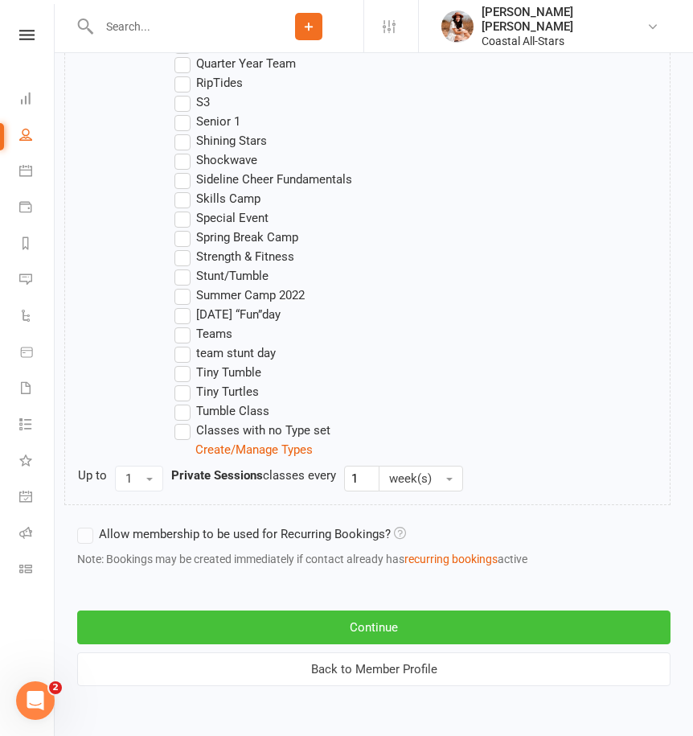
select select "125"
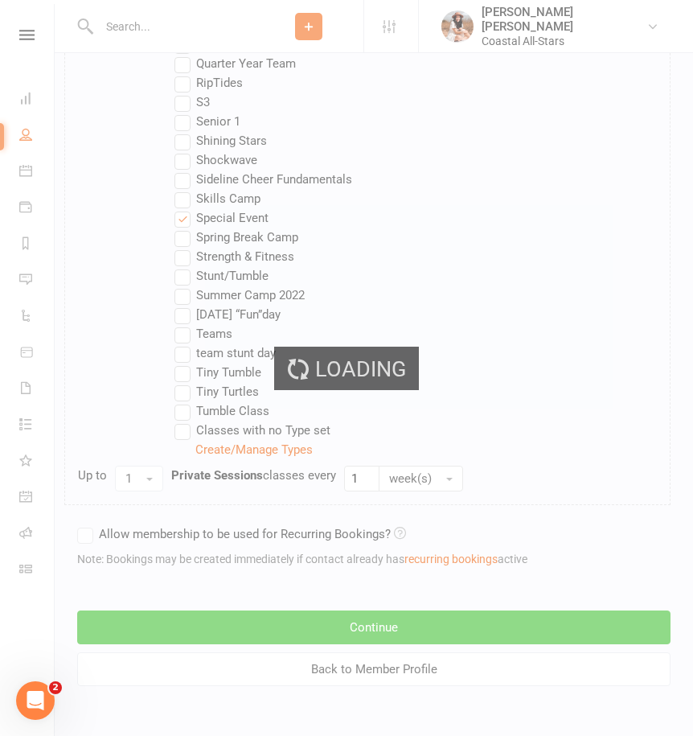
type input "Open Tumbling Clinic"
select select "3"
type input "1"
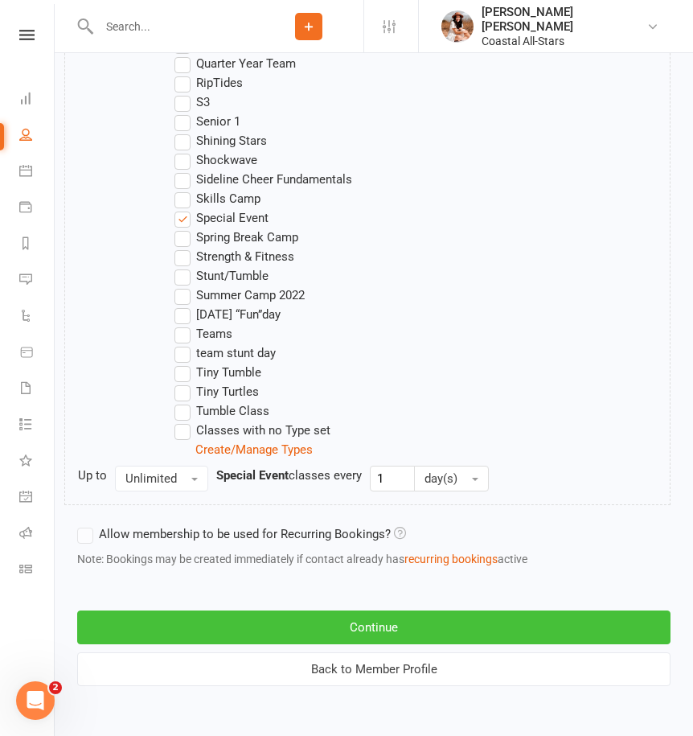
click at [422, 628] on button "Continue" at bounding box center [374, 627] width 594 height 34
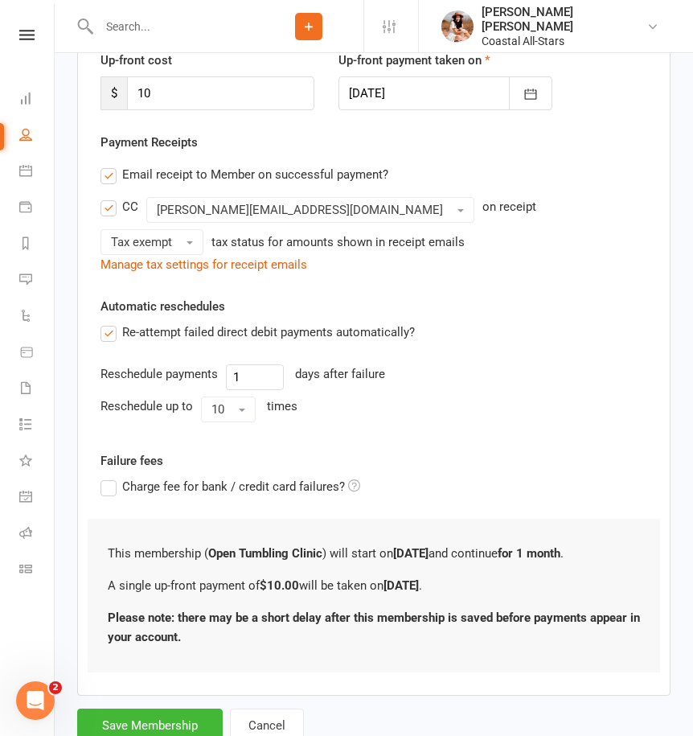
scroll to position [265, 0]
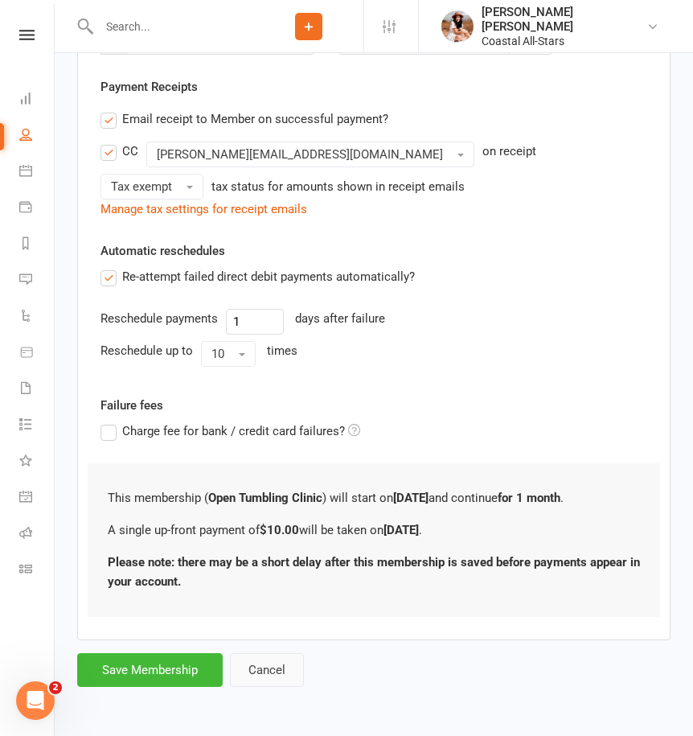
click at [288, 673] on button "Cancel" at bounding box center [267, 670] width 74 height 34
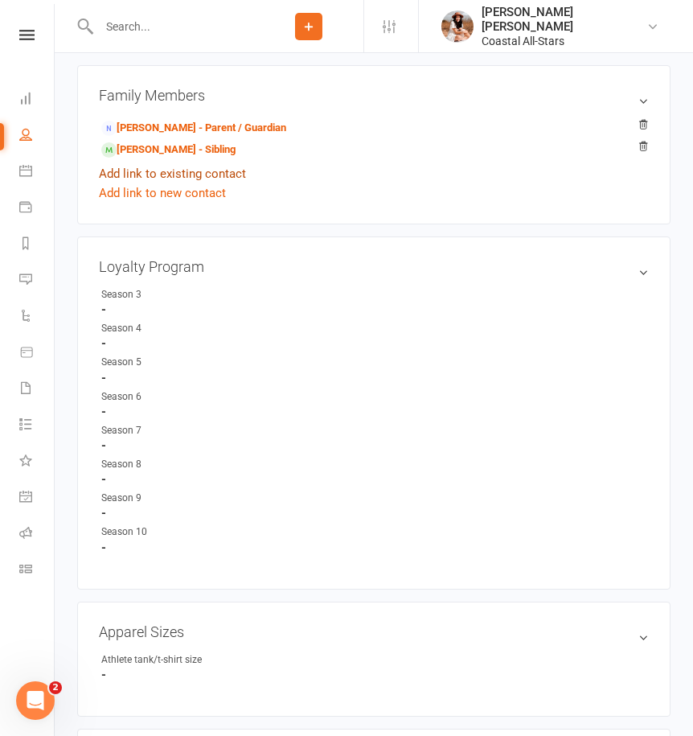
scroll to position [975, 0]
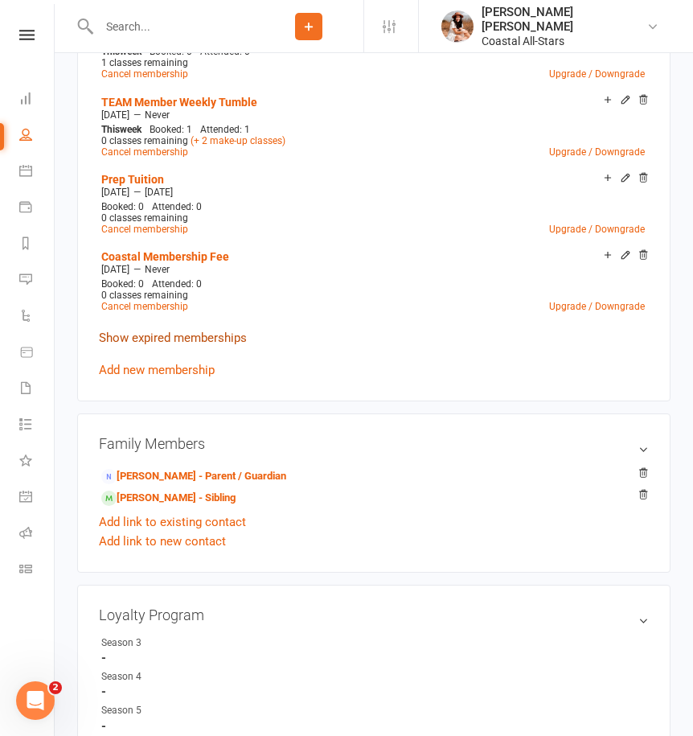
click at [194, 331] on link "Show expired memberships" at bounding box center [173, 338] width 148 height 14
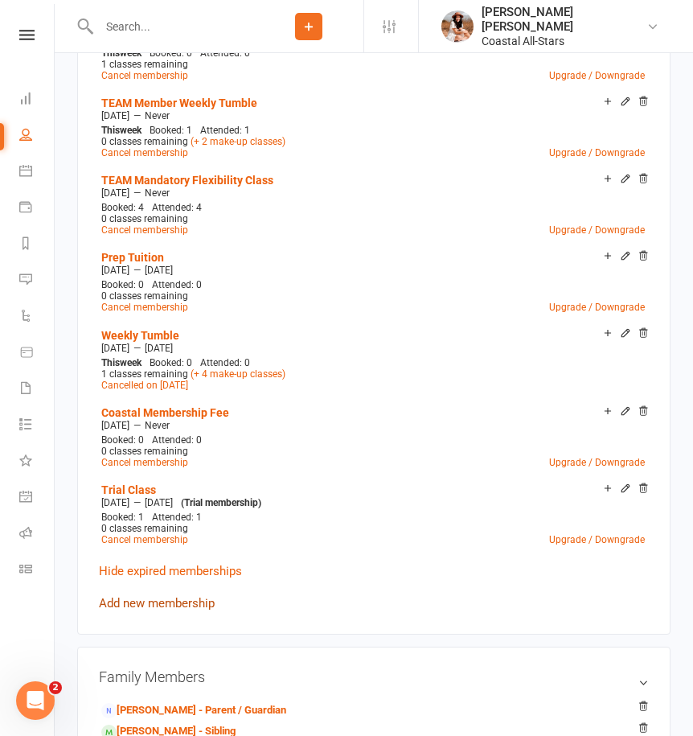
click at [175, 598] on link "Add new membership" at bounding box center [157, 603] width 116 height 14
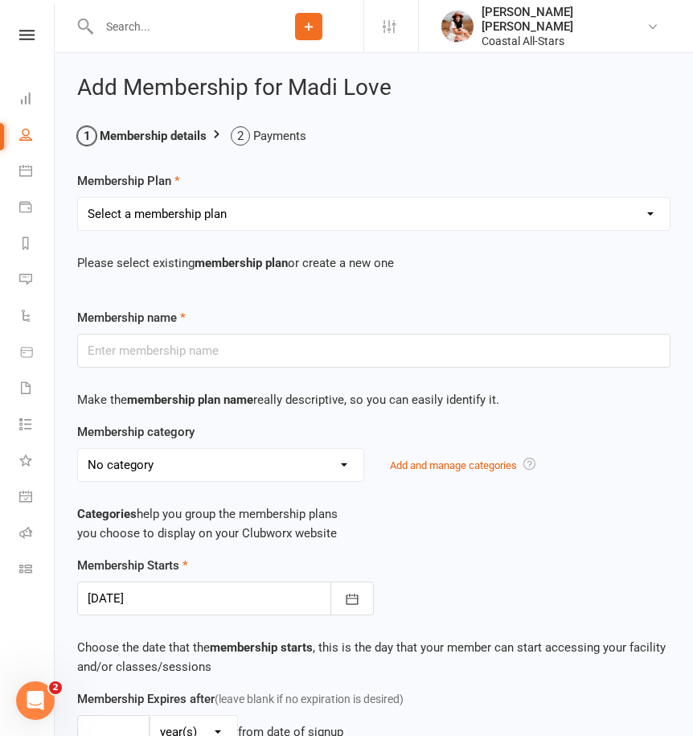
click at [171, 214] on select "Select a membership plan Create new Membership Plan Trial Class Coastal Members…" at bounding box center [374, 214] width 592 height 32
select select "114"
click at [78, 198] on select "Select a membership plan Create new Membership Plan Trial Class Coastal Members…" at bounding box center [374, 214] width 592 height 32
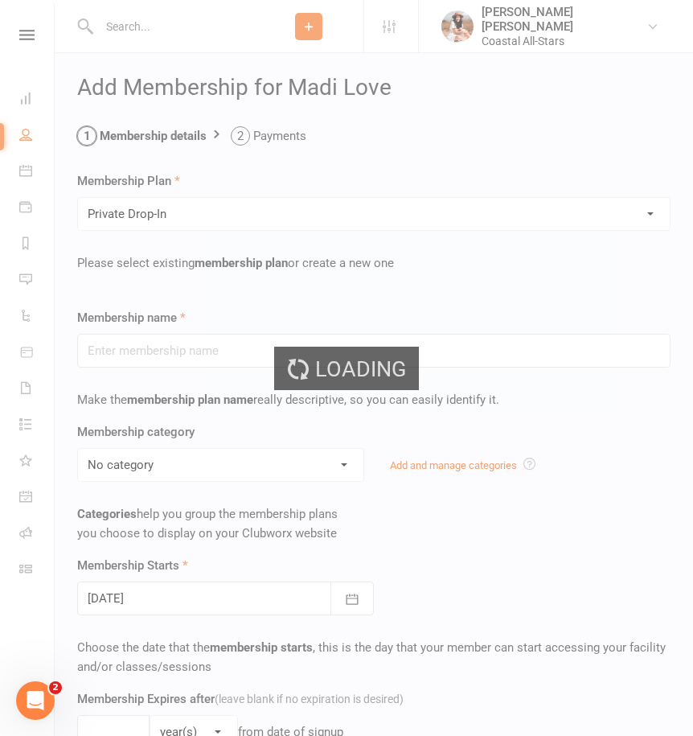
type input "Private Drop-In"
select select "16"
type input "6"
select select "2"
type input "1"
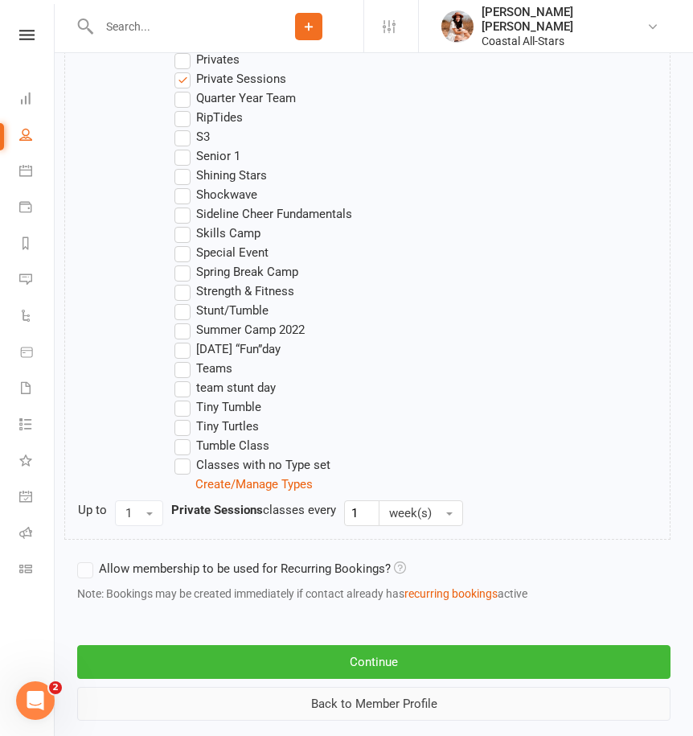
scroll to position [1601, 0]
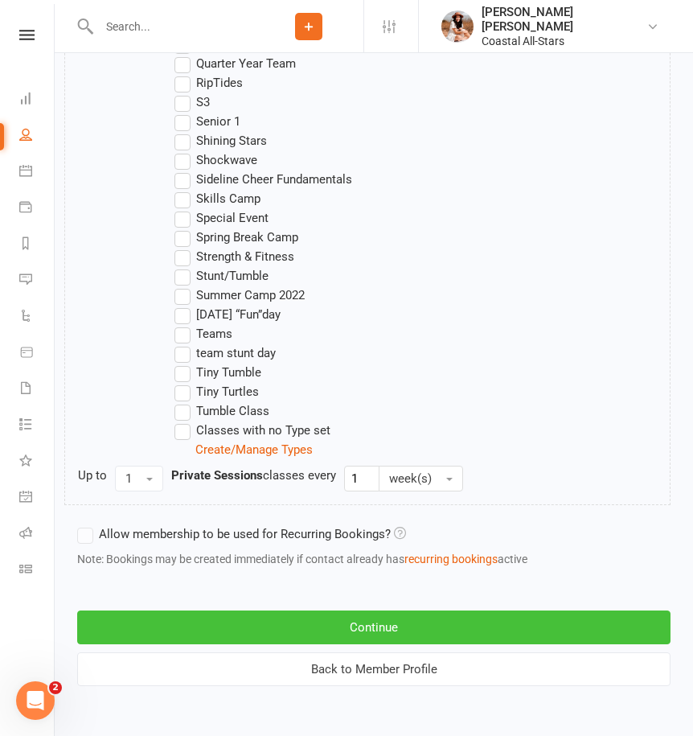
click at [154, 628] on button "Continue" at bounding box center [374, 627] width 594 height 34
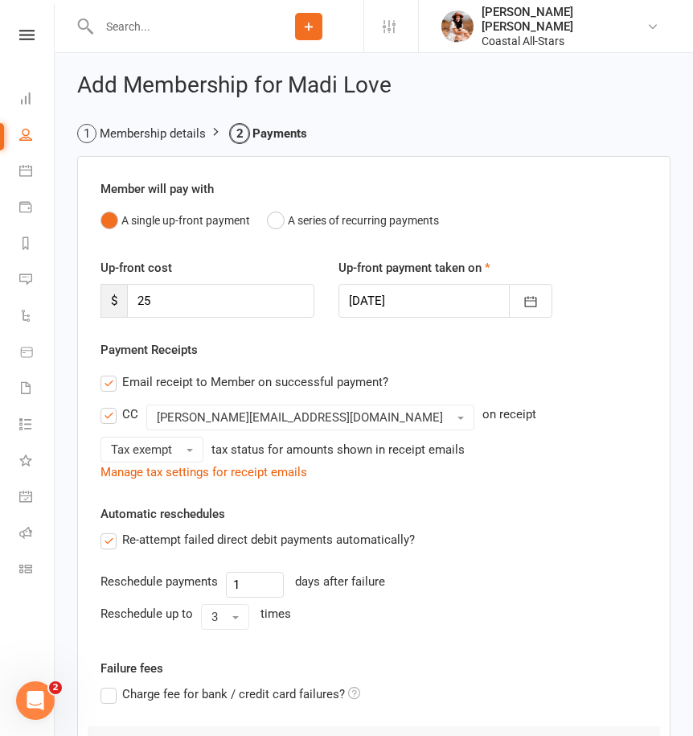
scroll to position [265, 0]
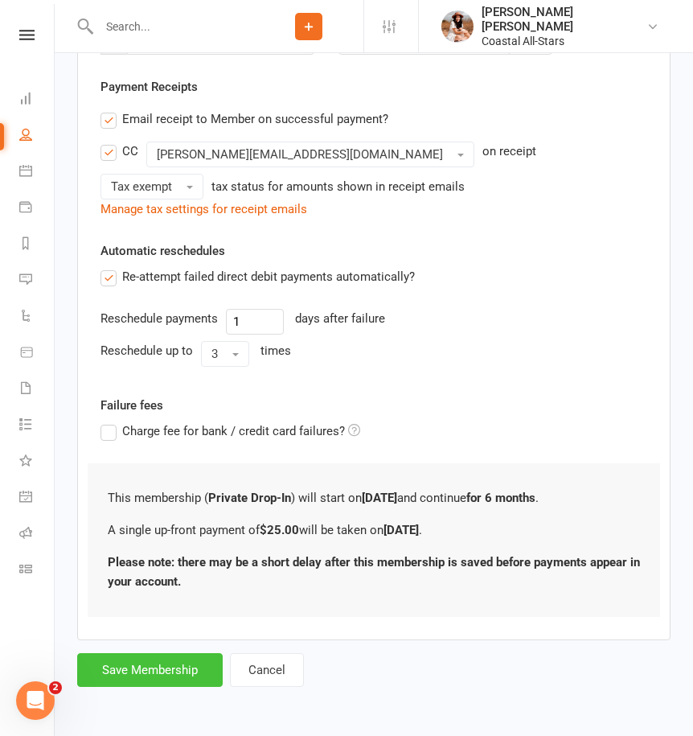
click at [154, 663] on button "Save Membership" at bounding box center [150, 670] width 146 height 34
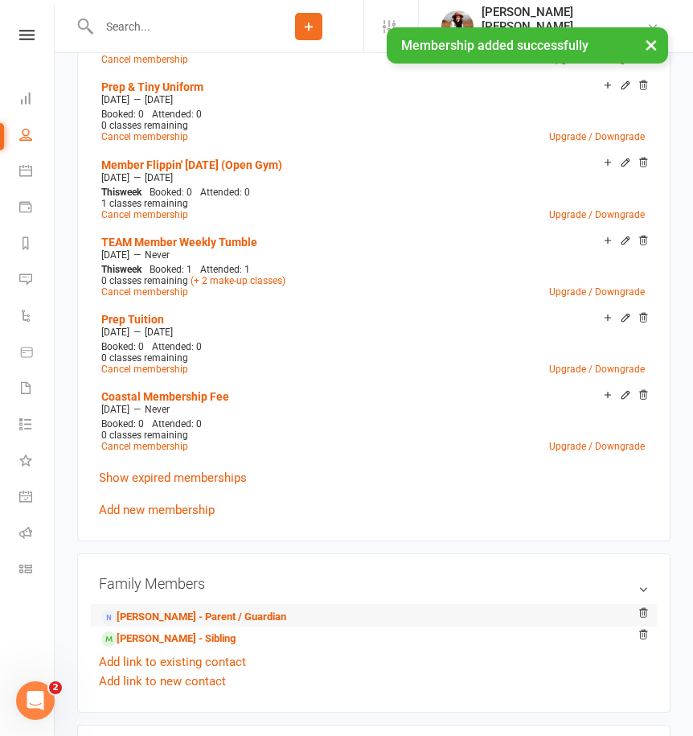
scroll to position [993, 0]
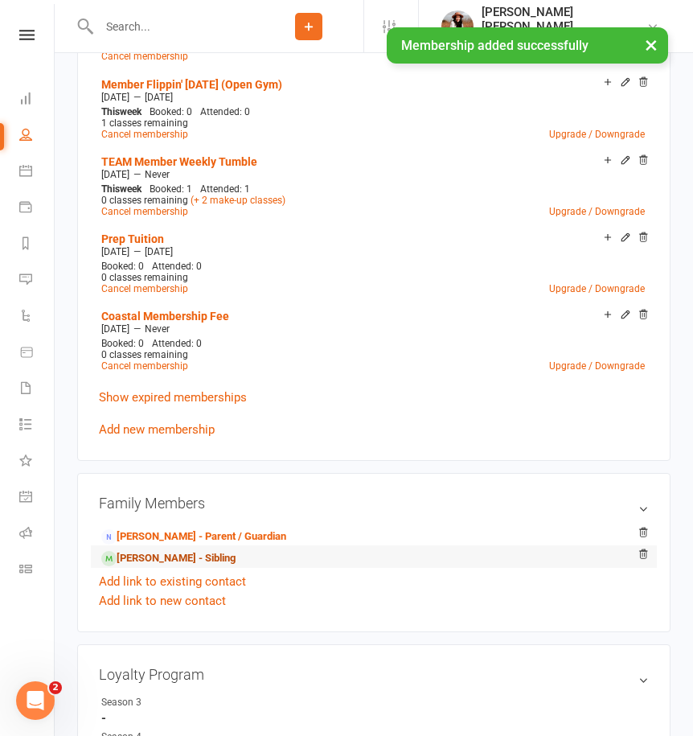
click at [167, 558] on link "Kaylee Love - Sibling" at bounding box center [168, 558] width 134 height 17
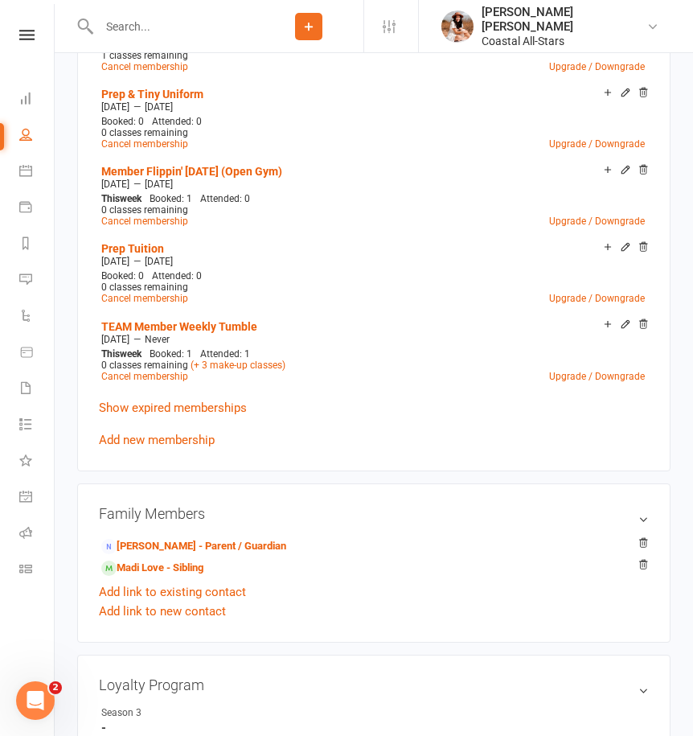
scroll to position [803, 0]
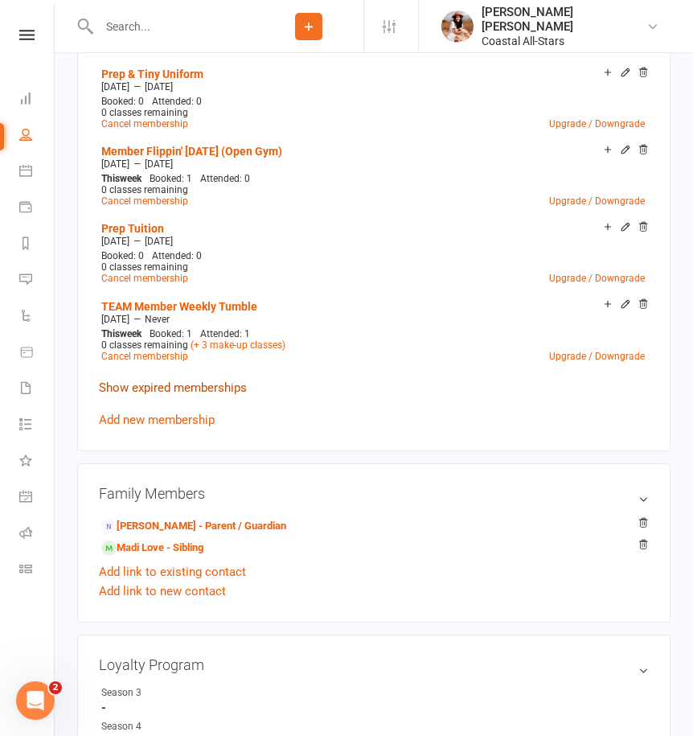
click at [183, 385] on link "Show expired memberships" at bounding box center [173, 387] width 148 height 14
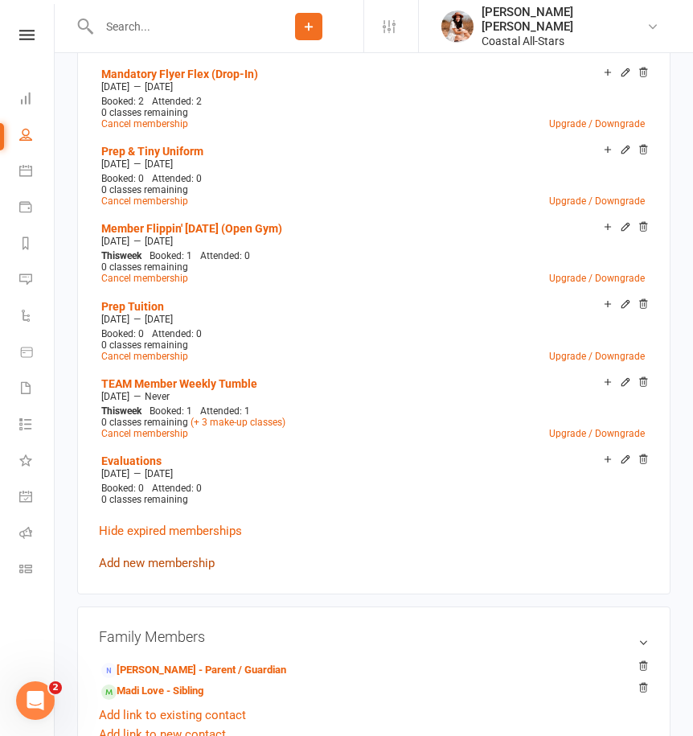
click at [196, 556] on link "Add new membership" at bounding box center [157, 563] width 116 height 14
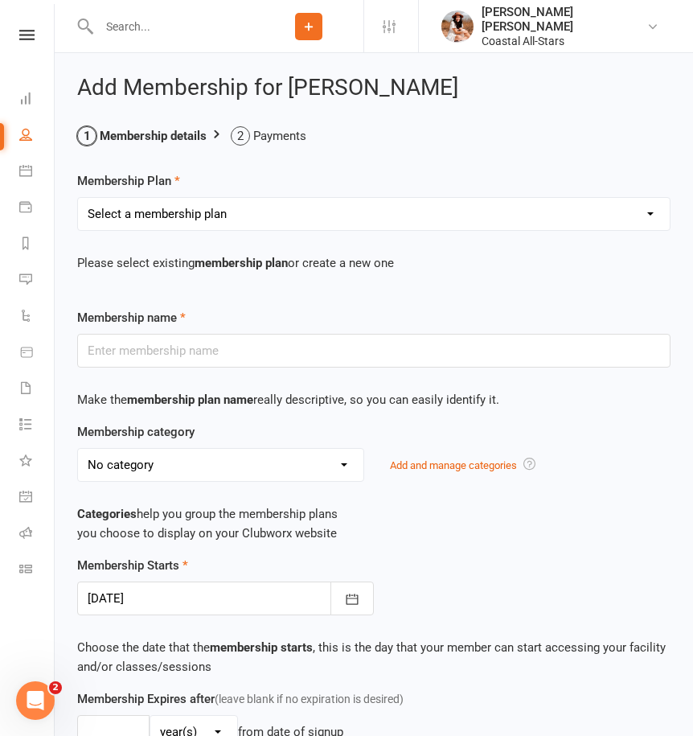
click at [200, 217] on select "Select a membership plan Create new Membership Plan Trial Class Coastal Members…" at bounding box center [374, 214] width 592 height 32
select select "114"
click at [78, 198] on select "Select a membership plan Create new Membership Plan Trial Class Coastal Members…" at bounding box center [374, 214] width 592 height 32
type input "Private Drop-In"
select select "16"
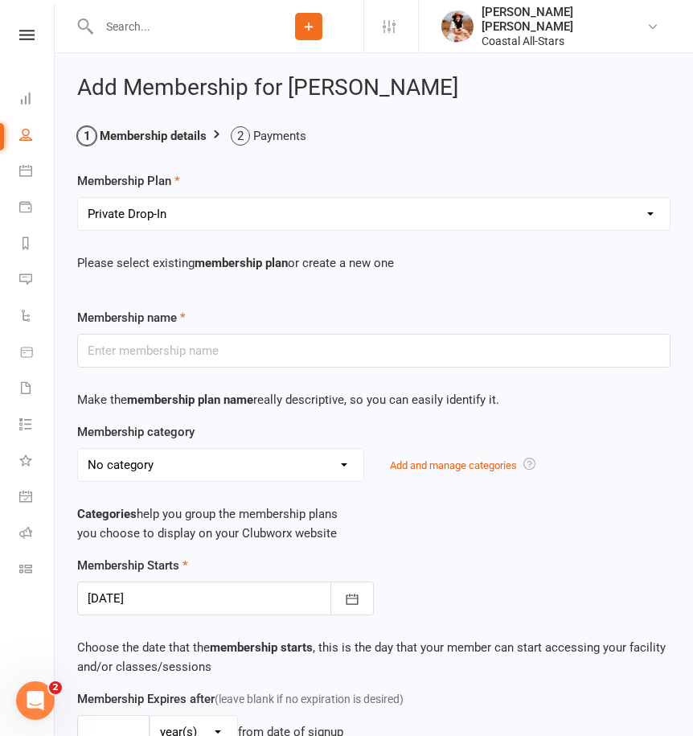
type input "6"
select select "2"
type input "1"
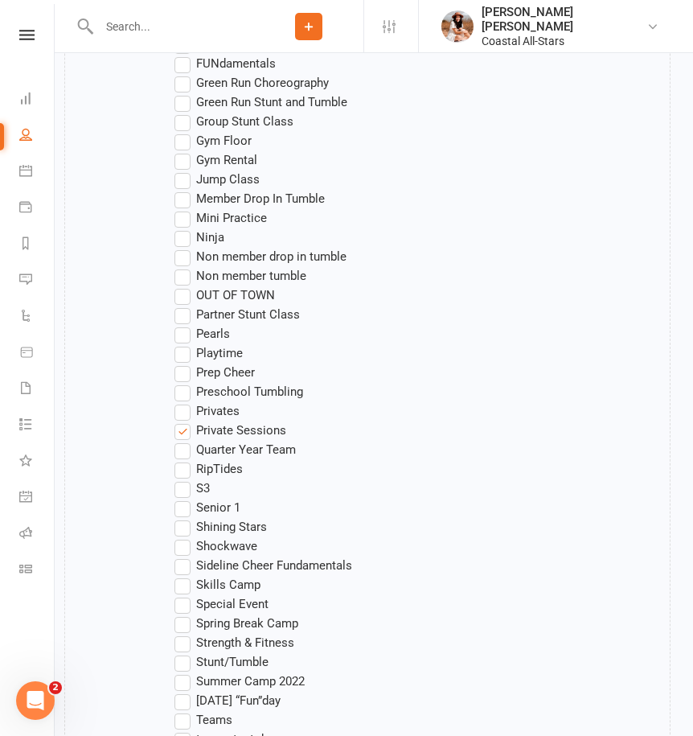
scroll to position [1601, 0]
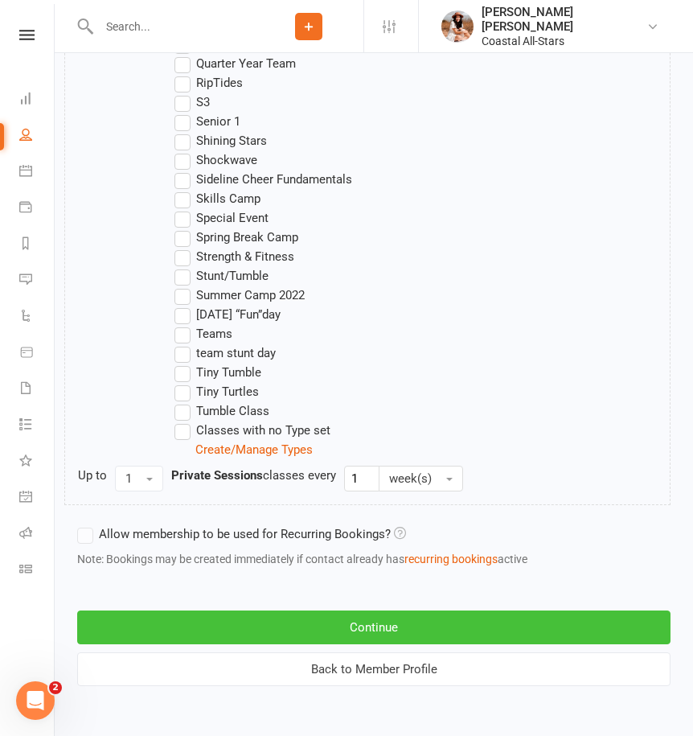
click at [183, 625] on button "Continue" at bounding box center [374, 627] width 594 height 34
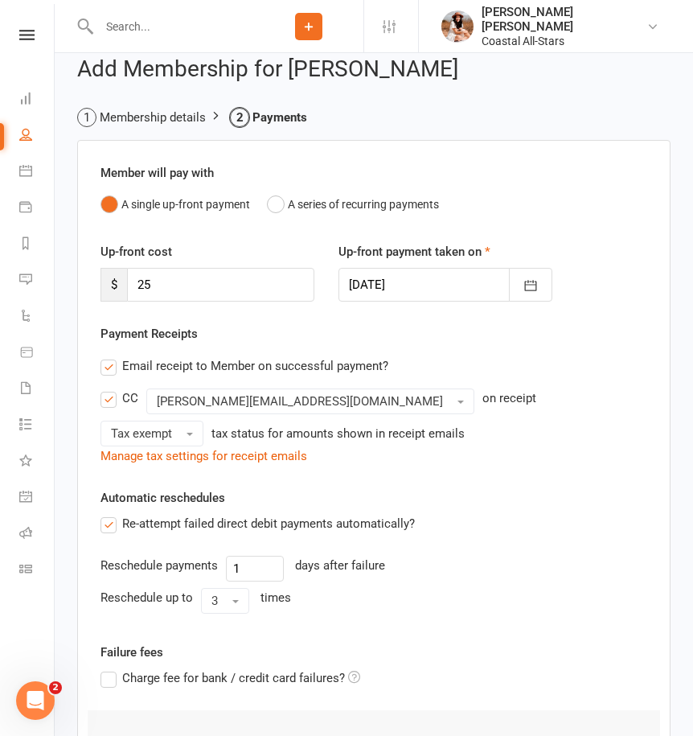
scroll to position [265, 0]
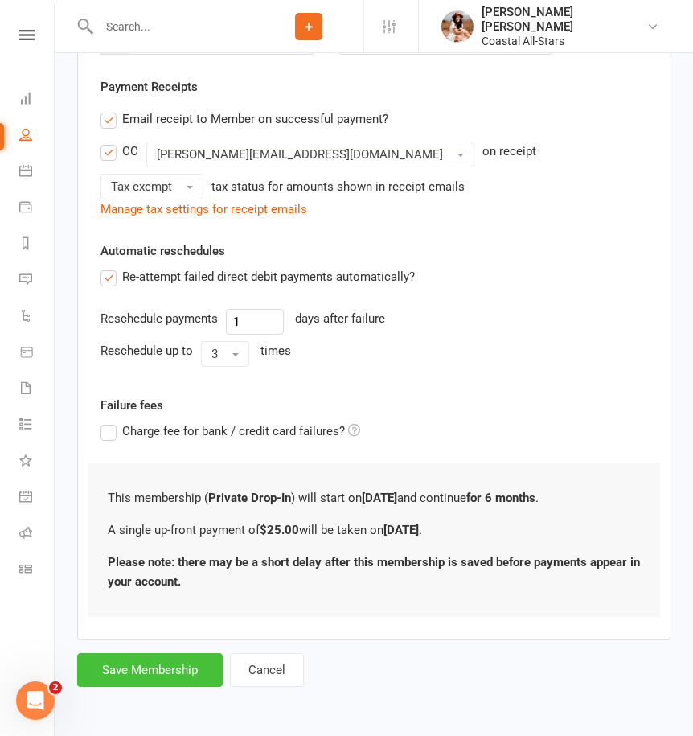
click at [173, 679] on button "Save Membership" at bounding box center [150, 670] width 146 height 34
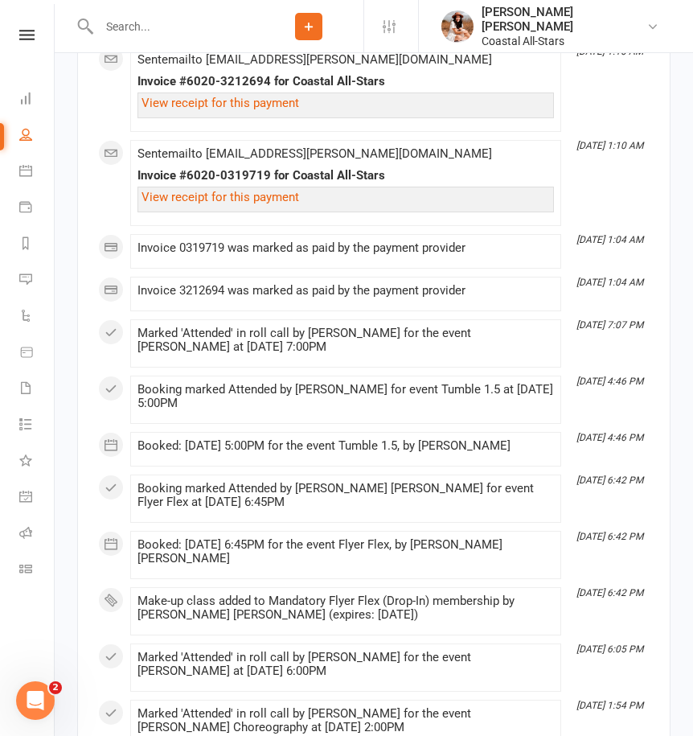
scroll to position [2904, 0]
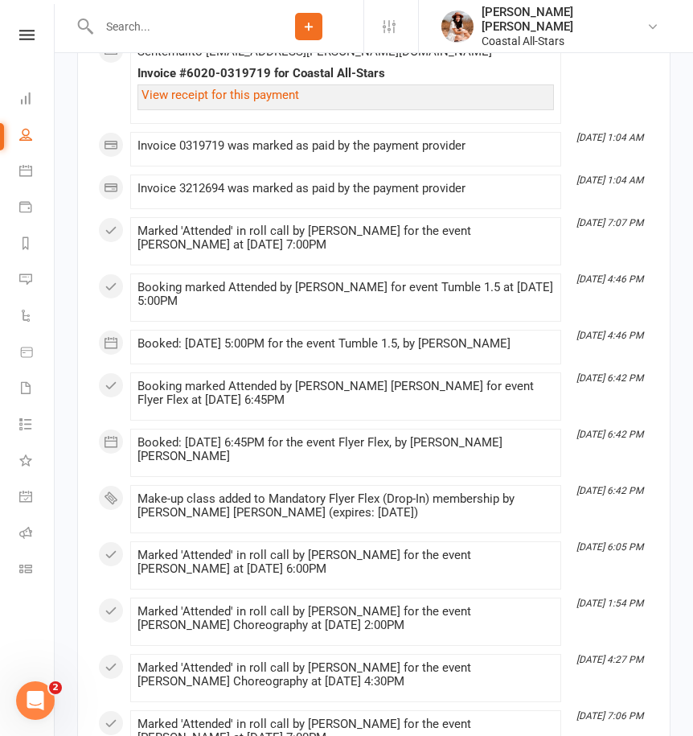
click at [422, 485] on li "Aug 12, 6:42 PM Make-up class added to Mandatory Flyer Flex (Drop-In) membershi…" at bounding box center [345, 509] width 431 height 48
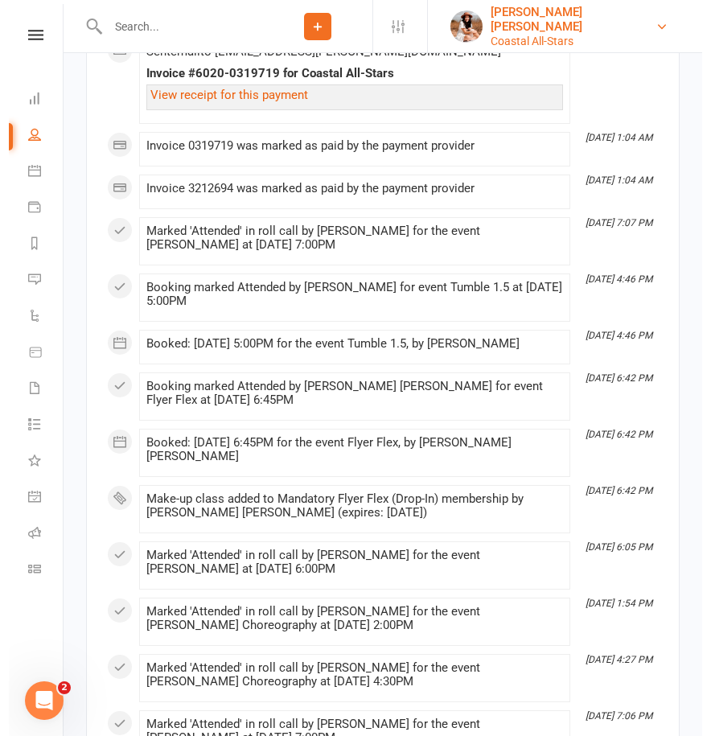
scroll to position [2890, 0]
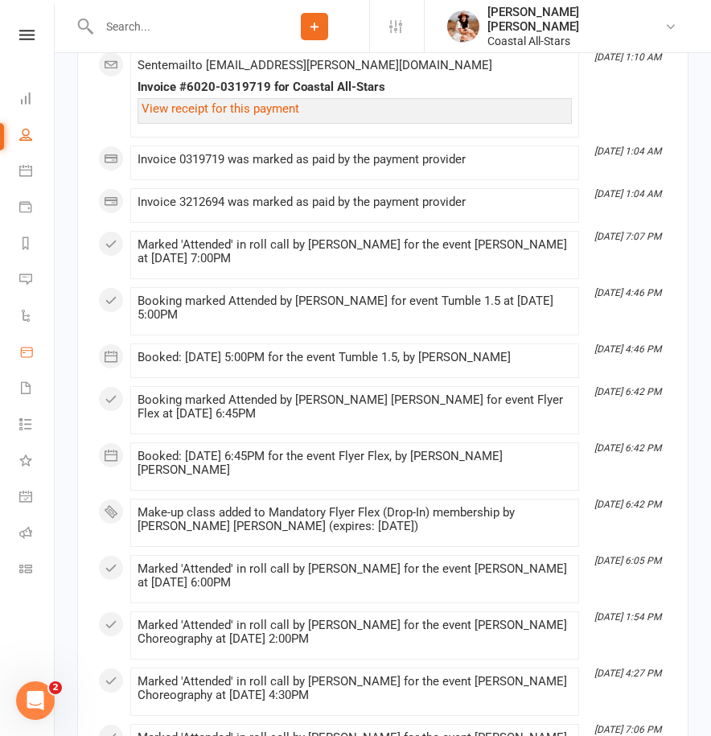
click at [32, 355] on icon at bounding box center [26, 352] width 11 height 10
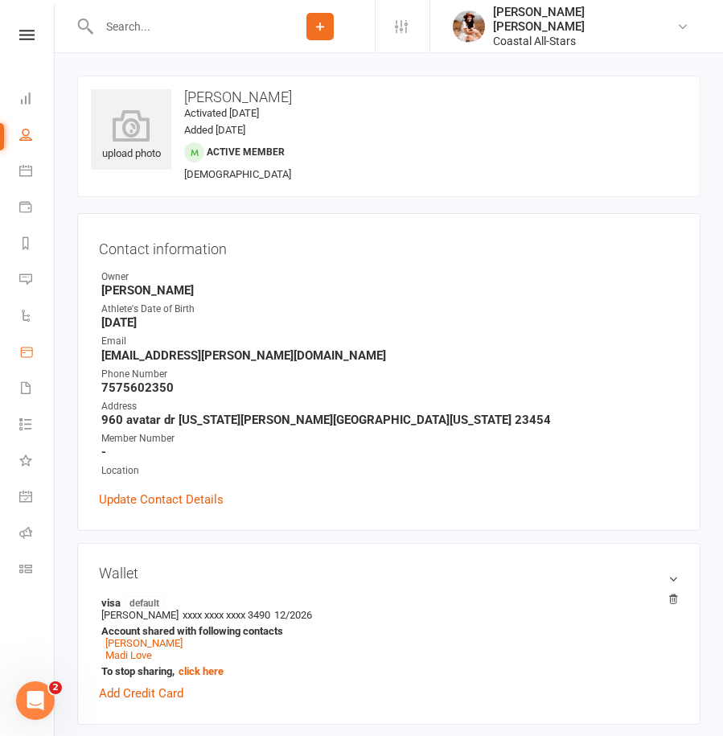
select select "100"
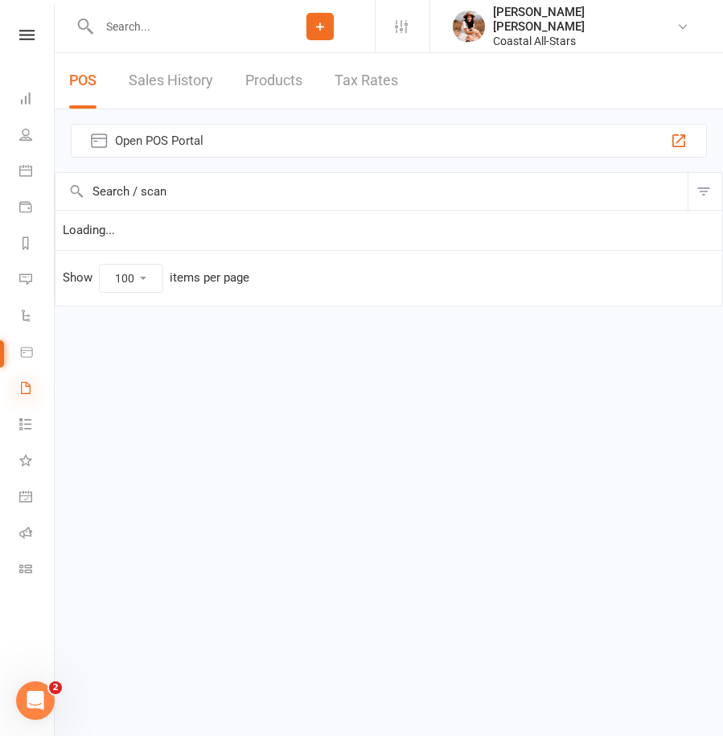
click at [27, 388] on icon at bounding box center [25, 387] width 13 height 13
select select "100"
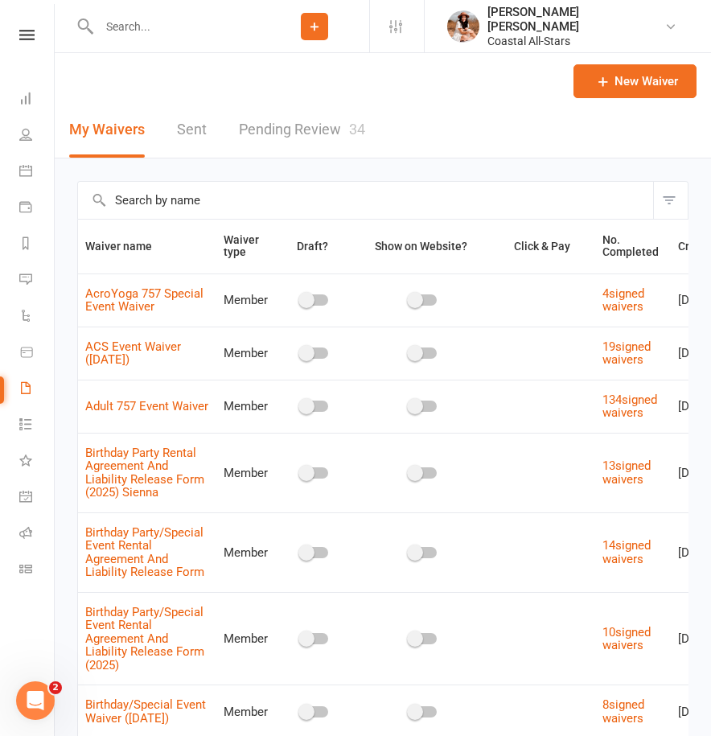
click at [280, 131] on link "Pending Review 34" at bounding box center [302, 129] width 126 height 55
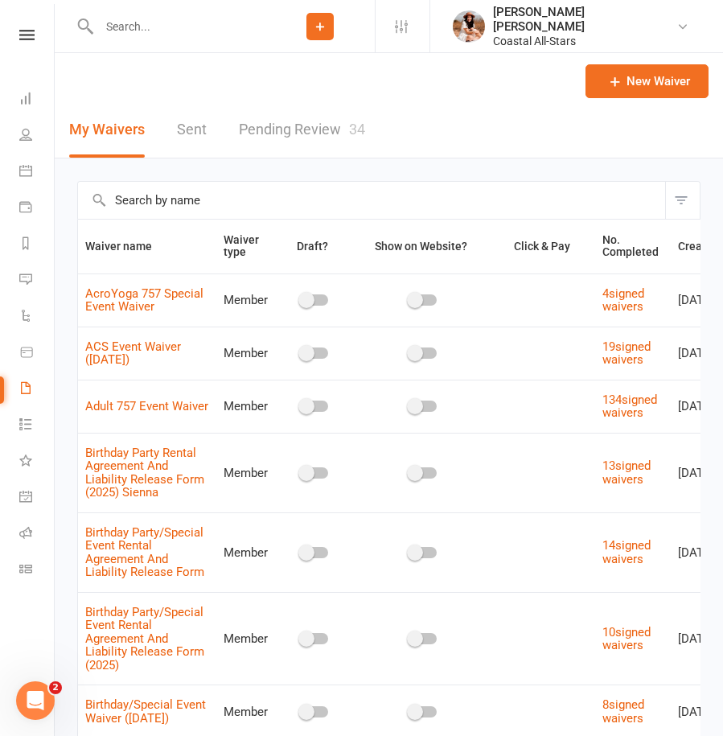
select select "100"
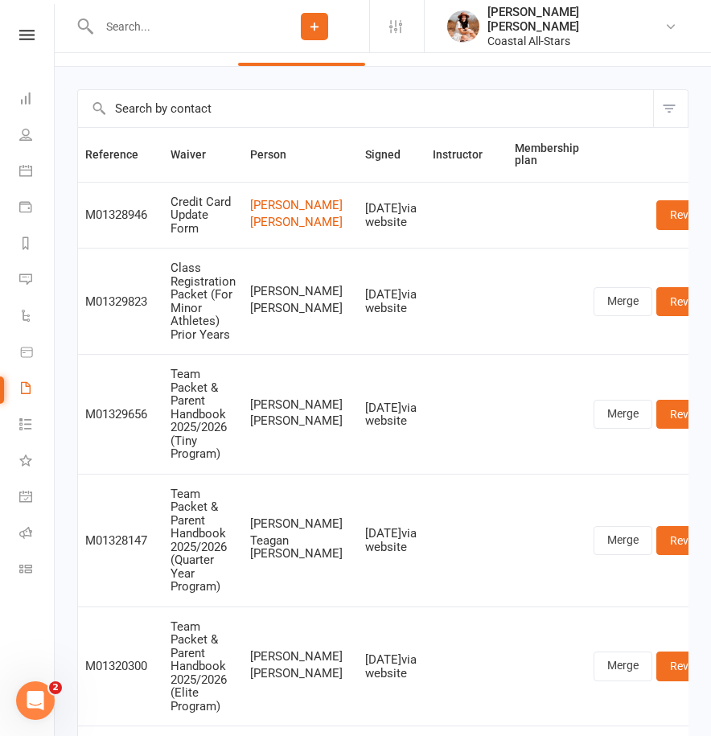
scroll to position [211, 0]
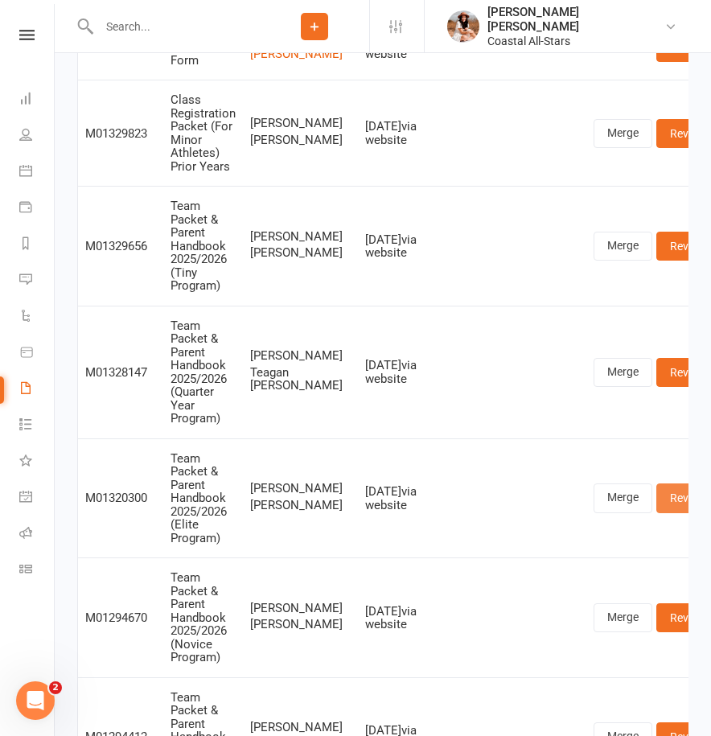
click at [656, 512] on link "Review" at bounding box center [687, 497] width 63 height 29
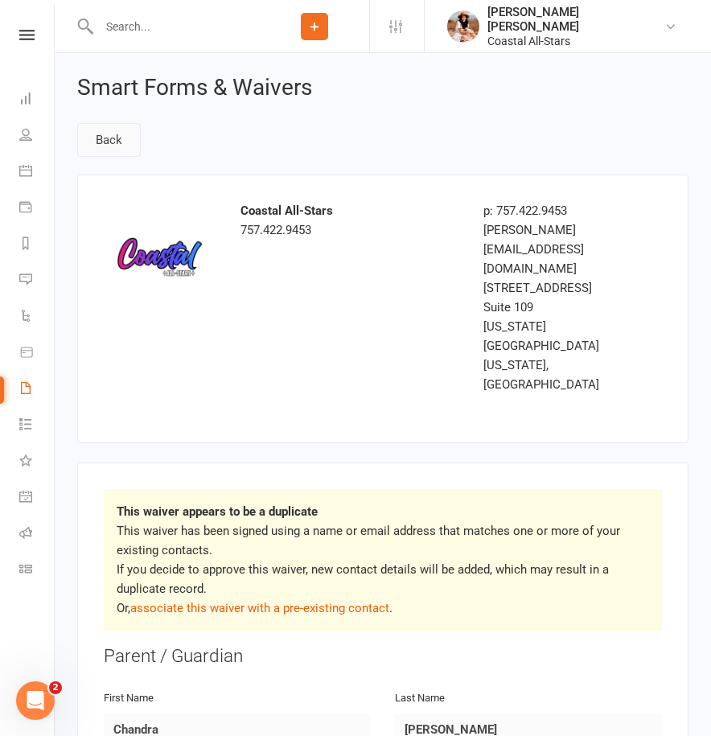
click at [109, 146] on link "Back" at bounding box center [109, 140] width 64 height 34
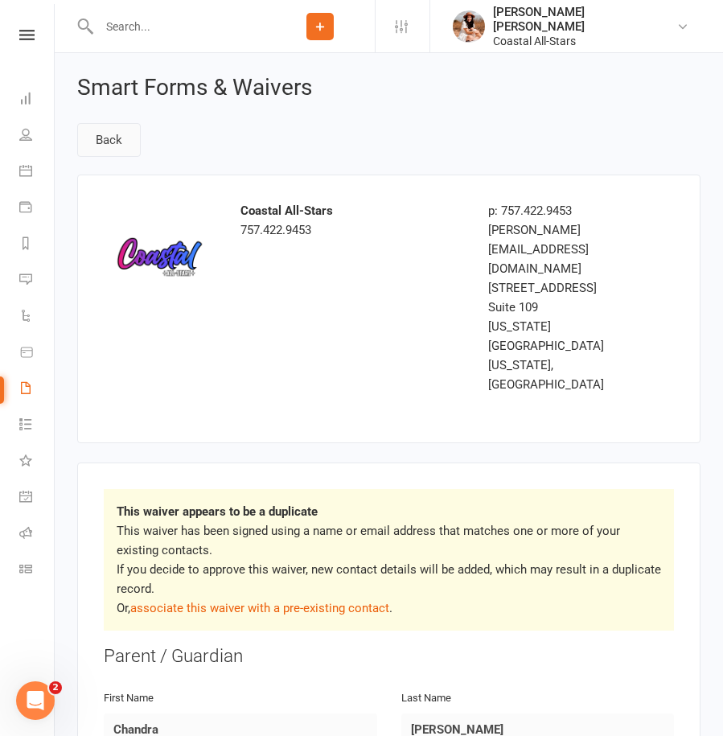
select select "100"
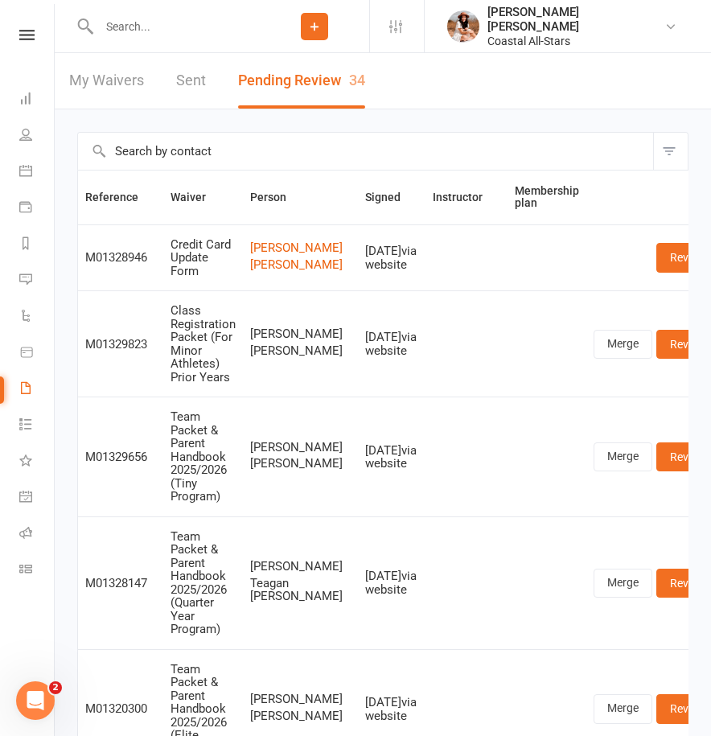
click at [112, 77] on link "My Waivers" at bounding box center [106, 80] width 75 height 55
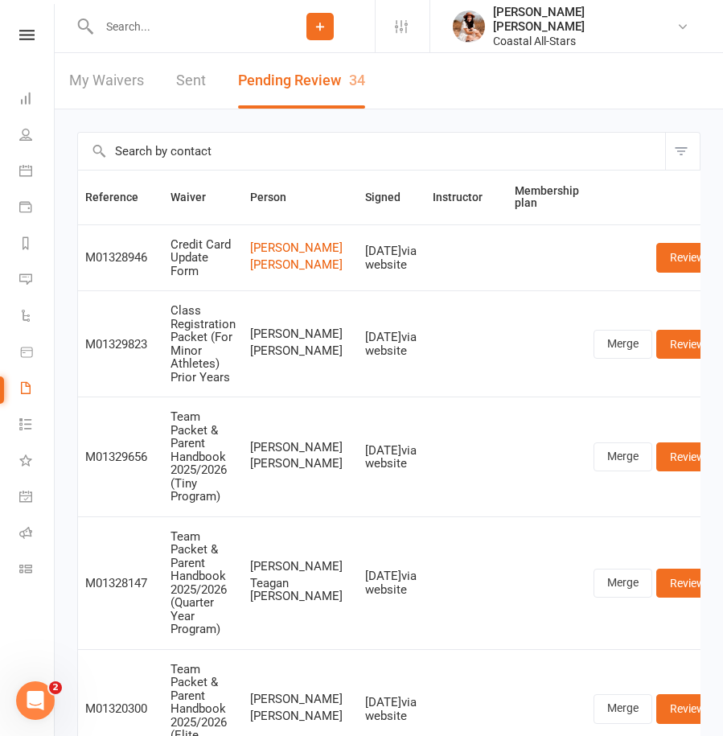
select select "100"
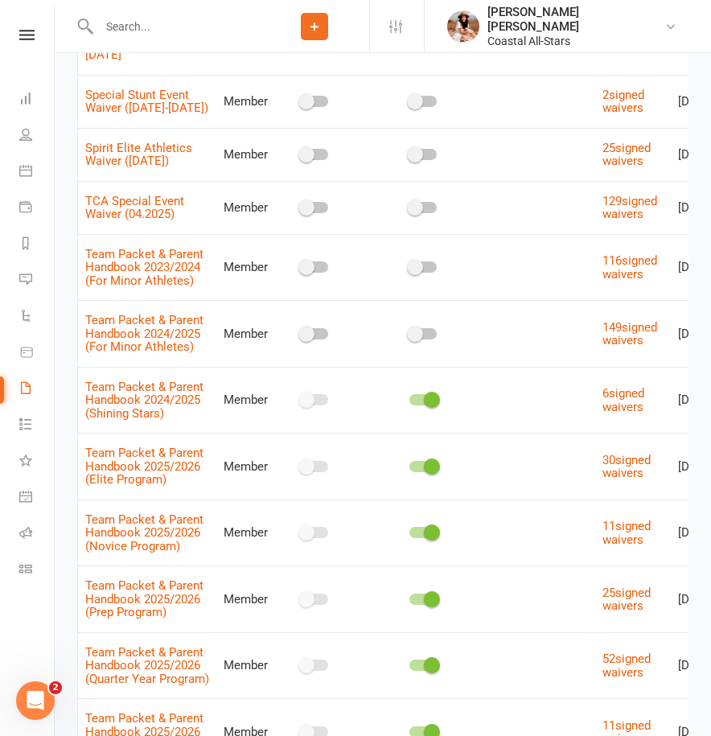
scroll to position [3080, 0]
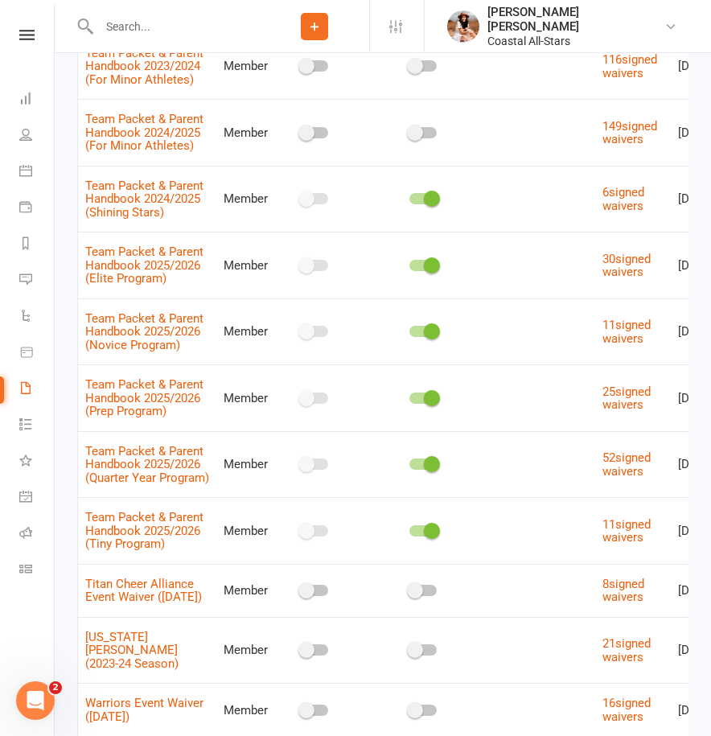
click at [142, 298] on td "Team Packet & Parent Handbook 2025/2026 (Elite Program)" at bounding box center [147, 265] width 138 height 67
click at [143, 294] on span "Team Packet & Parent Handbook 2025/2026 (Elite Program)" at bounding box center [144, 264] width 118 height 57
click at [146, 286] on link "Team Packet & Parent Handbook 2025/2026 (Elite Program)" at bounding box center [144, 265] width 118 height 41
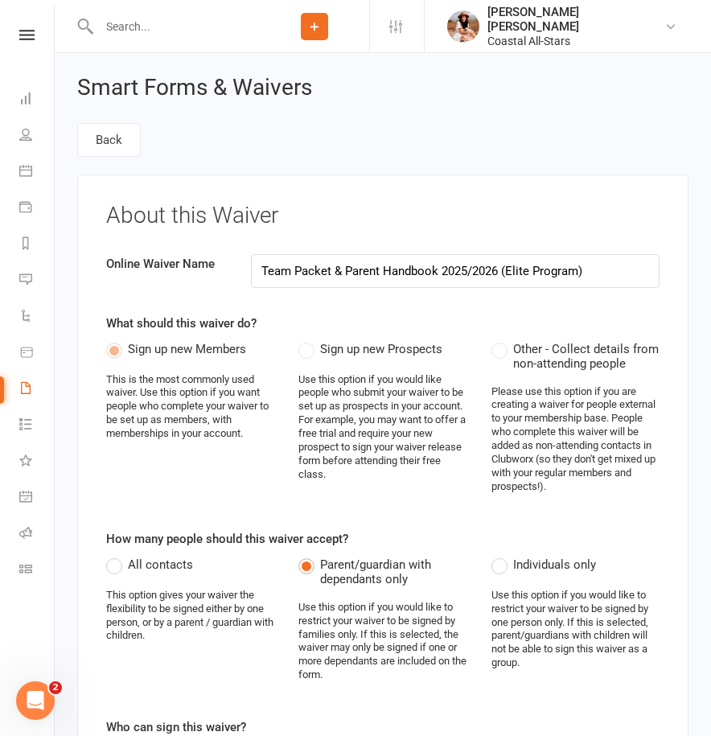
select select "applies_to_all_signees"
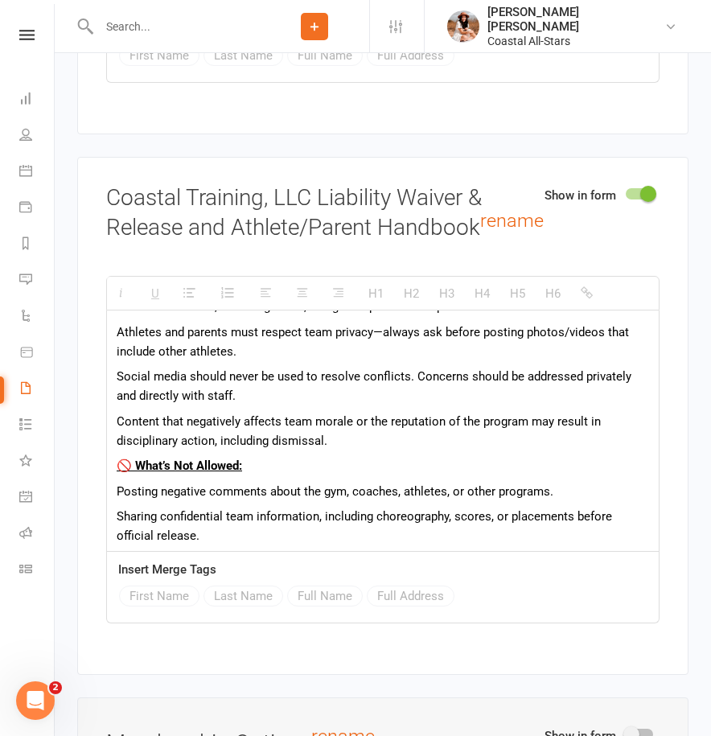
scroll to position [4777, 0]
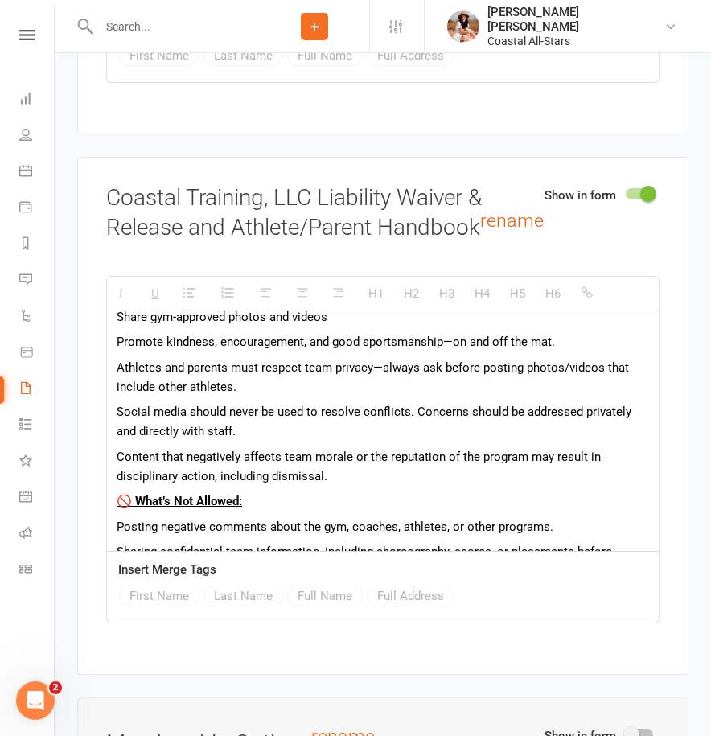
drag, startPoint x: 343, startPoint y: 499, endPoint x: 111, endPoint y: 409, distance: 249.6
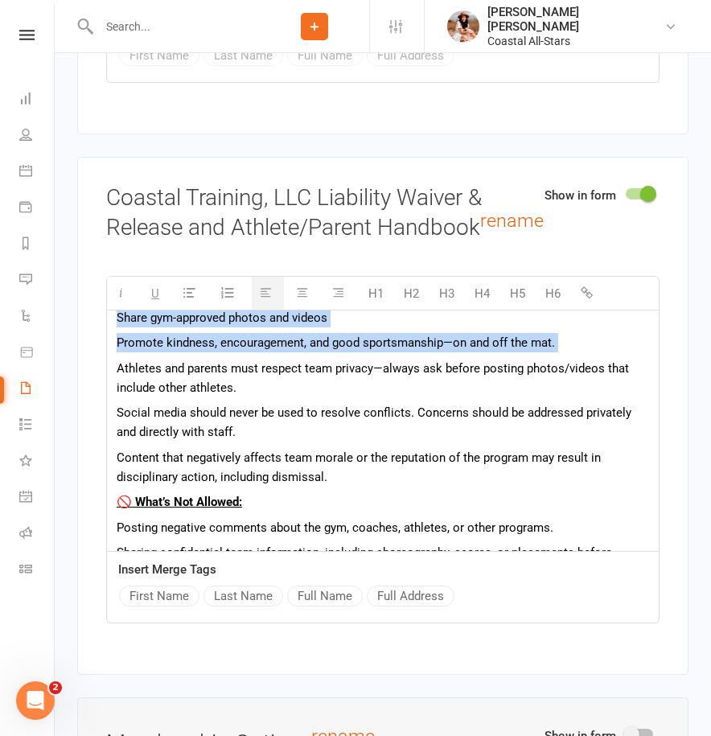
scroll to position [4778, 0]
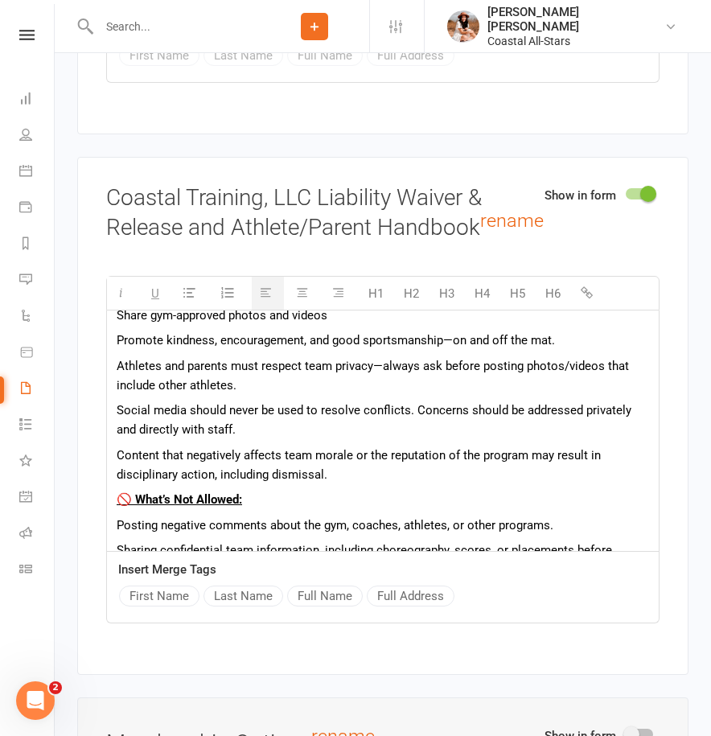
click at [355, 395] on p "Athletes and parents must respect team privacy—always ask before posting photos…" at bounding box center [383, 375] width 532 height 39
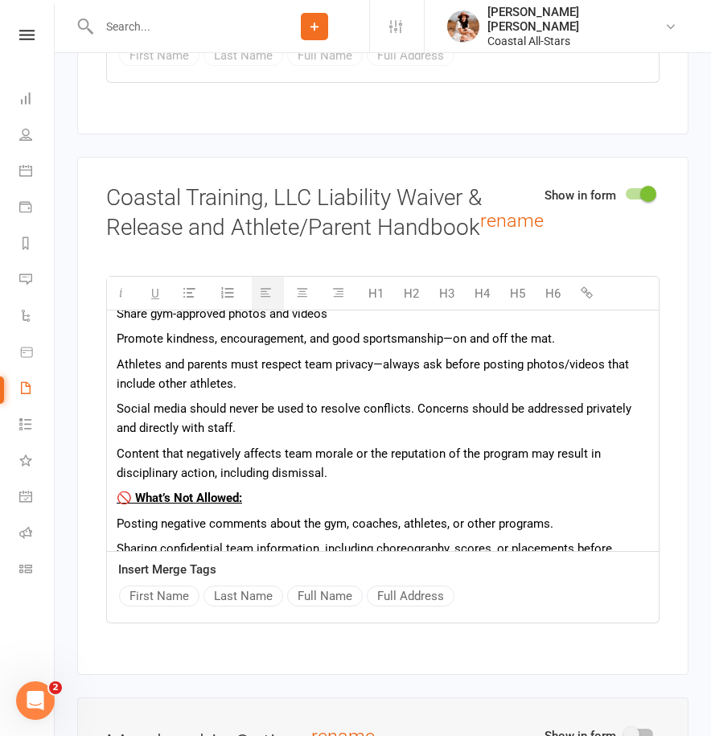
scroll to position [4782, 0]
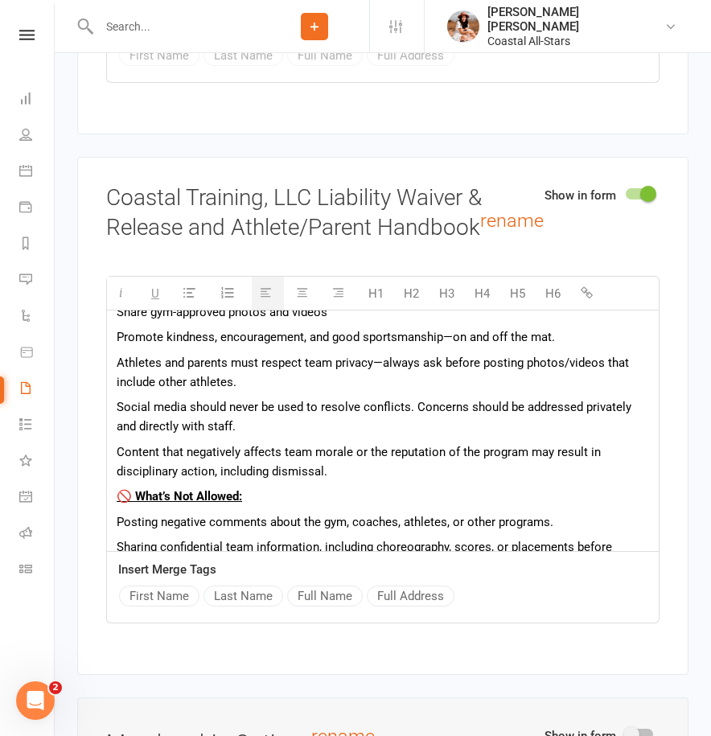
click at [124, 271] on p "✅ What’s Encouraged:" at bounding box center [383, 261] width 532 height 19
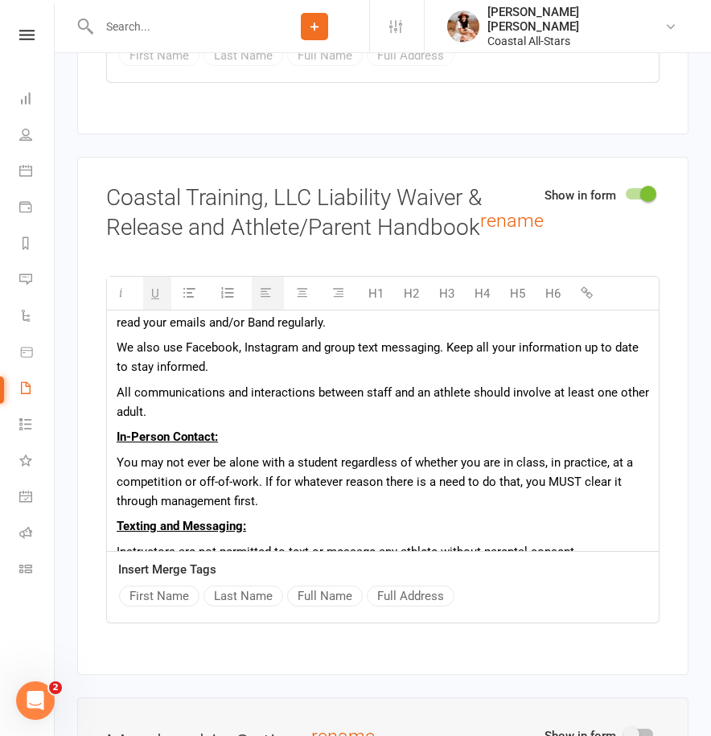
scroll to position [5139, 0]
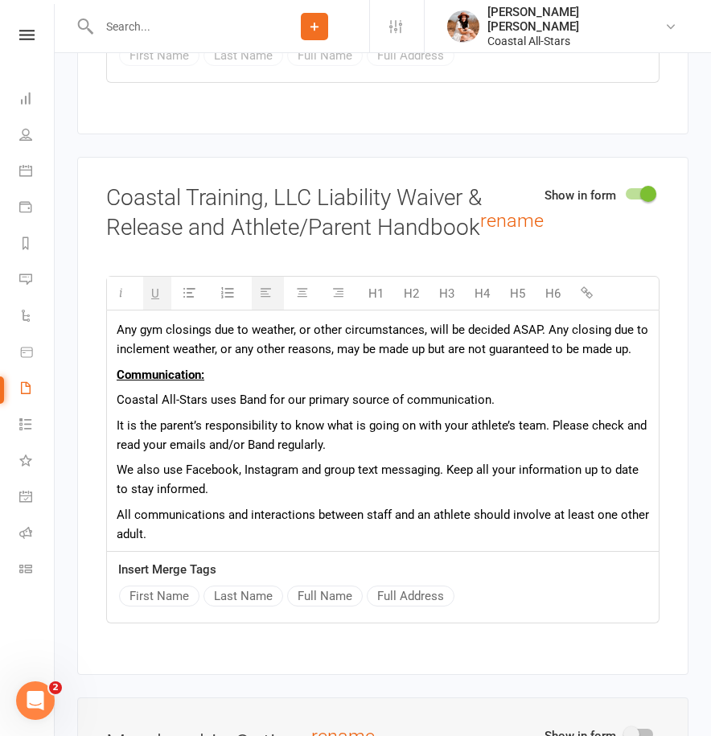
drag, startPoint x: 115, startPoint y: 379, endPoint x: 438, endPoint y: 404, distance: 324.3
copy div "✅ What’s Encouraged: Celebrate accomplishments and team spirit in a positive, r…"
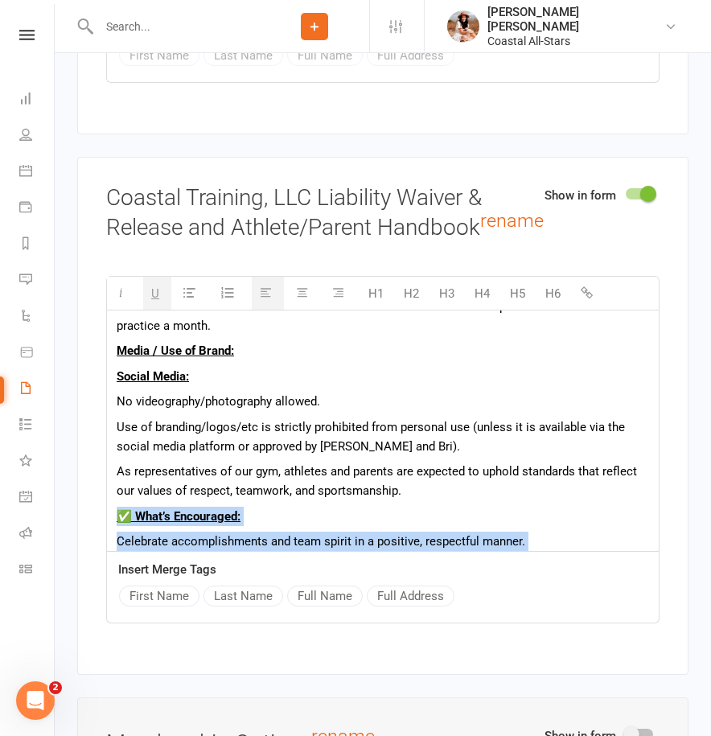
scroll to position [4526, 0]
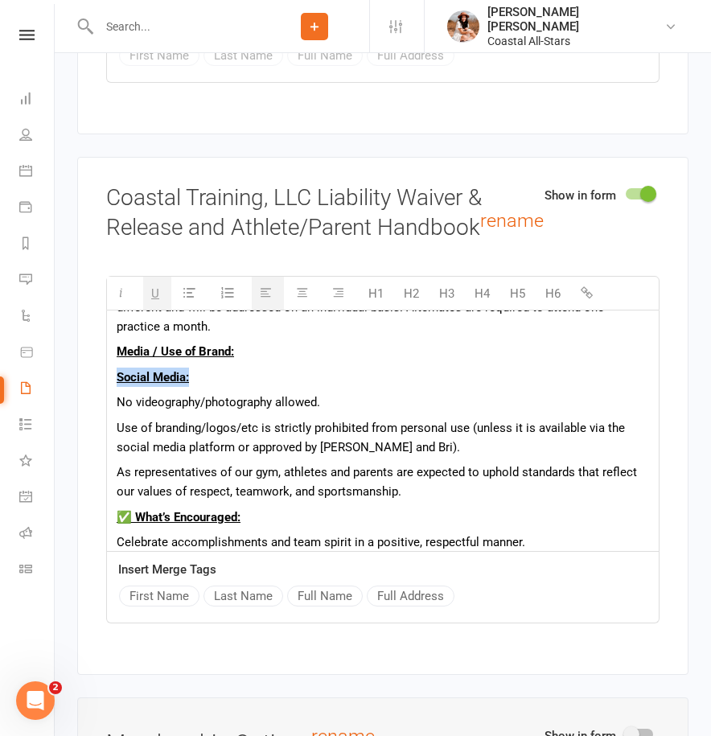
drag, startPoint x: 199, startPoint y: 501, endPoint x: 87, endPoint y: 492, distance: 112.1
click at [87, 492] on div "Show in form Coastal Training, LLC Liability Waiver & Release and Athlete/Paren…" at bounding box center [382, 416] width 611 height 518
copy u "Social Media:"
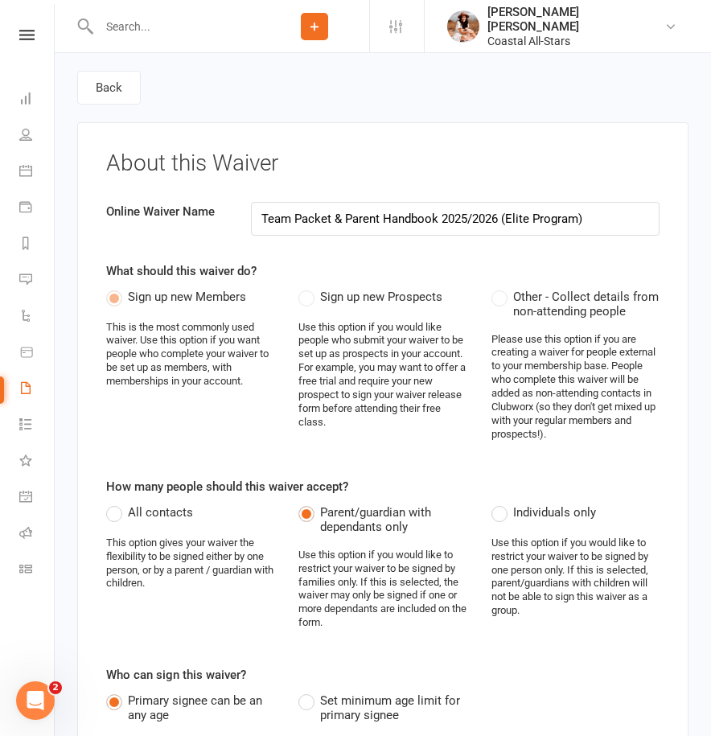
scroll to position [0, 0]
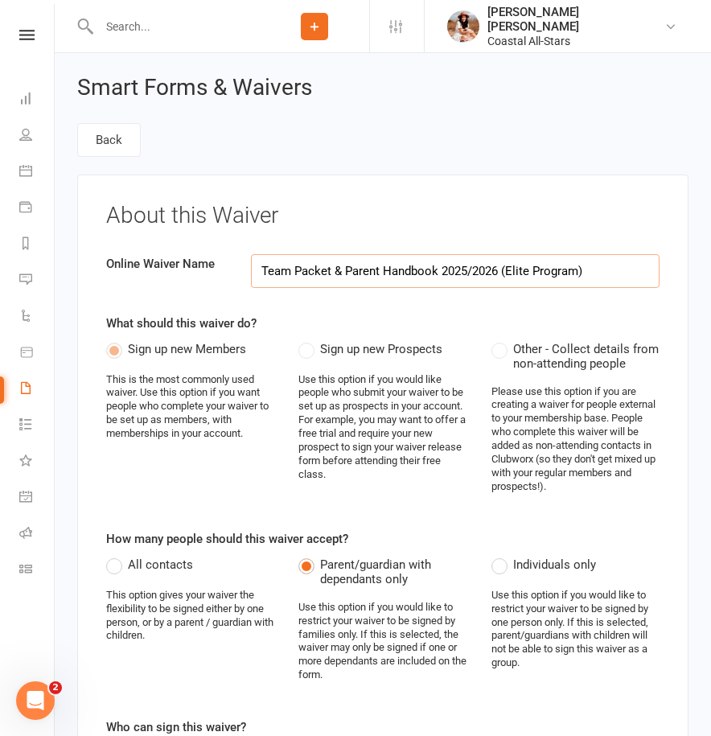
drag, startPoint x: 261, startPoint y: 269, endPoint x: 434, endPoint y: 271, distance: 173.7
click at [434, 271] on input "Team Packet & Parent Handbook 2025/2026 (Elite Program)" at bounding box center [455, 271] width 409 height 34
click at [438, 271] on input "Team Packet & Parent Handbook 2025/2026 (Elite Program)" at bounding box center [455, 271] width 409 height 34
drag, startPoint x: 438, startPoint y: 271, endPoint x: 262, endPoint y: 273, distance: 175.4
click at [262, 273] on input "Team Packet & Parent Handbook 2025/2026 (Elite Program)" at bounding box center [455, 271] width 409 height 34
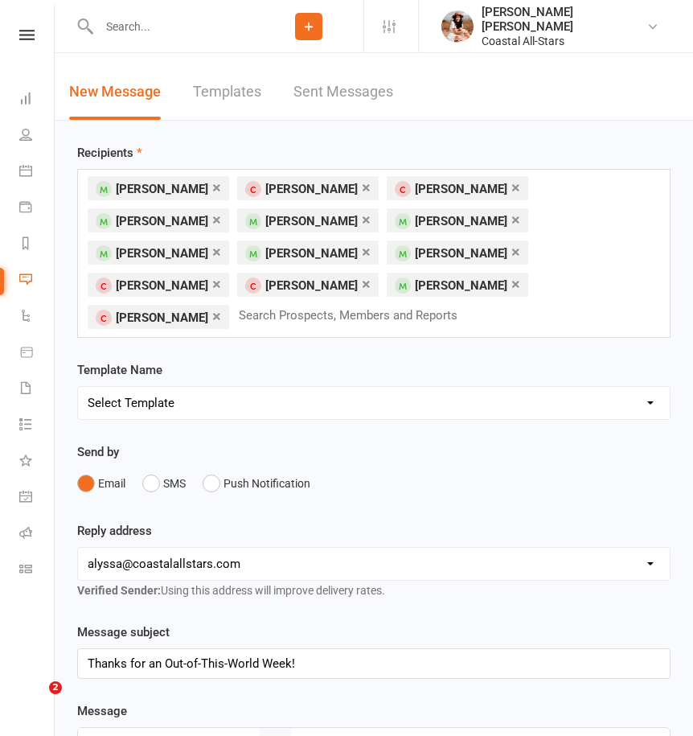
select select "5"
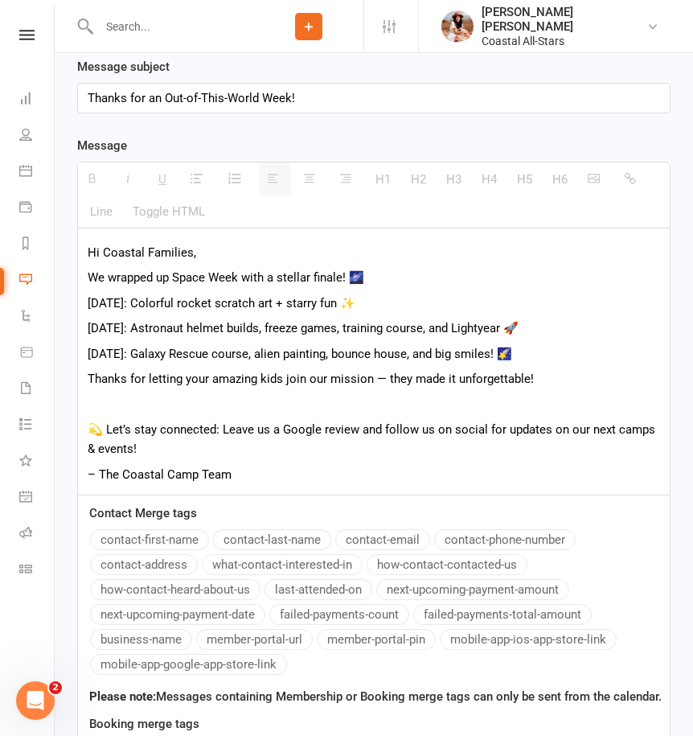
click at [411, 98] on old-template-editor "Template Name Send by Email SMS Push Notification Message subject Thanks for an…" at bounding box center [374, 532] width 594 height 950
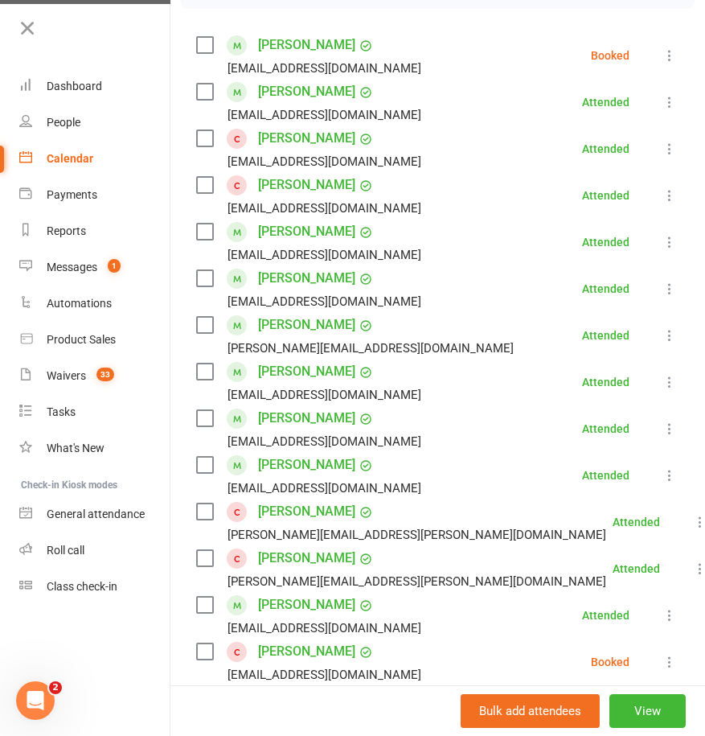
scroll to position [265, 0]
